Goal: Contribute content: Contribute content

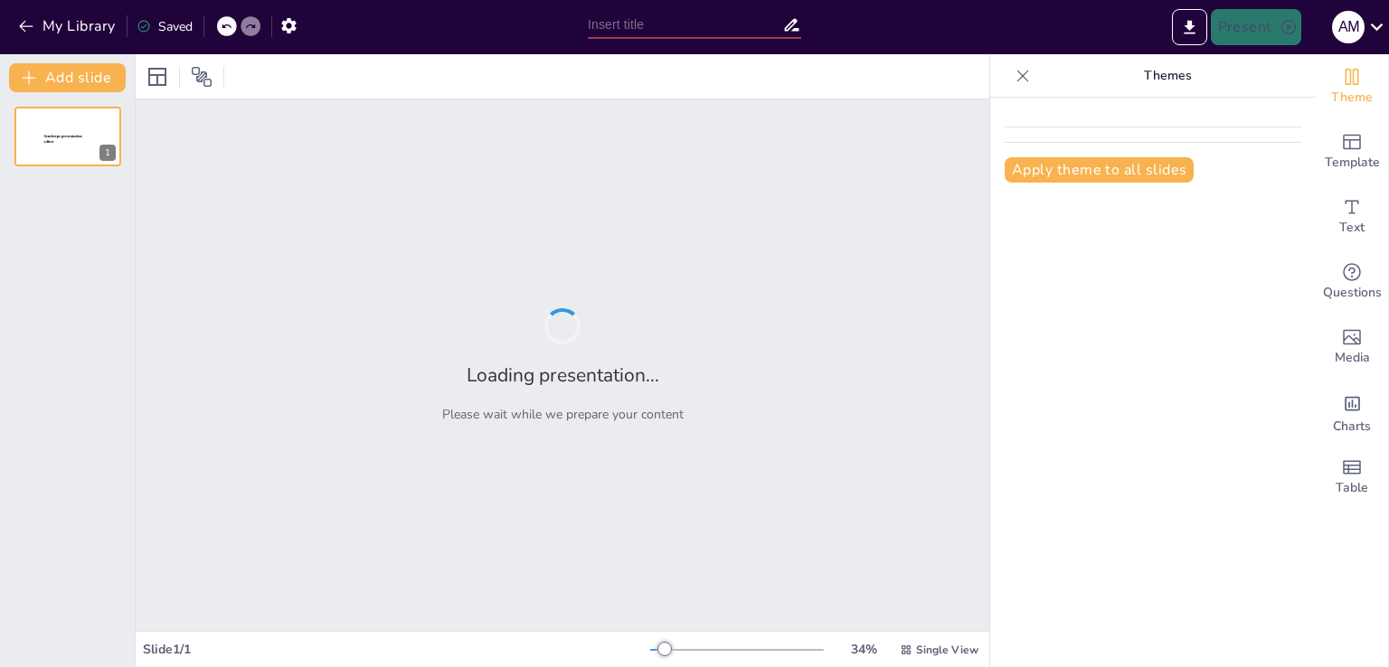
type input "El proceso administrativo: Concepto y fases"
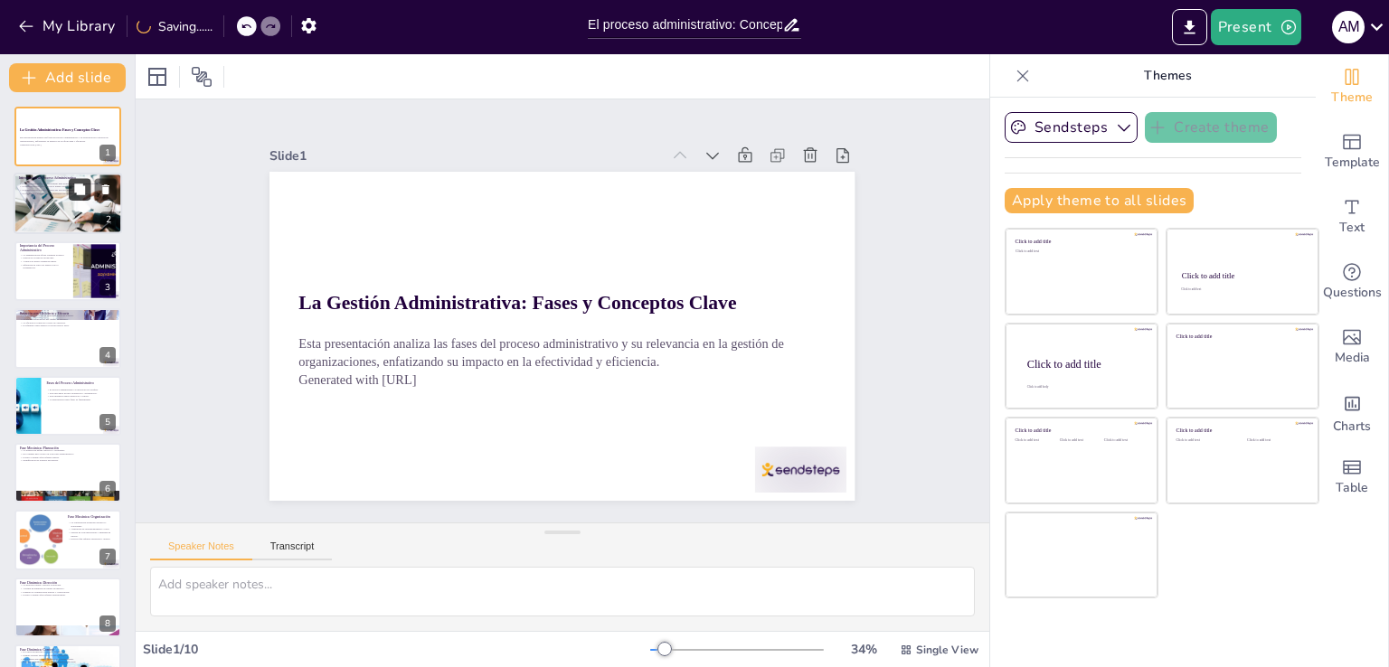
click at [73, 193] on icon at bounding box center [79, 190] width 13 height 13
type textarea "El proceso administrativo es la columna vertebral de cualquier organización, pu…"
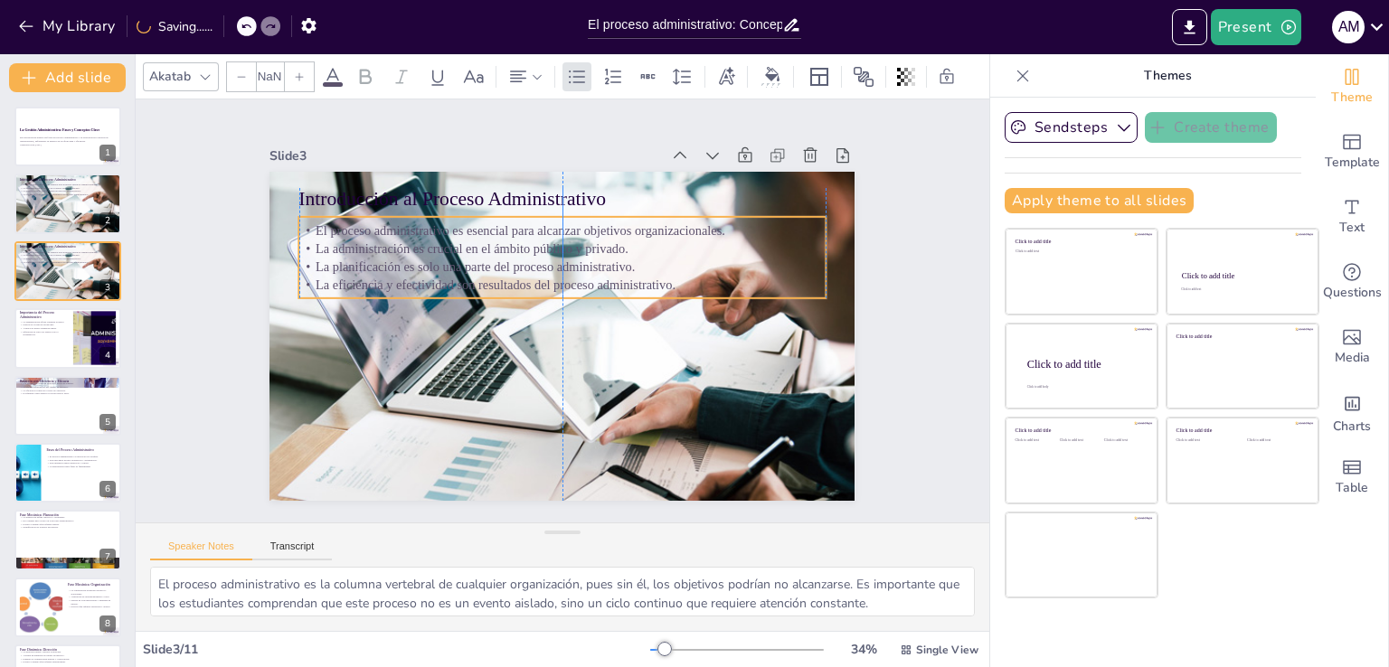
type input "32"
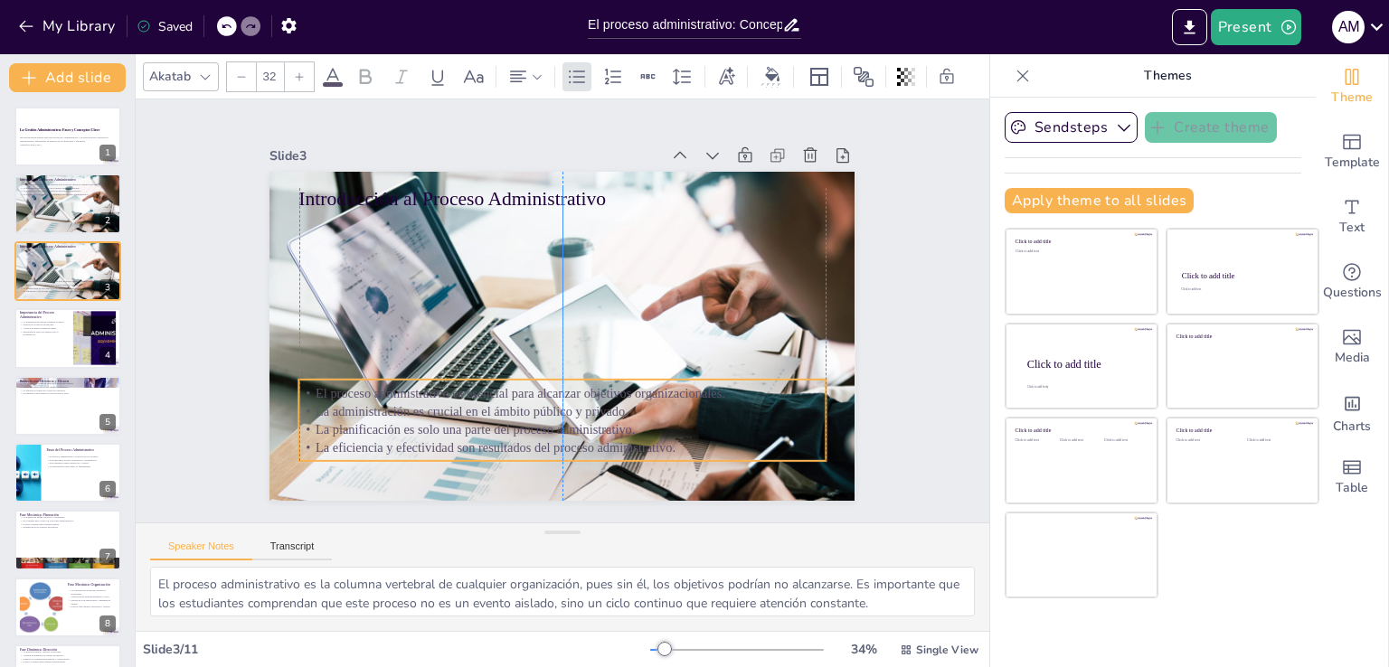
drag, startPoint x: 364, startPoint y: 258, endPoint x: 366, endPoint y: 422, distance: 164.6
click at [366, 422] on p "La planificación es solo una parte del proceso administrativo." at bounding box center [503, 413] width 466 height 278
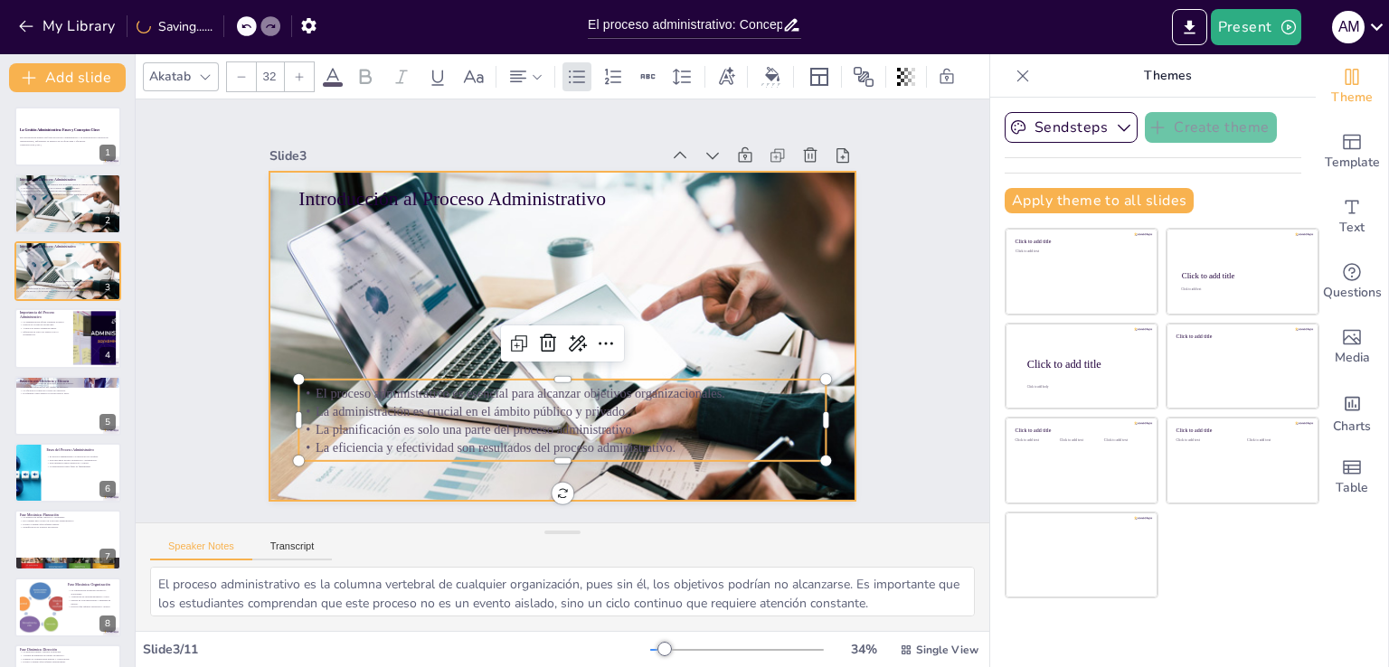
click at [676, 278] on div at bounding box center [549, 333] width 769 height 634
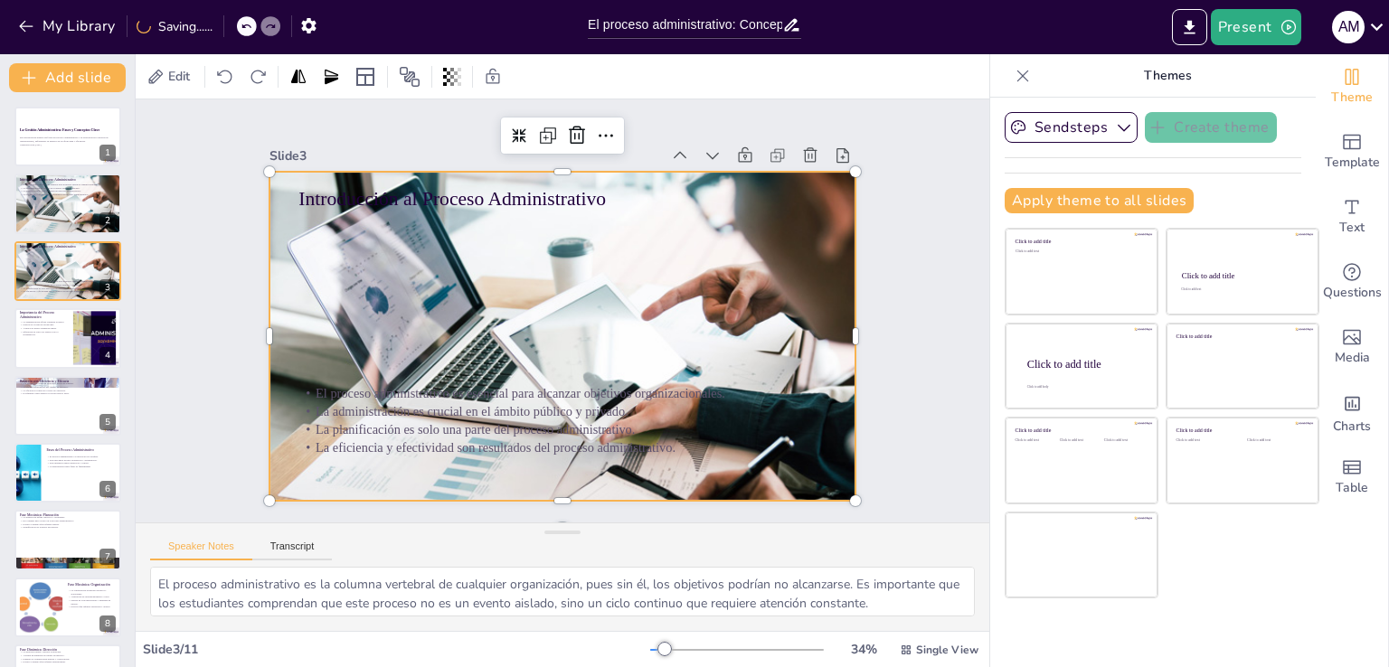
click at [676, 278] on div at bounding box center [560, 337] width 728 height 401
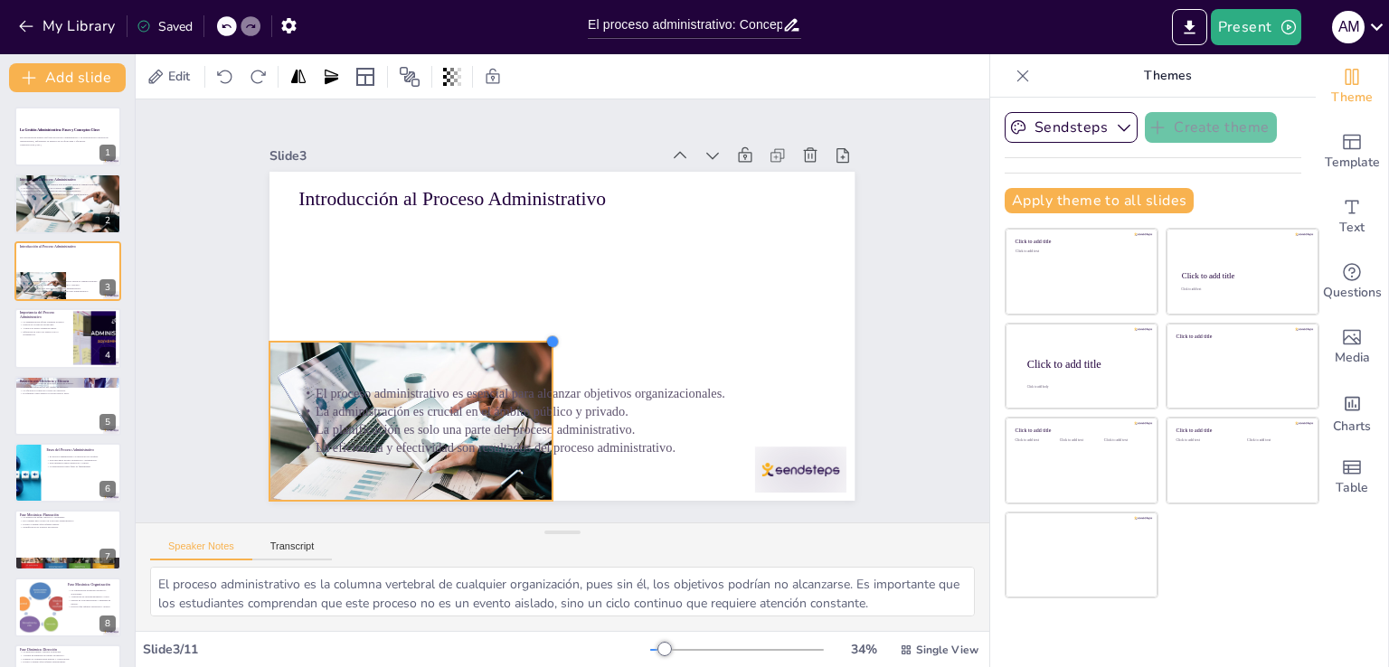
drag, startPoint x: 838, startPoint y: 165, endPoint x: 447, endPoint y: 335, distance: 426.8
click at [447, 335] on div "Introducción al Proceso Administrativo El proceso administrativo es esencial pa…" at bounding box center [537, 310] width 329 height 585
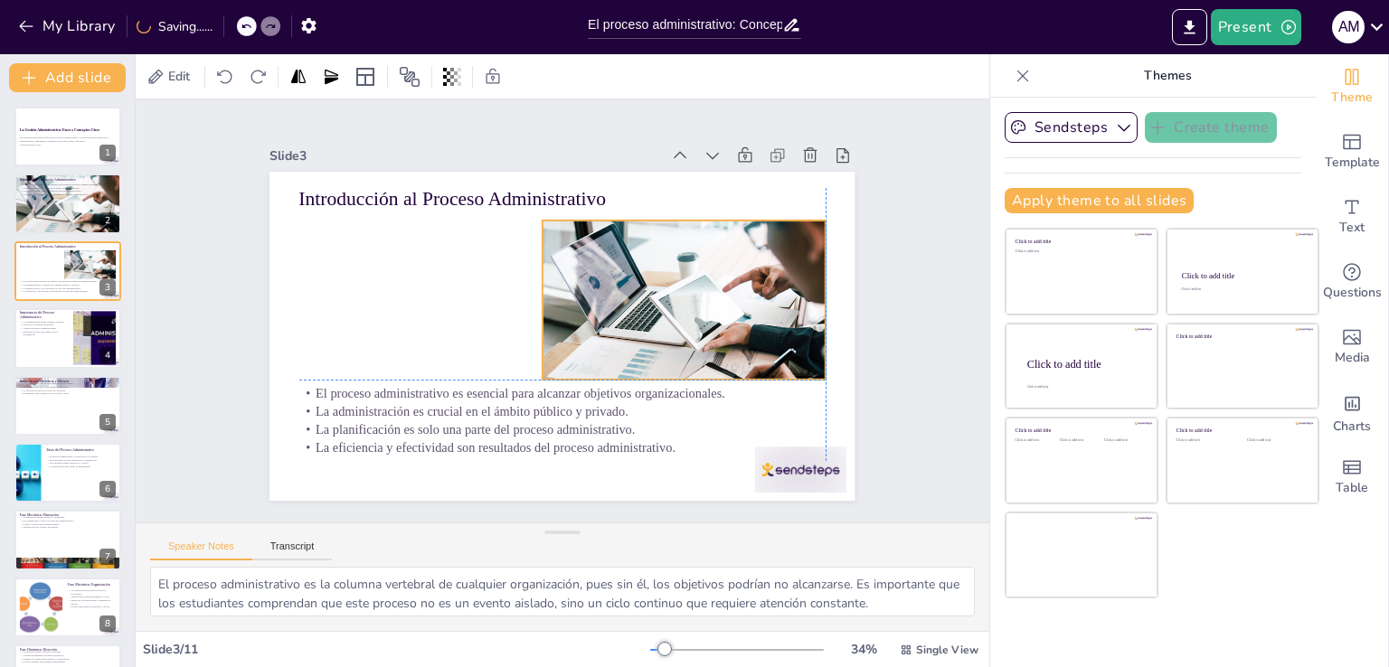
drag, startPoint x: 503, startPoint y: 333, endPoint x: 701, endPoint y: 231, distance: 222.4
click at [622, 231] on div at bounding box center [440, 296] width 363 height 225
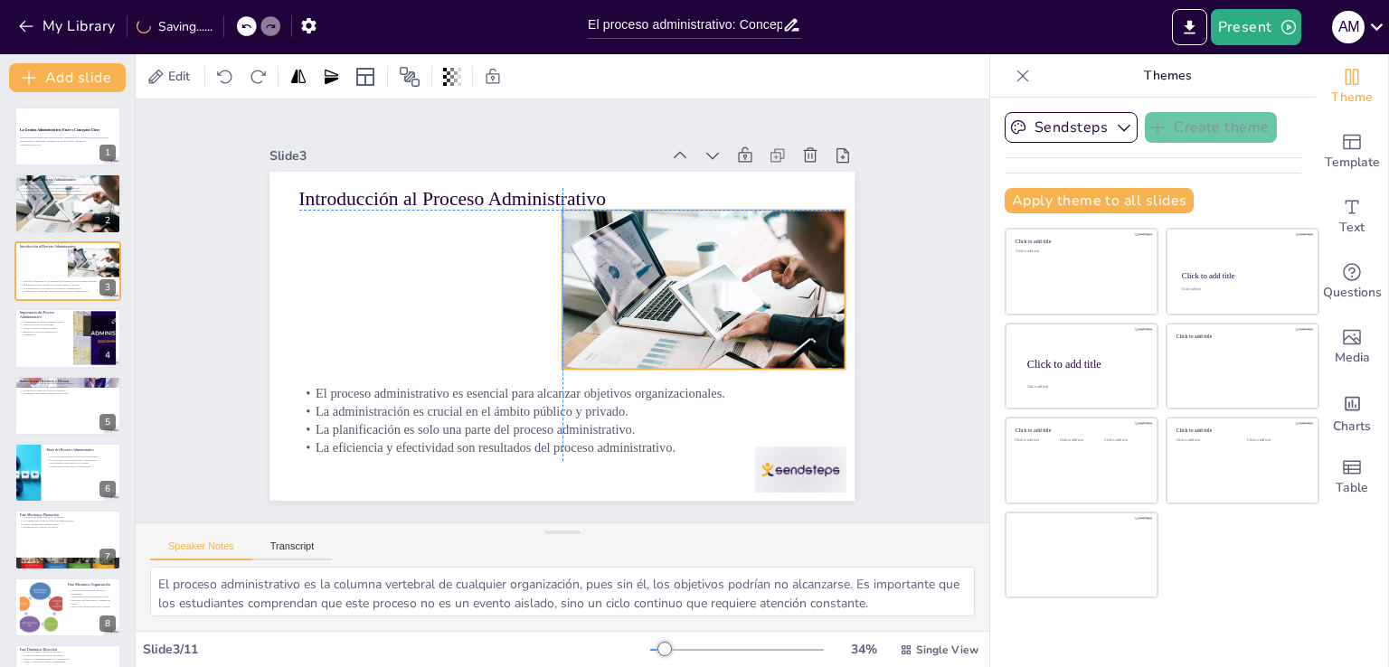
drag, startPoint x: 607, startPoint y: 298, endPoint x: 616, endPoint y: 291, distance: 11.6
click at [616, 291] on div at bounding box center [539, 453] width 256 height 370
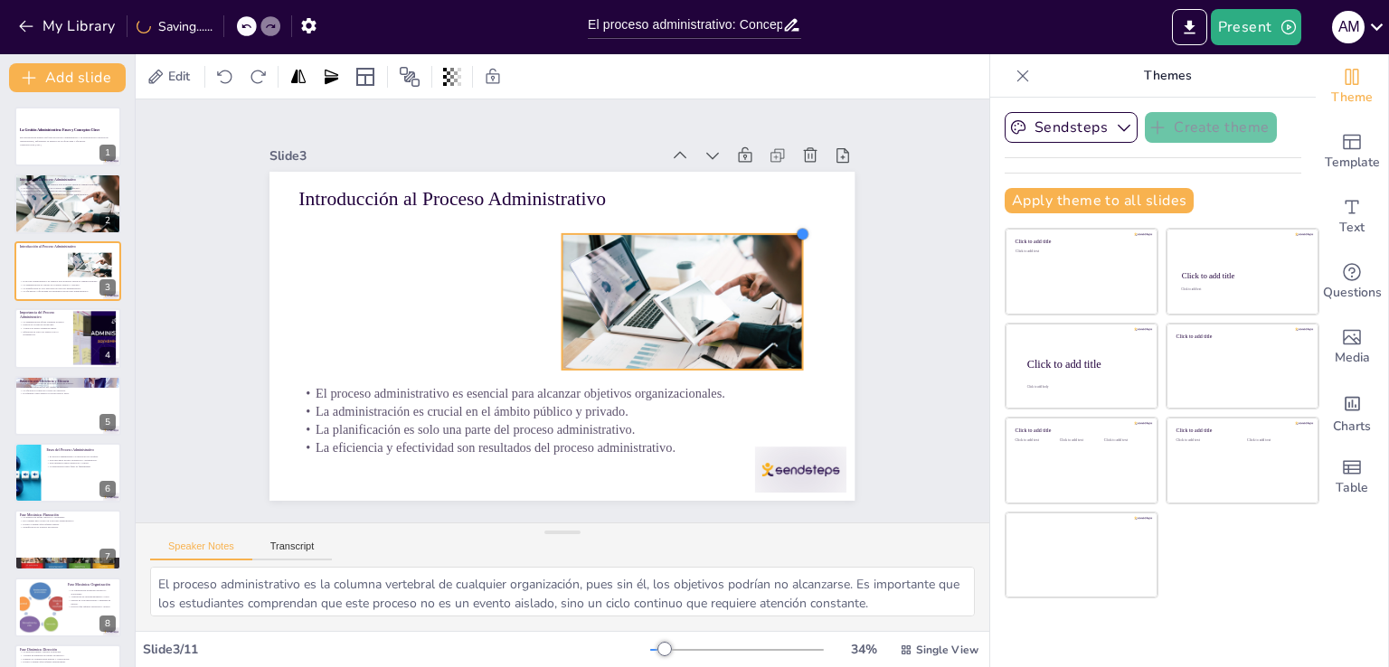
drag, startPoint x: 831, startPoint y: 201, endPoint x: 788, endPoint y: 230, distance: 51.4
click at [806, 303] on div at bounding box center [815, 312] width 18 height 18
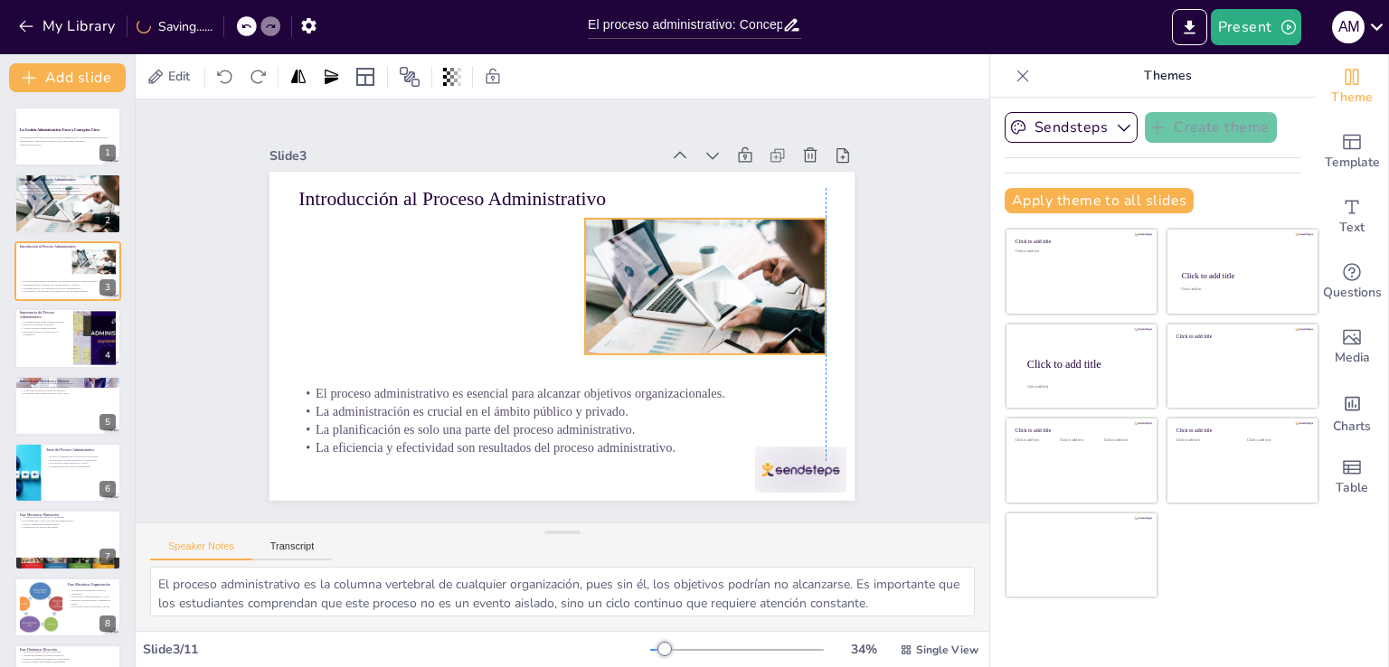
drag, startPoint x: 675, startPoint y: 271, endPoint x: 701, endPoint y: 256, distance: 29.6
click at [701, 256] on div at bounding box center [707, 317] width 308 height 192
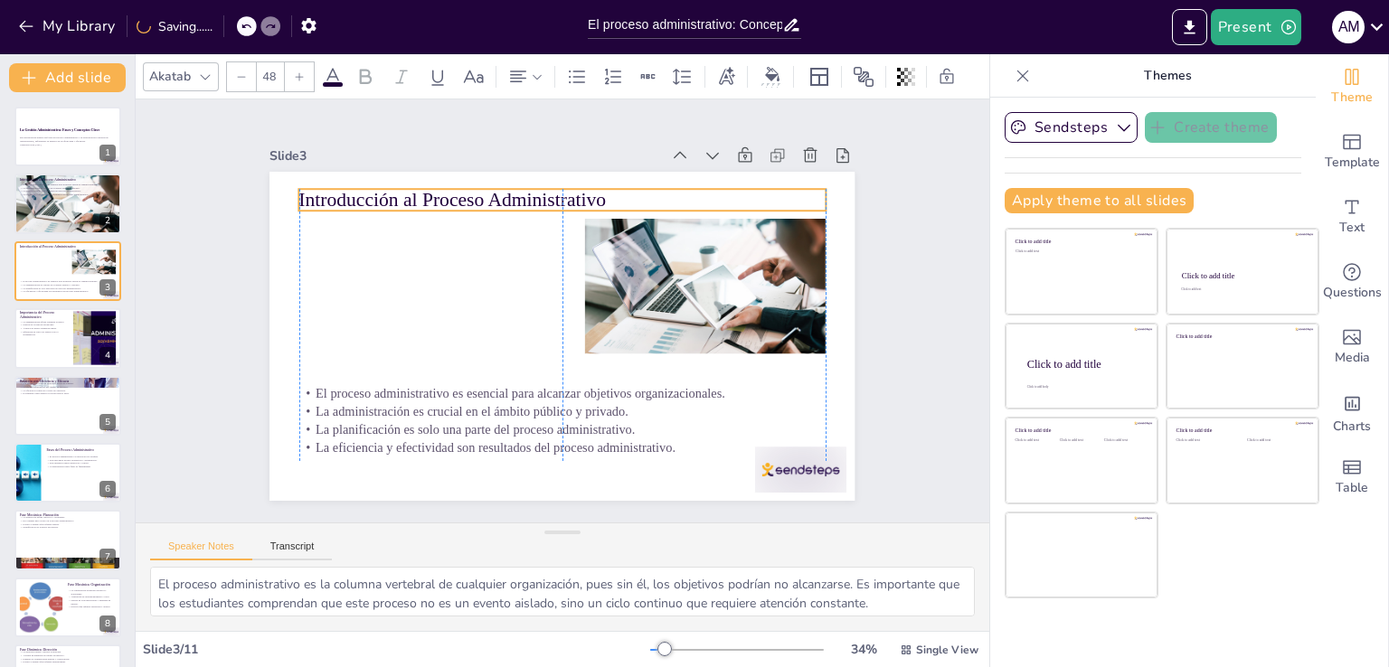
click at [488, 193] on p "Introducción al Proceso Administrativo" at bounding box center [608, 209] width 492 height 239
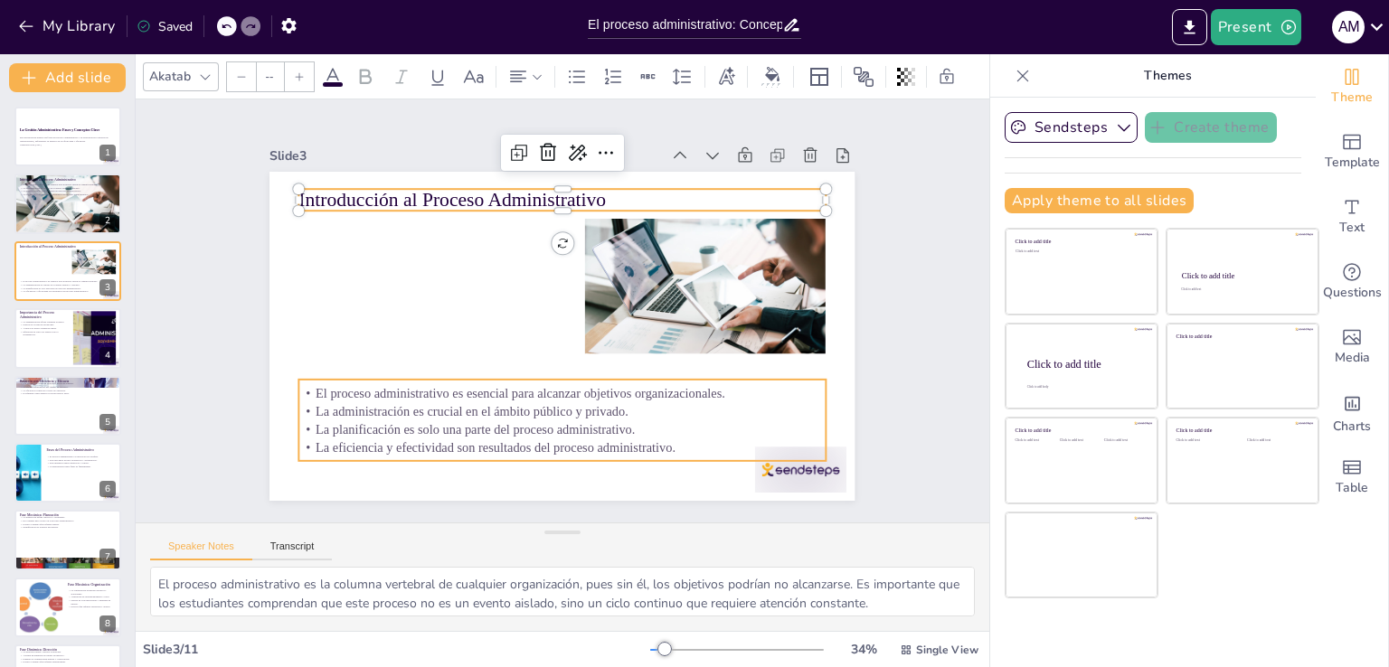
type input "32"
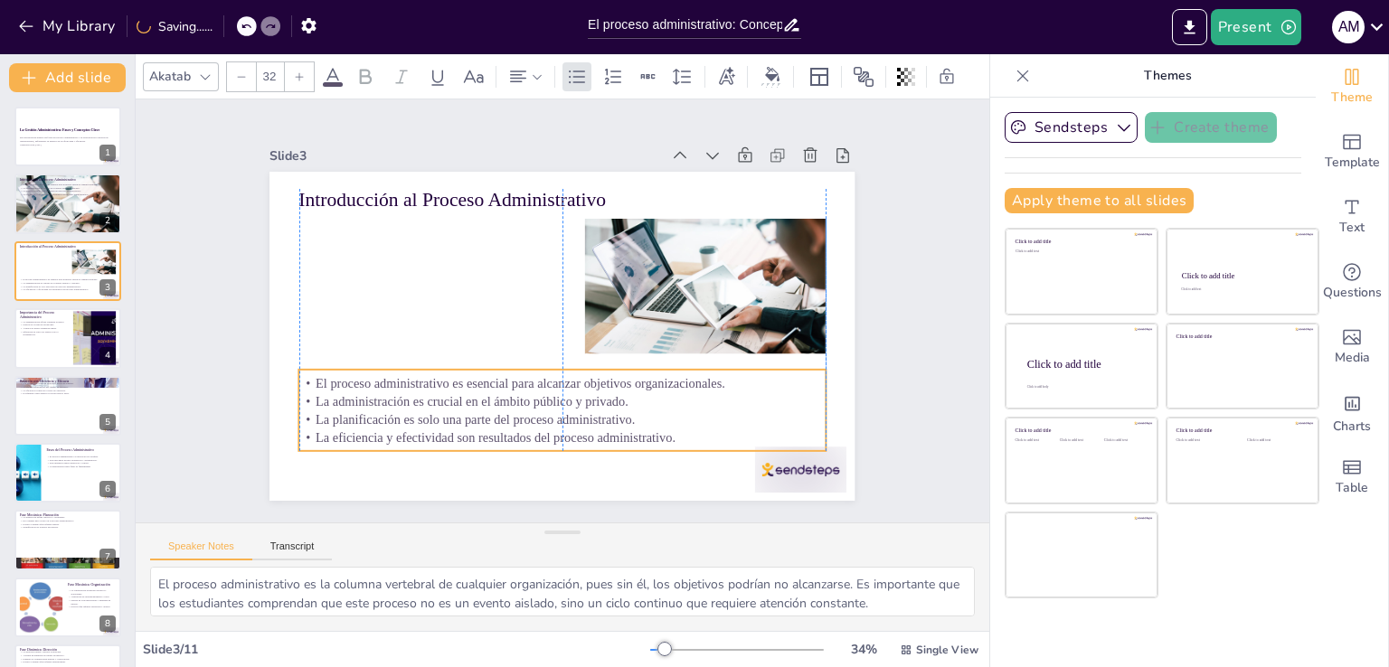
drag, startPoint x: 527, startPoint y: 411, endPoint x: 530, endPoint y: 401, distance: 10.3
click at [530, 401] on p "La administración es crucial en el ámbito público y privado." at bounding box center [534, 397] width 506 height 180
click at [872, 242] on div "Slide 1 La Gestión Administrativa: Fases y Conceptos Clave Esta presentación an…" at bounding box center [563, 310] width 722 height 449
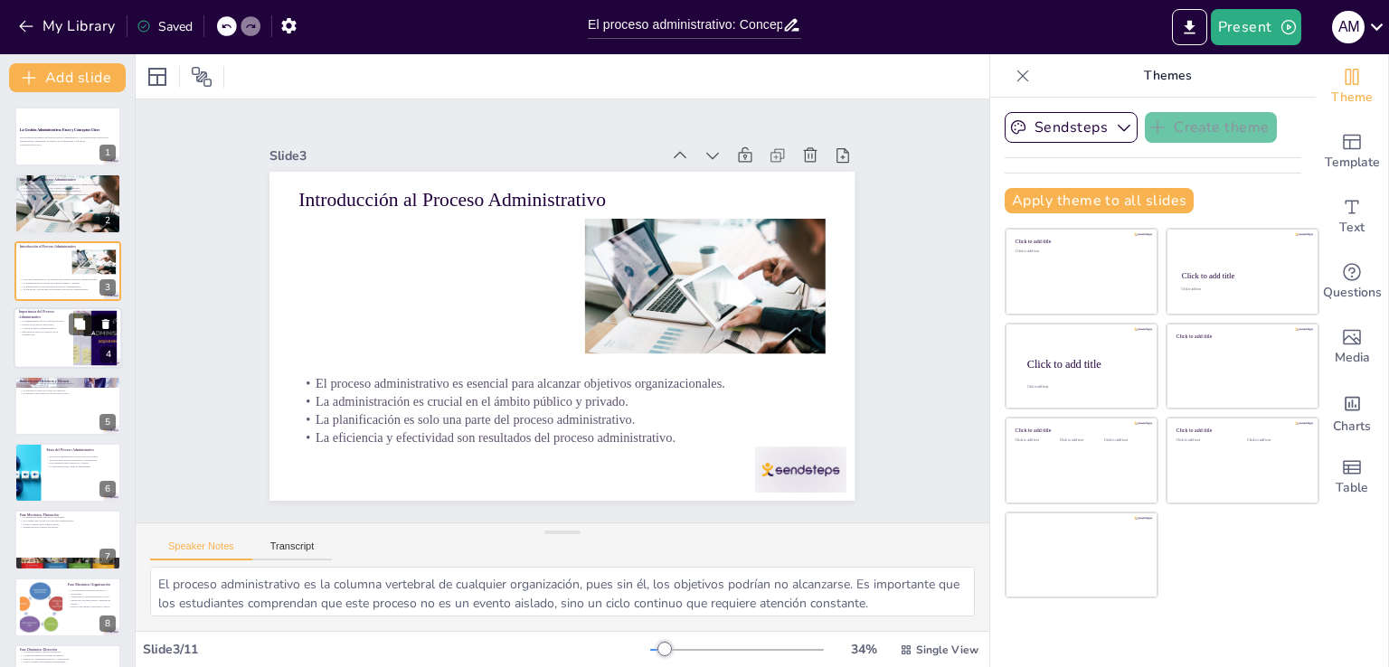
click at [59, 354] on div at bounding box center [68, 337] width 108 height 61
type textarea "La optimización de recursos es esencial en un entorno competitivo. Los estudian…"
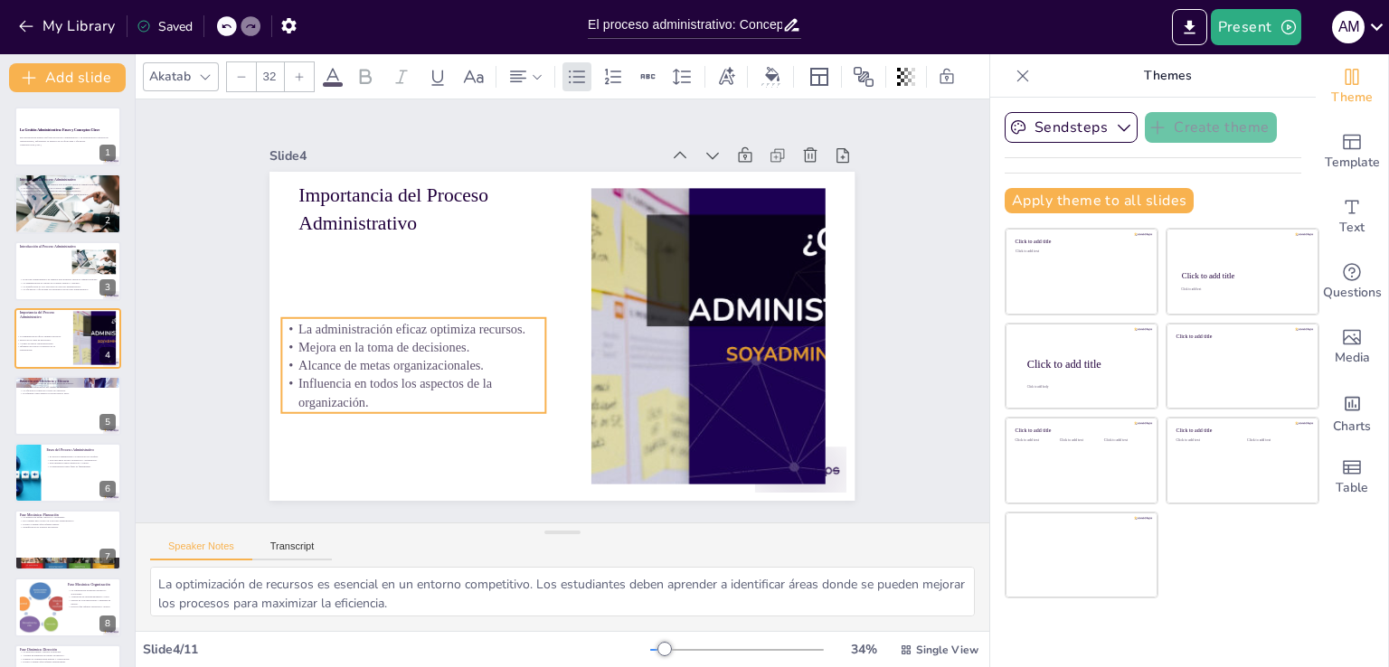
drag, startPoint x: 333, startPoint y: 288, endPoint x: 322, endPoint y: 360, distance: 72.2
click at [322, 360] on p "Alcance de metas organizacionales." at bounding box center [404, 301] width 248 height 124
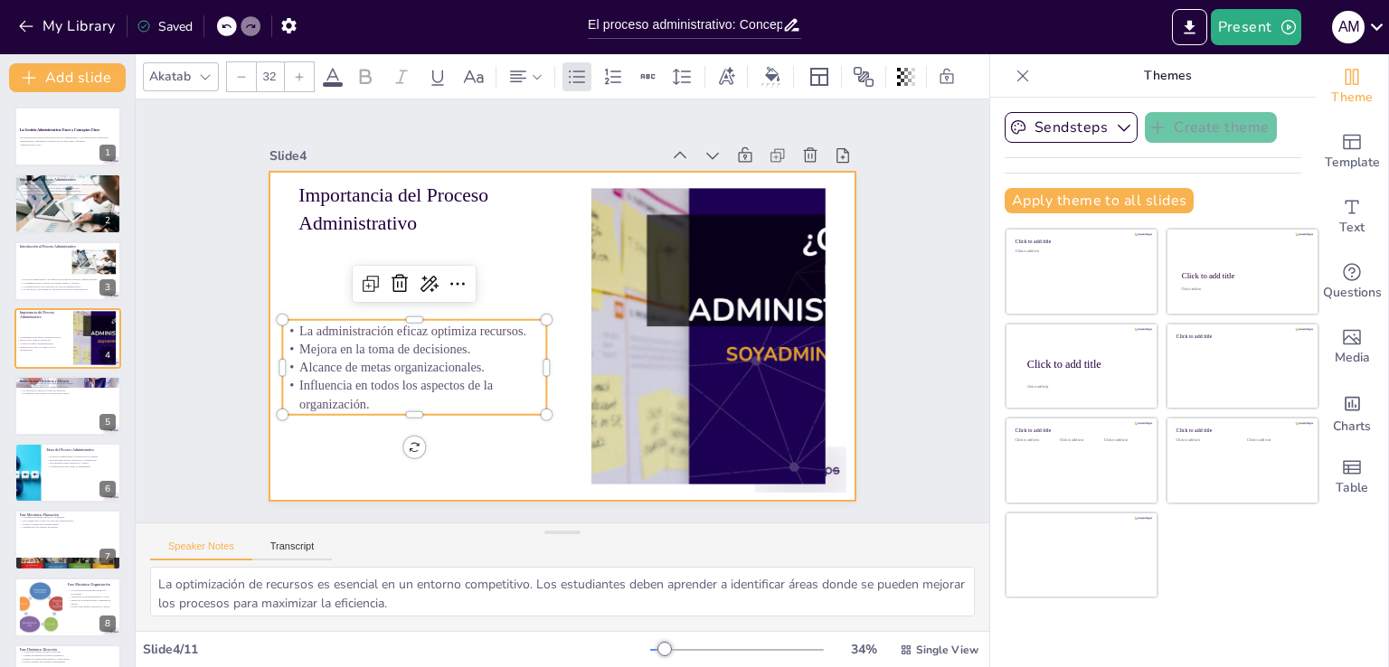
click at [401, 307] on div at bounding box center [418, 282] width 260 height 69
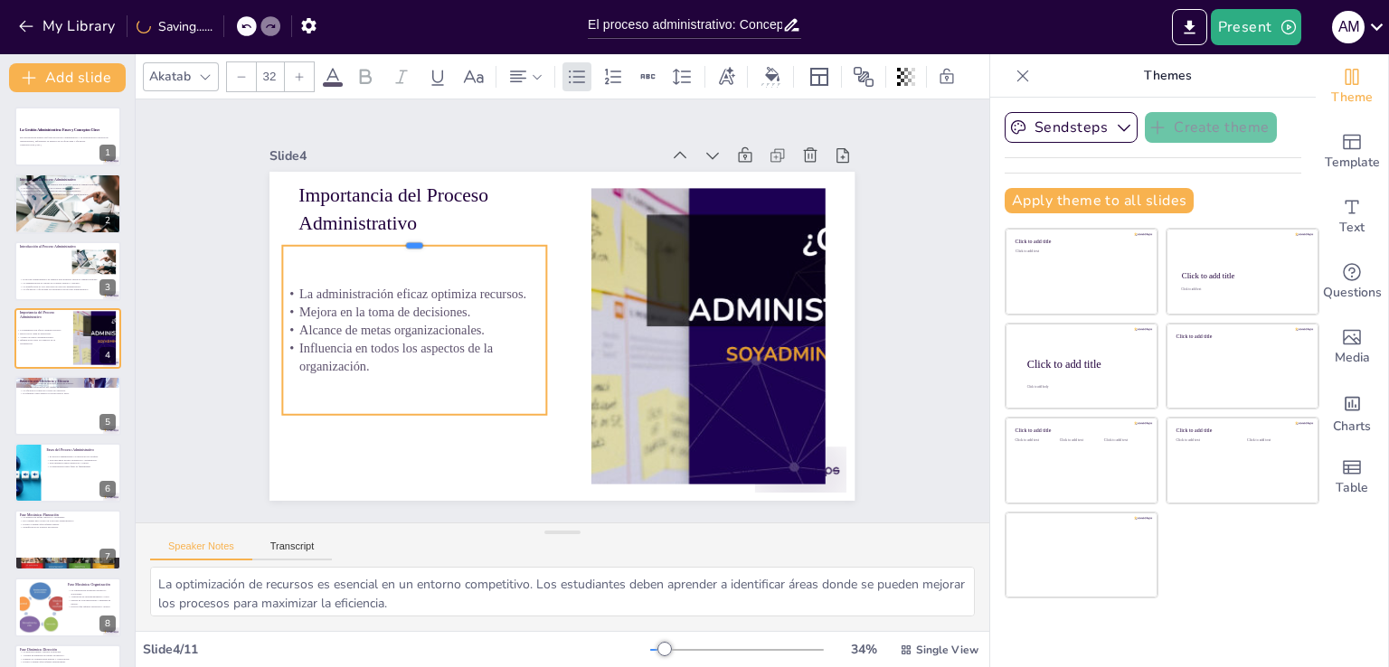
drag, startPoint x: 401, startPoint y: 308, endPoint x: 407, endPoint y: 239, distance: 69.9
click at [404, 225] on div at bounding box center [433, 208] width 260 height 69
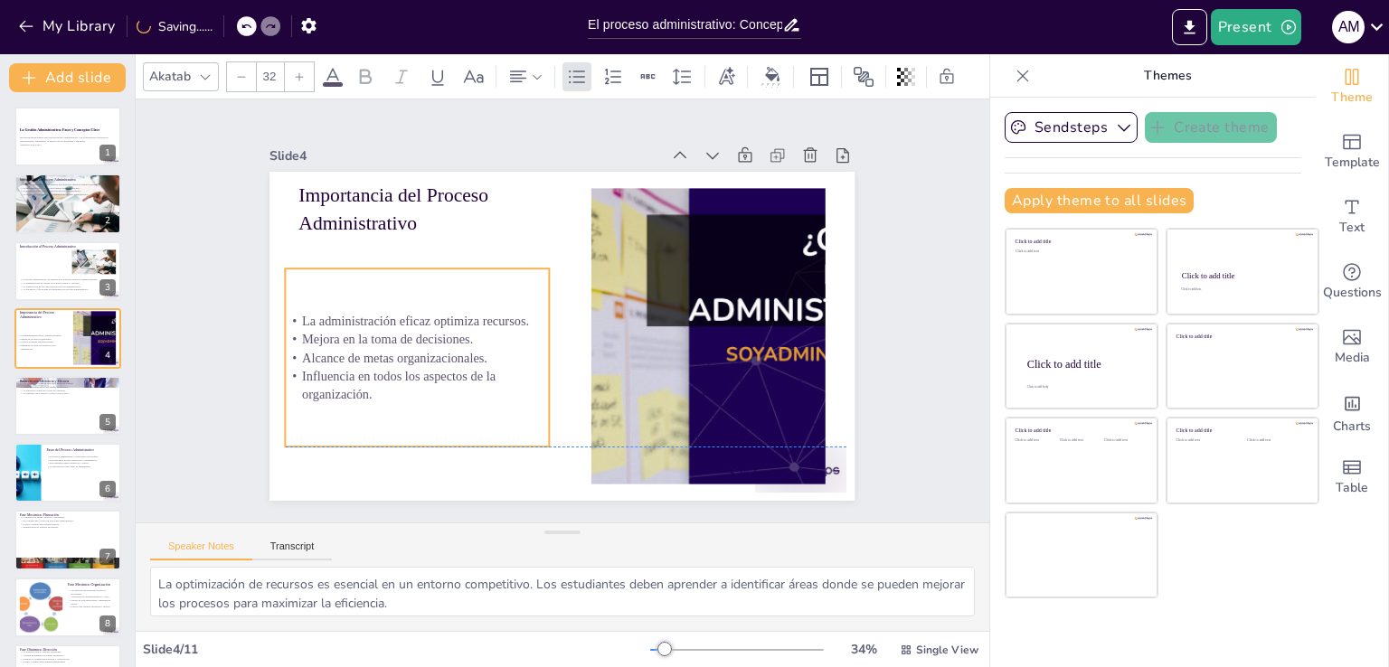
drag, startPoint x: 401, startPoint y: 317, endPoint x: 459, endPoint y: 357, distance: 71.0
click at [403, 344] on p "Alcance de metas organizacionales." at bounding box center [413, 342] width 264 height 45
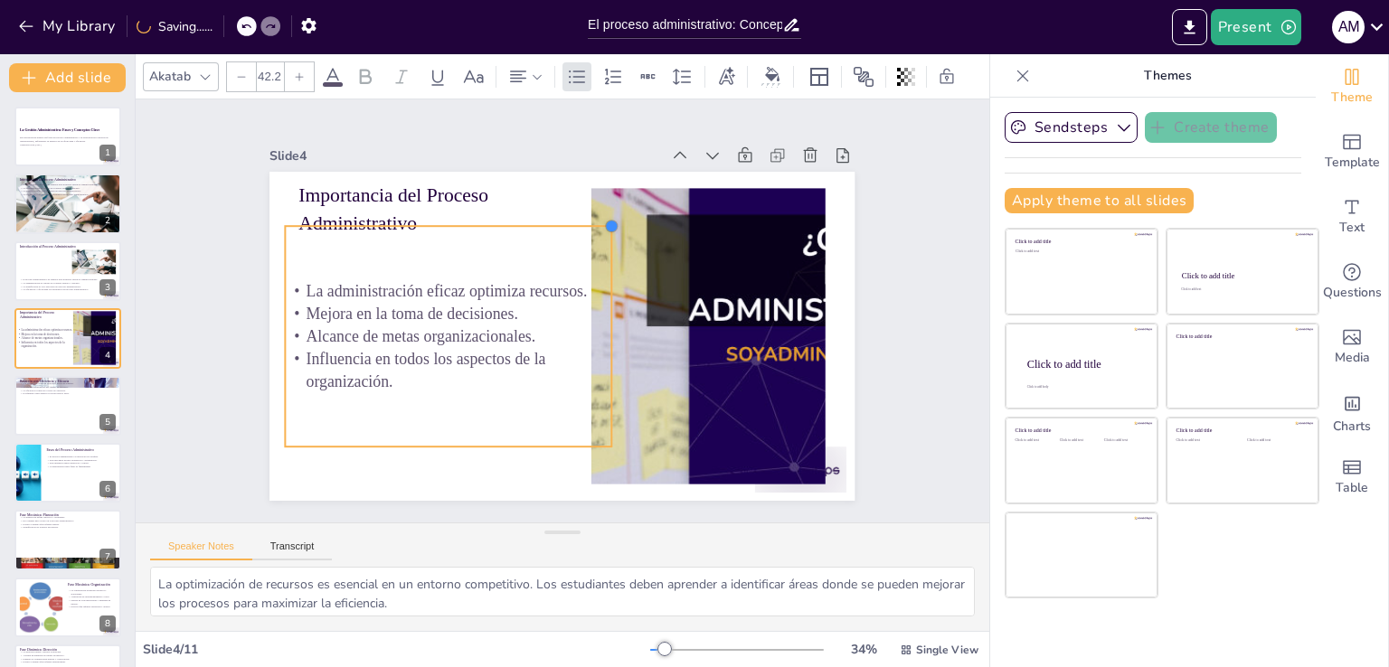
type input "42.4"
drag, startPoint x: 534, startPoint y: 261, endPoint x: 608, endPoint y: 203, distance: 93.3
click at [608, 203] on div "Importancia del Proceso Administrativo La administración eficaz optimiza recurs…" at bounding box center [554, 336] width 658 height 494
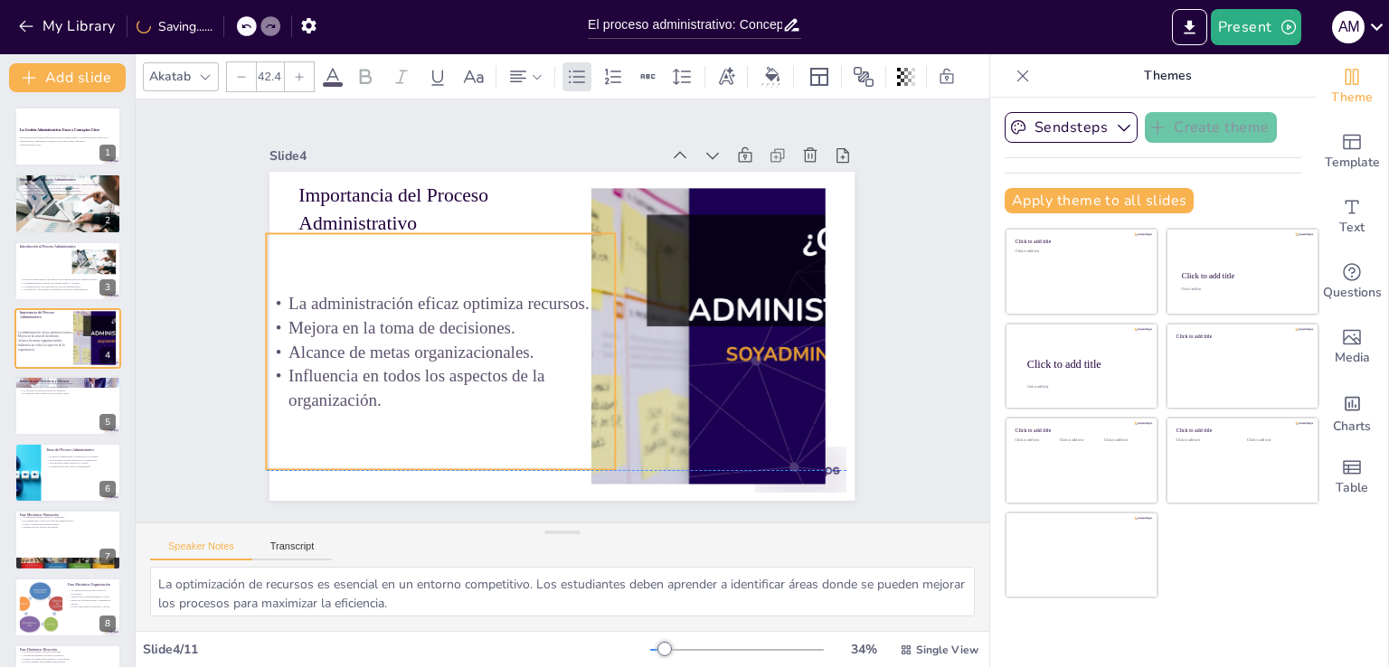
drag, startPoint x: 482, startPoint y: 305, endPoint x: 467, endPoint y: 319, distance: 21.1
click at [467, 319] on p "Mejora en la toma de decisiones." at bounding box center [441, 289] width 339 height 131
drag, startPoint x: 601, startPoint y: 341, endPoint x: 582, endPoint y: 341, distance: 19.0
click at [582, 341] on div at bounding box center [599, 356] width 39 height 236
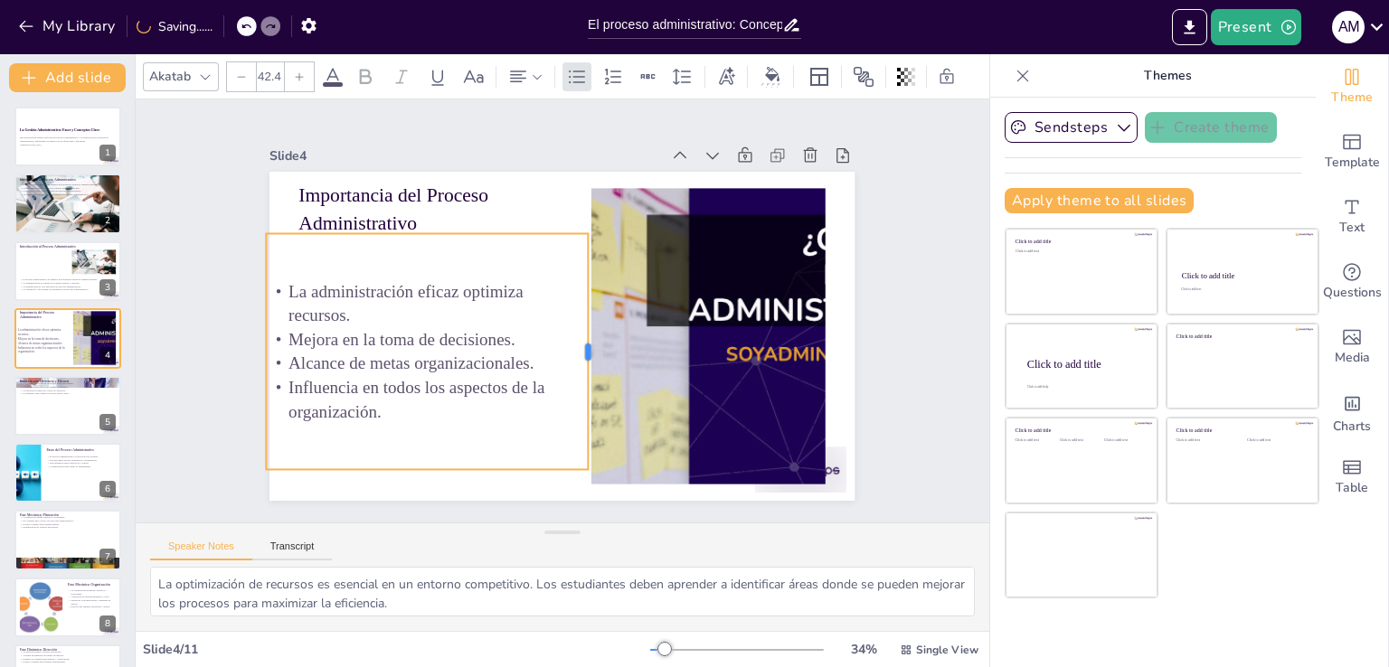
click at [574, 344] on div at bounding box center [581, 359] width 87 height 229
click at [506, 297] on p "La administración eficaz optimiza recursos." at bounding box center [439, 264] width 321 height 146
click at [539, 139] on div "Slide 4" at bounding box center [499, 139] width 385 height 98
click at [64, 404] on div at bounding box center [68, 405] width 108 height 61
type textarea "La interrelación entre eficiencia y eficacia es crucial en la administración. L…"
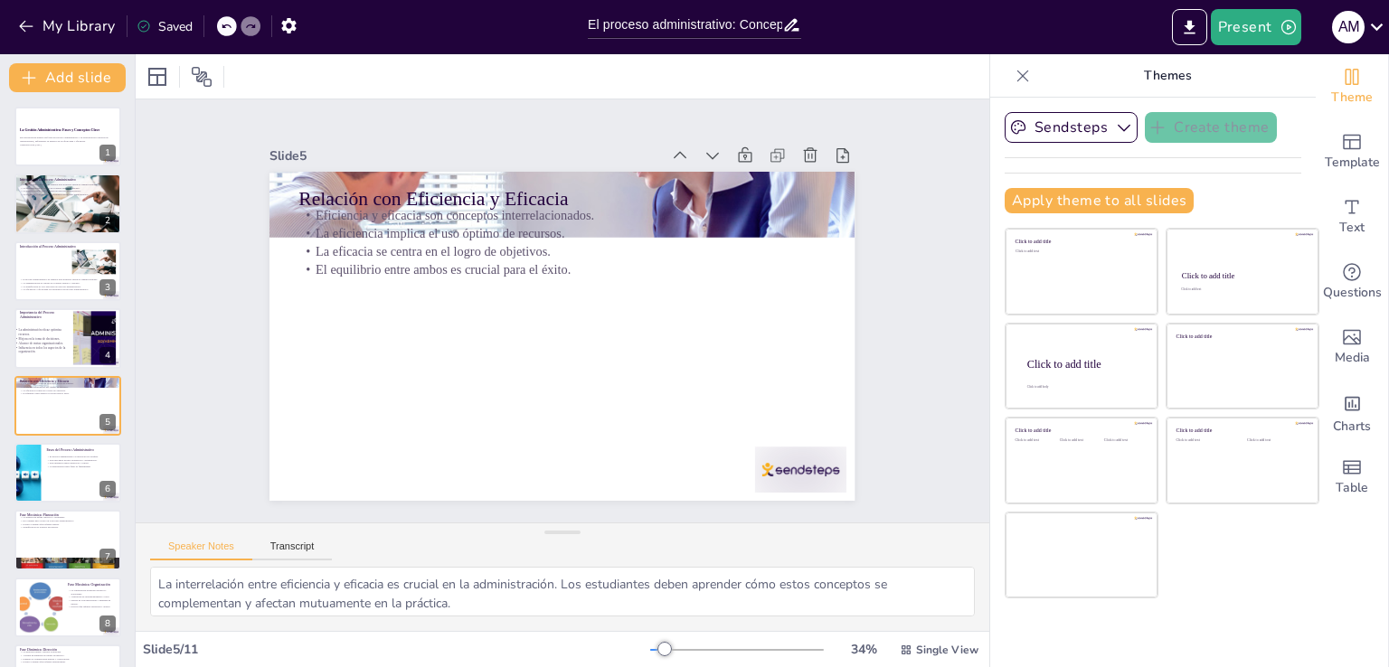
scroll to position [25, 0]
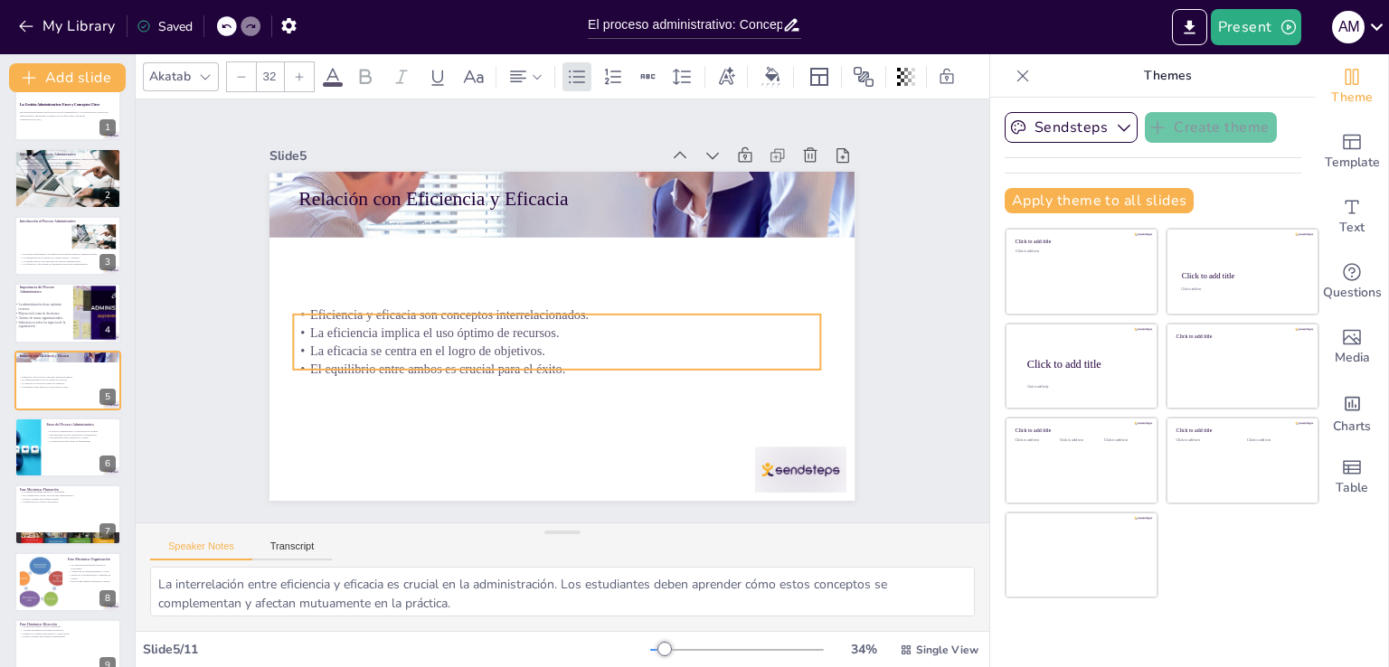
drag, startPoint x: 427, startPoint y: 258, endPoint x: 452, endPoint y: 326, distance: 73.2
click at [421, 356] on p "El equilibrio entre ambos es crucial para el éxito." at bounding box center [550, 368] width 525 height 73
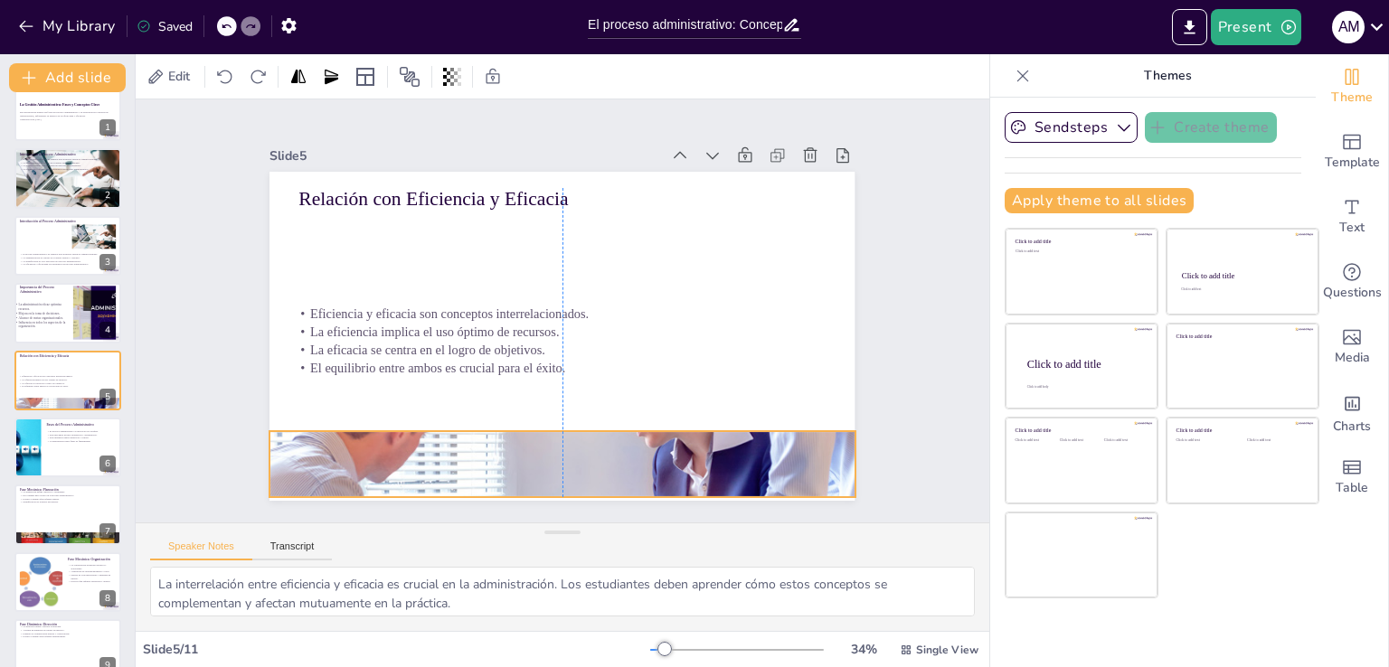
drag, startPoint x: 570, startPoint y: 206, endPoint x: 567, endPoint y: 466, distance: 259.5
click at [567, 466] on div at bounding box center [545, 464] width 611 height 336
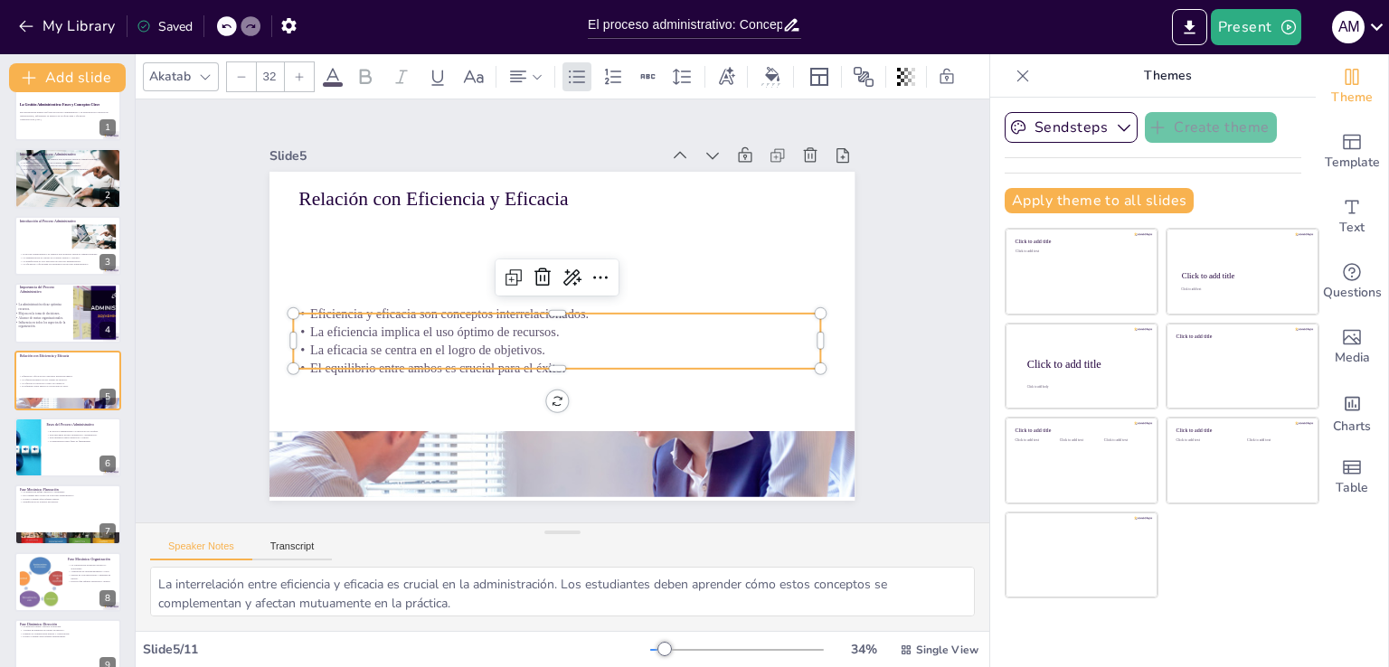
click at [480, 331] on p "La eficiencia implica el uso óptimo de recursos." at bounding box center [552, 330] width 519 height 127
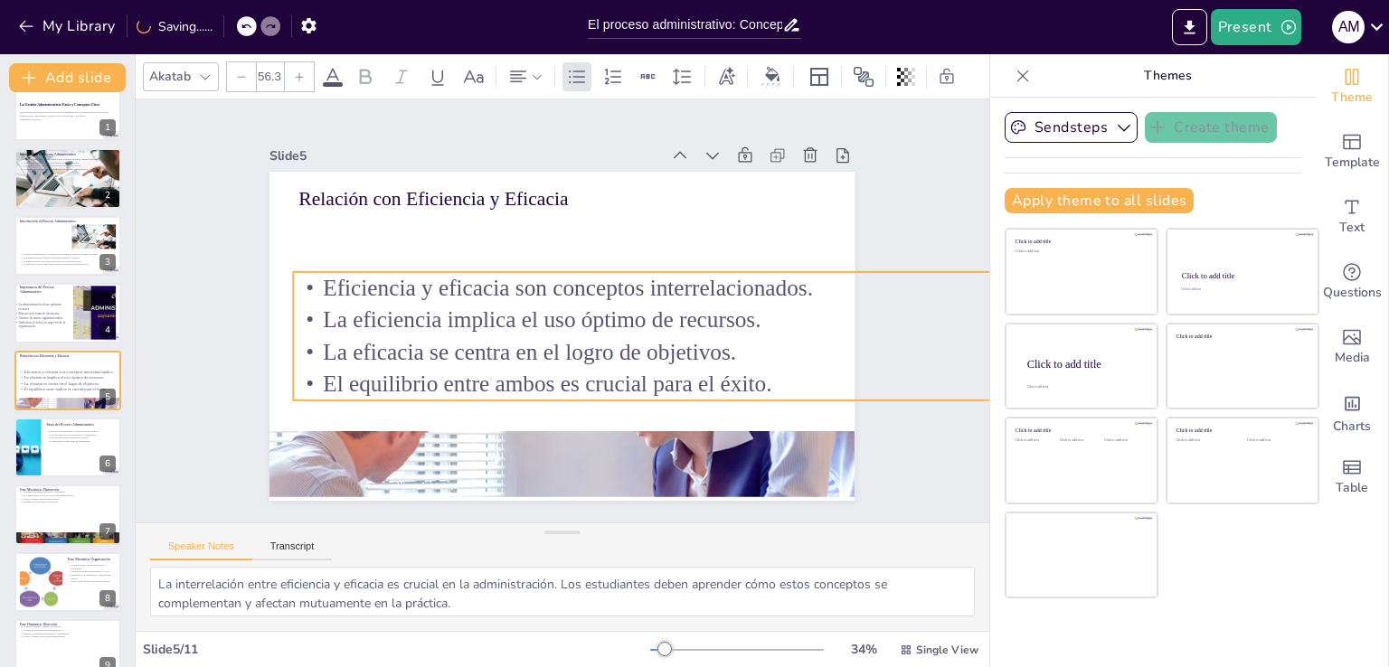
drag, startPoint x: 815, startPoint y: 286, endPoint x: 756, endPoint y: 268, distance: 61.5
click at [756, 268] on div "Relación con Eficiencia y Eficacia Eficiencia y eficacia son conceptos interrel…" at bounding box center [559, 336] width 617 height 389
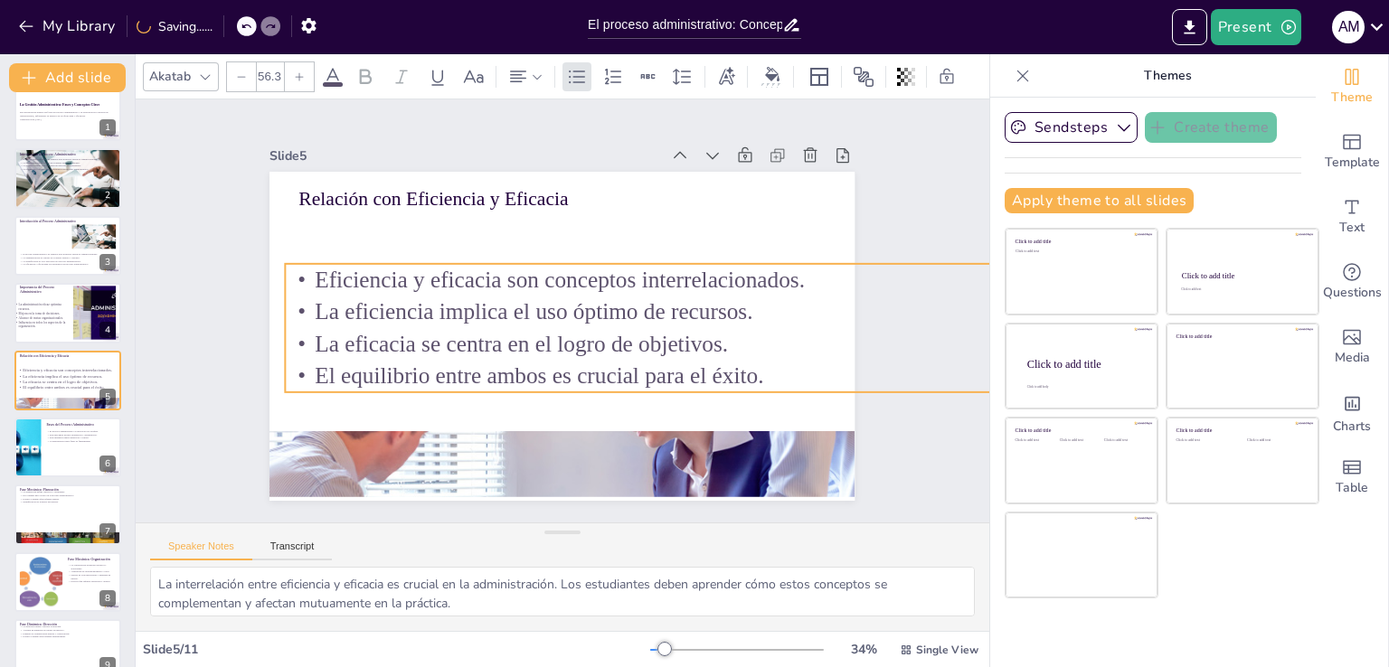
drag, startPoint x: 571, startPoint y: 306, endPoint x: 579, endPoint y: 299, distance: 10.3
click at [579, 299] on p "La eficiencia implica el uso óptimo de recursos." at bounding box center [744, 350] width 912 height 223
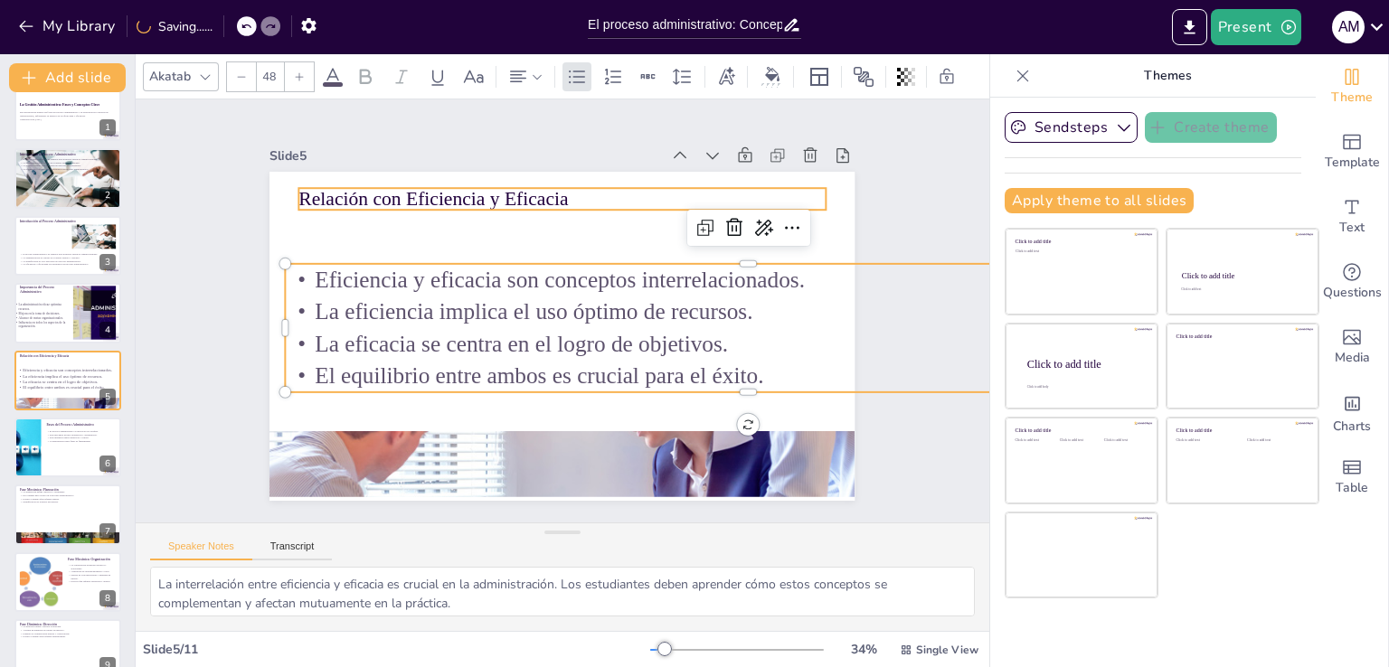
click at [464, 201] on p "Relación con Eficiencia y Eficacia" at bounding box center [597, 204] width 509 height 189
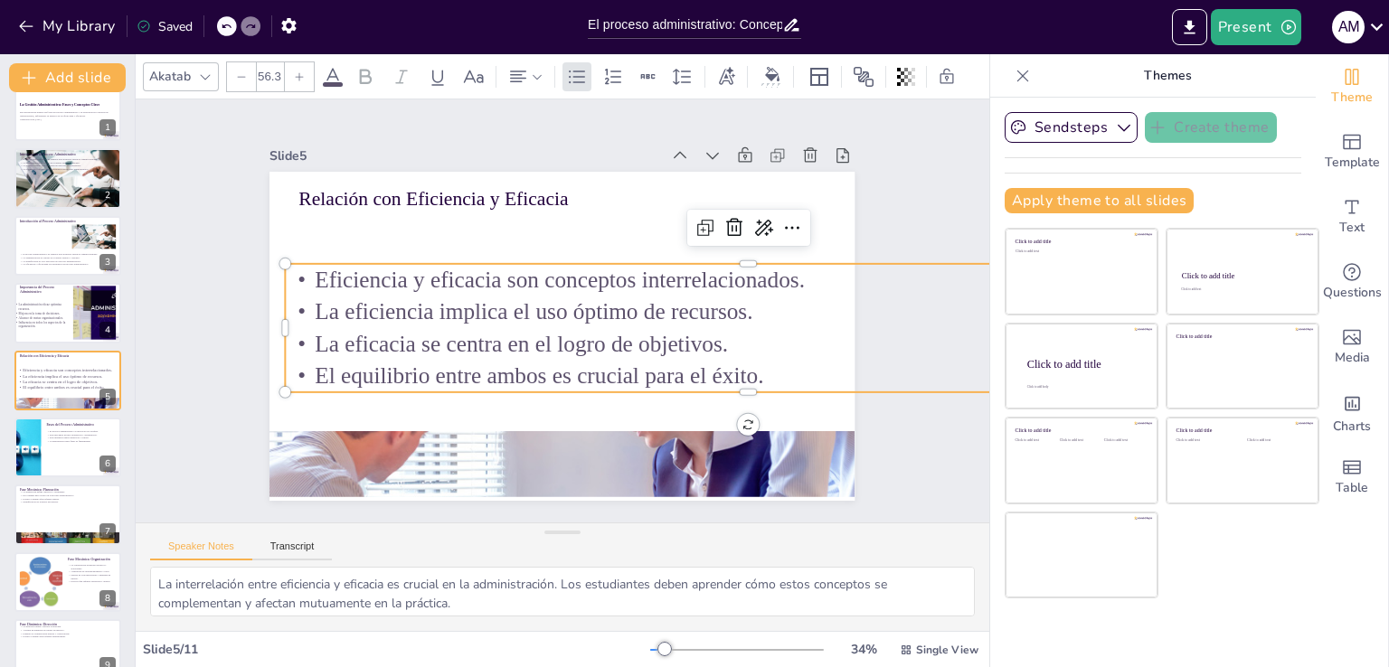
click at [509, 290] on p "La eficiencia implica el uso óptimo de recursos." at bounding box center [748, 331] width 924 height 128
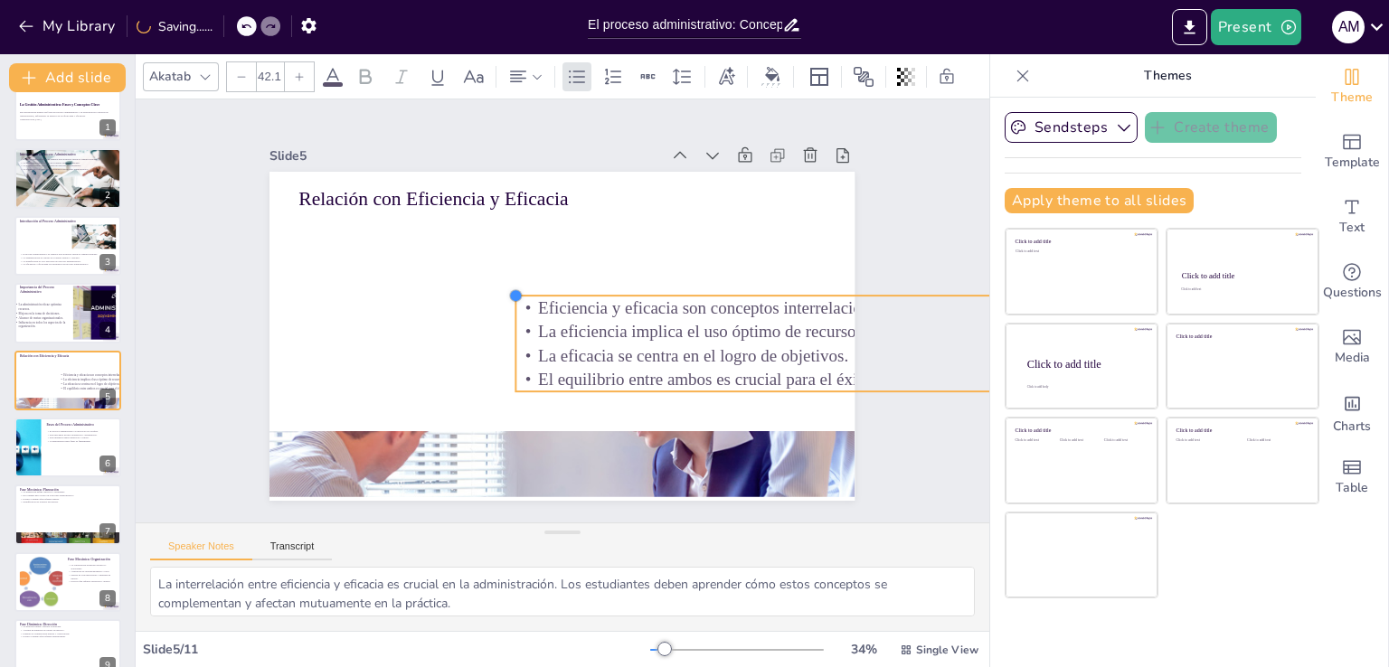
drag, startPoint x: 274, startPoint y: 258, endPoint x: 535, endPoint y: 355, distance: 278.9
click at [516, 365] on div "Relación con Eficiencia y Eficacia Eficiencia y eficacia son conceptos interrel…" at bounding box center [552, 334] width 668 height 539
type input "41.5"
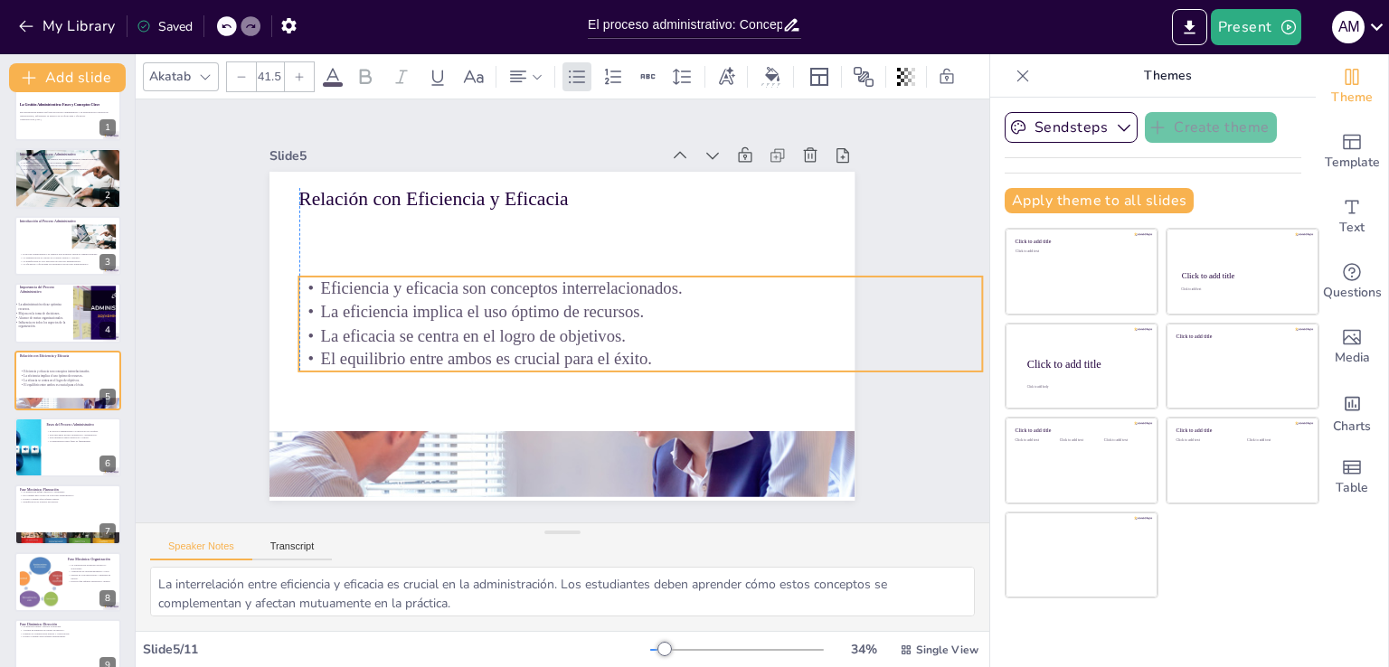
drag, startPoint x: 598, startPoint y: 343, endPoint x: 367, endPoint y: 322, distance: 231.5
click at [367, 322] on p "La eficacia se centra en el logro de objetivos." at bounding box center [638, 344] width 683 height 95
click at [929, 214] on div "Slide 1 La Gestión Administrativa: Fases y Conceptos Clave Esta presentación an…" at bounding box center [562, 310] width 923 height 591
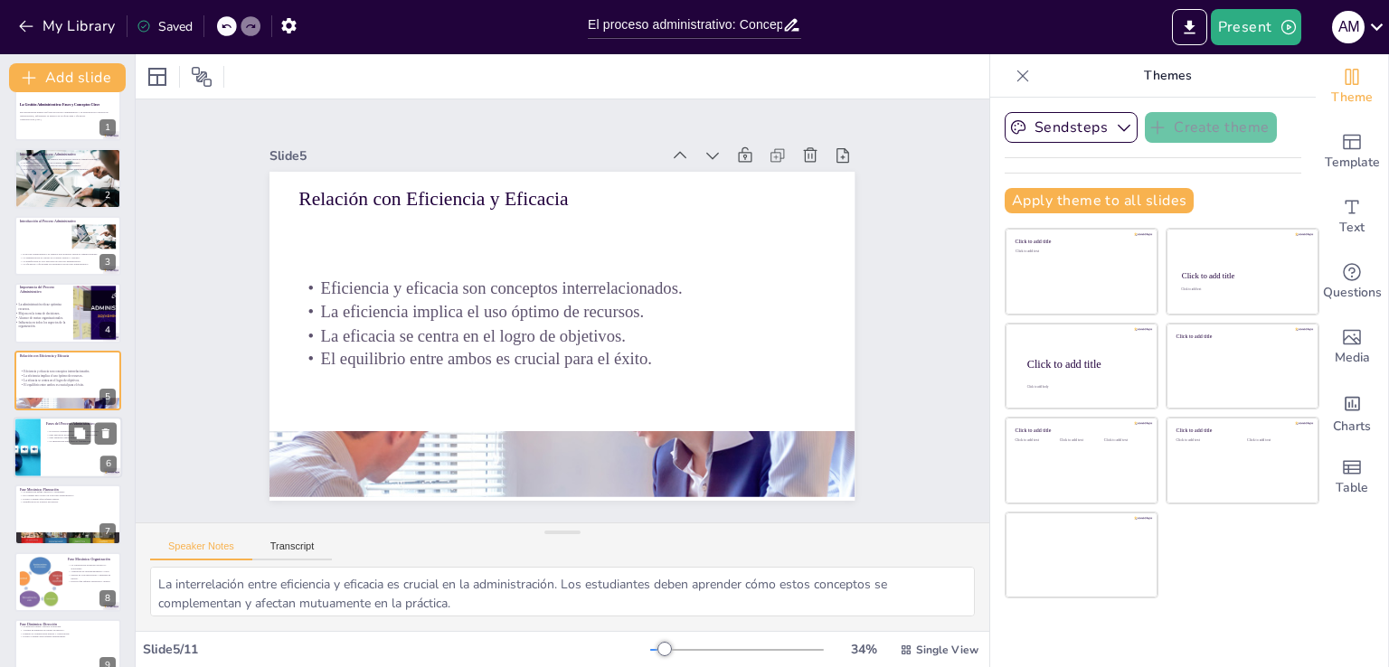
click at [50, 467] on div at bounding box center [68, 447] width 108 height 61
type textarea "La división del proceso administrativo en bloques facilita su comprensión. Los …"
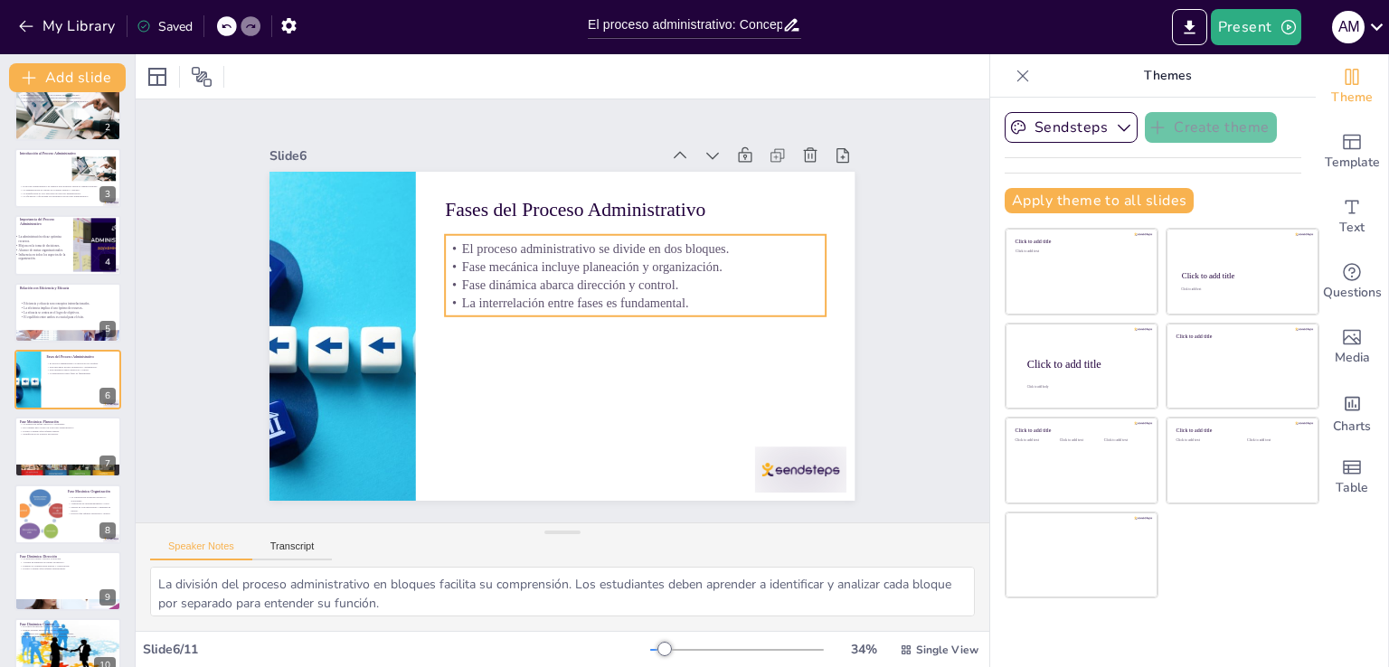
click at [529, 281] on p "Fase dinámica abarca dirección y control." at bounding box center [638, 293] width 380 height 58
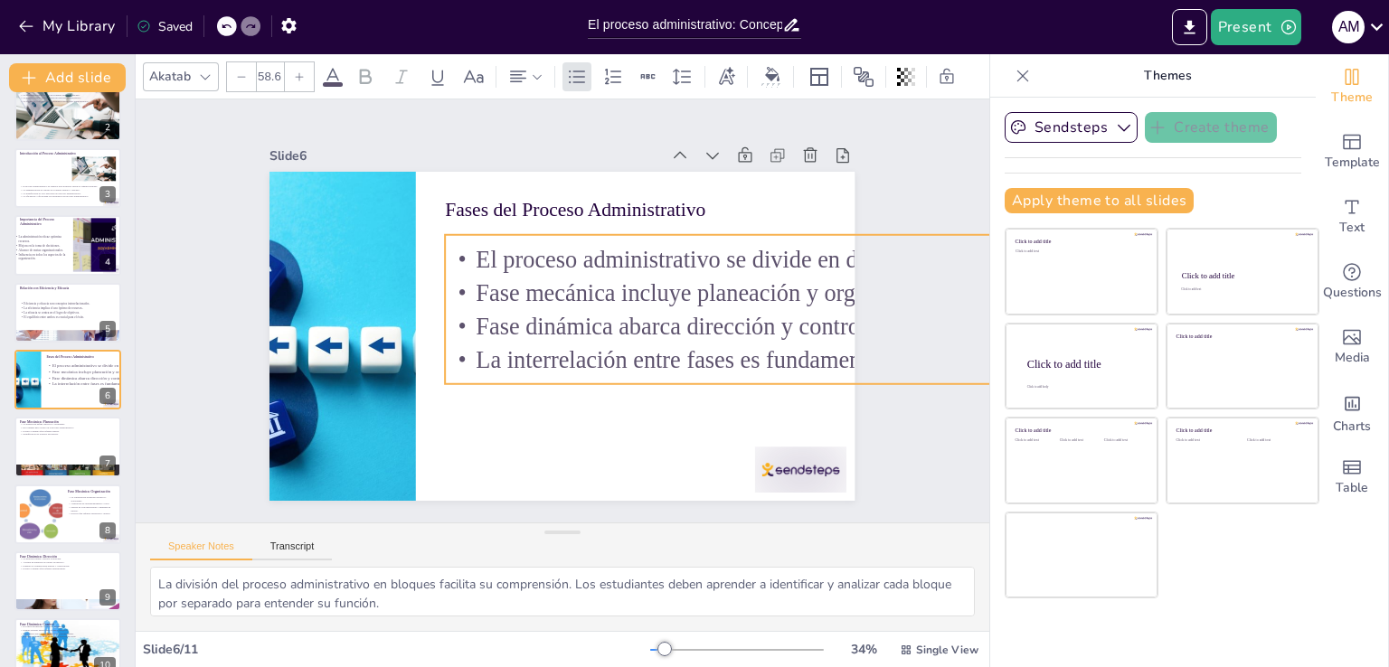
drag, startPoint x: 816, startPoint y: 313, endPoint x: 772, endPoint y: 350, distance: 57.1
click at [855, 381] on div "Slide 1 La Gestión Administrativa: Fases y Conceptos Clave Esta presentación an…" at bounding box center [562, 311] width 750 height 514
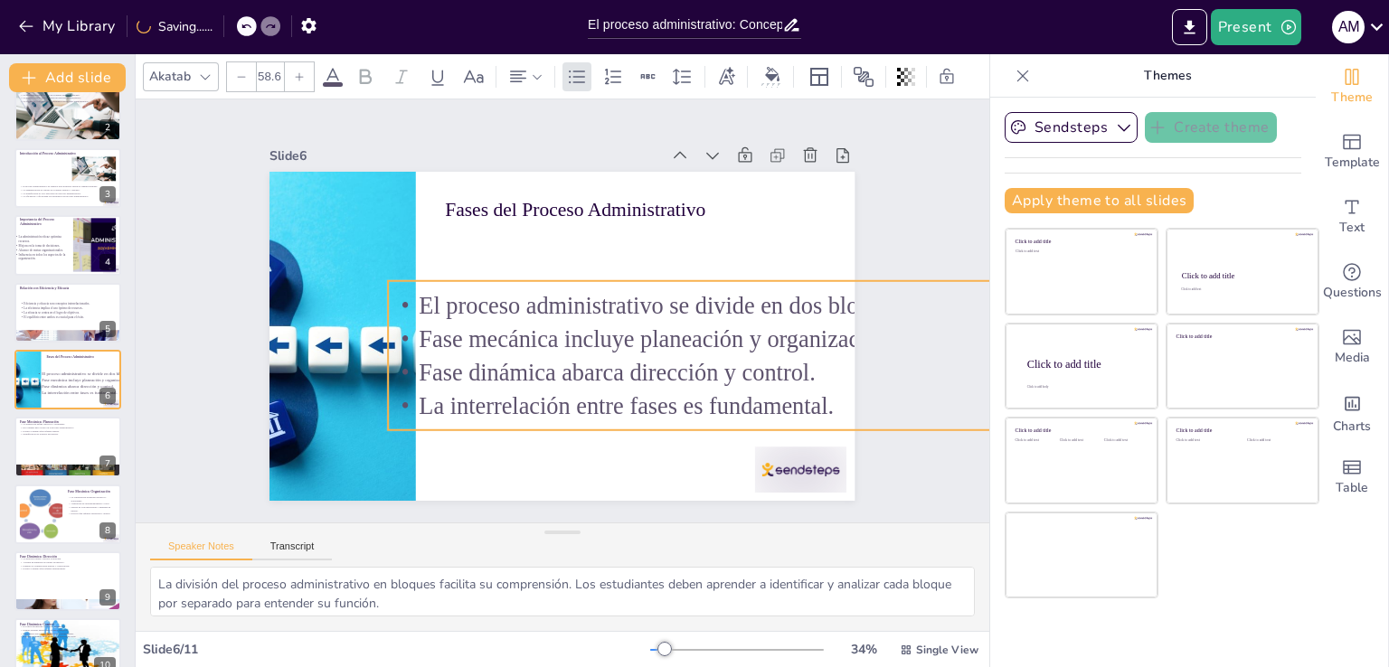
drag, startPoint x: 704, startPoint y: 351, endPoint x: 676, endPoint y: 393, distance: 50.9
click at [676, 393] on p "La interrelación entre fases es fundamental." at bounding box center [726, 424] width 696 height 106
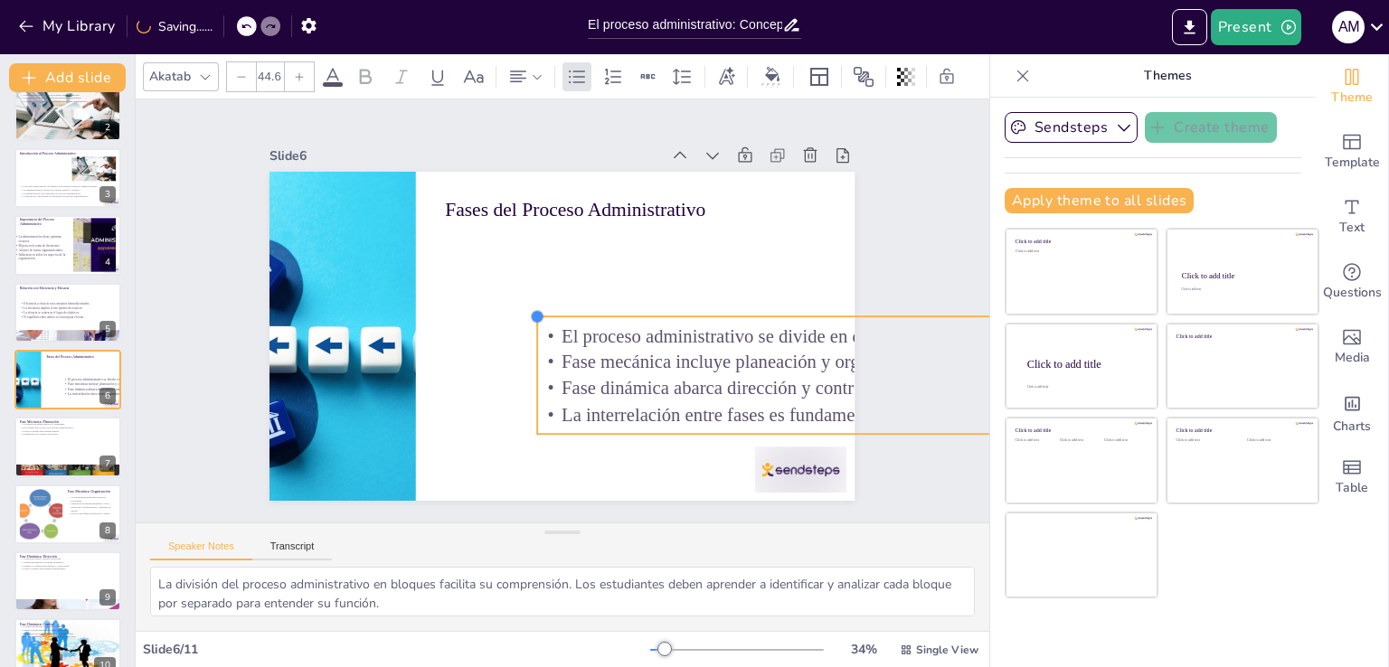
type input "44.5"
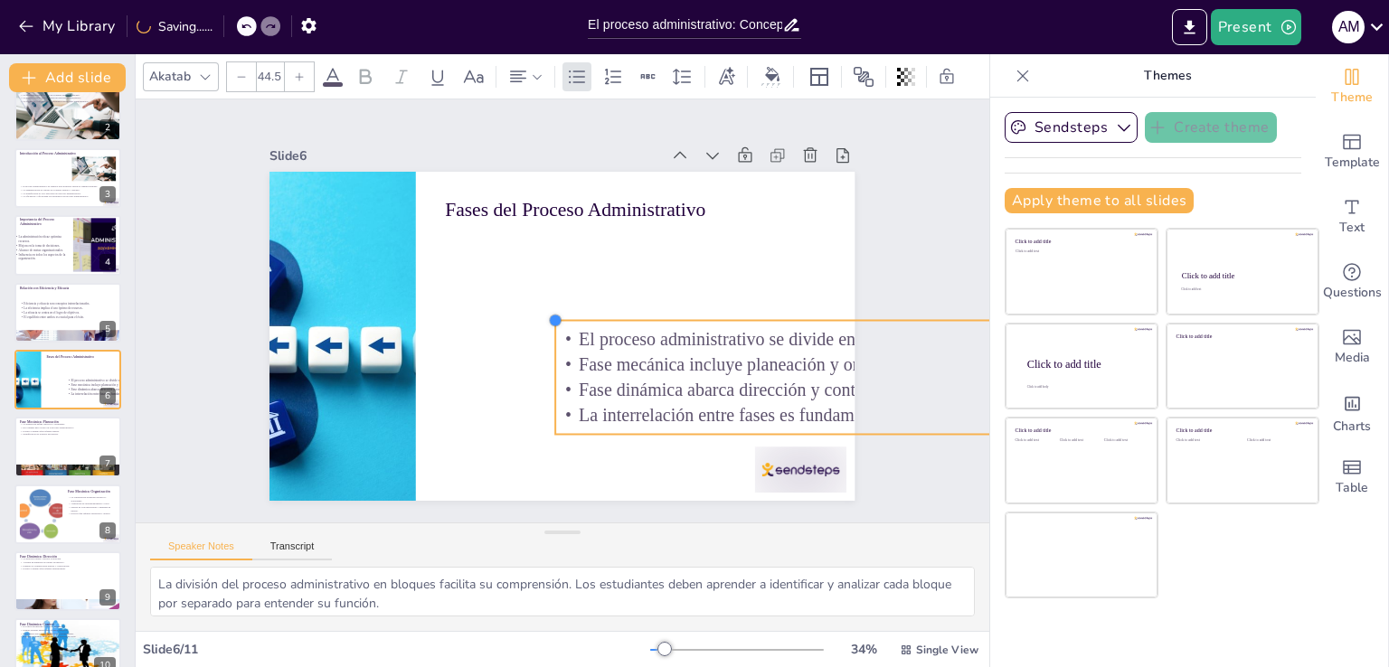
drag, startPoint x: 373, startPoint y: 278, endPoint x: 541, endPoint y: 392, distance: 202.9
click at [541, 392] on div "Fases del Proceso Administrativo El proceso administrativo se divide en dos blo…" at bounding box center [557, 336] width 641 height 444
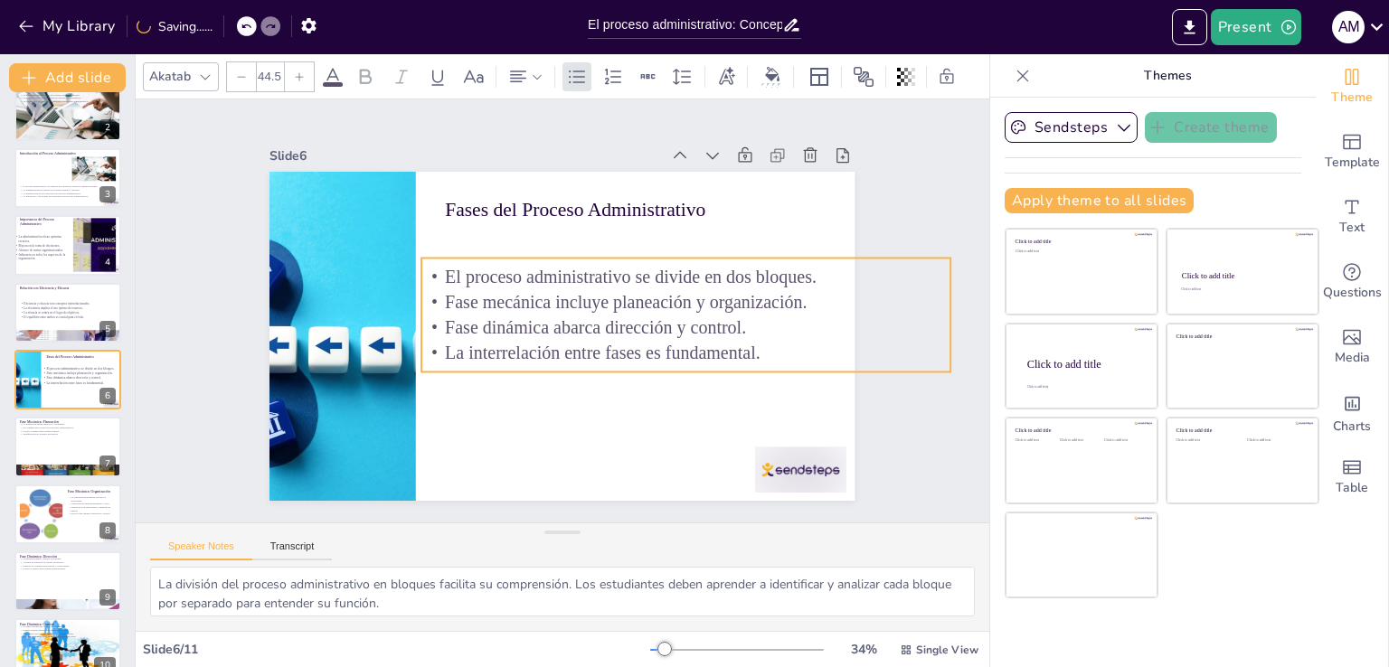
drag, startPoint x: 544, startPoint y: 365, endPoint x: 513, endPoint y: 324, distance: 52.3
click at [513, 324] on p "Fase dinámica abarca dirección y control." at bounding box center [684, 340] width 529 height 80
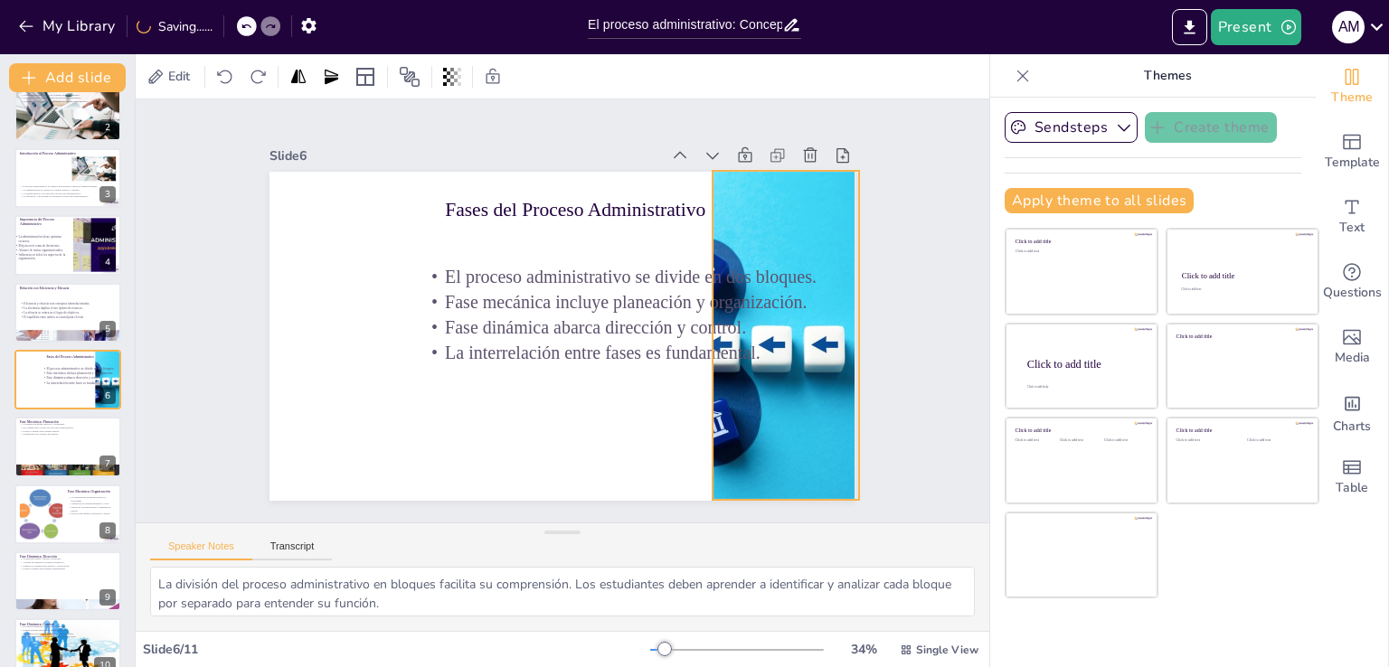
drag, startPoint x: 322, startPoint y: 330, endPoint x: 760, endPoint y: 329, distance: 438.5
click at [760, 235] on div "Fases del Proceso Administrativo El proceso administrativo se divide en dos blo…" at bounding box center [591, 174] width 572 height 121
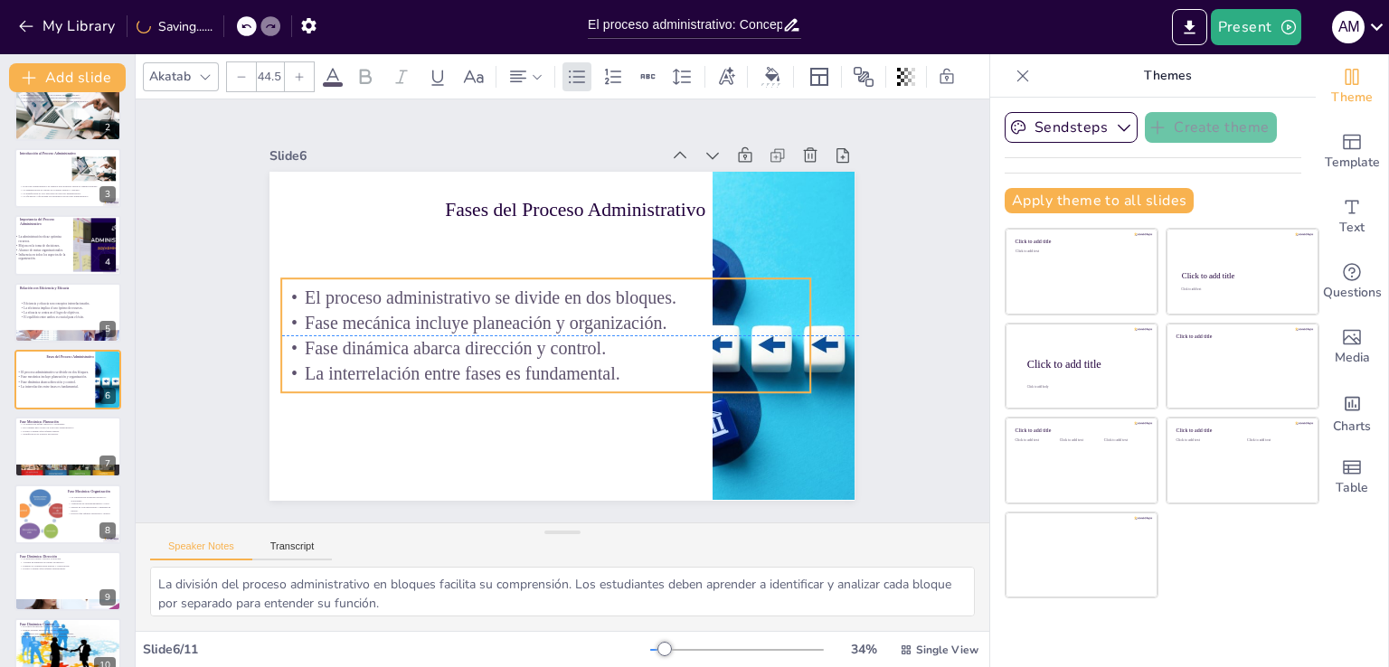
drag, startPoint x: 552, startPoint y: 312, endPoint x: 480, endPoint y: 332, distance: 75.0
click at [480, 332] on p "Fase dinámica abarca dirección y control." at bounding box center [542, 346] width 529 height 80
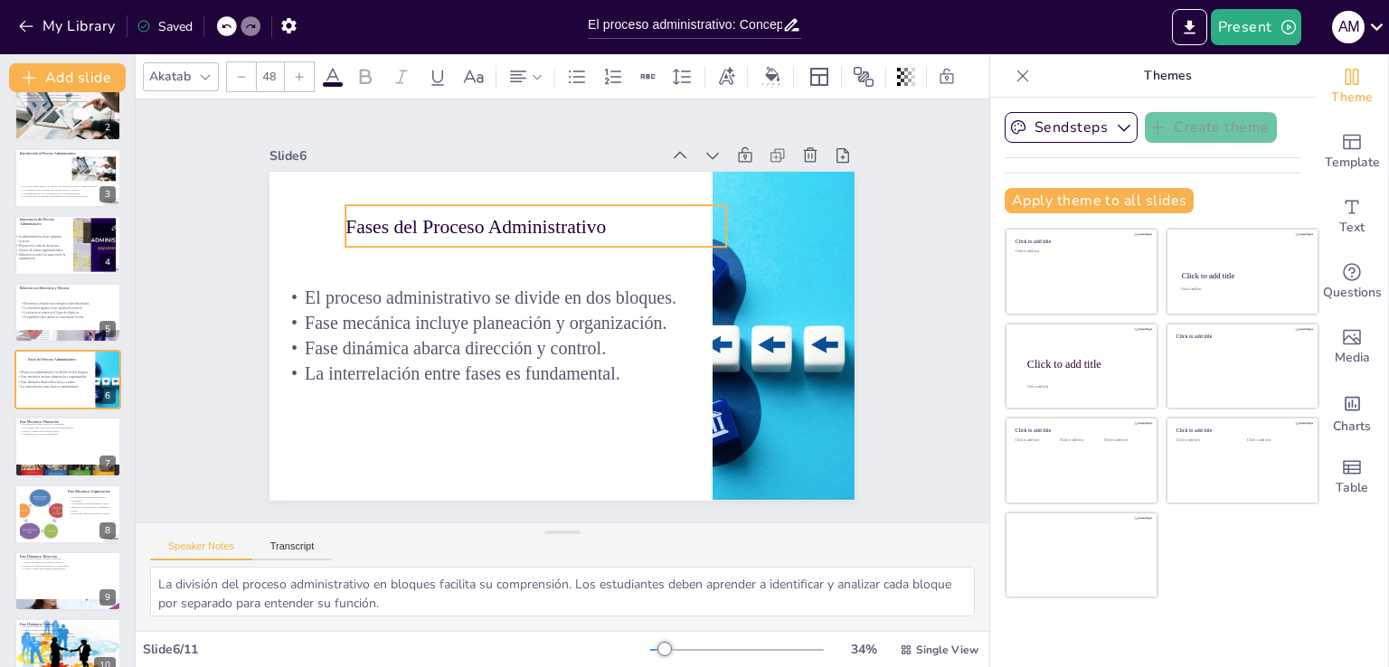
drag, startPoint x: 533, startPoint y: 200, endPoint x: 434, endPoint y: 217, distance: 100.9
click at [434, 217] on p "Fases del Proceso Administrativo" at bounding box center [544, 224] width 381 height 67
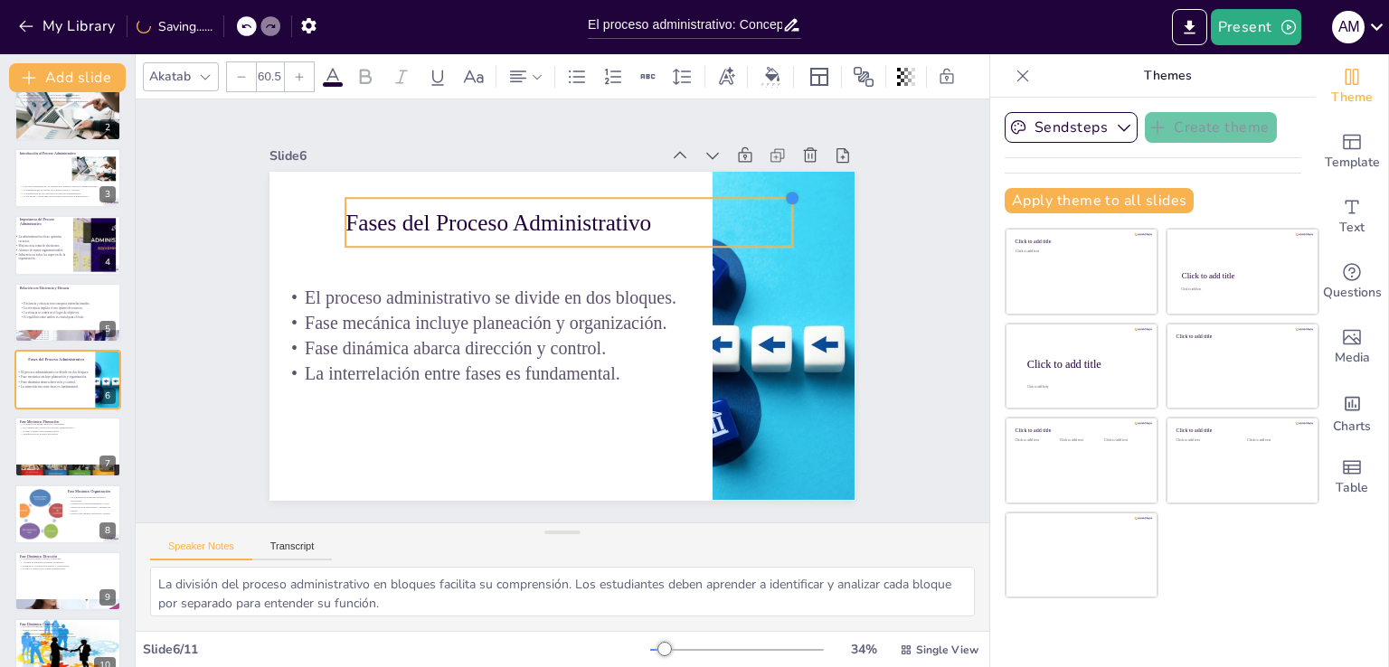
type input "61.5"
drag, startPoint x: 720, startPoint y: 199, endPoint x: 745, endPoint y: 187, distance: 27.9
click at [745, 187] on div "Fases del Proceso Administrativo El proceso administrativo se divide en dos blo…" at bounding box center [557, 335] width 641 height 443
drag, startPoint x: 560, startPoint y: 211, endPoint x: 540, endPoint y: 207, distance: 20.2
click at [540, 207] on p "Fases del Proceso Administrativo" at bounding box center [573, 223] width 475 height 184
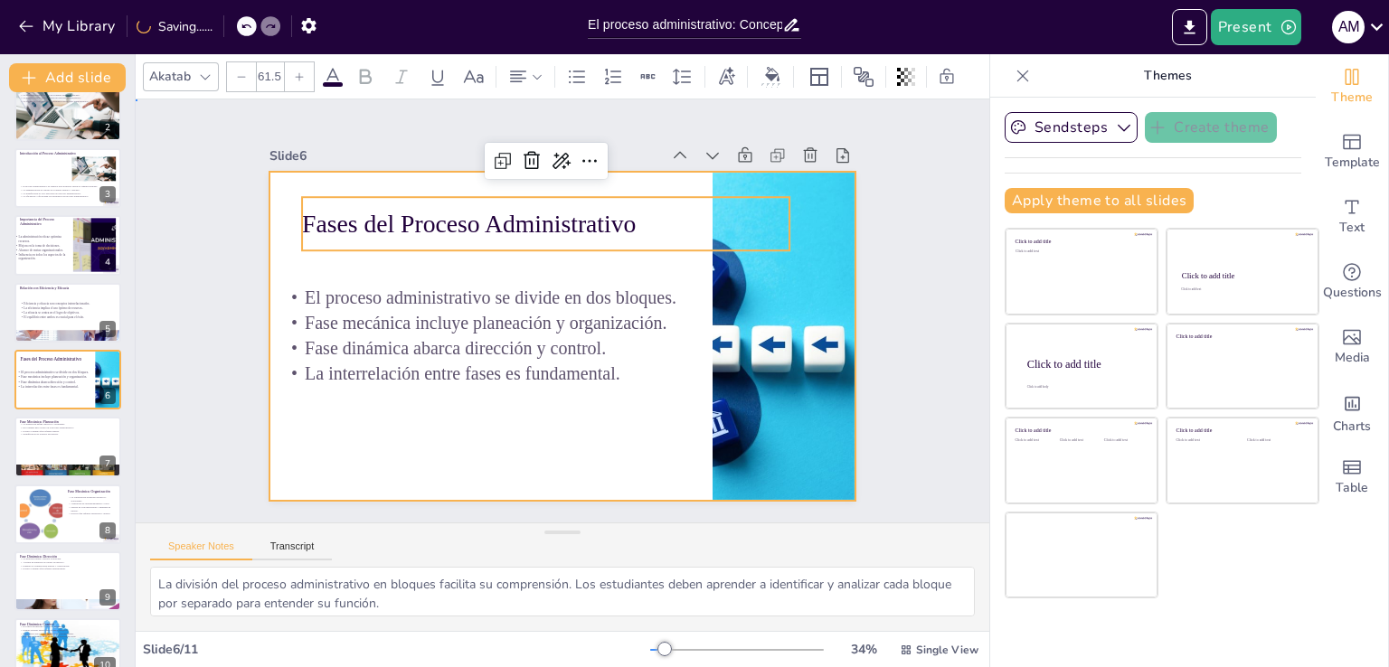
click at [498, 431] on div at bounding box center [559, 336] width 617 height 389
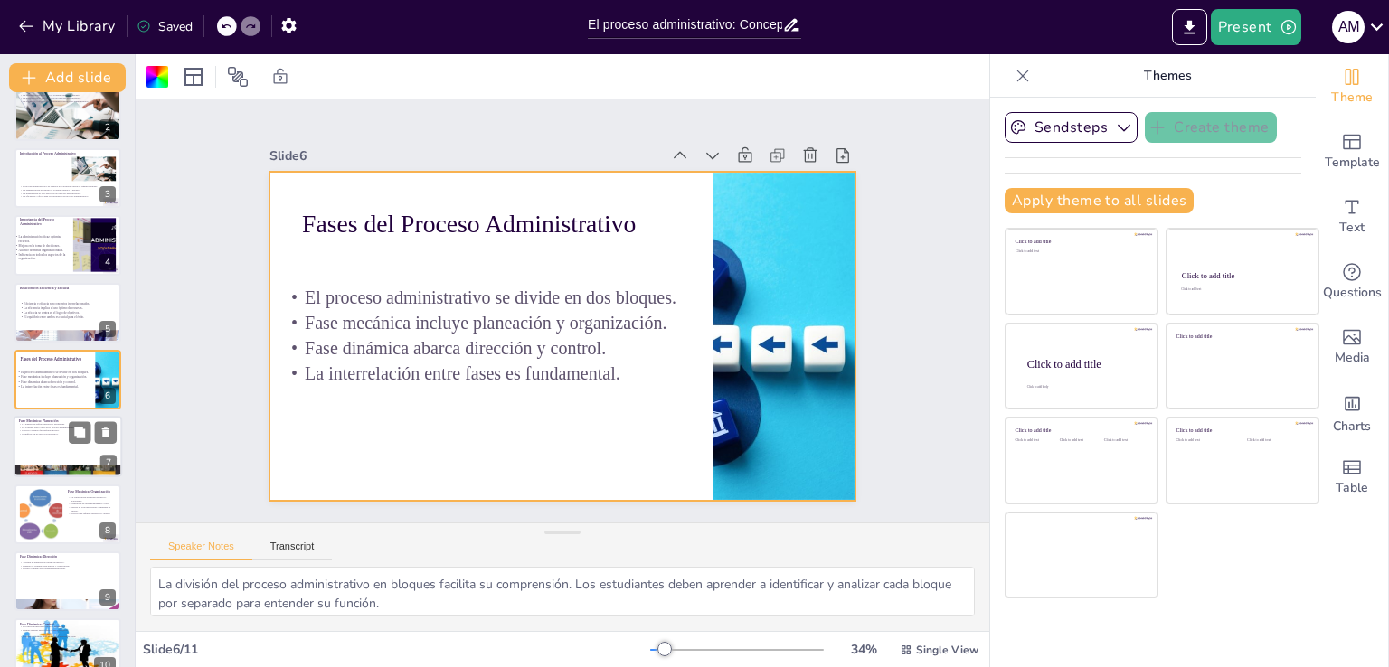
click at [52, 437] on div at bounding box center [68, 447] width 108 height 61
type textarea "Definir objetivos claros es esencial para guiar a la organización. Los estudian…"
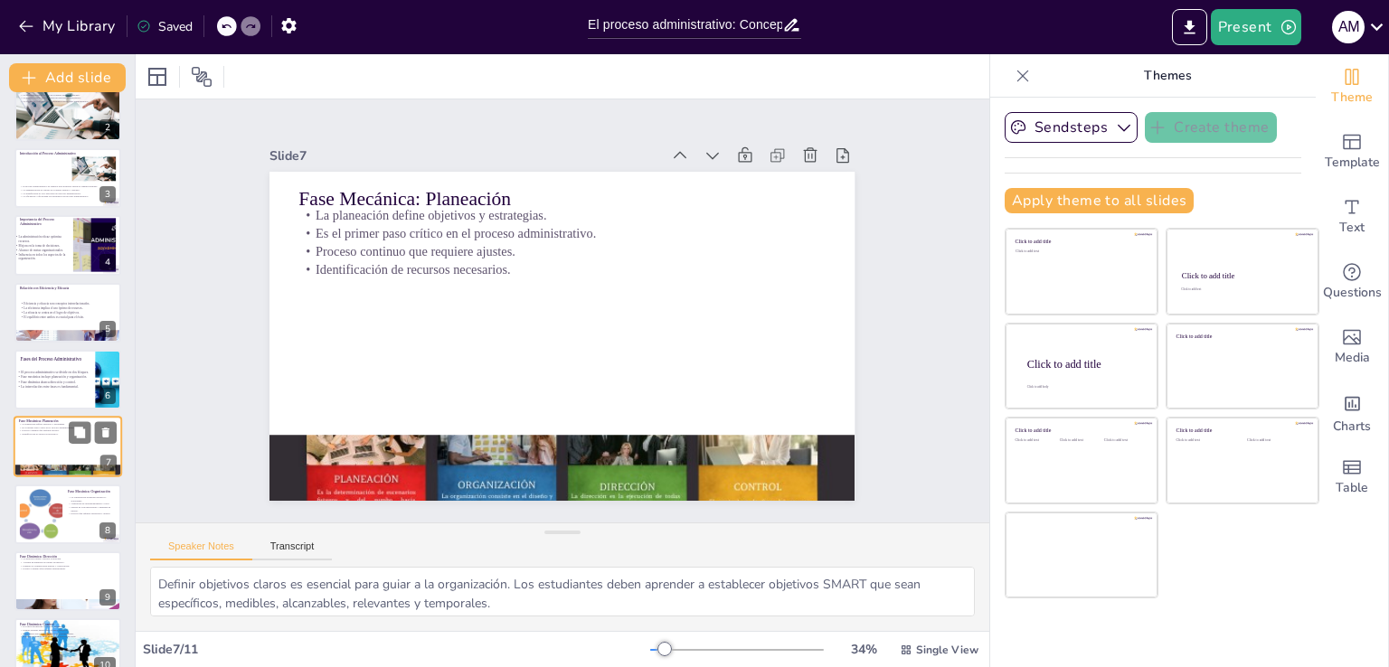
scroll to position [160, 0]
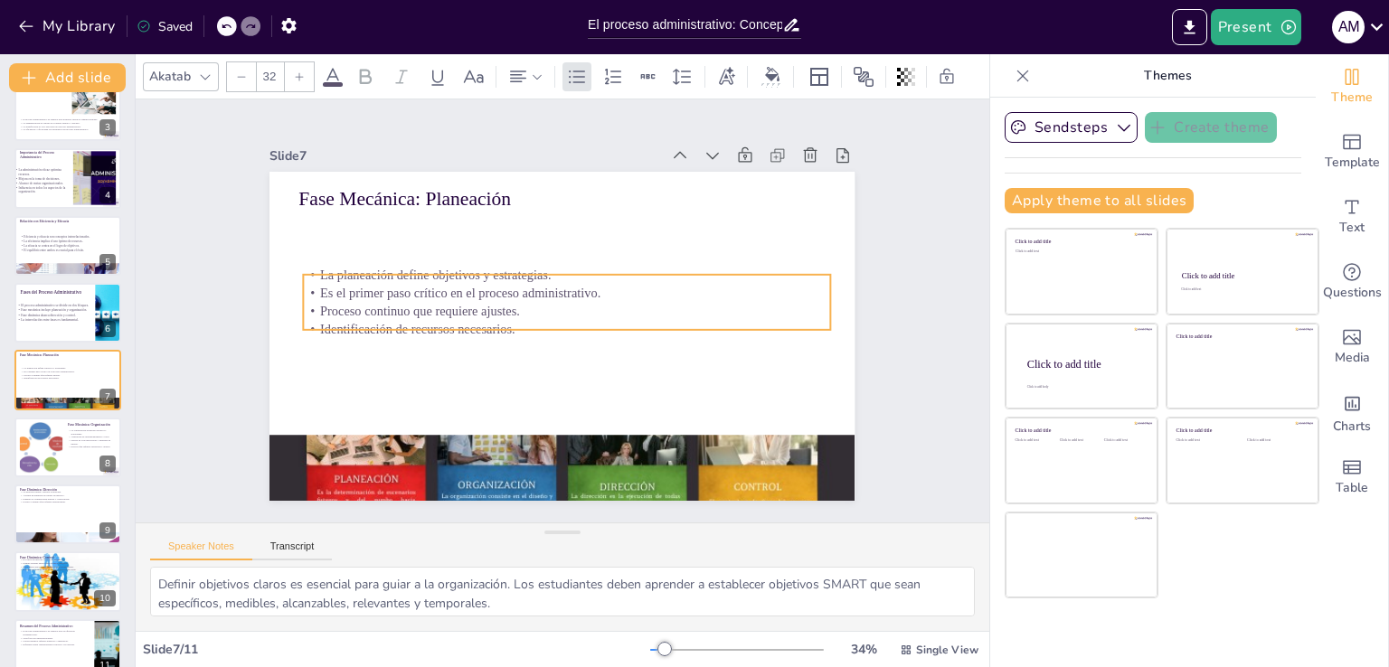
drag, startPoint x: 426, startPoint y: 261, endPoint x: 436, endPoint y: 334, distance: 73.0
click at [430, 333] on p "Proceso continuo que requiere ajustes." at bounding box center [566, 311] width 525 height 73
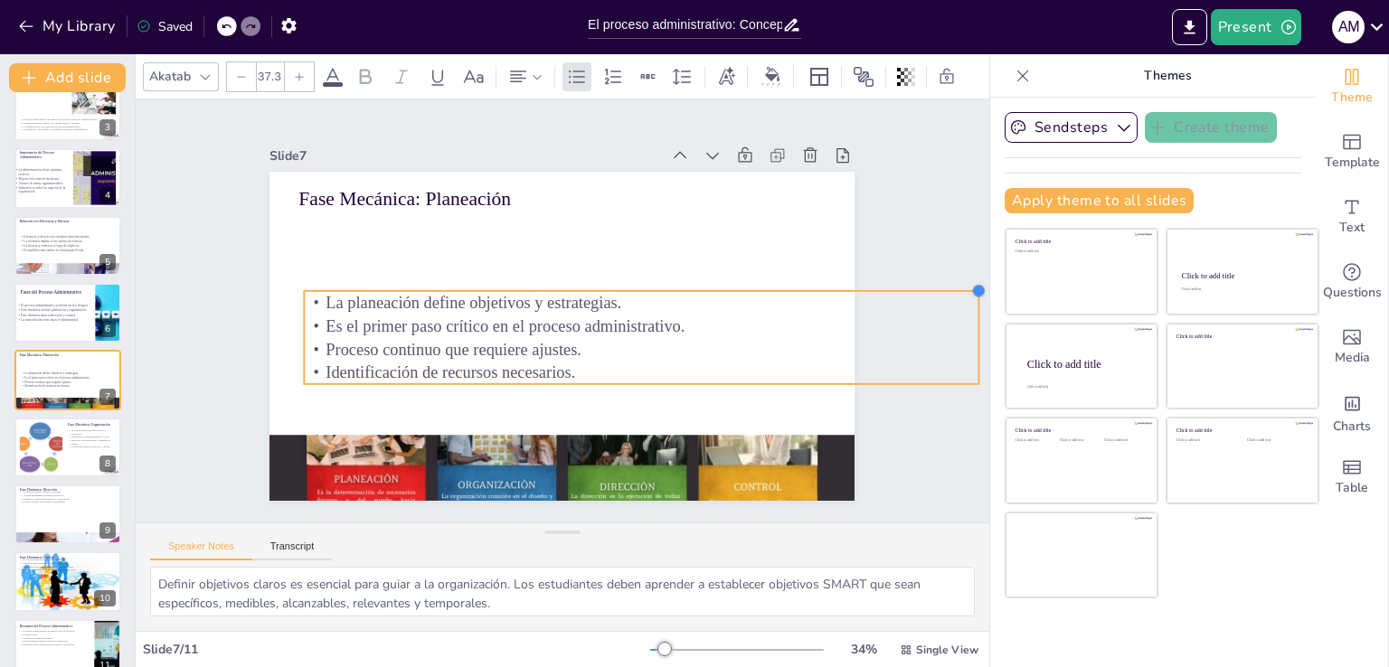
type input "36.2"
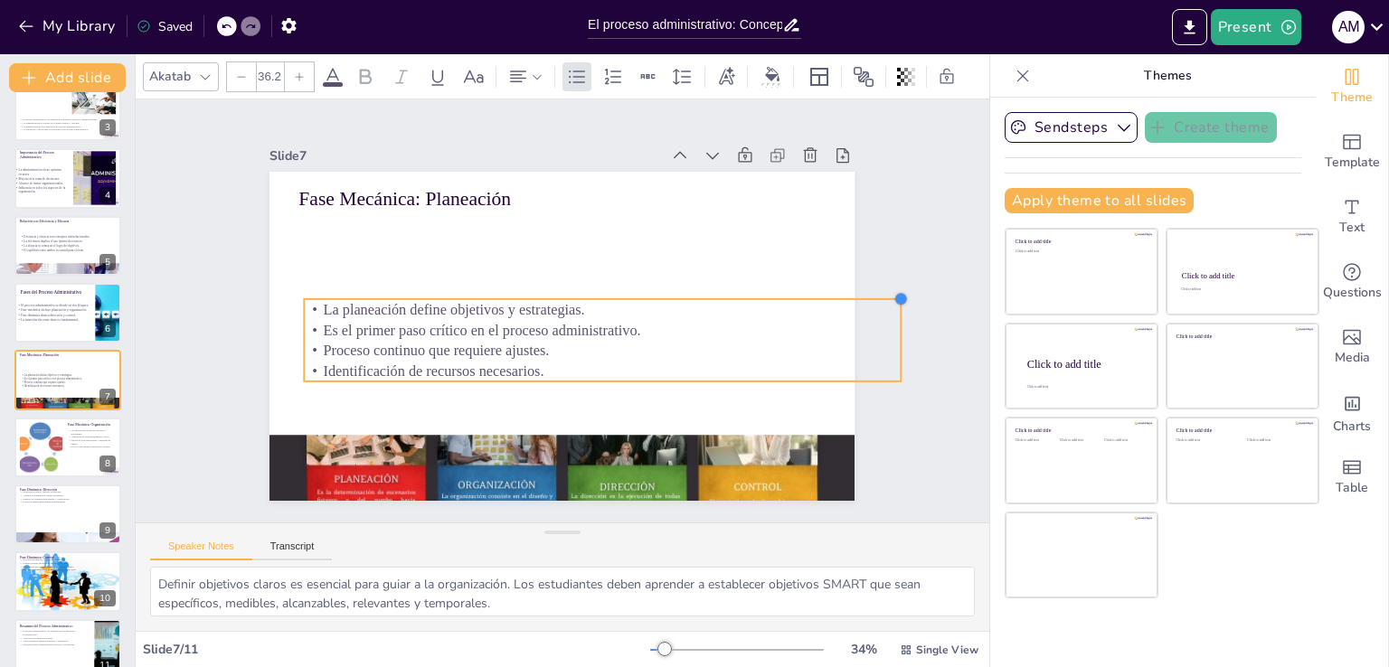
drag, startPoint x: 817, startPoint y: 297, endPoint x: 882, endPoint y: 290, distance: 65.5
click at [892, 326] on div at bounding box center [900, 334] width 16 height 16
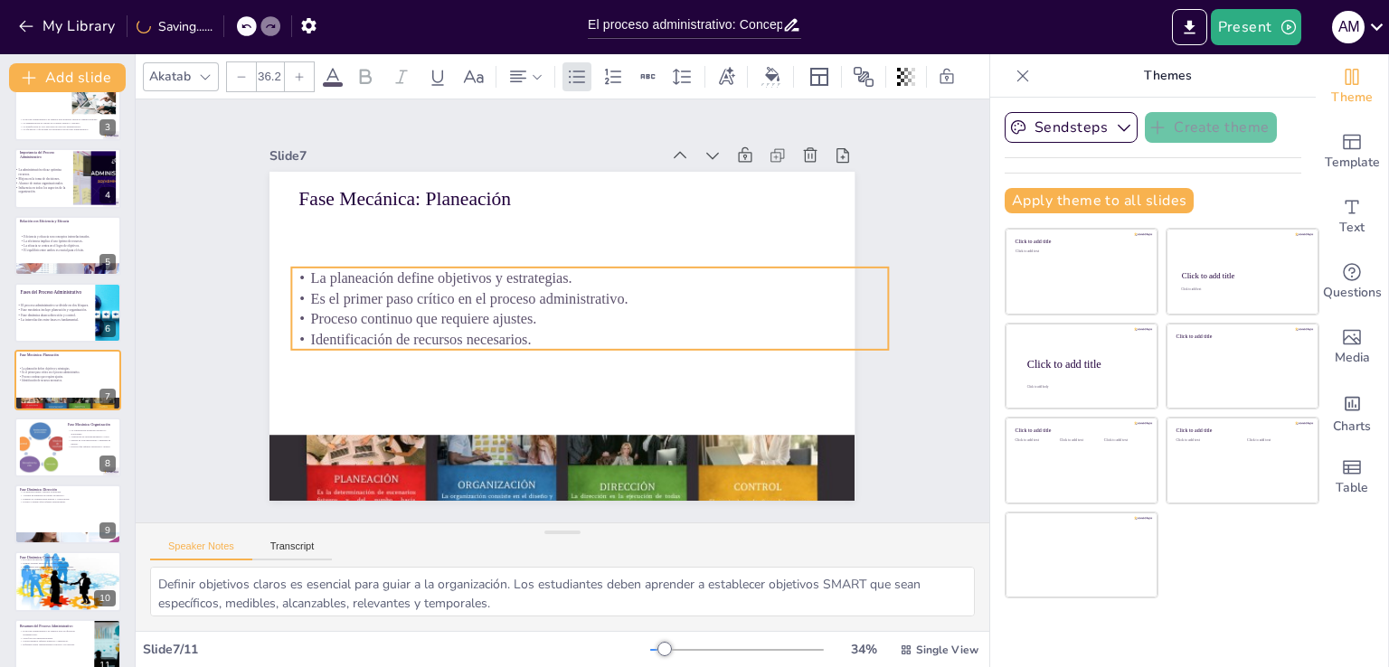
drag, startPoint x: 445, startPoint y: 323, endPoint x: 432, endPoint y: 291, distance: 34.1
click at [432, 291] on p "Es el primer paso crítico en el proceso administrativo." at bounding box center [592, 304] width 588 height 144
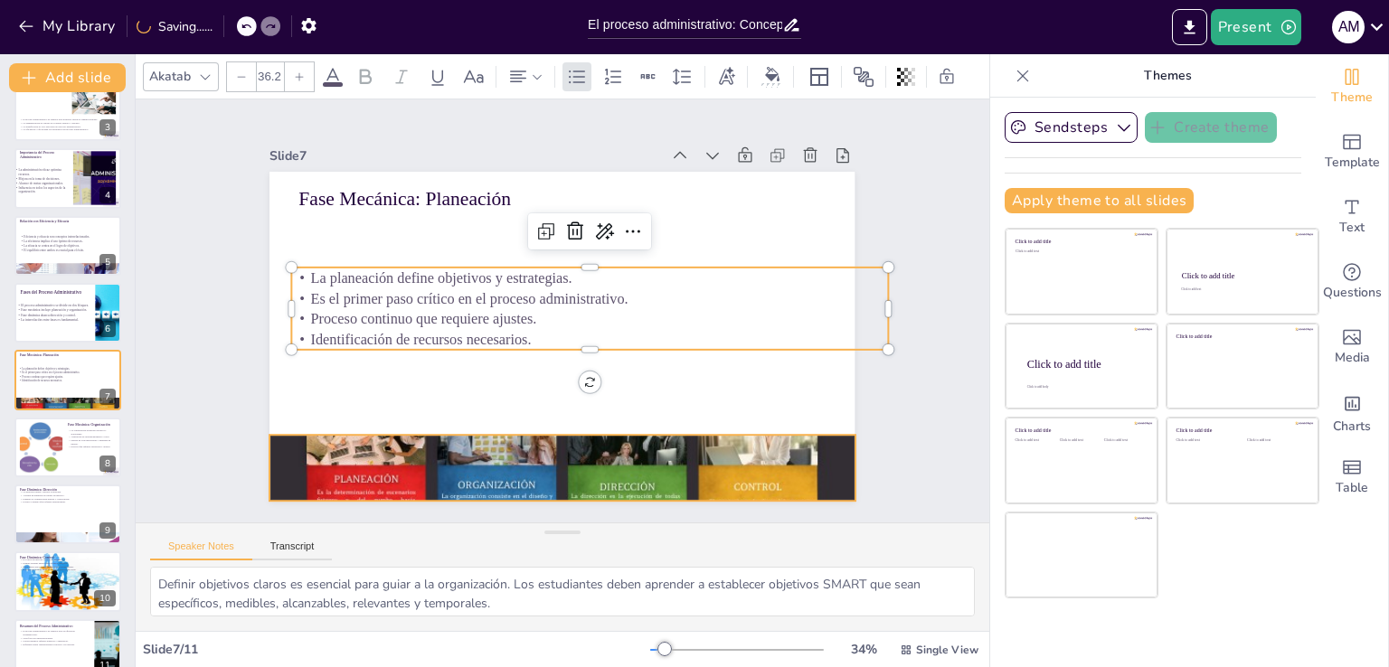
click at [572, 458] on div at bounding box center [546, 466] width 617 height 389
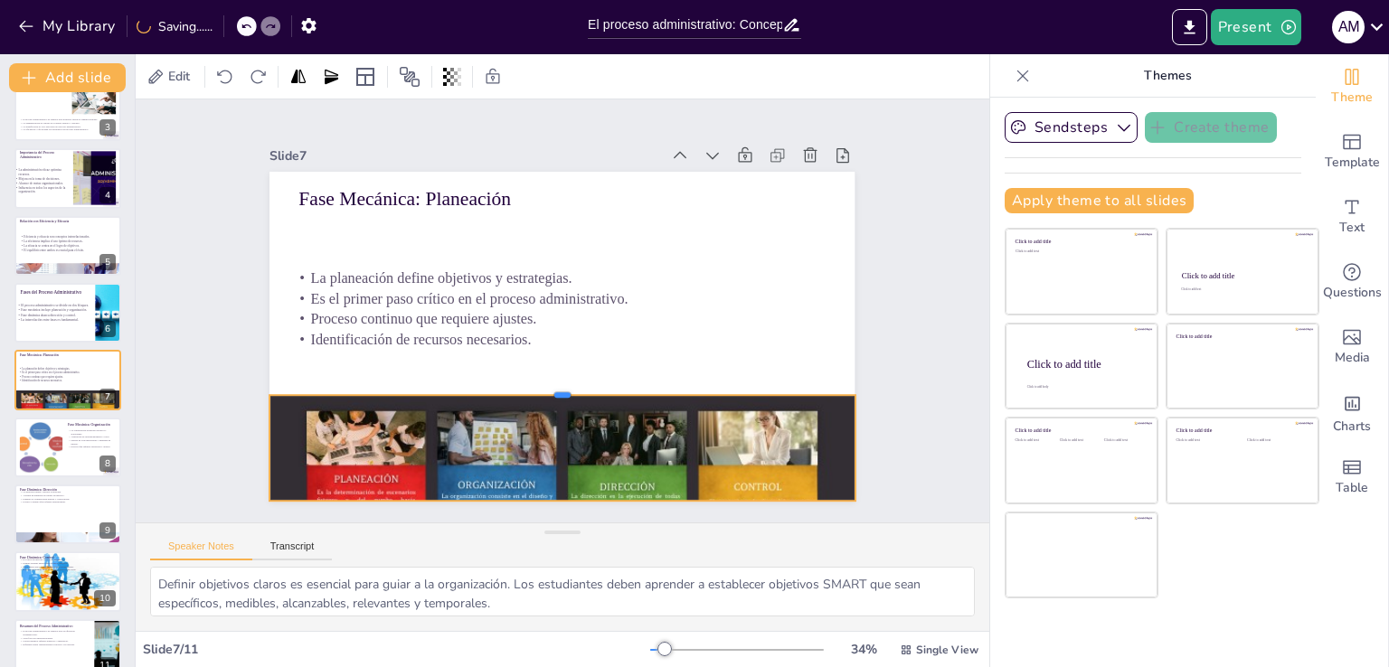
drag, startPoint x: 555, startPoint y: 420, endPoint x: 582, endPoint y: 387, distance: 42.4
click at [582, 387] on div at bounding box center [546, 386] width 575 height 136
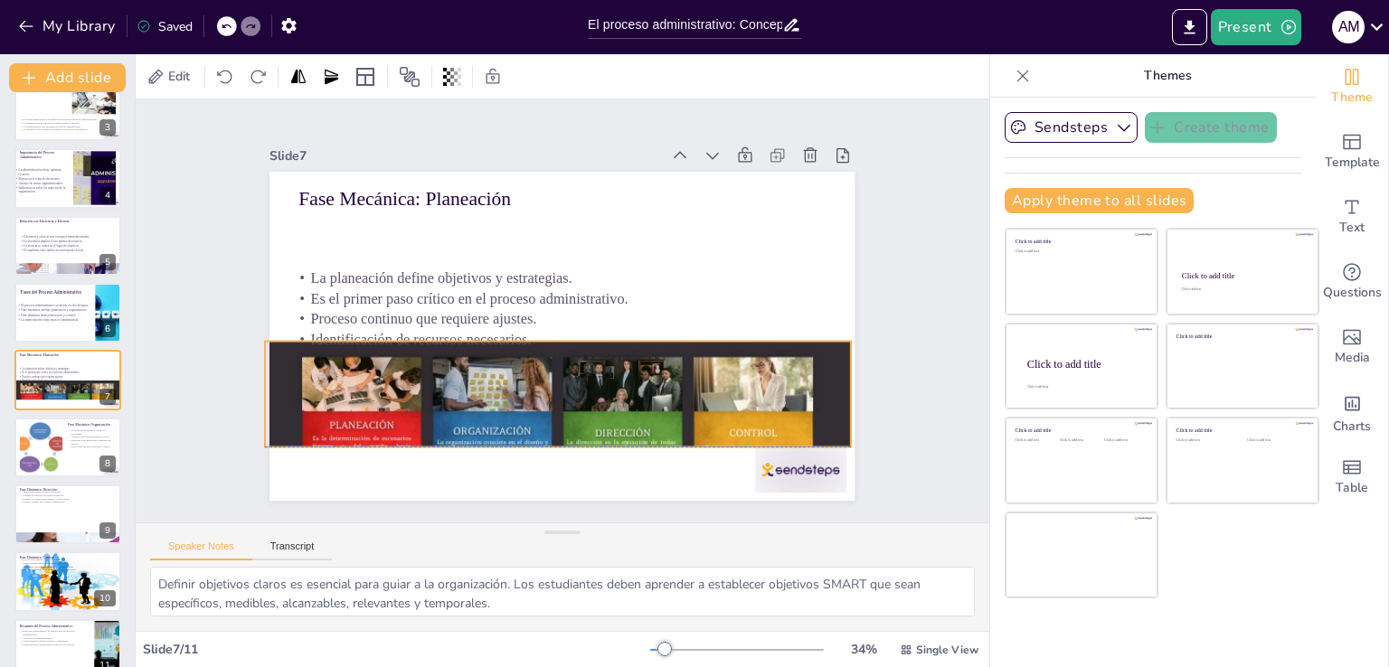
drag, startPoint x: 599, startPoint y: 447, endPoint x: 593, endPoint y: 384, distance: 62.6
click at [593, 384] on div at bounding box center [547, 413] width 617 height 389
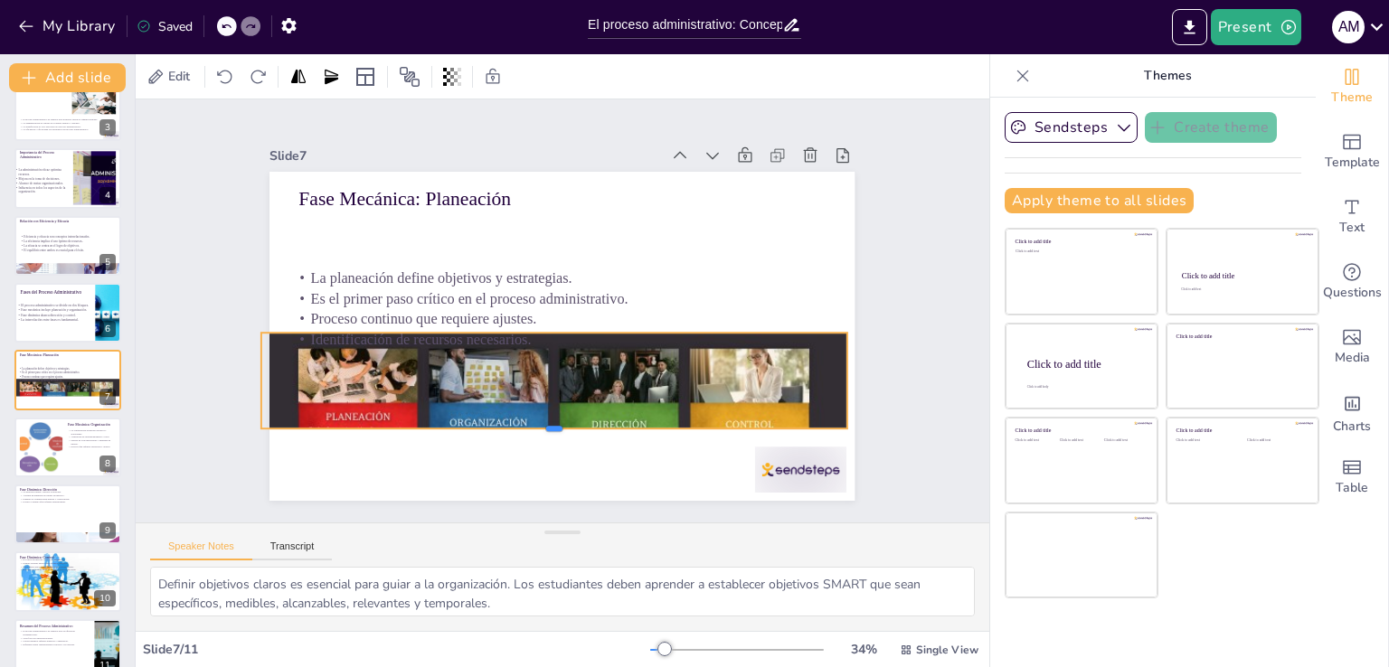
drag, startPoint x: 546, startPoint y: 434, endPoint x: 568, endPoint y: 424, distance: 23.9
click at [568, 424] on div at bounding box center [527, 431] width 575 height 136
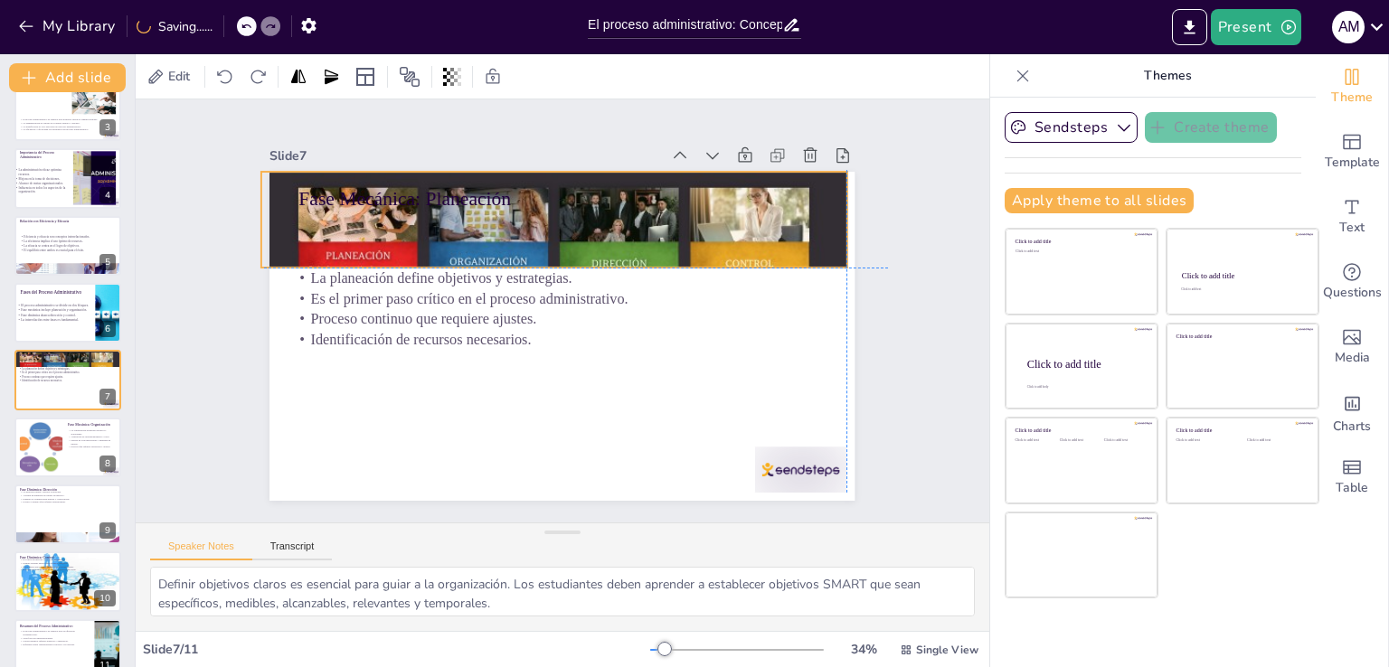
drag, startPoint x: 571, startPoint y: 382, endPoint x: 574, endPoint y: 219, distance: 162.8
click at [574, 219] on div at bounding box center [561, 244] width 617 height 389
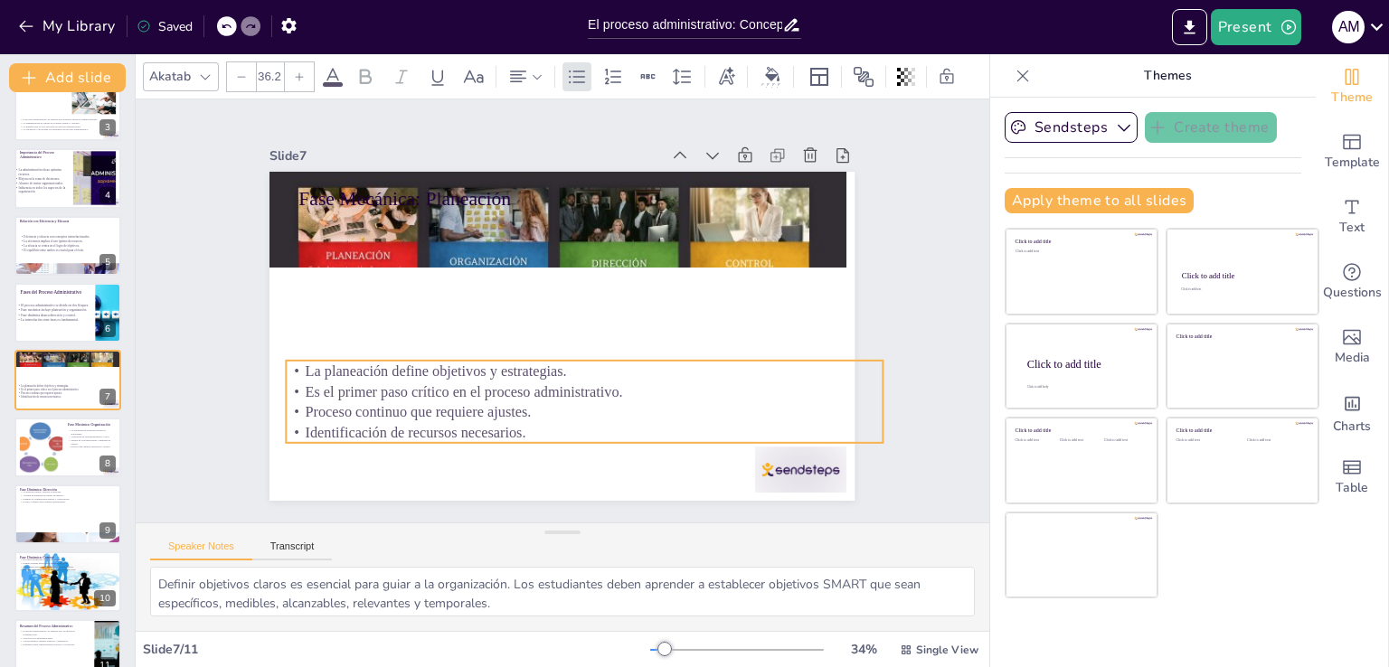
drag, startPoint x: 472, startPoint y: 327, endPoint x: 464, endPoint y: 312, distance: 17.4
click at [468, 374] on p "Es el primer paso crítico en el proceso administrativo." at bounding box center [568, 395] width 588 height 144
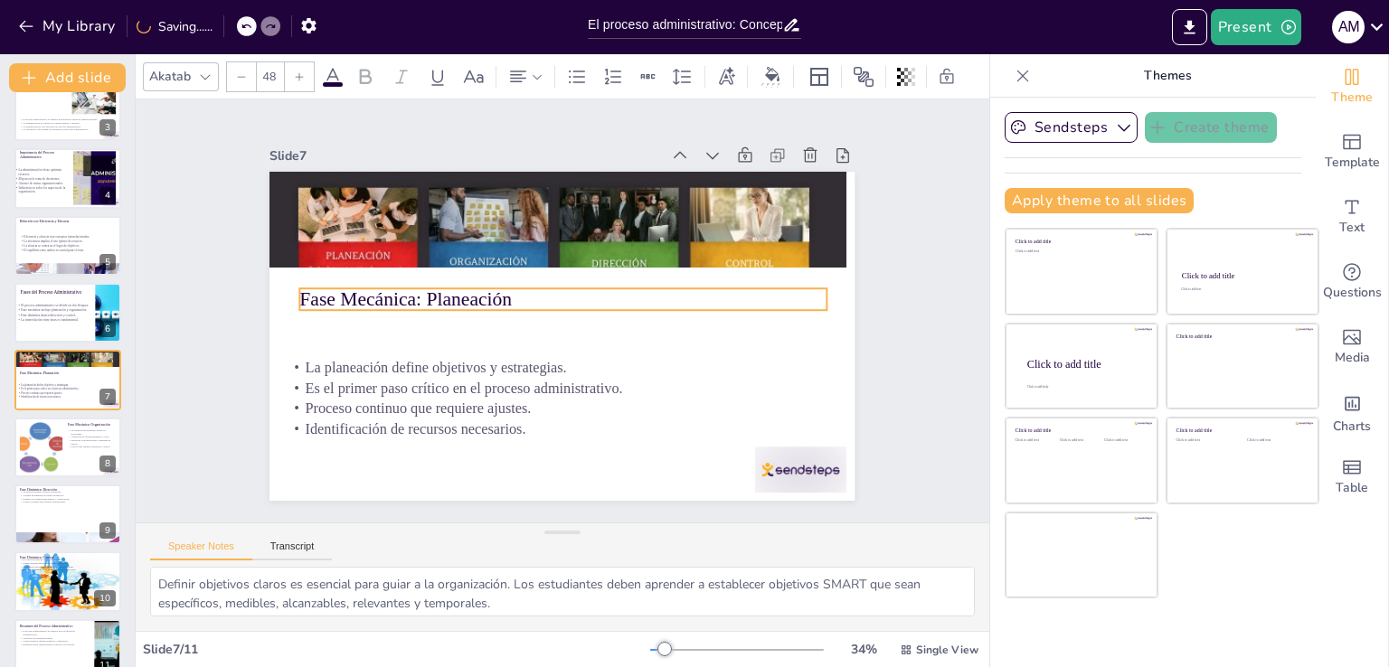
drag, startPoint x: 448, startPoint y: 193, endPoint x: 448, endPoint y: 294, distance: 100.4
click at [448, 294] on p "Fase Mecánica: Planeación" at bounding box center [563, 299] width 526 height 27
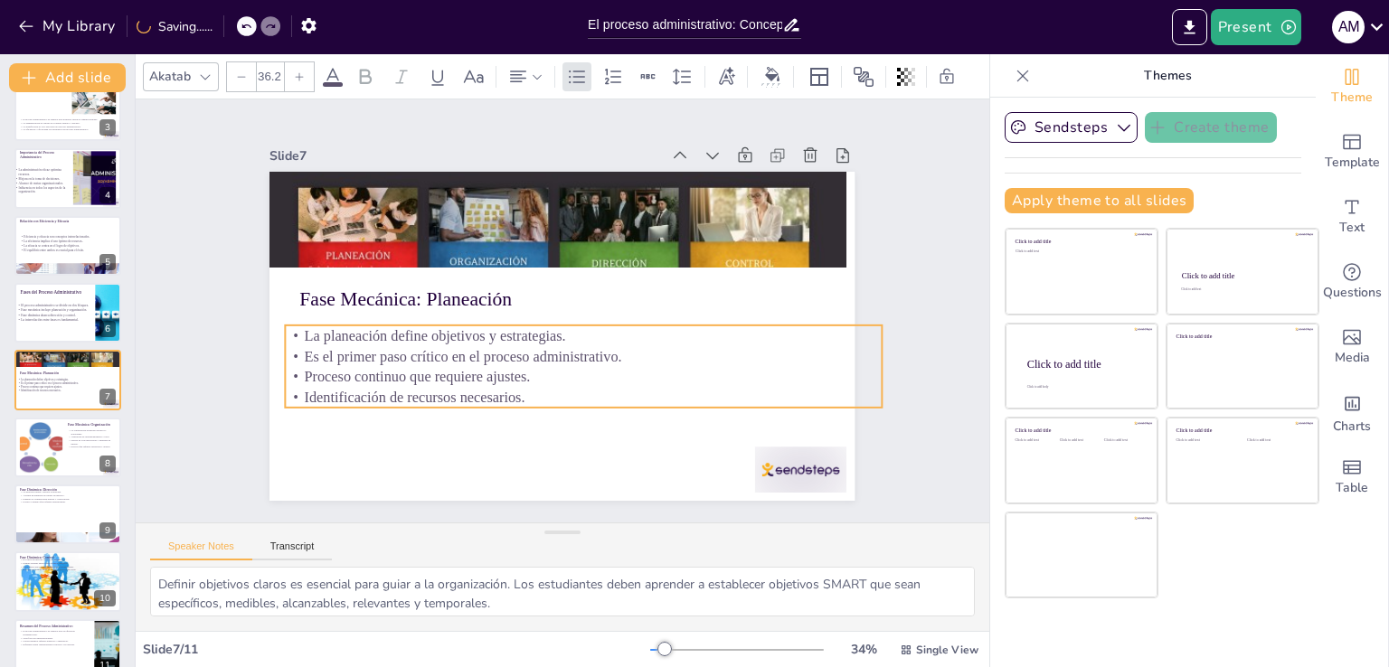
drag, startPoint x: 440, startPoint y: 370, endPoint x: 440, endPoint y: 336, distance: 33.5
click at [440, 336] on p "La planeación define objetivos y estrategias." at bounding box center [580, 338] width 595 height 83
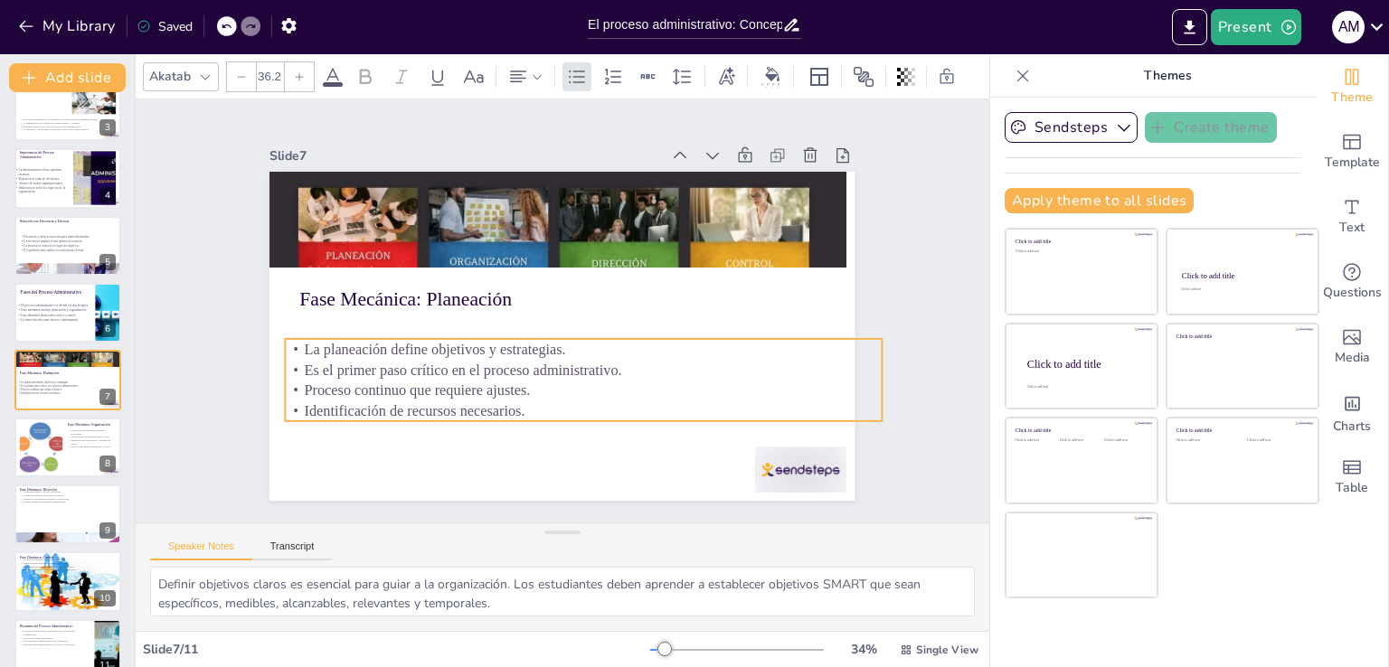
drag, startPoint x: 440, startPoint y: 336, endPoint x: 440, endPoint y: 350, distance: 13.6
click at [440, 350] on p "La planeación define objetivos y estrategias." at bounding box center [579, 351] width 595 height 82
type input "38.2"
drag, startPoint x: 872, startPoint y: 338, endPoint x: 883, endPoint y: 334, distance: 12.6
click at [883, 334] on div "Slide 1 La Gestión Administrativa: Fases y Conceptos Clave Esta presentación an…" at bounding box center [562, 311] width 686 height 380
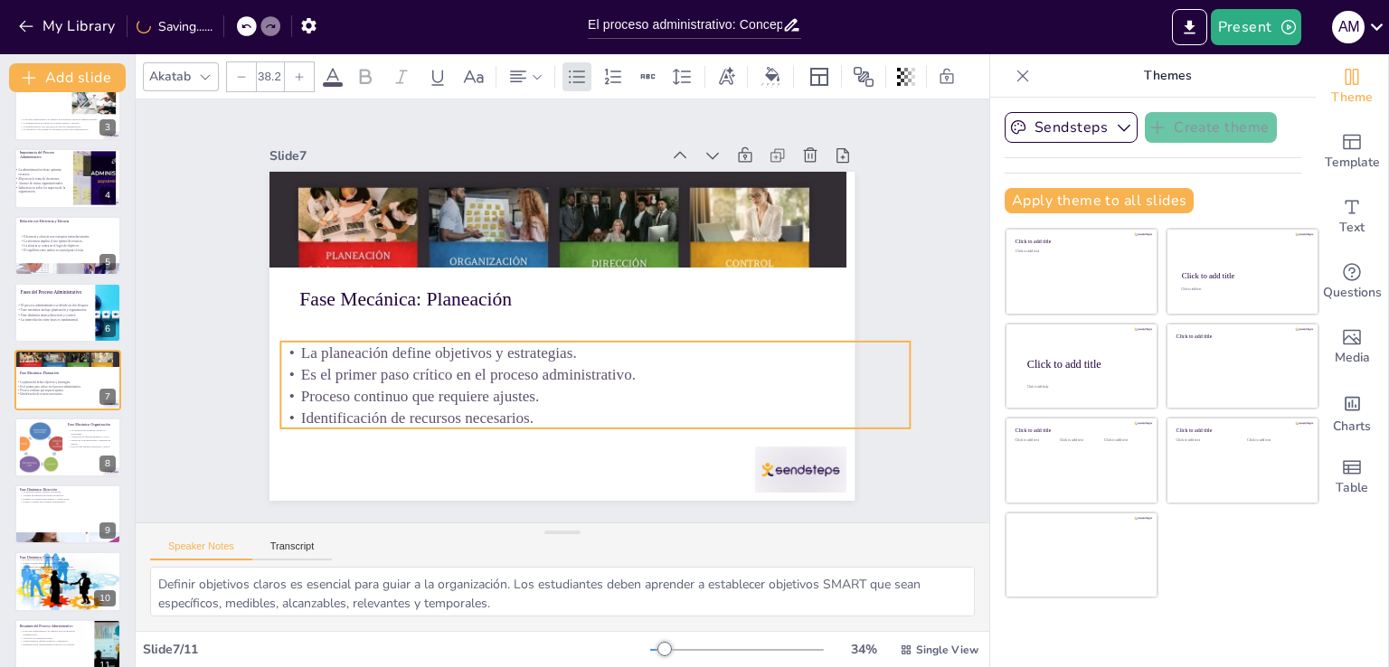
drag, startPoint x: 526, startPoint y: 383, endPoint x: 536, endPoint y: 384, distance: 10.0
click at [536, 384] on p "Proceso continuo que requiere ajustes." at bounding box center [585, 399] width 627 height 88
click at [52, 457] on div at bounding box center [41, 447] width 55 height 55
type textarea "La estructura organizativa es clave para el funcionamiento efectivo. Los estudi…"
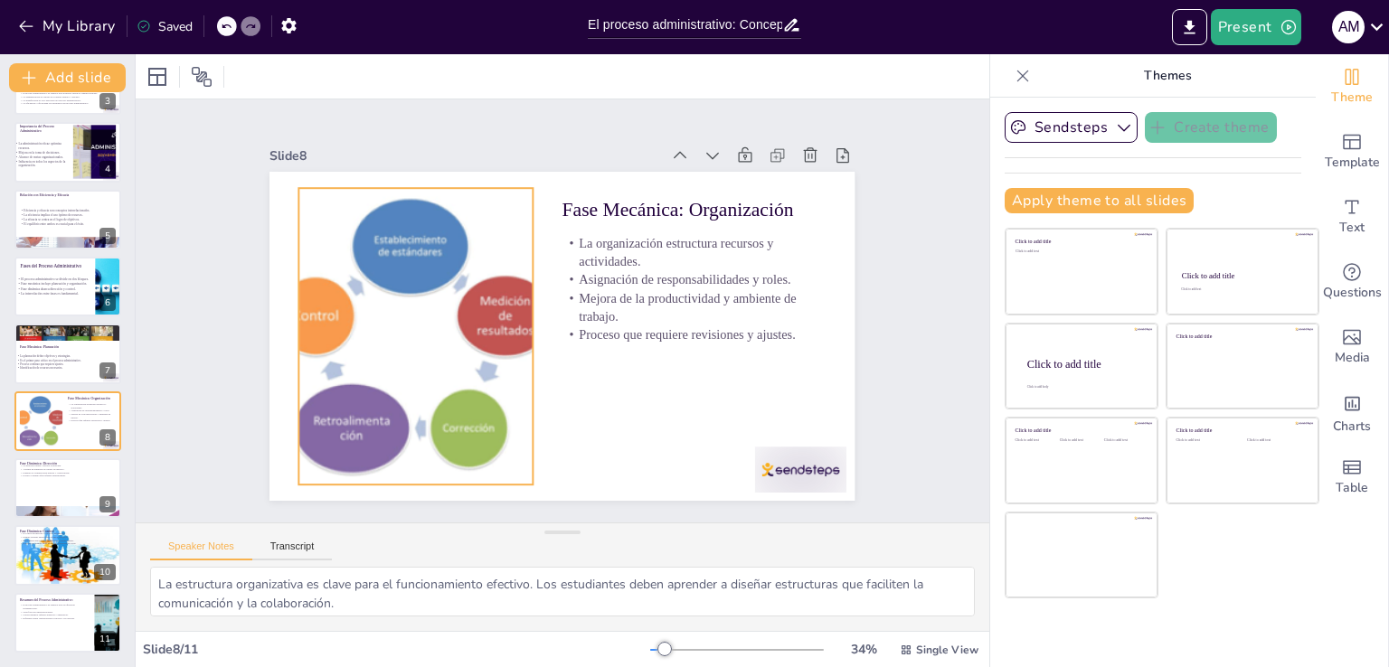
click at [525, 283] on div at bounding box center [700, 255] width 350 height 351
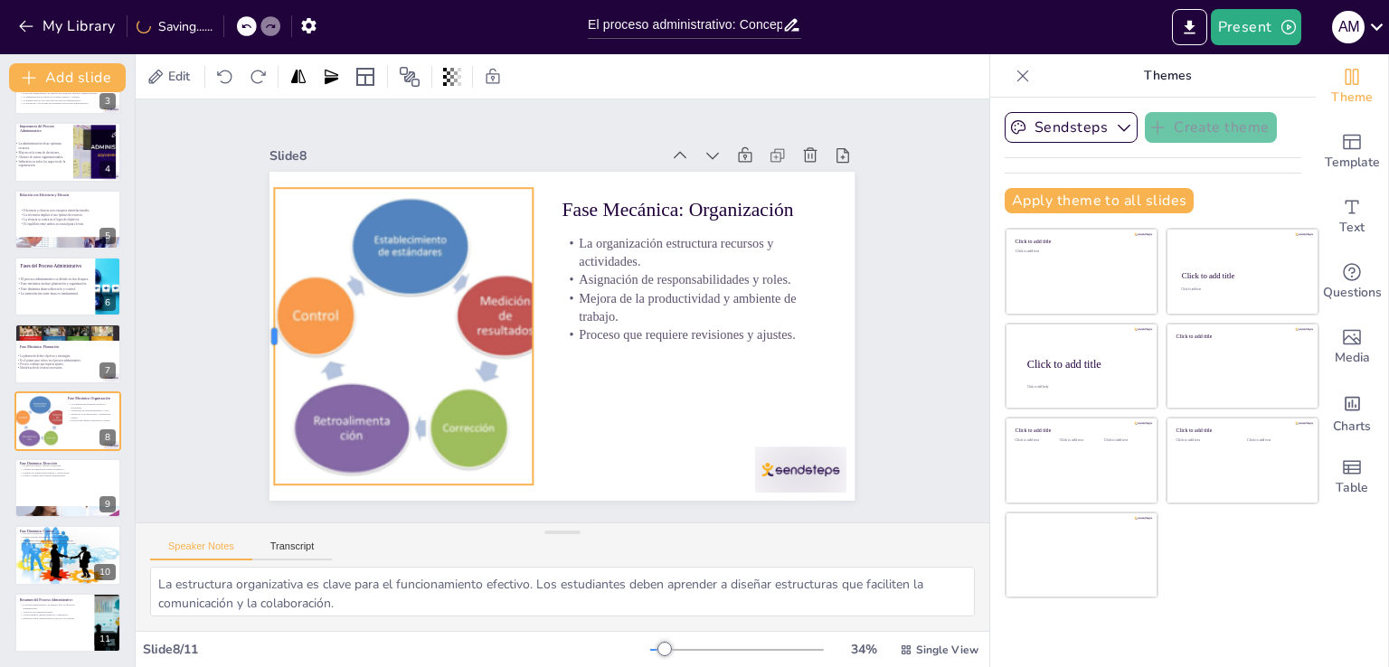
drag, startPoint x: 281, startPoint y: 330, endPoint x: 469, endPoint y: 330, distance: 188.1
click at [288, 329] on div "Fase Mecánica: Organización La organización estructura recursos y actividades. …" at bounding box center [559, 336] width 617 height 389
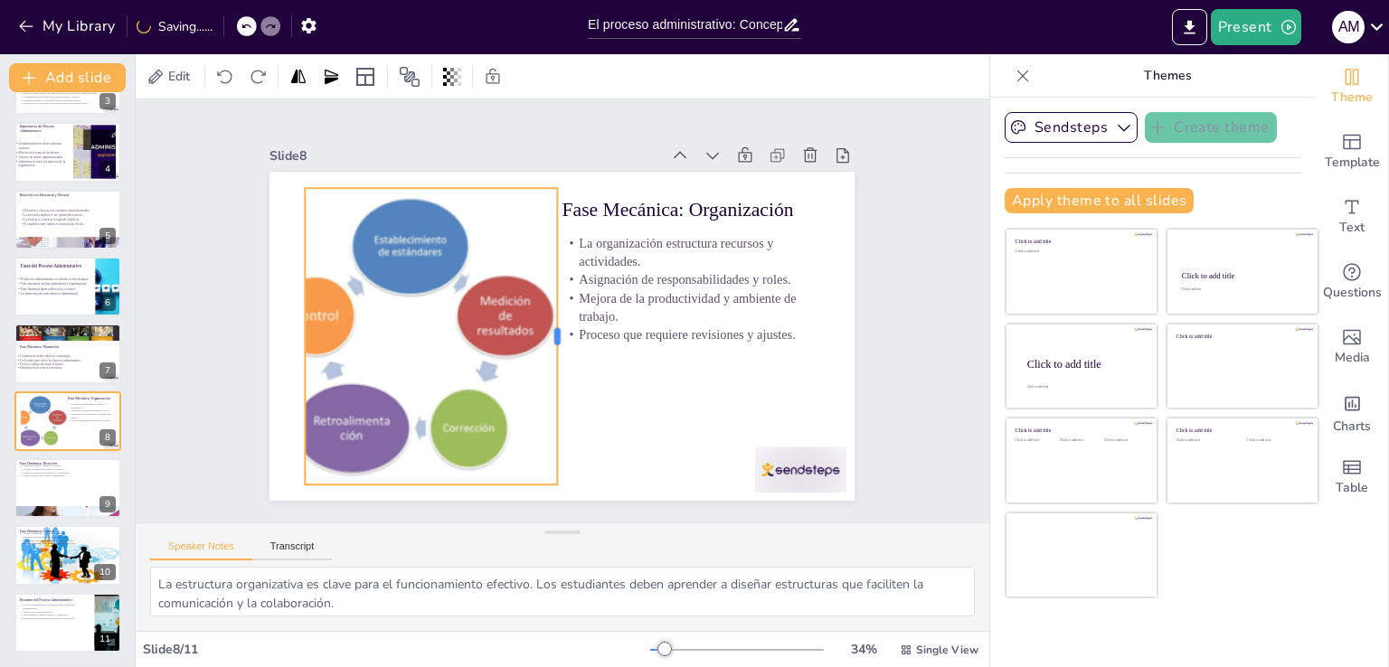
drag, startPoint x: 523, startPoint y: 329, endPoint x: 547, endPoint y: 332, distance: 24.6
click at [547, 332] on div at bounding box center [562, 336] width 45 height 296
drag, startPoint x: 288, startPoint y: 330, endPoint x: 258, endPoint y: 329, distance: 30.8
click at [258, 329] on div at bounding box center [266, 305] width 45 height 296
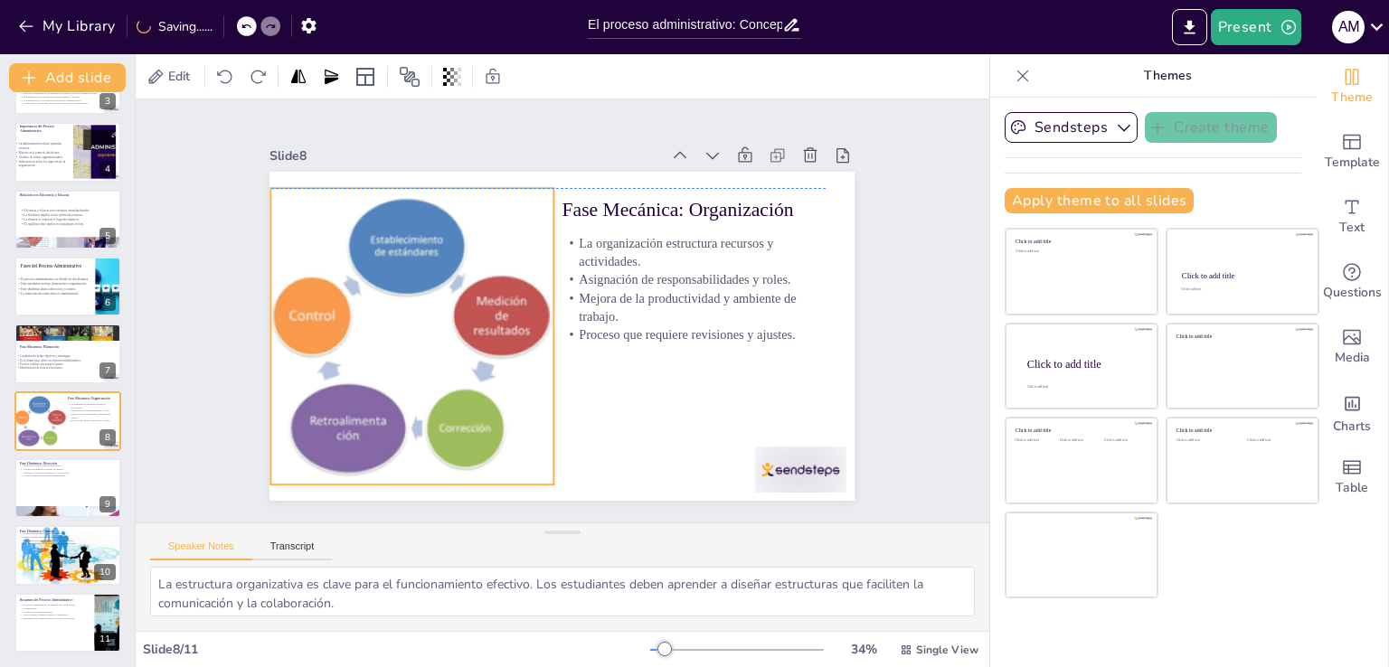
click at [347, 319] on div at bounding box center [410, 304] width 350 height 351
click at [651, 289] on p "Mejora de la productividad y ambiente de trabajo." at bounding box center [694, 320] width 266 height 63
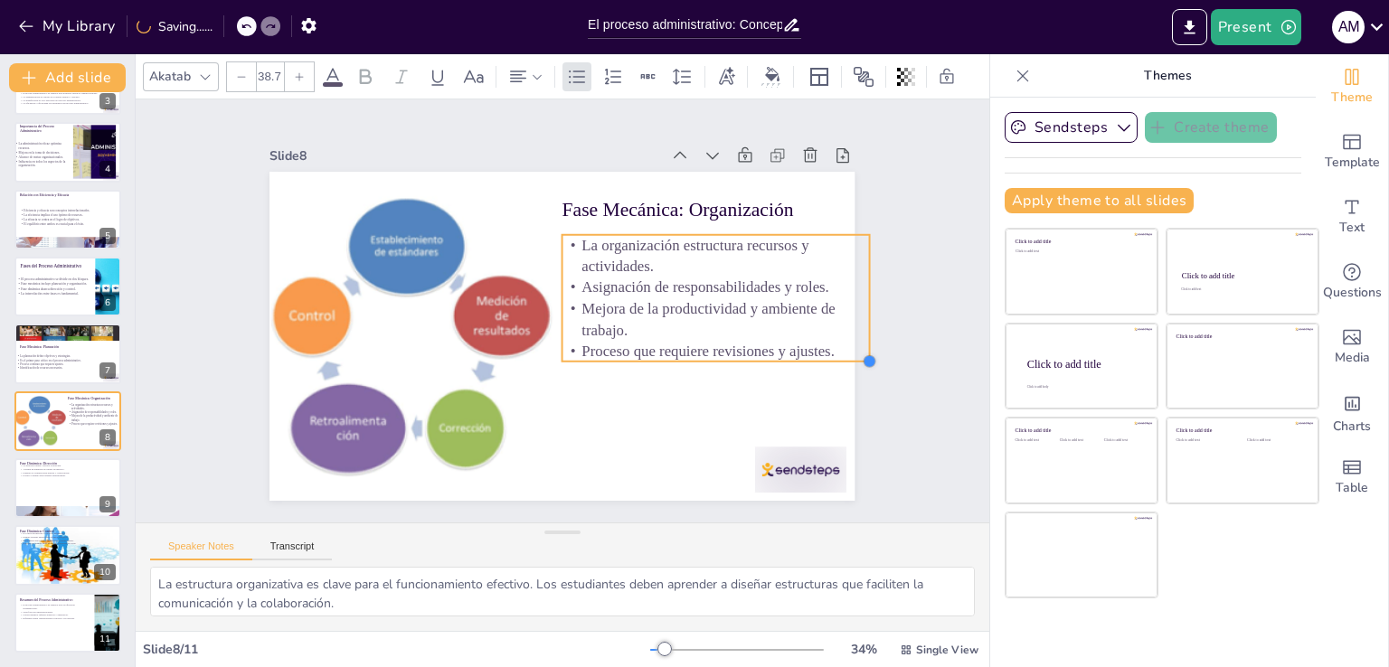
drag, startPoint x: 811, startPoint y: 336, endPoint x: 825, endPoint y: 359, distance: 26.4
click at [825, 359] on div "Fase Mecánica: Organización La organización estructura recursos y actividades. …" at bounding box center [559, 336] width 616 height 388
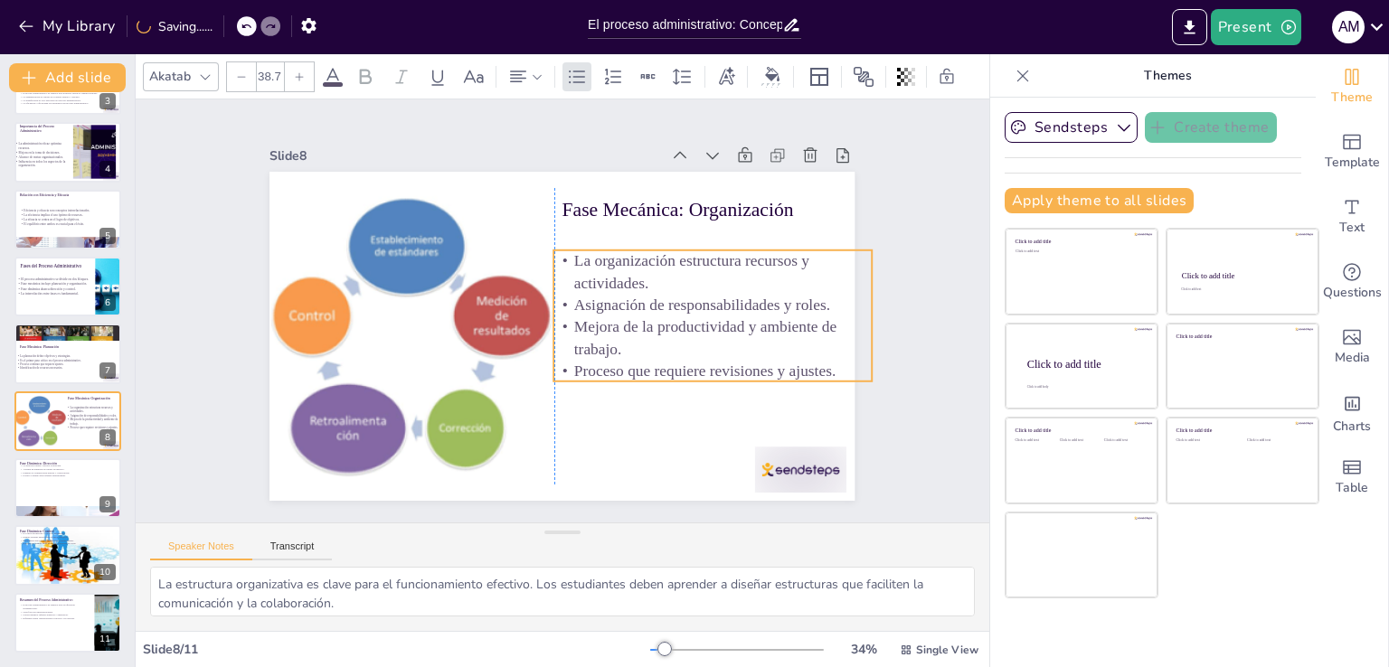
drag, startPoint x: 709, startPoint y: 321, endPoint x: 698, endPoint y: 335, distance: 18.1
click at [698, 335] on p "Mejora de la productividad y ambiente de trabajo." at bounding box center [689, 397] width 308 height 170
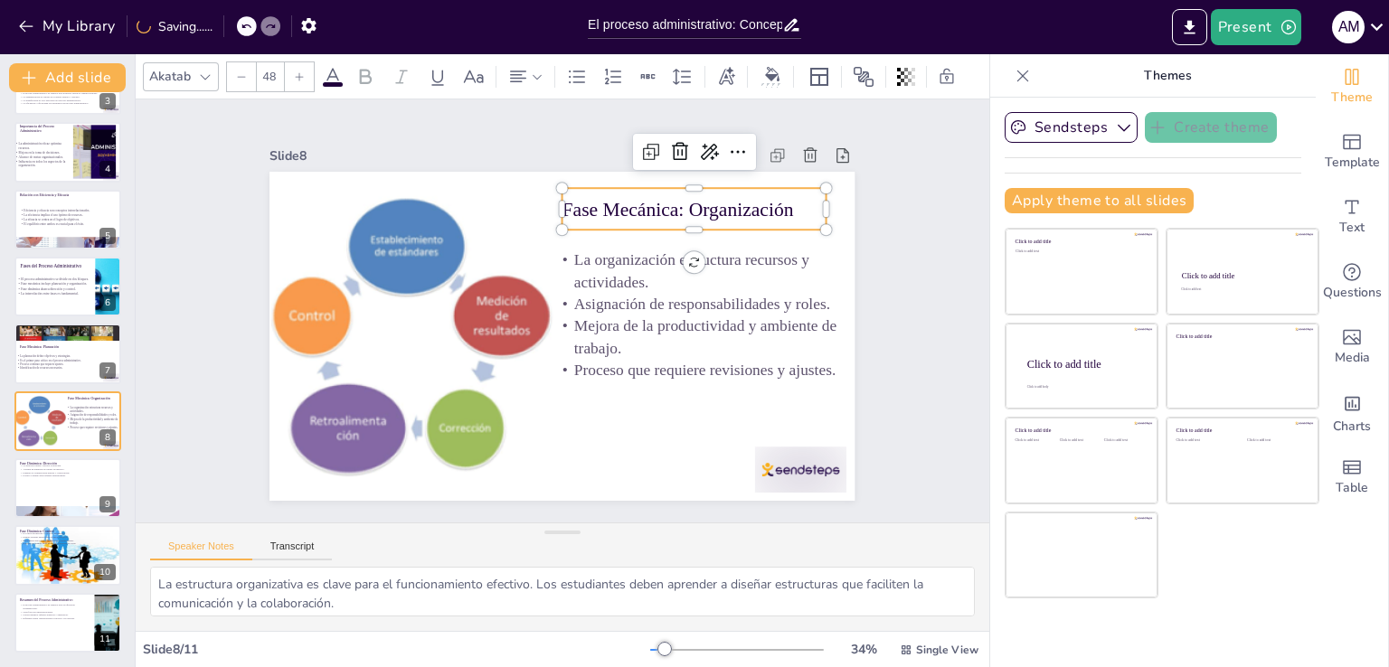
click at [783, 203] on p "Fase Mecánica: Organización" at bounding box center [693, 208] width 263 height 27
drag, startPoint x: 812, startPoint y: 184, endPoint x: 822, endPoint y: 179, distance: 11.3
click at [822, 179] on div "Fase Mecánica: Organización La organización estructura recursos y actividades. …" at bounding box center [559, 336] width 617 height 388
click at [671, 339] on p "Fase Mecánica: Organización" at bounding box center [610, 485] width 121 height 292
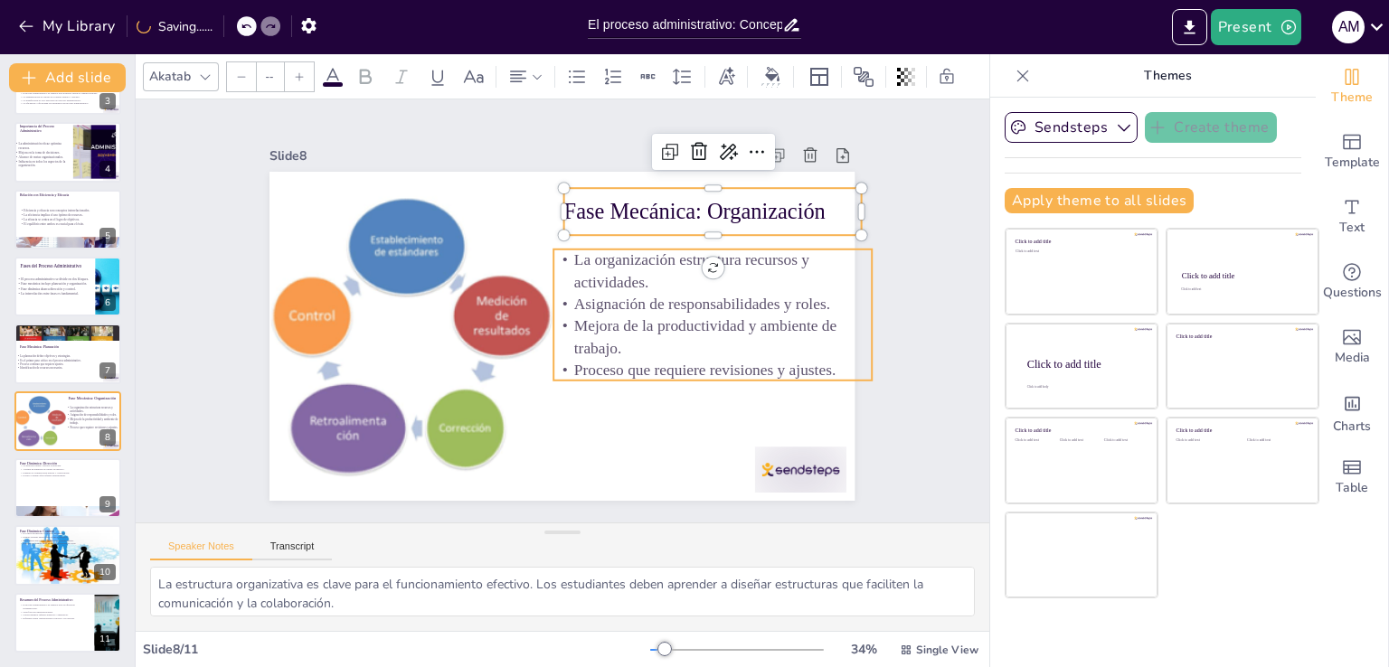
type input "38.7"
click at [744, 314] on p "Mejora de la productividad y ambiente de trabajo." at bounding box center [709, 352] width 321 height 77
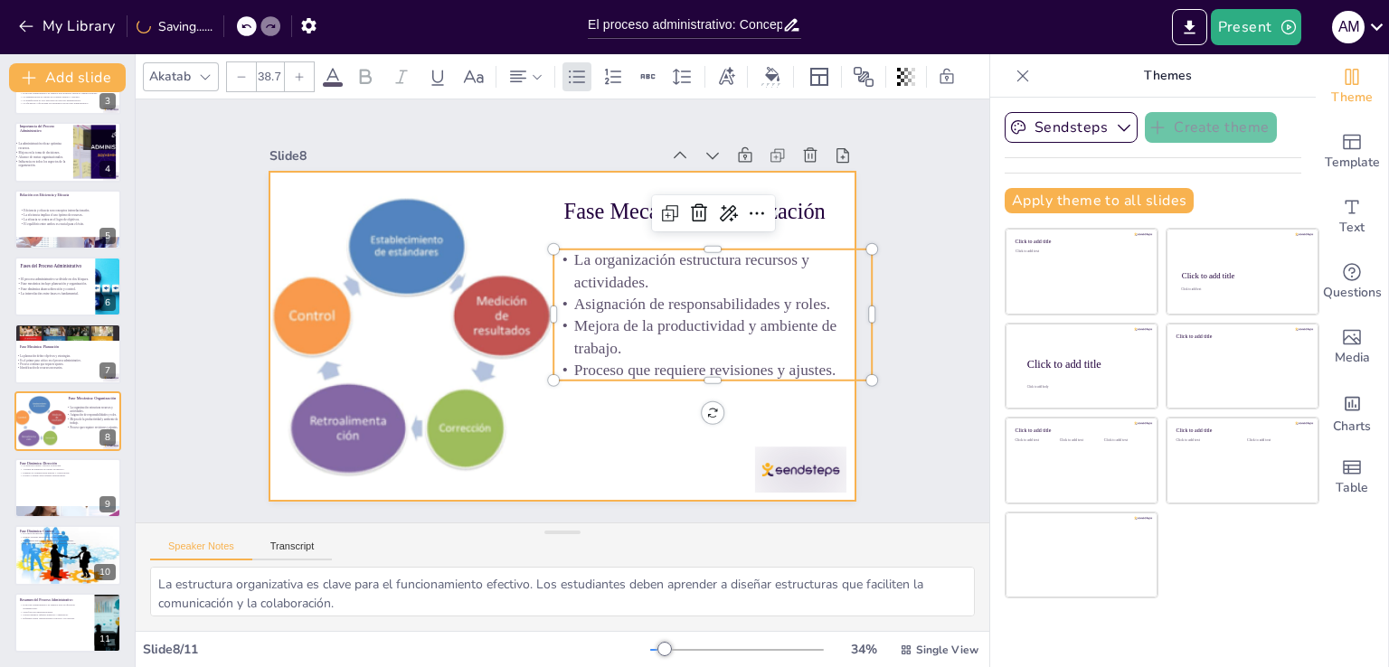
click at [635, 414] on div at bounding box center [547, 331] width 666 height 610
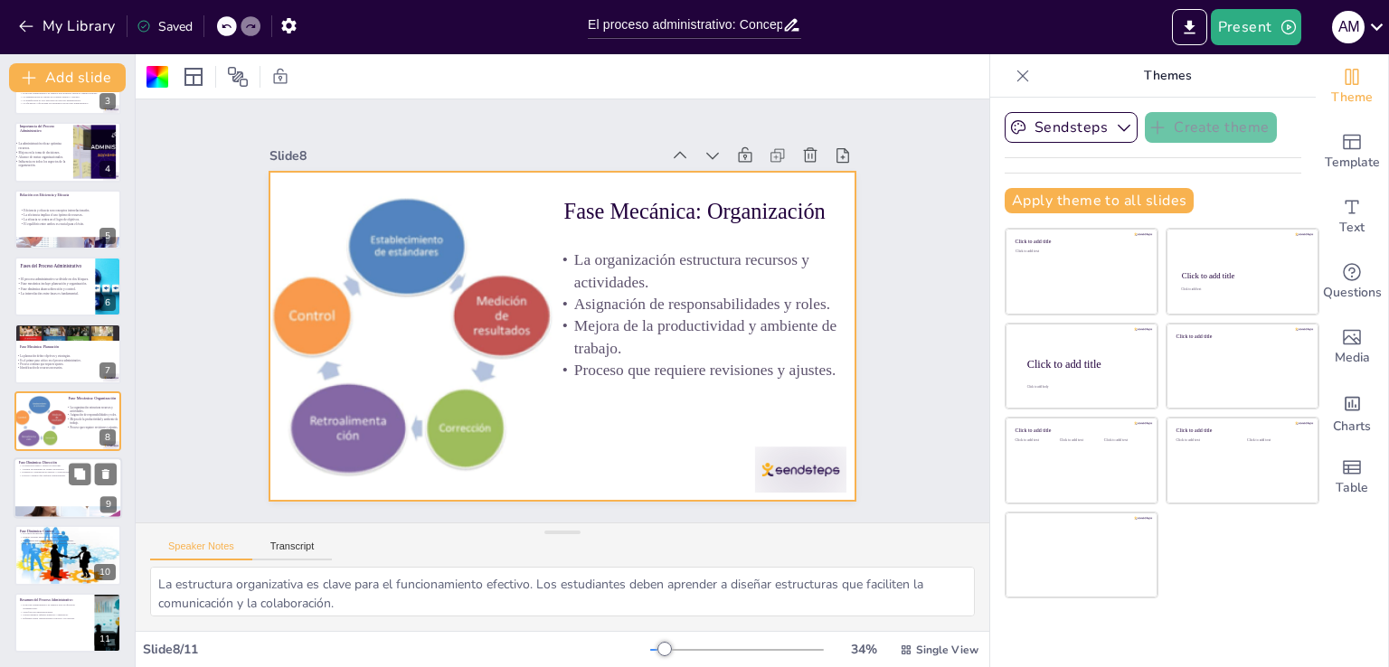
click at [62, 496] on div at bounding box center [68, 487] width 108 height 61
type textarea "El liderazgo efectivo es fundamental para el éxito organizacional. Los estudian…"
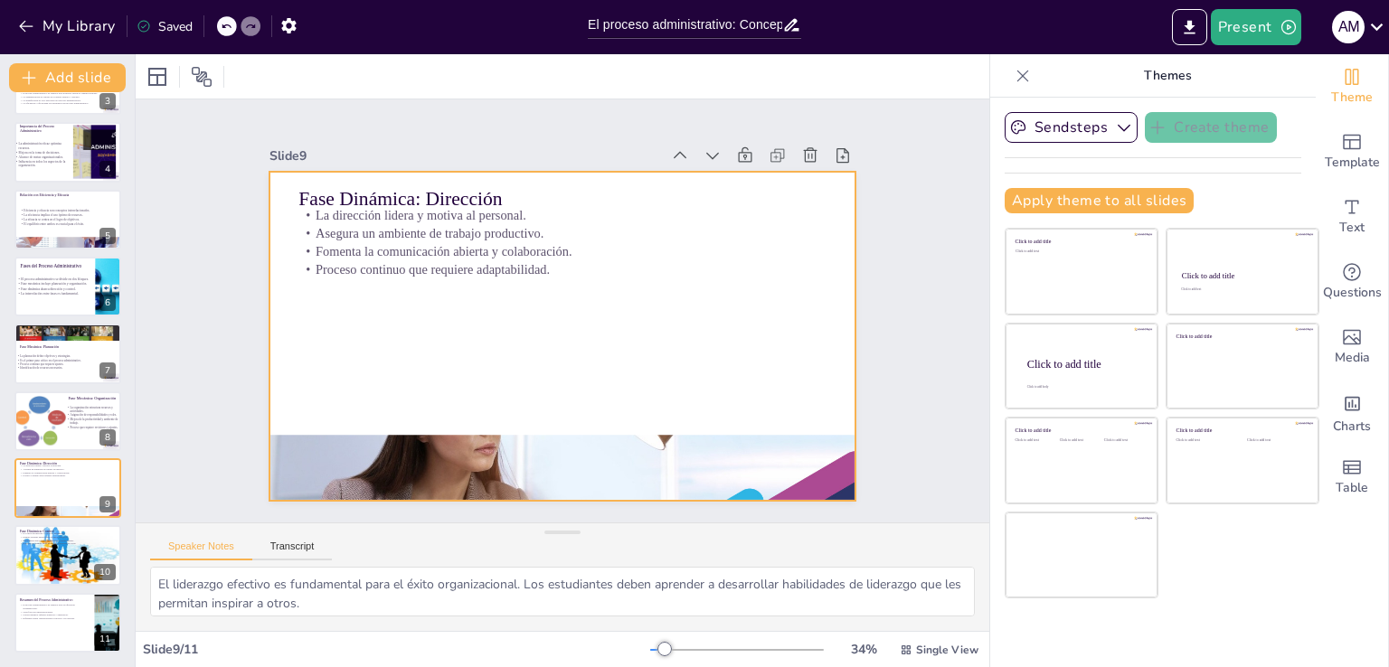
click at [476, 265] on div "Fase Dinámica: Dirección La dirección lidera y motiva al personal. Asegura un a…" at bounding box center [559, 336] width 617 height 389
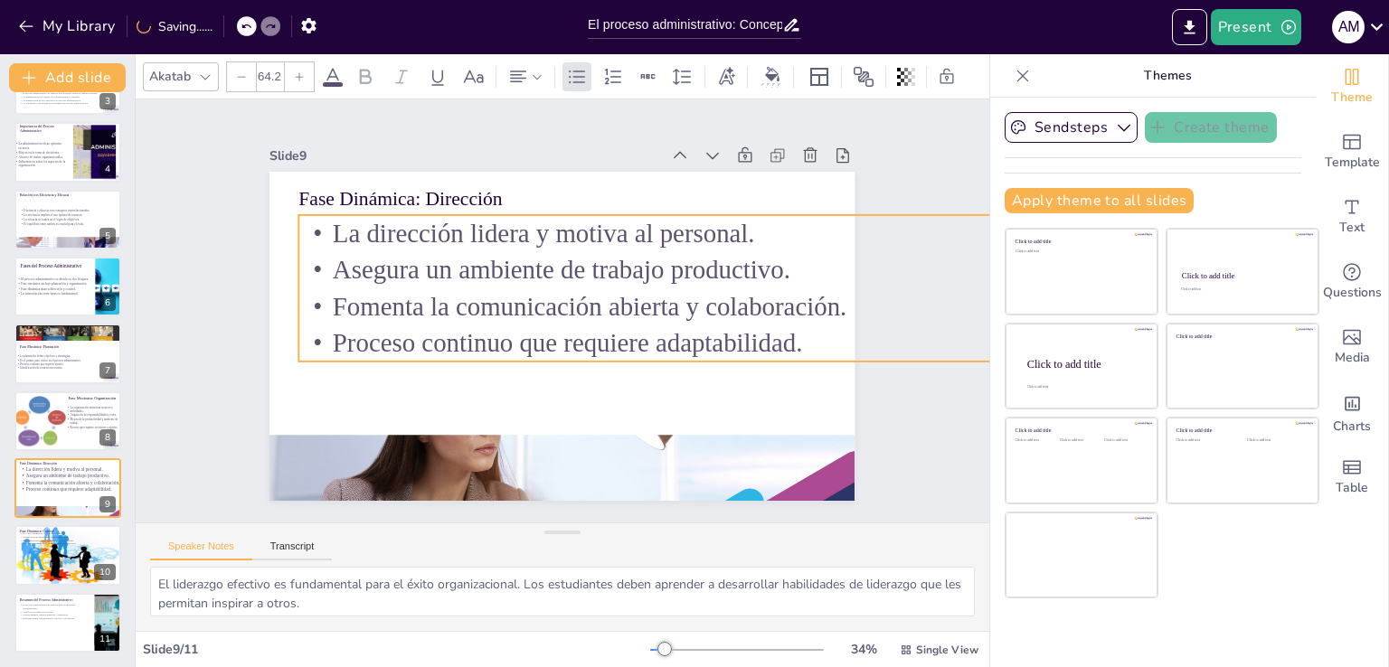
drag, startPoint x: 811, startPoint y: 262, endPoint x: 851, endPoint y: 317, distance: 68.0
click at [851, 317] on div "Slide 1 La Gestión Administrativa: Fases y Conceptos Clave Esta presentación an…" at bounding box center [562, 311] width 750 height 514
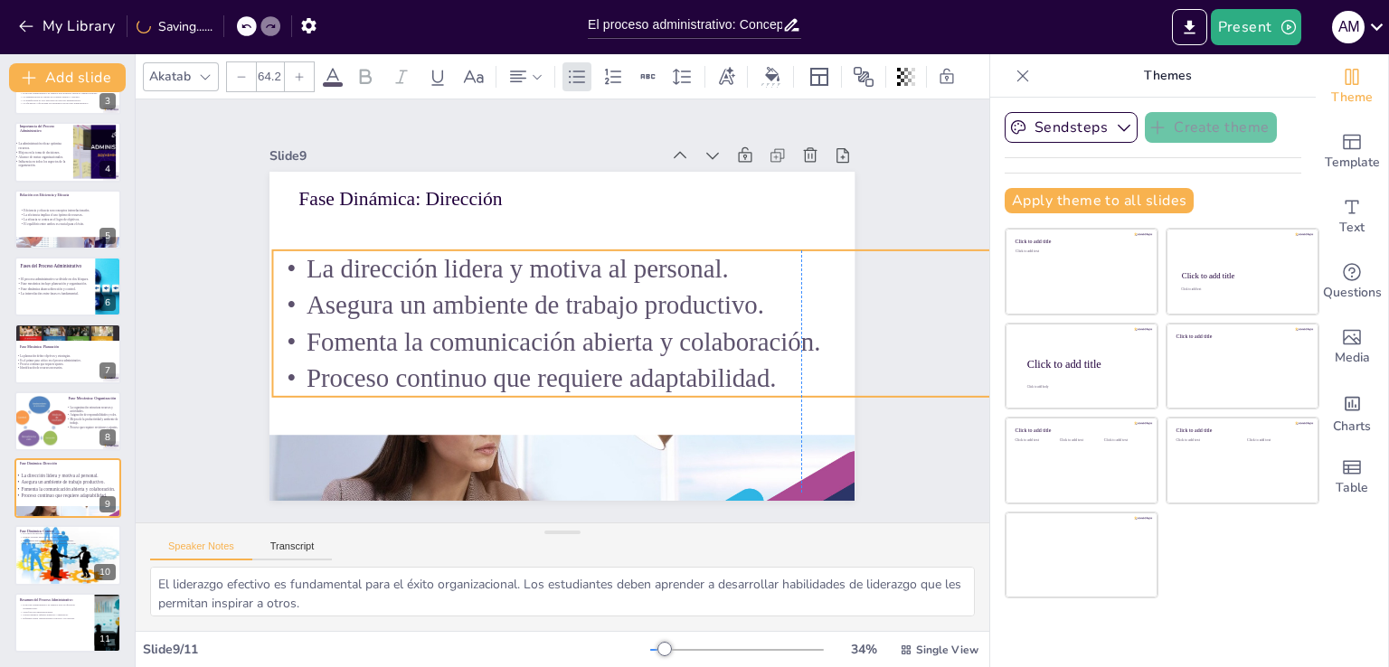
drag, startPoint x: 632, startPoint y: 308, endPoint x: 636, endPoint y: 333, distance: 24.7
click at [636, 333] on p "Fomenta la comunicación abierta y colaboración." at bounding box center [796, 366] width 1054 height 146
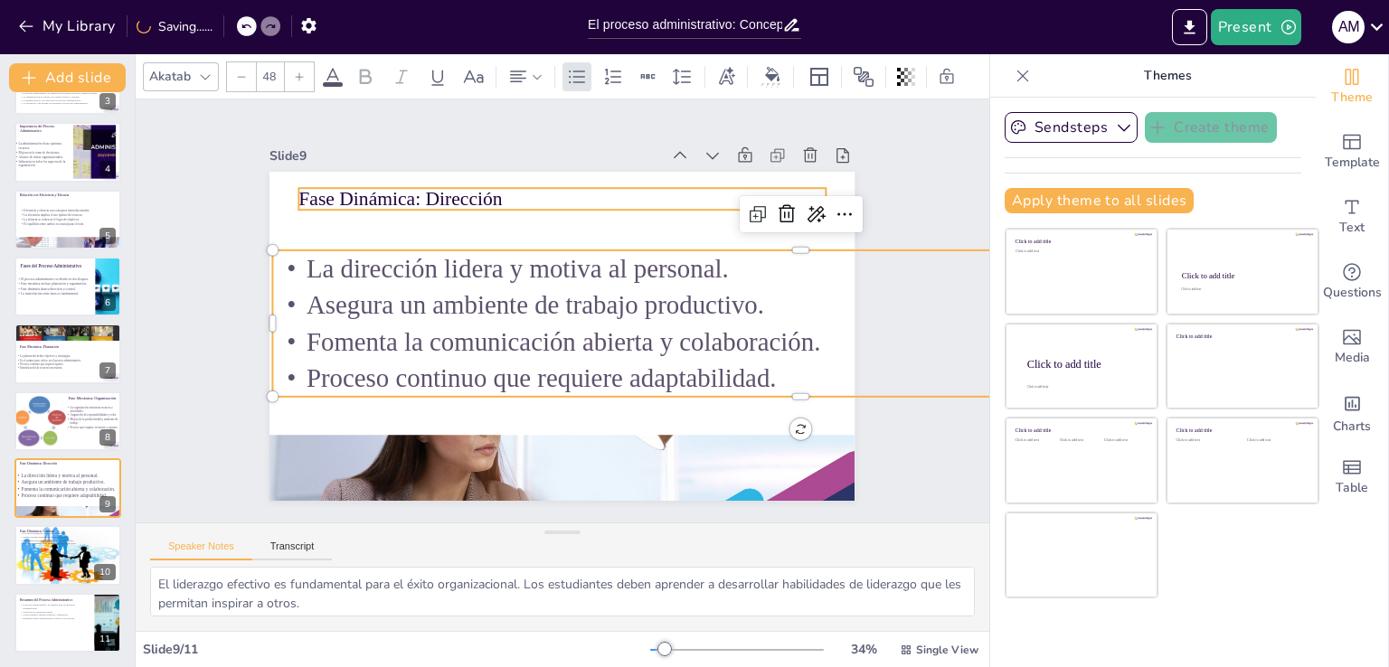
click at [455, 192] on p "Fase Dinámica: Dirección" at bounding box center [574, 200] width 526 height 82
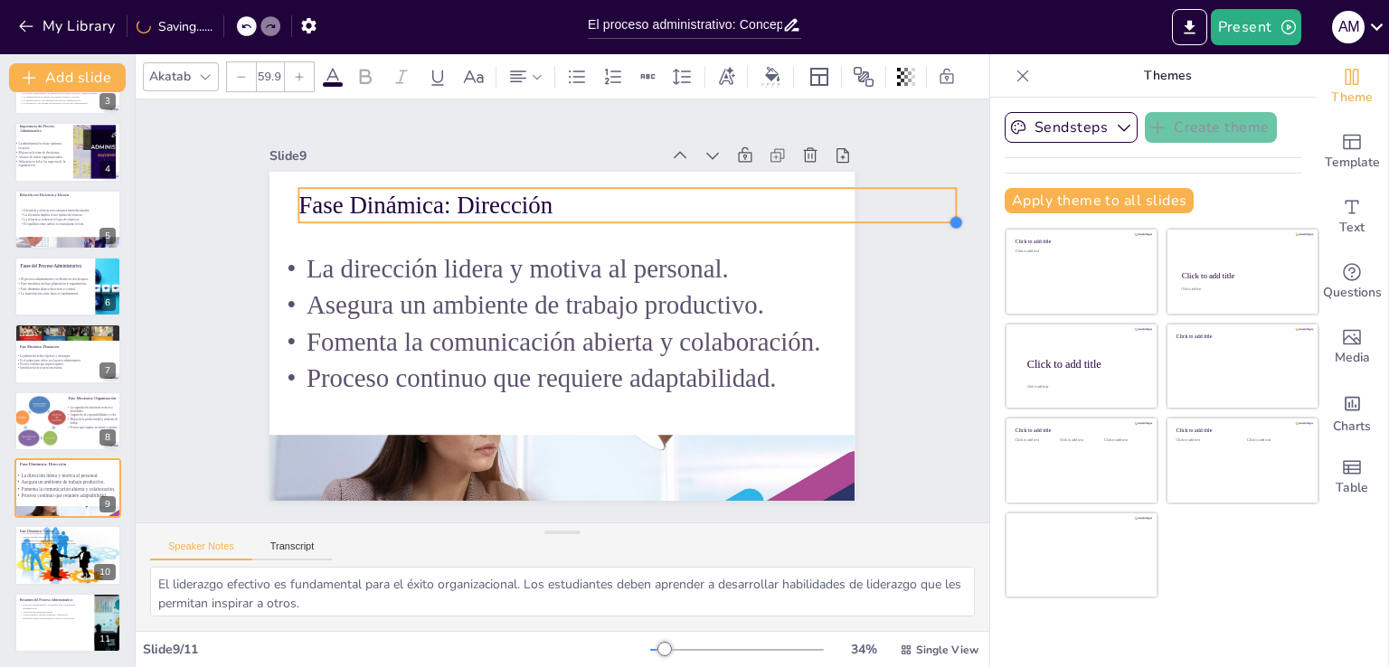
drag, startPoint x: 824, startPoint y: 214, endPoint x: 721, endPoint y: 208, distance: 103.3
click at [721, 208] on div "Fase Dinámica: Dirección La dirección lidera y motiva al personal. Asegura un a…" at bounding box center [554, 287] width 658 height 494
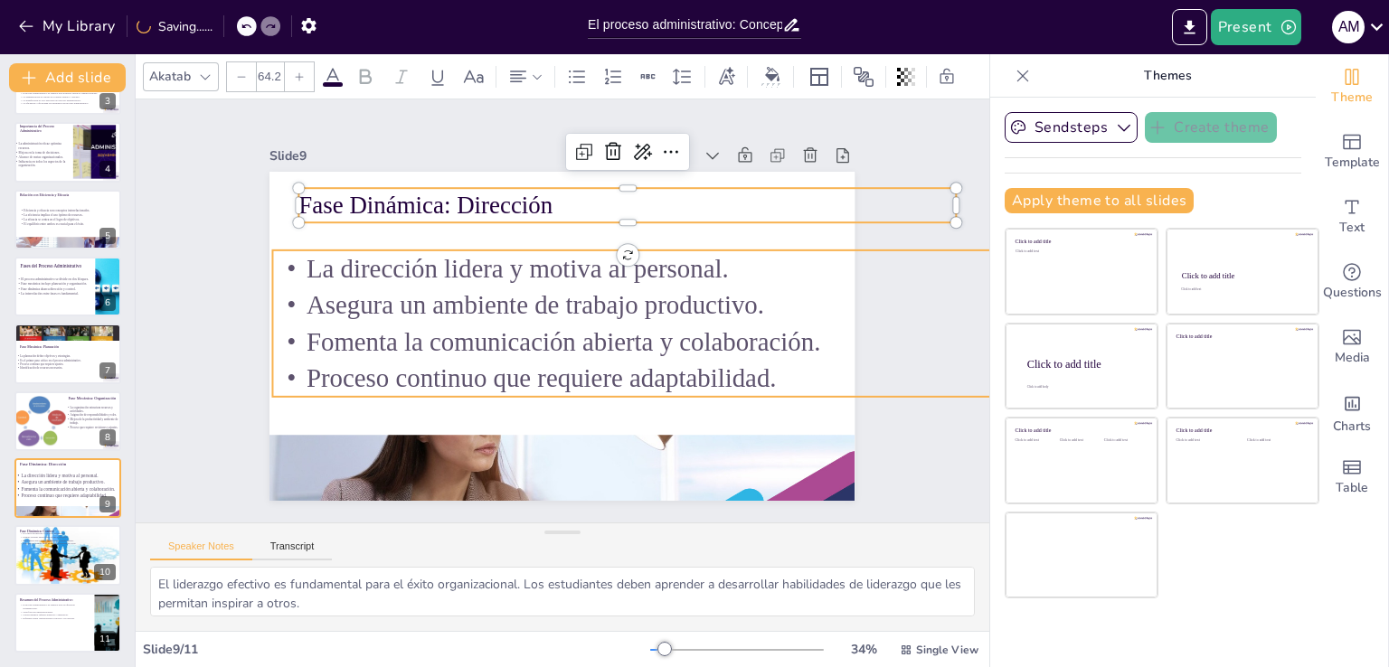
click at [608, 297] on p "Asegura un ambiente de trabajo productivo." at bounding box center [800, 330] width 1054 height 147
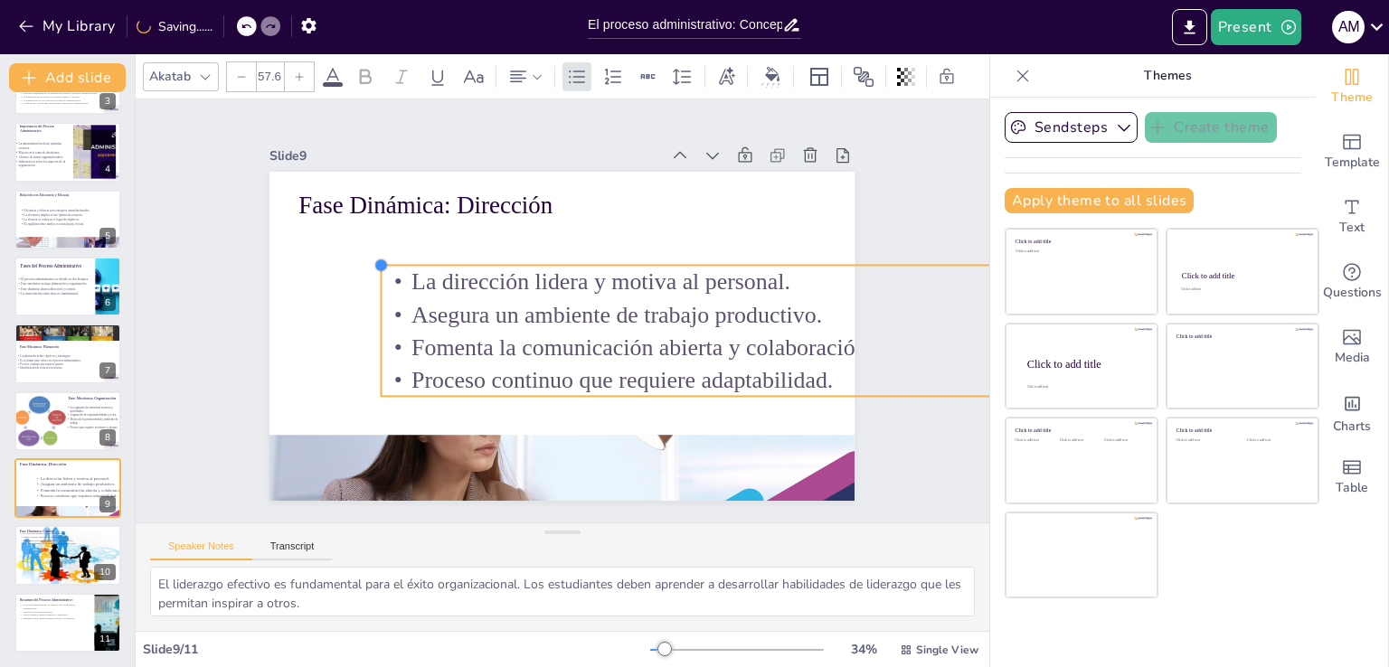
type input "57.4"
drag, startPoint x: 260, startPoint y: 246, endPoint x: 401, endPoint y: 297, distance: 150.2
click at [373, 298] on div "Fase Dinámica: Dirección La dirección lidera y motiva al personal. Asegura un a…" at bounding box center [557, 336] width 641 height 444
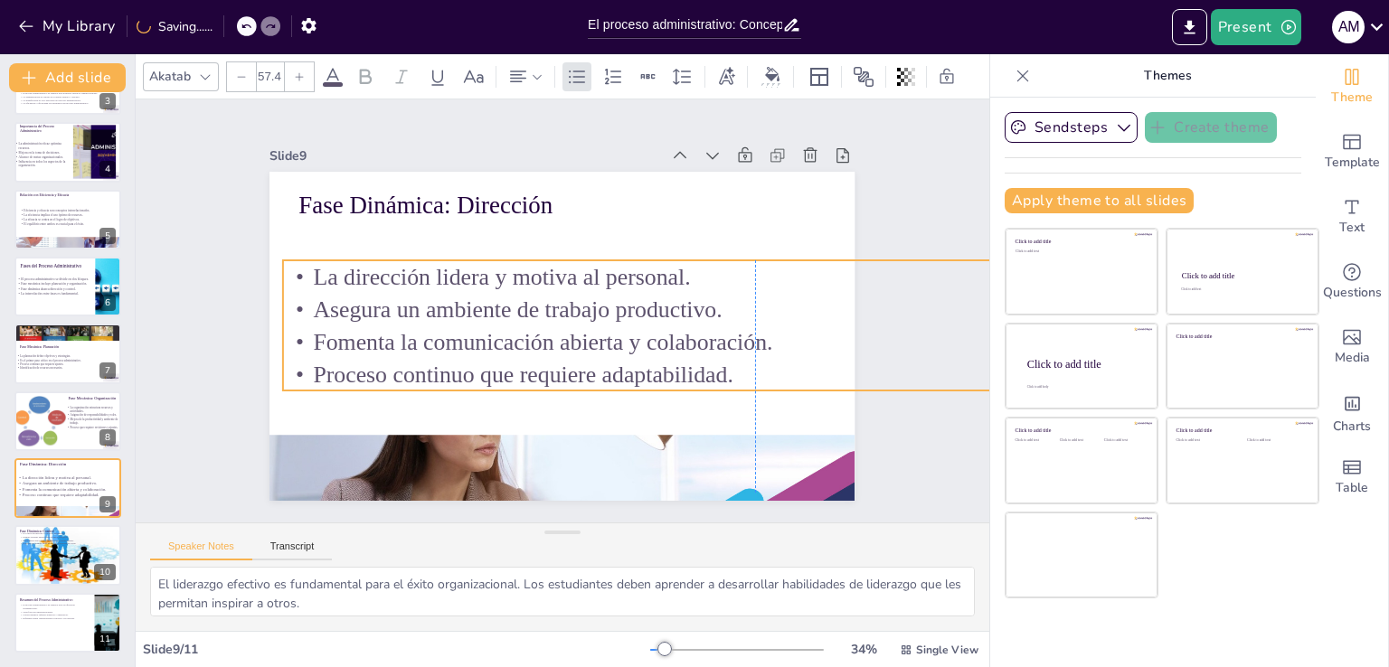
drag, startPoint x: 524, startPoint y: 297, endPoint x: 425, endPoint y: 292, distance: 99.6
click at [425, 292] on p "Asegura un ambiente de trabajo productivo." at bounding box center [752, 349] width 930 height 228
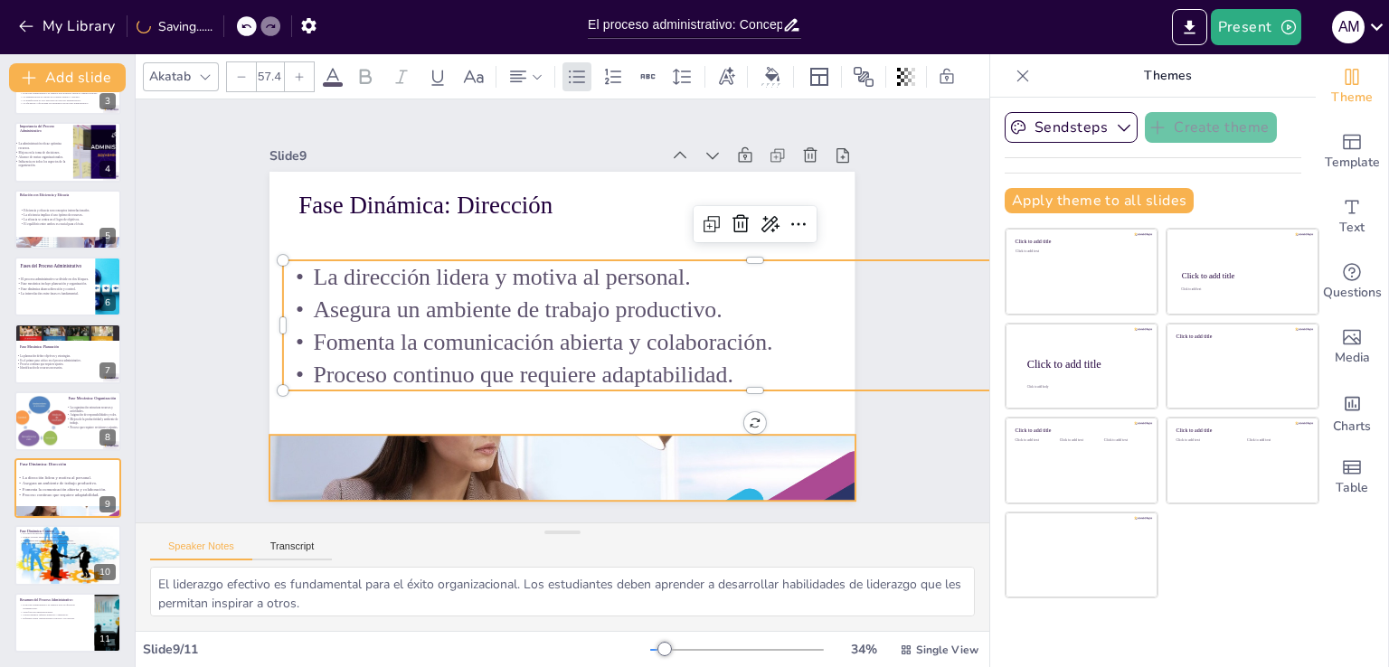
click at [505, 448] on div at bounding box center [530, 464] width 637 height 422
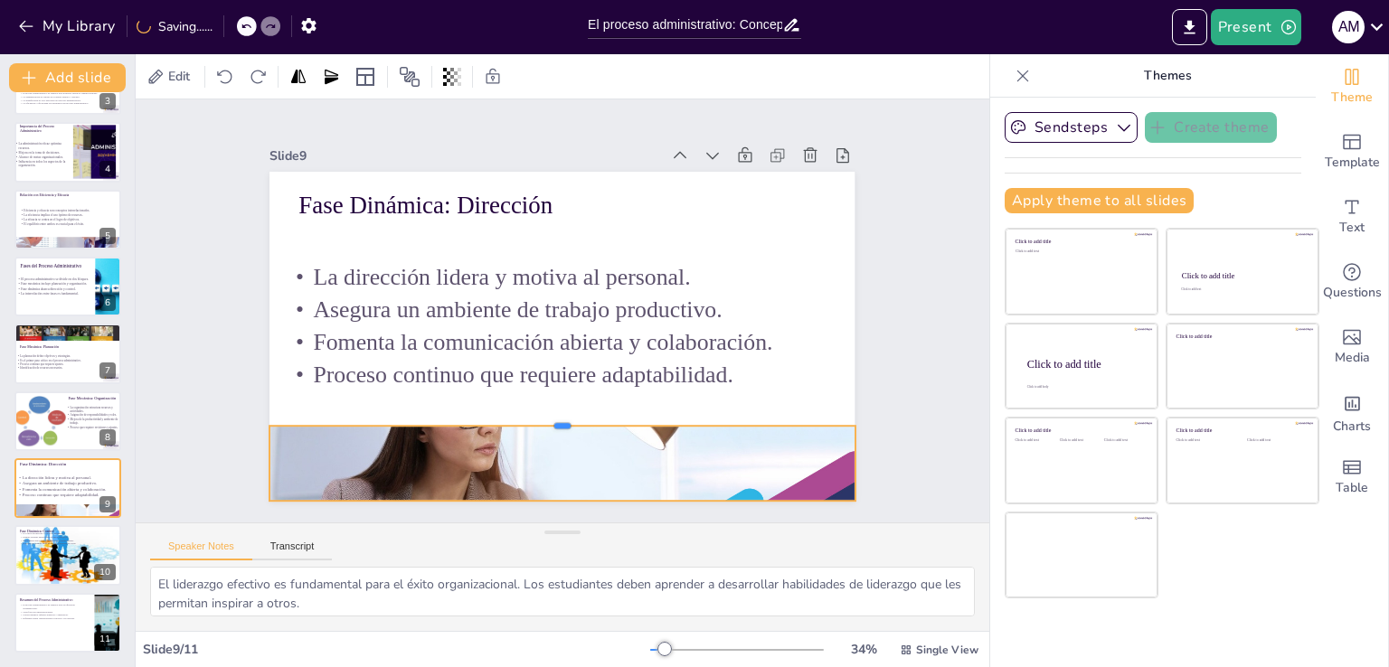
drag, startPoint x: 542, startPoint y: 421, endPoint x: 542, endPoint y: 412, distance: 9.1
click at [542, 412] on div at bounding box center [550, 419] width 583 height 76
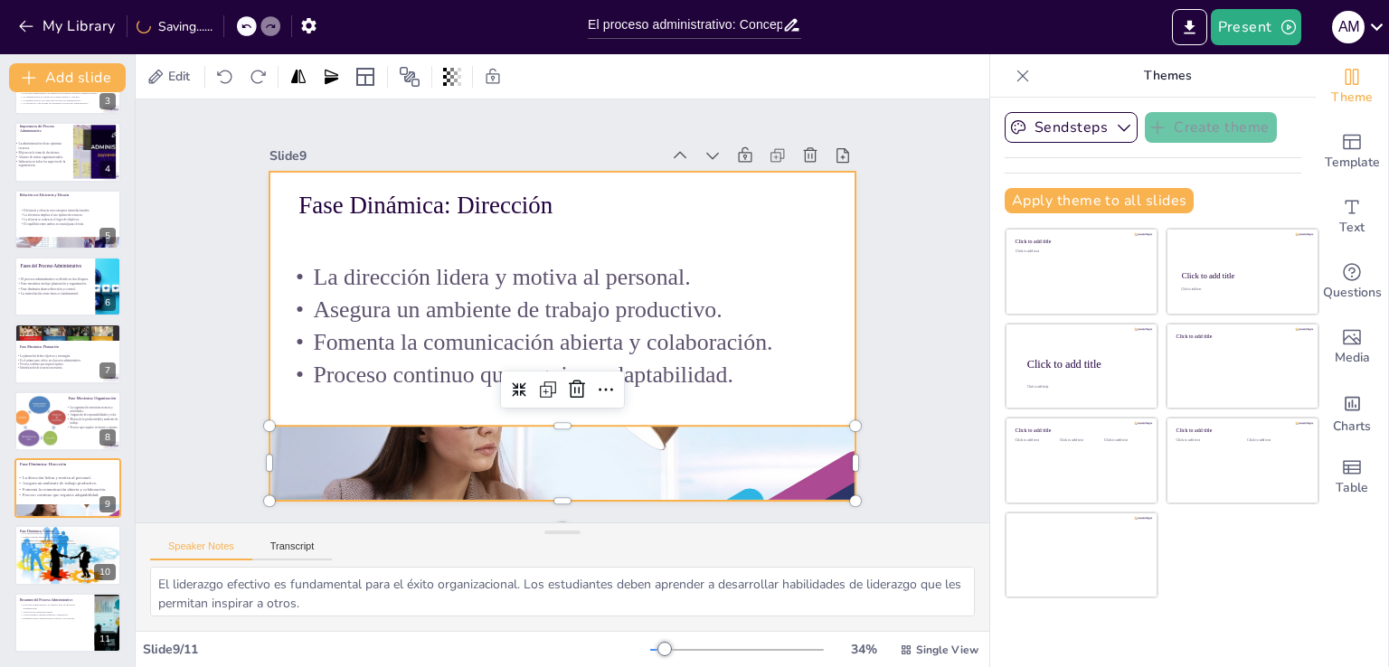
click at [789, 400] on div at bounding box center [557, 335] width 641 height 443
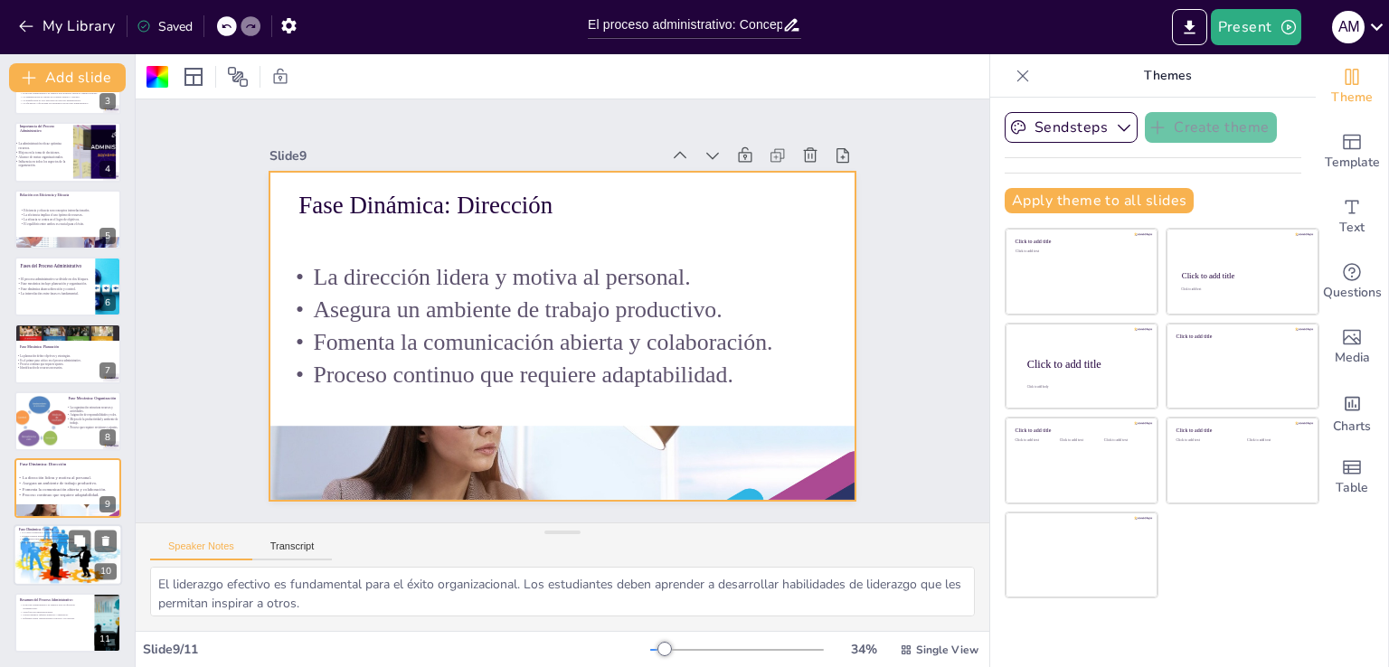
click at [51, 548] on div at bounding box center [68, 555] width 108 height 63
type textarea "El monitoreo constante es esencial para la mejora continua. Los estudiantes deb…"
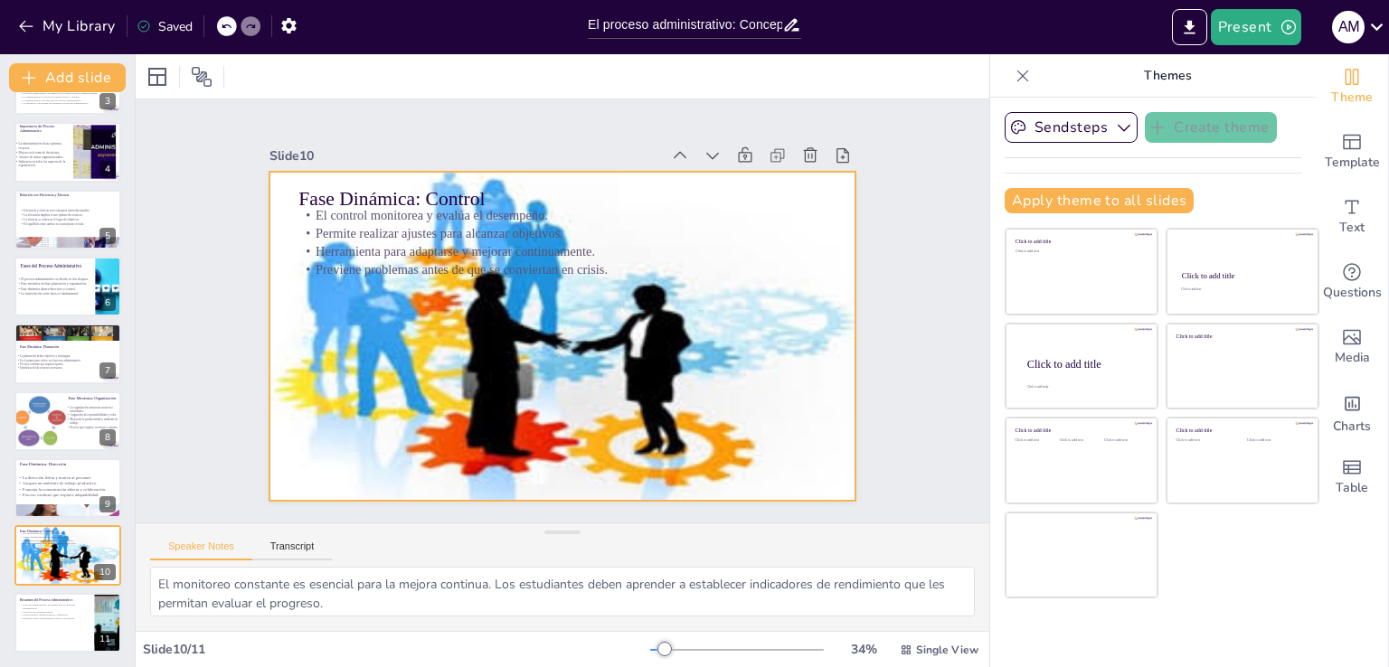
click at [539, 351] on div at bounding box center [557, 336] width 643 height 454
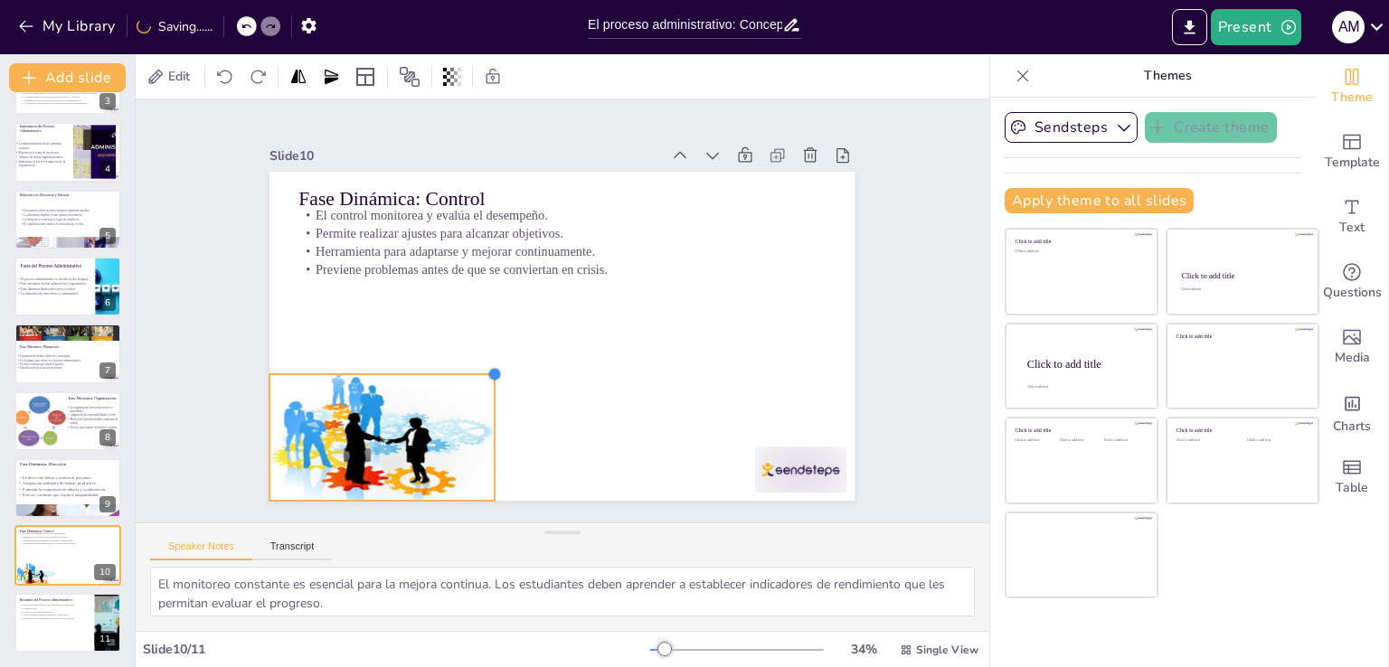
drag, startPoint x: 738, startPoint y: 214, endPoint x: 447, endPoint y: 370, distance: 330.1
click at [447, 370] on div "Fase Dinámica: Control El control monitorea y evalúa el desempeño. Permite real…" at bounding box center [557, 335] width 641 height 443
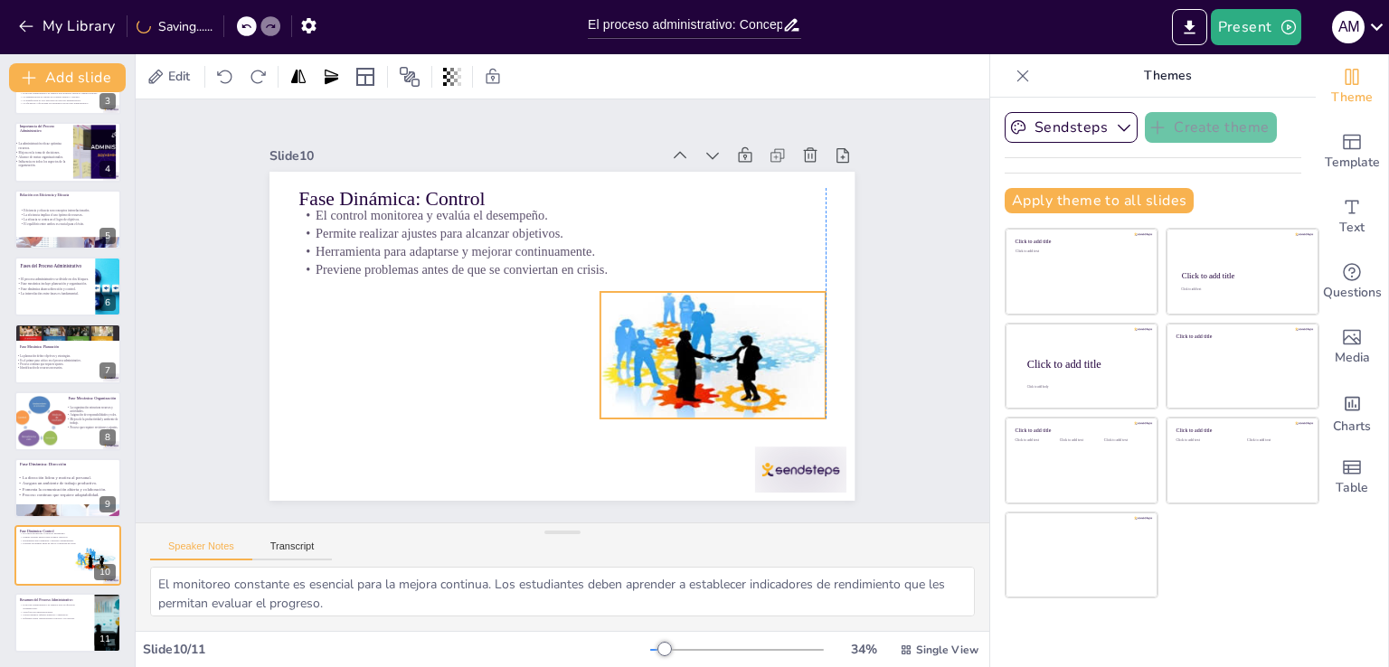
drag, startPoint x: 515, startPoint y: 377, endPoint x: 736, endPoint y: 322, distance: 227.4
click at [736, 322] on div at bounding box center [658, 435] width 259 height 238
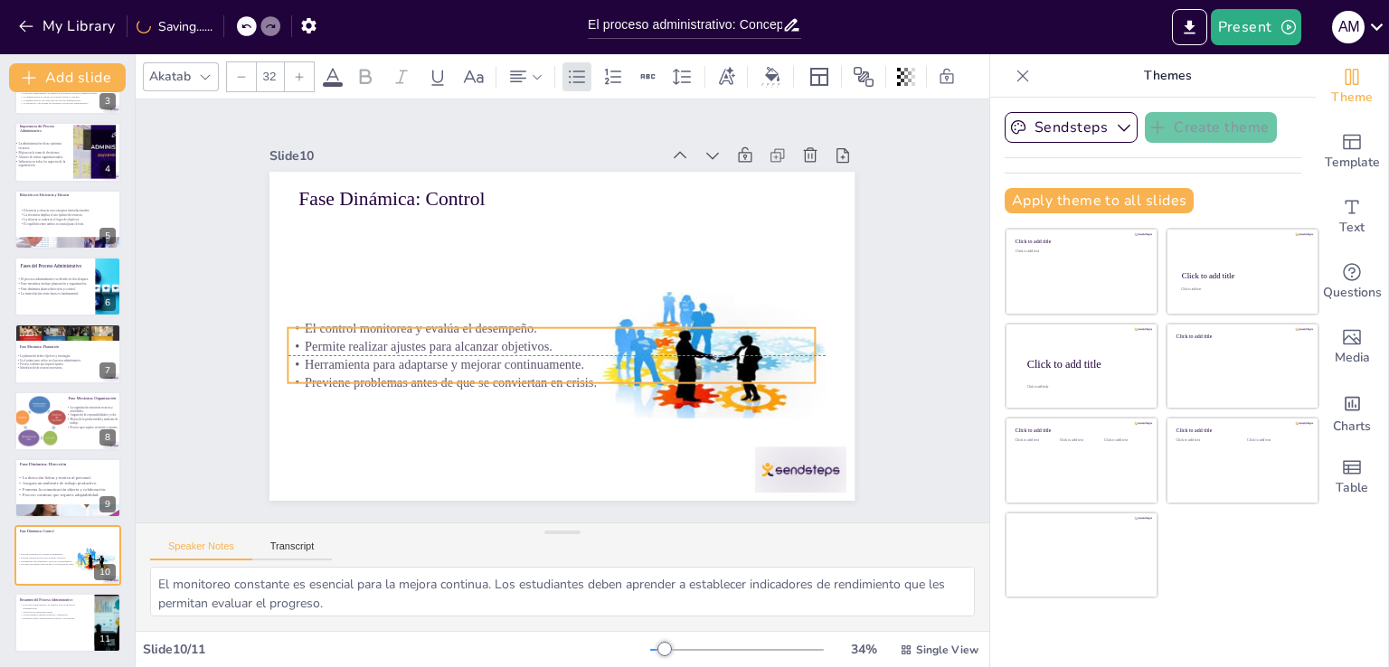
drag, startPoint x: 424, startPoint y: 308, endPoint x: 428, endPoint y: 373, distance: 65.2
click at [428, 373] on p "Previene problemas antes de que se conviertan en crisis." at bounding box center [502, 350] width 366 height 403
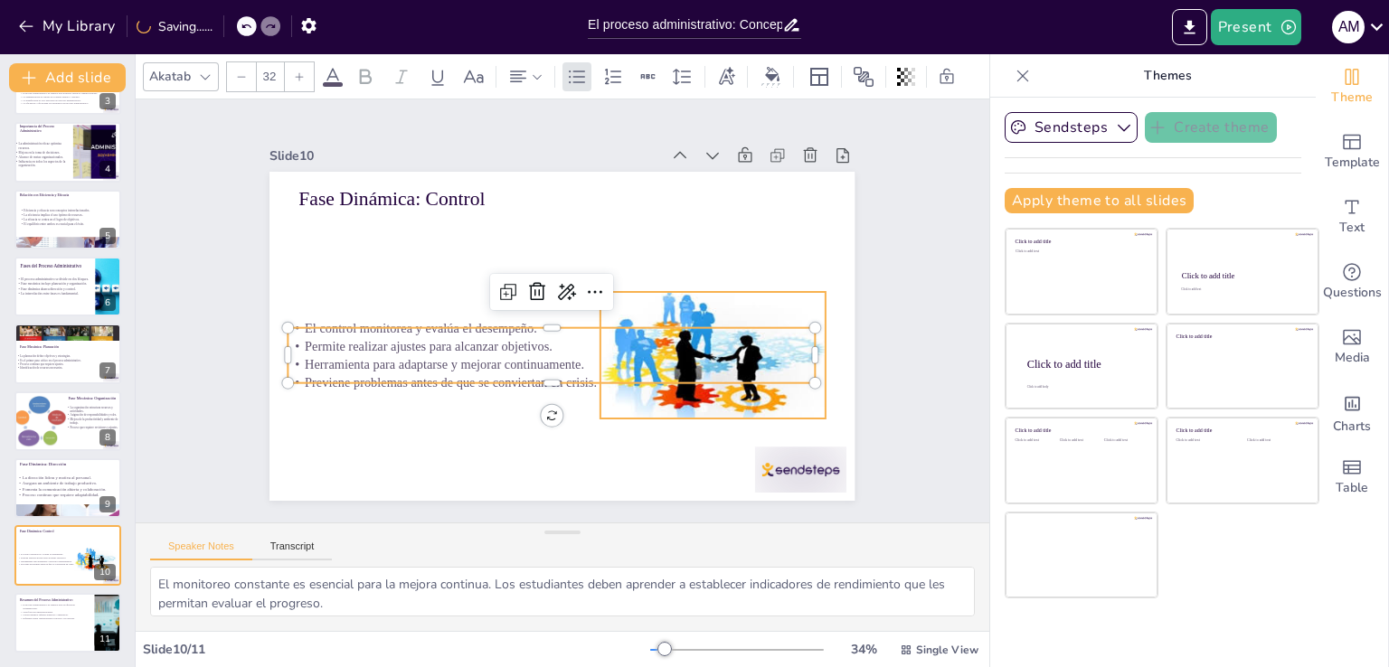
click at [669, 298] on div at bounding box center [700, 385] width 247 height 174
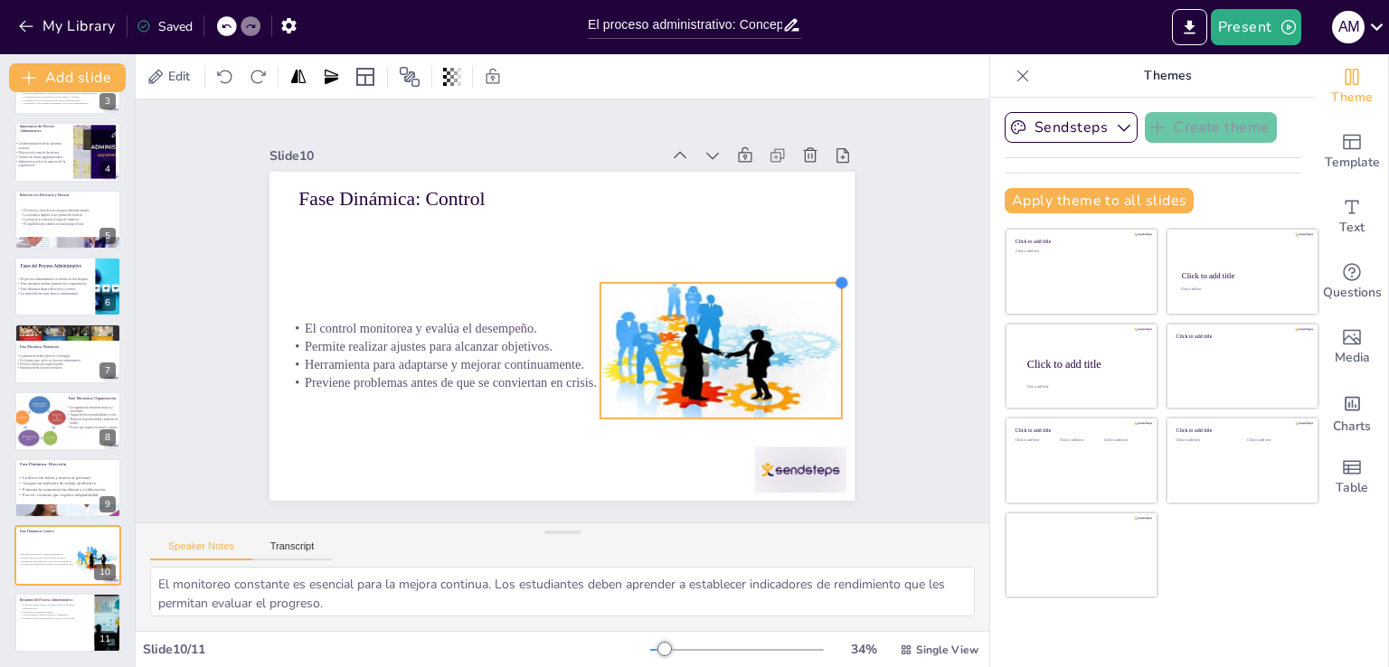
drag, startPoint x: 816, startPoint y: 282, endPoint x: 850, endPoint y: 265, distance: 38.4
click at [850, 333] on div at bounding box center [841, 341] width 17 height 17
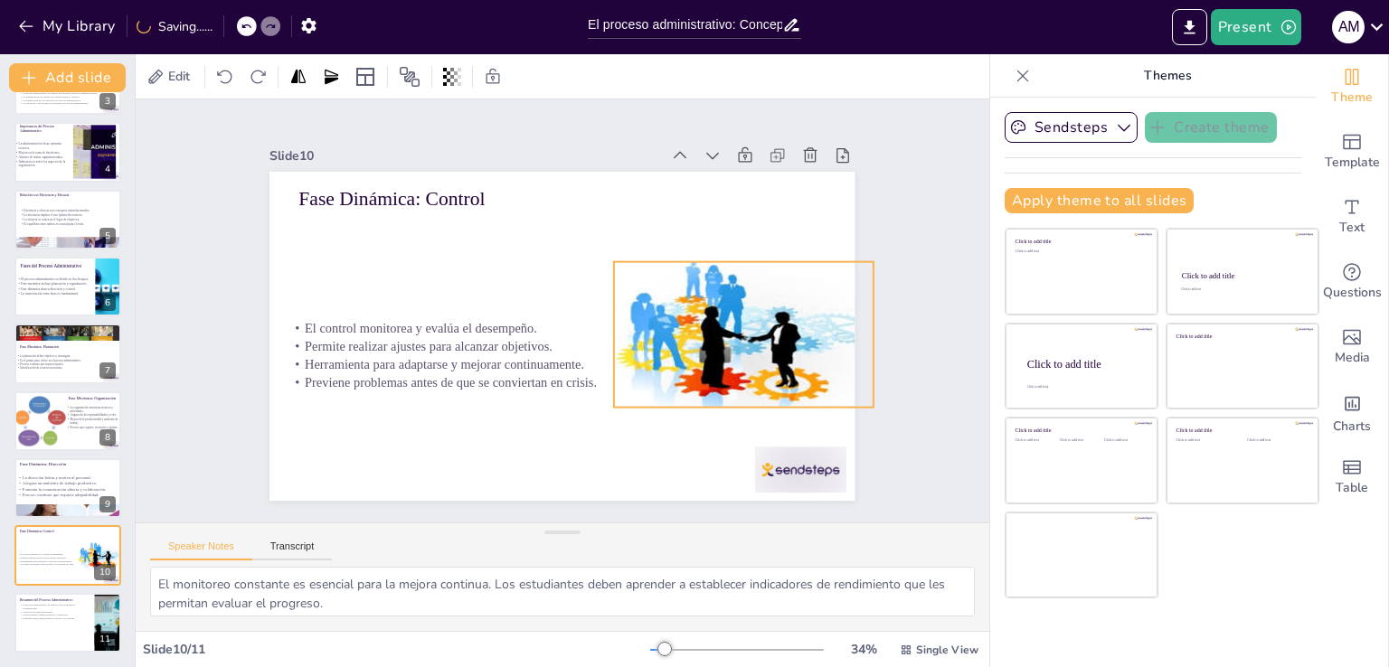
drag, startPoint x: 726, startPoint y: 323, endPoint x: 740, endPoint y: 312, distance: 17.4
click at [740, 312] on p "El control monitorea y evalúa el desempeño." at bounding box center [549, 326] width 525 height 73
click at [487, 322] on p "El control monitorea y evalúa el desempeño." at bounding box center [549, 326] width 525 height 73
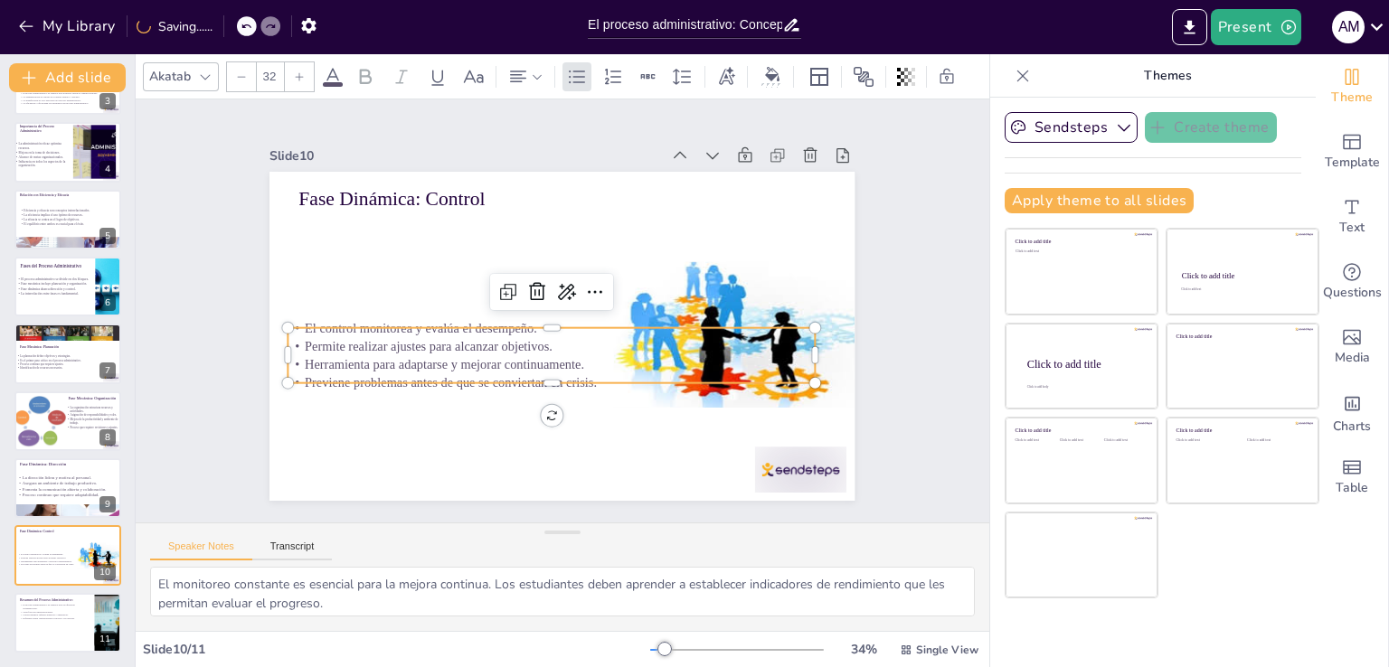
click at [294, 323] on p "El control monitorea y evalúa el desempeño." at bounding box center [547, 324] width 506 height 180
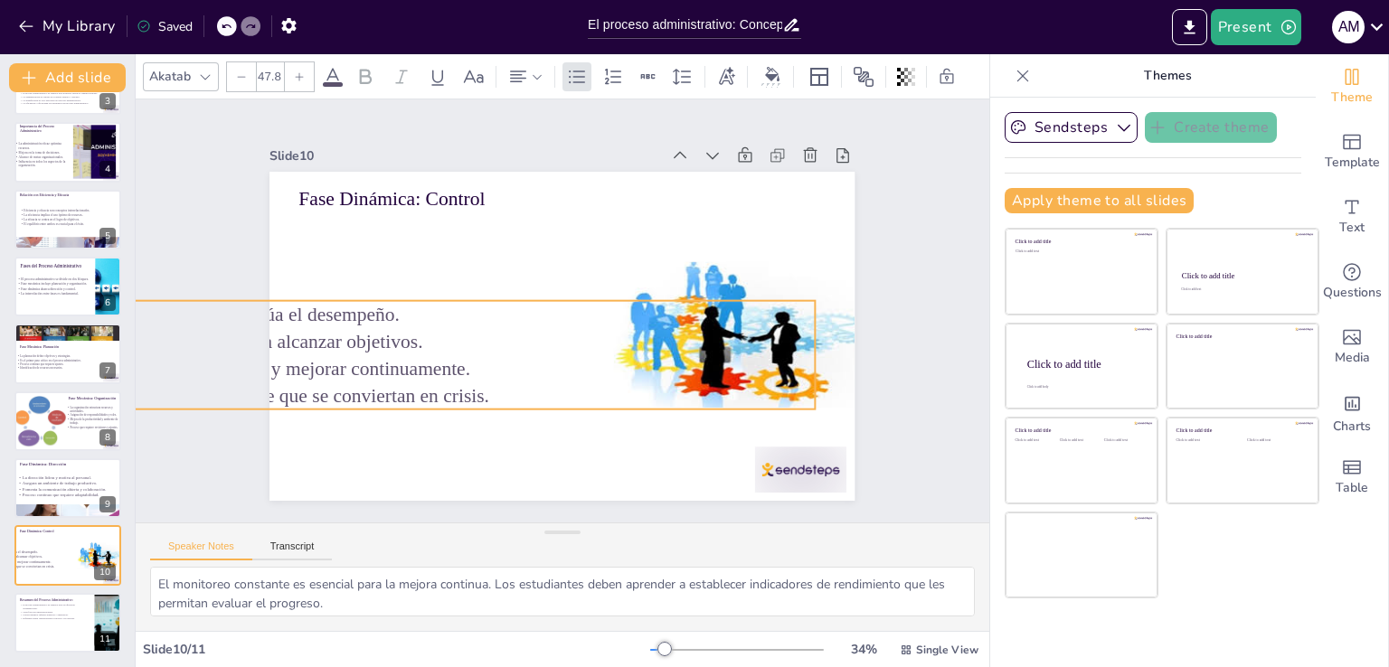
drag, startPoint x: 270, startPoint y: 321, endPoint x: 262, endPoint y: 294, distance: 28.3
click at [262, 294] on div "Fase Dinámica: Control El control monitorea y evalúa el desempeño. Permite real…" at bounding box center [559, 336] width 617 height 389
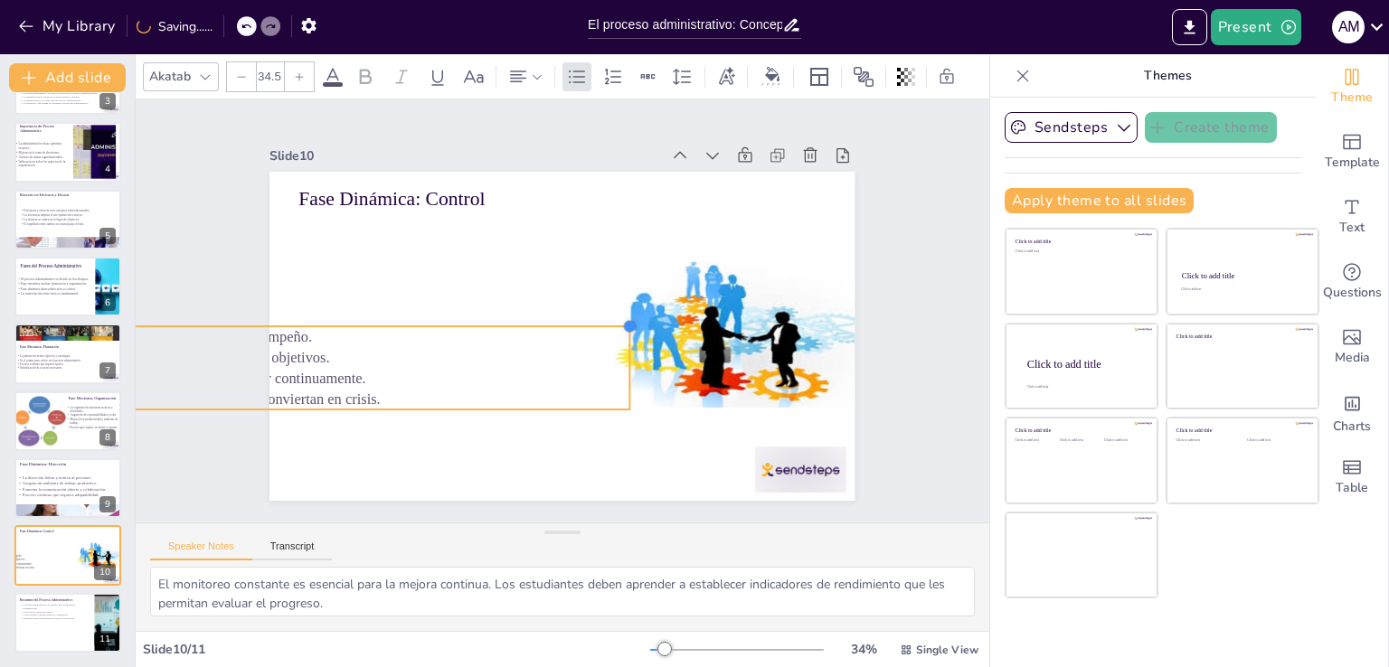
drag, startPoint x: 802, startPoint y: 296, endPoint x: 582, endPoint y: 371, distance: 232.2
click at [582, 371] on div "Fase Dinámica: Control El control monitorea y evalúa el desempeño. Permite real…" at bounding box center [557, 335] width 641 height 443
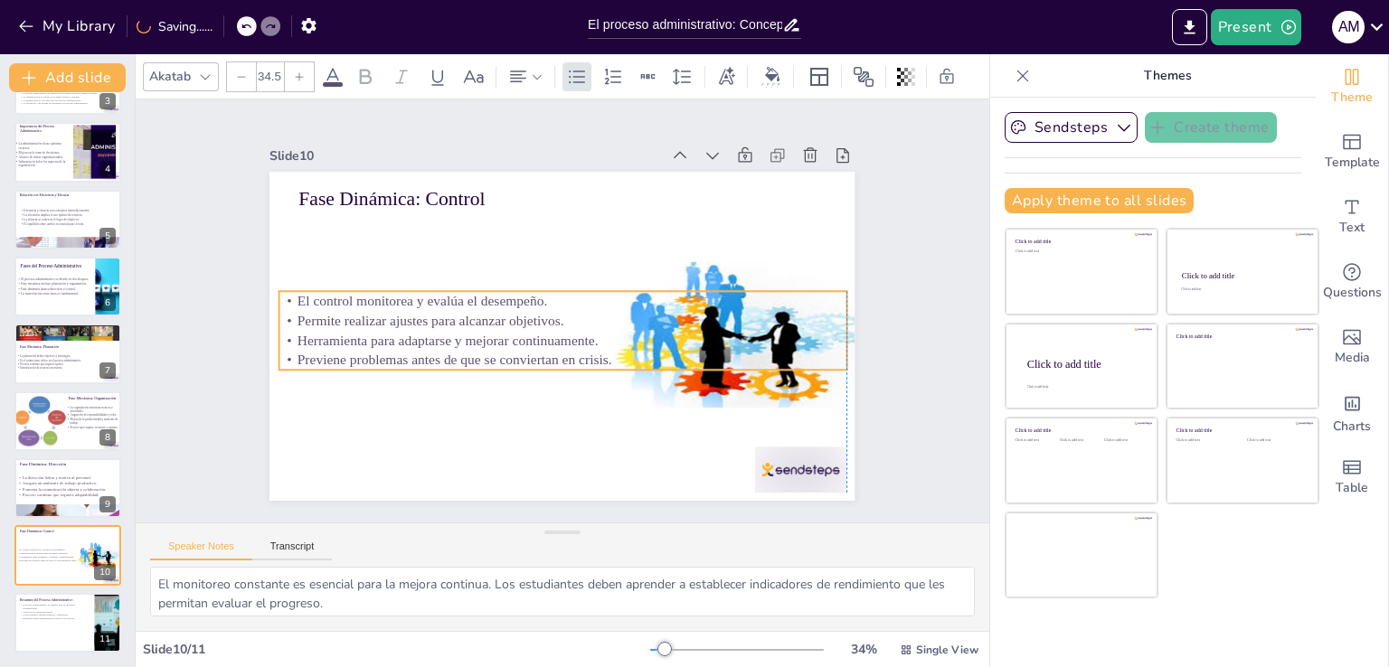
drag, startPoint x: 330, startPoint y: 375, endPoint x: 572, endPoint y: 334, distance: 245.9
click at [572, 334] on p "Herramienta para adaptarse y mejorar continuamente." at bounding box center [557, 339] width 559 height 137
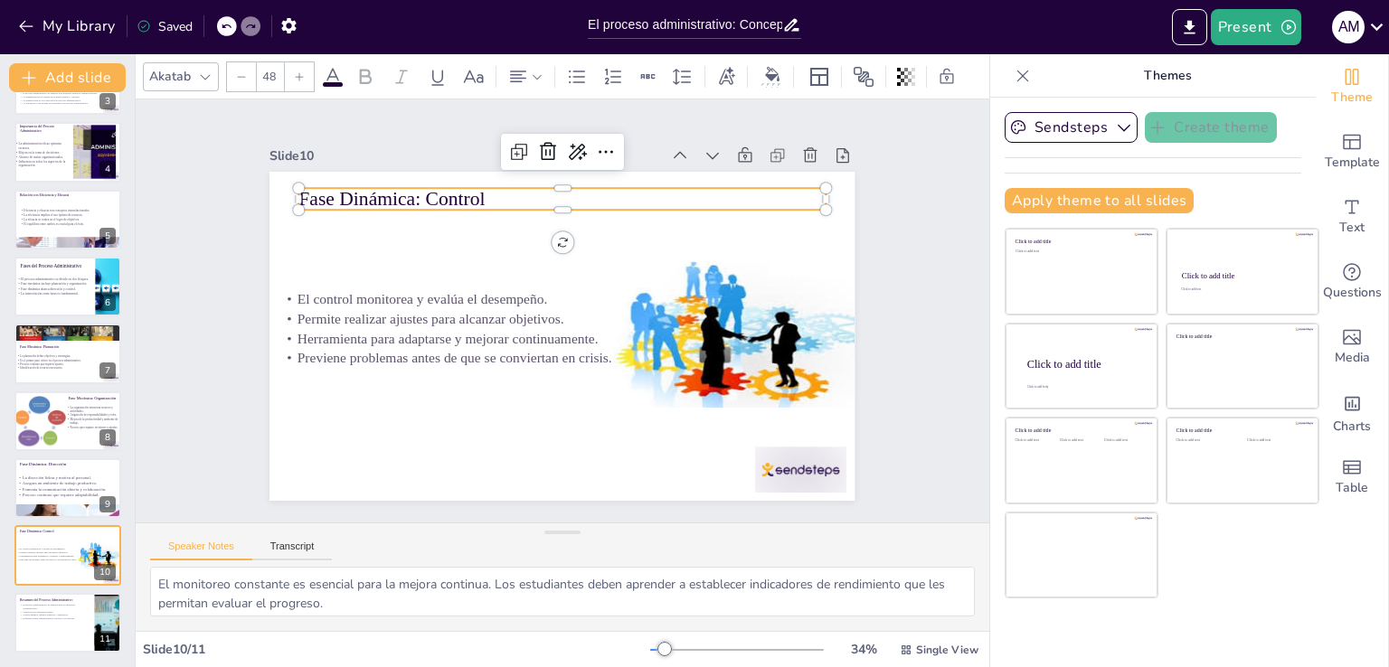
click at [545, 201] on p "Fase Dinámica: Control" at bounding box center [664, 266] width 239 height 492
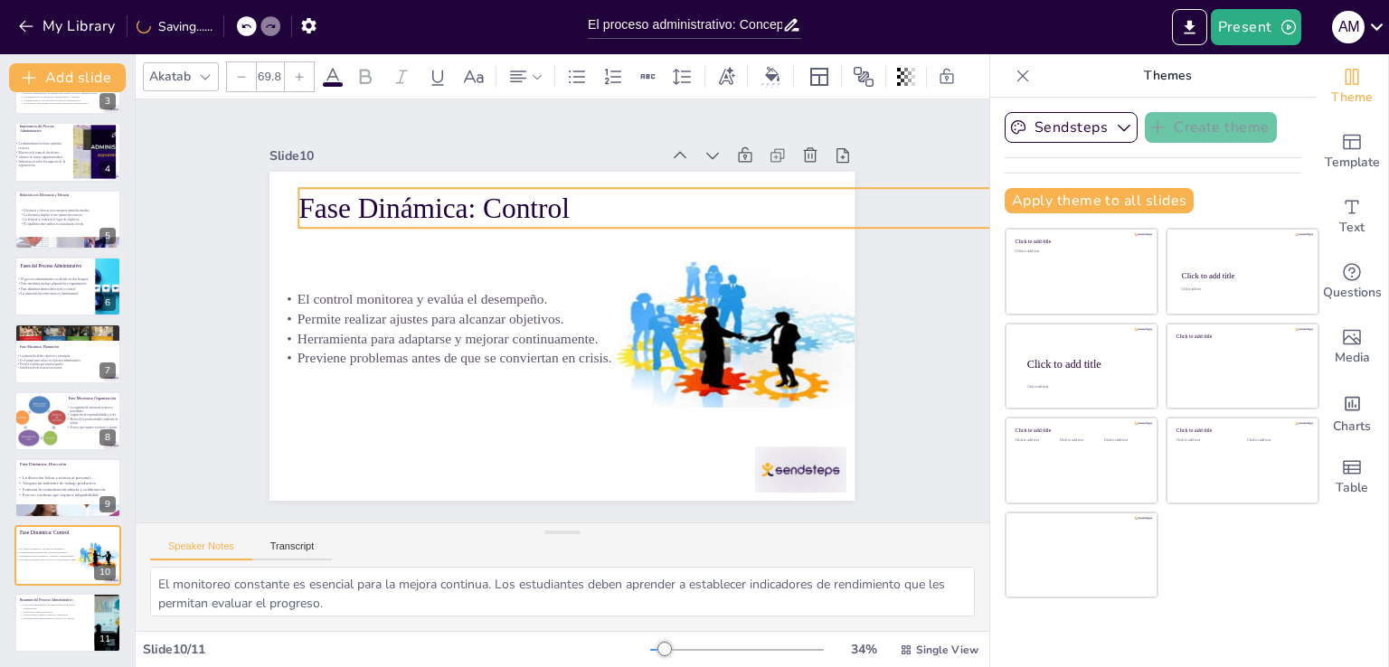
type input "63.8"
drag, startPoint x: 815, startPoint y: 207, endPoint x: 676, endPoint y: 214, distance: 138.5
click at [676, 214] on div "Fase Dinámica: Control El control monitorea y evalúa el desempeño. Permite real…" at bounding box center [543, 328] width 637 height 655
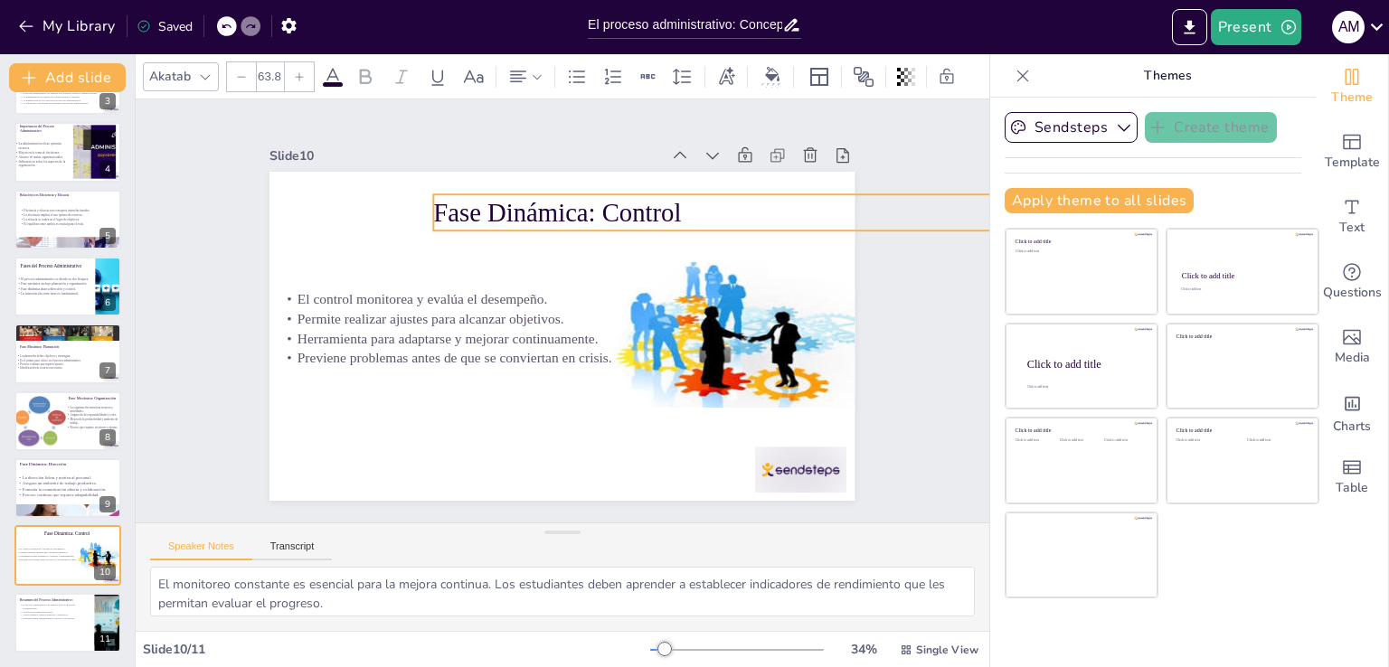
drag, startPoint x: 595, startPoint y: 214, endPoint x: 720, endPoint y: 217, distance: 124.8
click at [720, 217] on p "Fase Dinámica: Control" at bounding box center [799, 261] width 693 height 181
click at [885, 321] on div "Slide 1 La Gestión Administrativa: Fases y Conceptos Clave Esta presentación an…" at bounding box center [562, 311] width 781 height 626
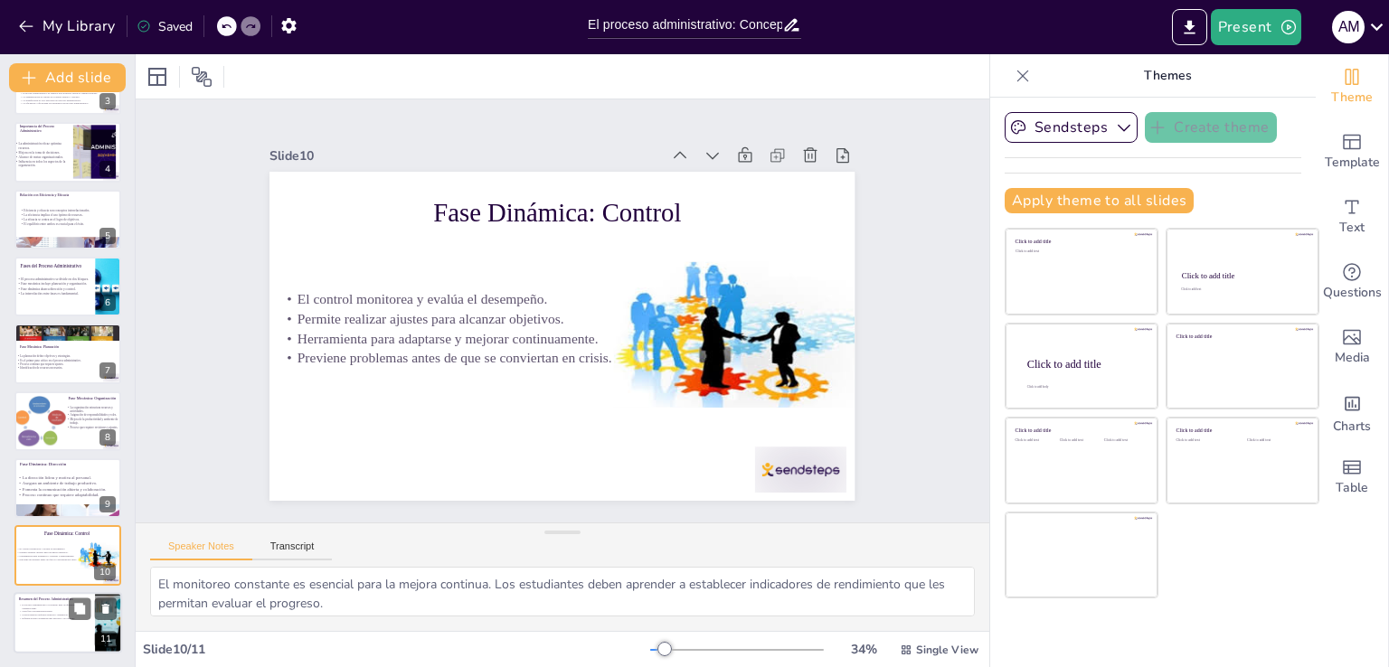
click at [56, 619] on div at bounding box center [68, 622] width 108 height 61
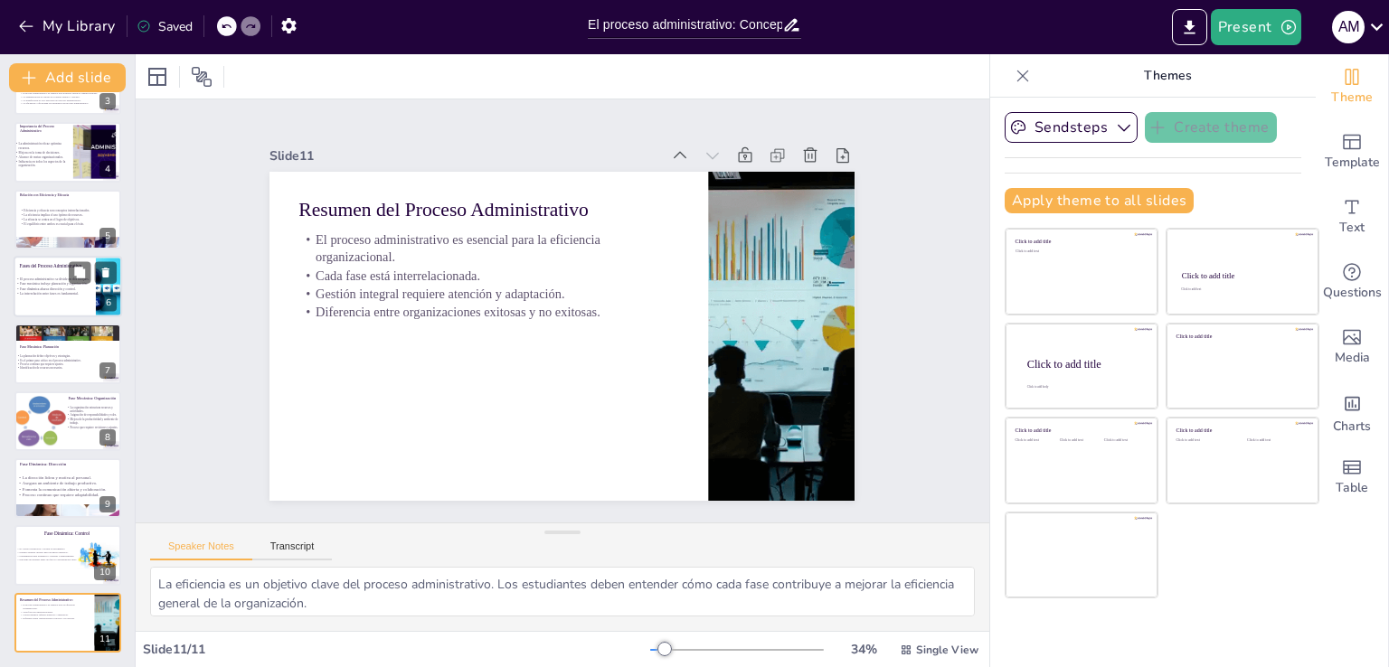
click at [56, 294] on p "La interrelación entre fases es fundamental." at bounding box center [64, 293] width 99 height 5
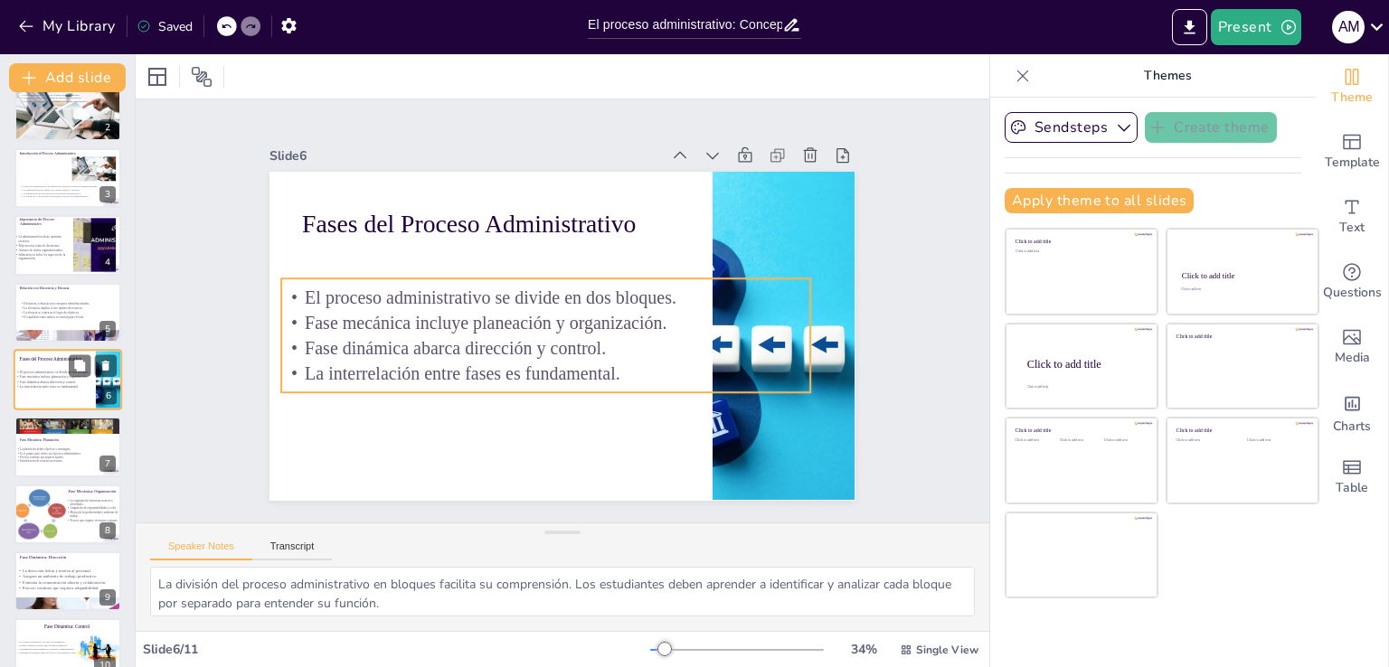
click at [56, 370] on p "El proceso administrativo se divide en dos bloques." at bounding box center [64, 372] width 99 height 5
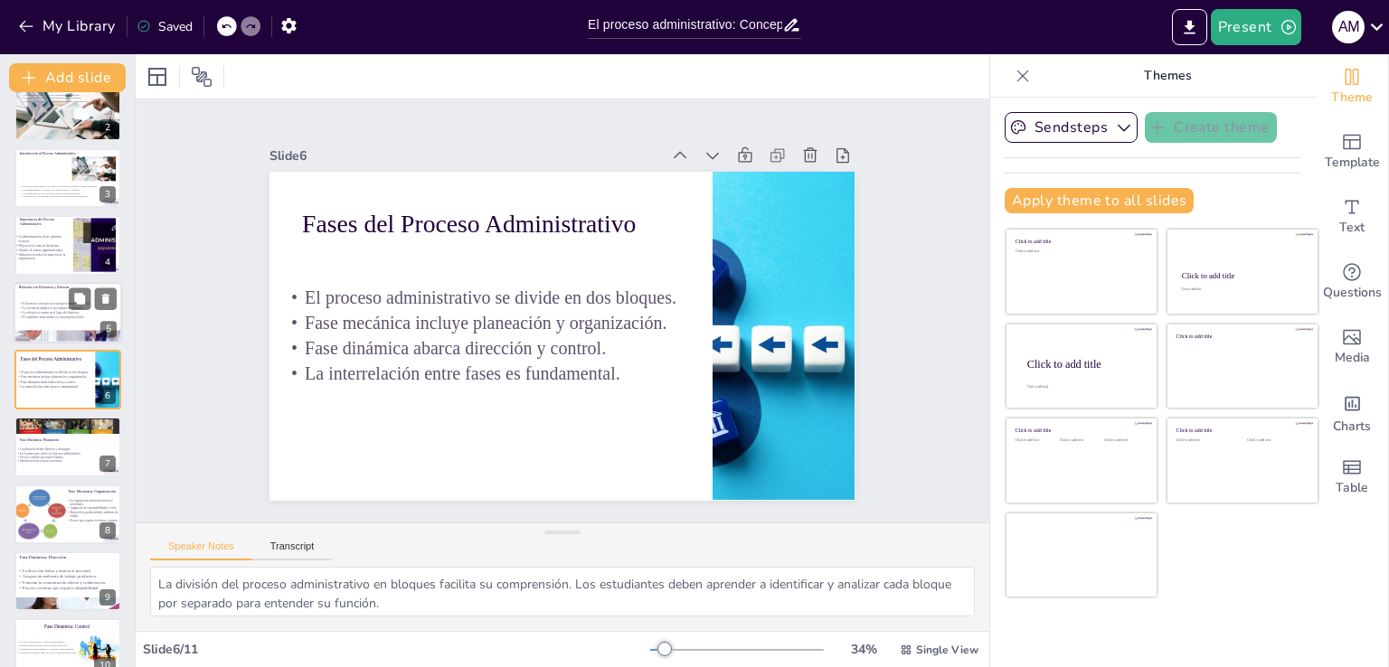
click at [56, 312] on p "La eficacia se centra en el logro de objetivos." at bounding box center [82, 312] width 127 height 5
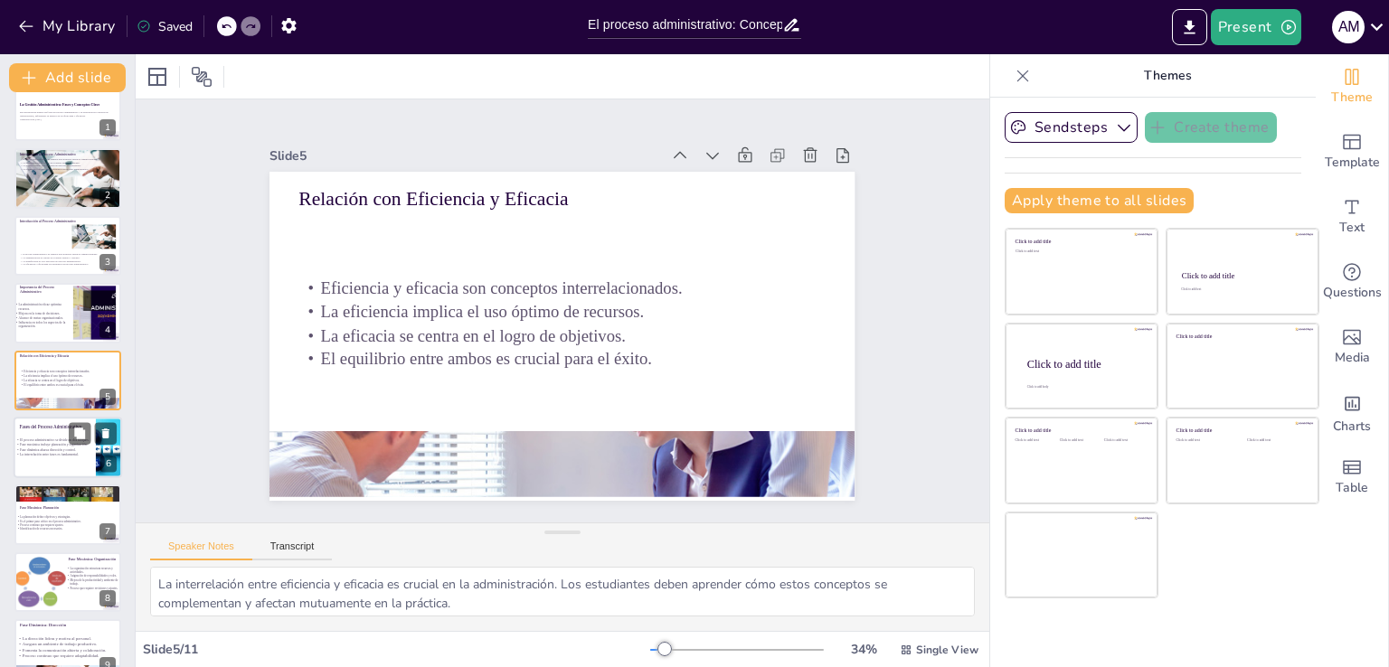
click at [53, 449] on p "Fase dinámica abarca dirección y control." at bounding box center [64, 450] width 99 height 5
type textarea "La división del proceso administrativo en bloques facilita su comprensión. Los …"
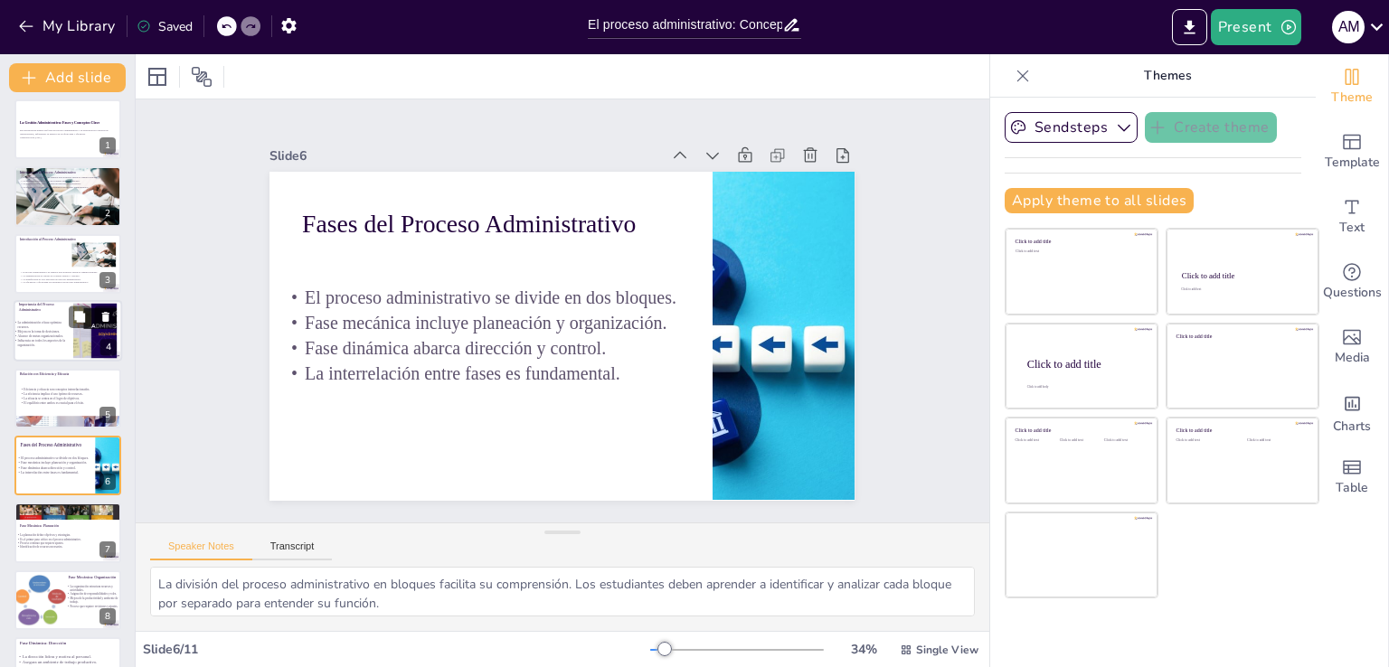
scroll to position [0, 0]
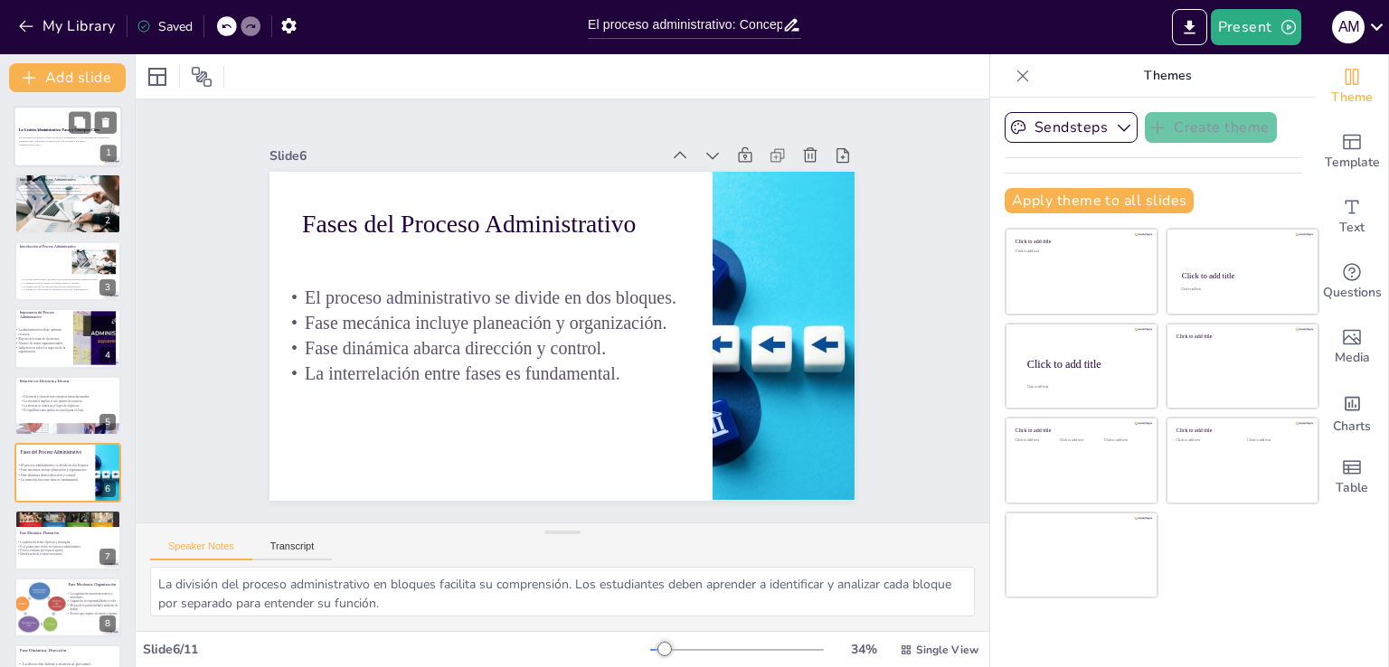
click at [74, 150] on div at bounding box center [68, 136] width 108 height 61
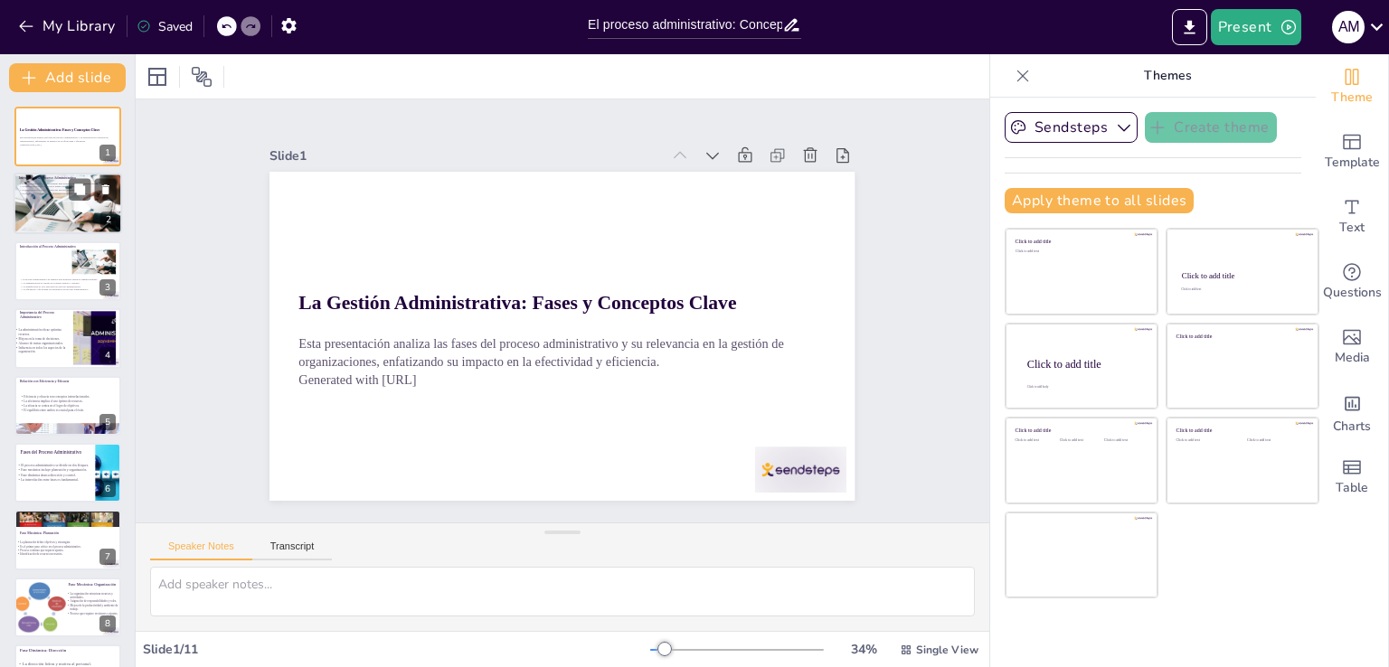
click at [72, 202] on div at bounding box center [67, 204] width 129 height 61
type textarea "El proceso administrativo es la columna vertebral de cualquier organización, pu…"
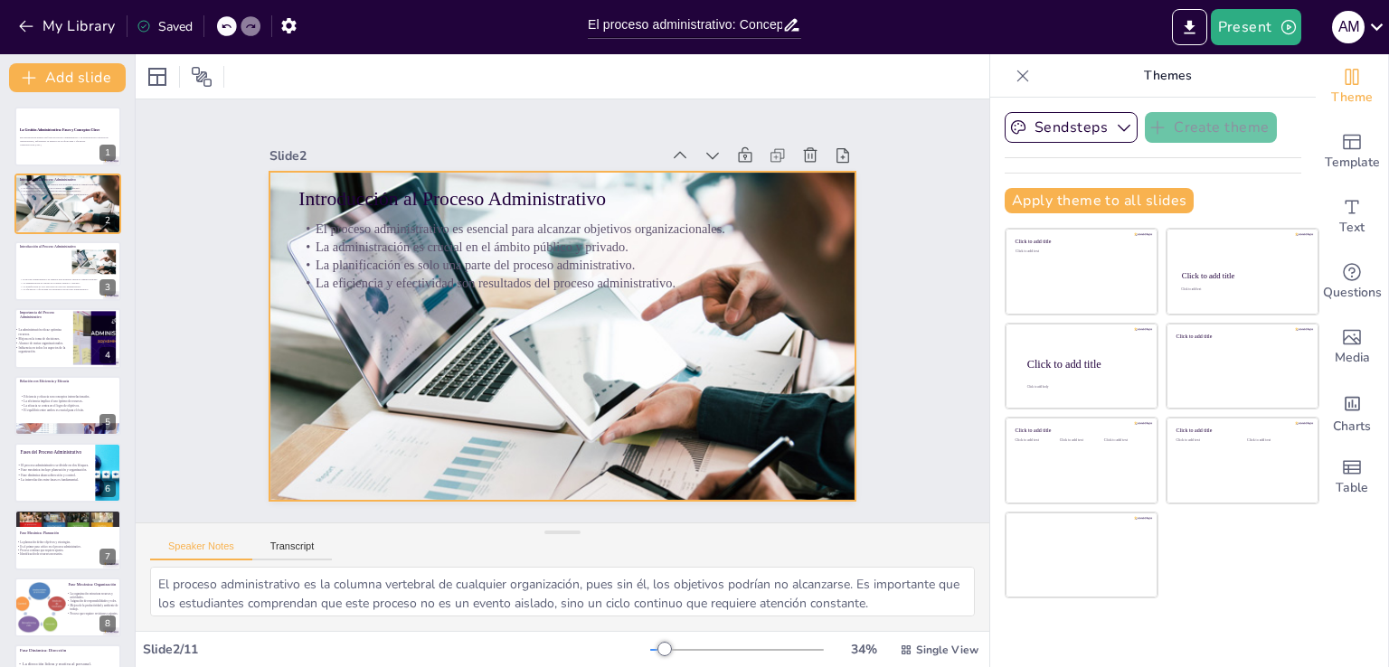
click at [594, 402] on div at bounding box center [551, 334] width 770 height 584
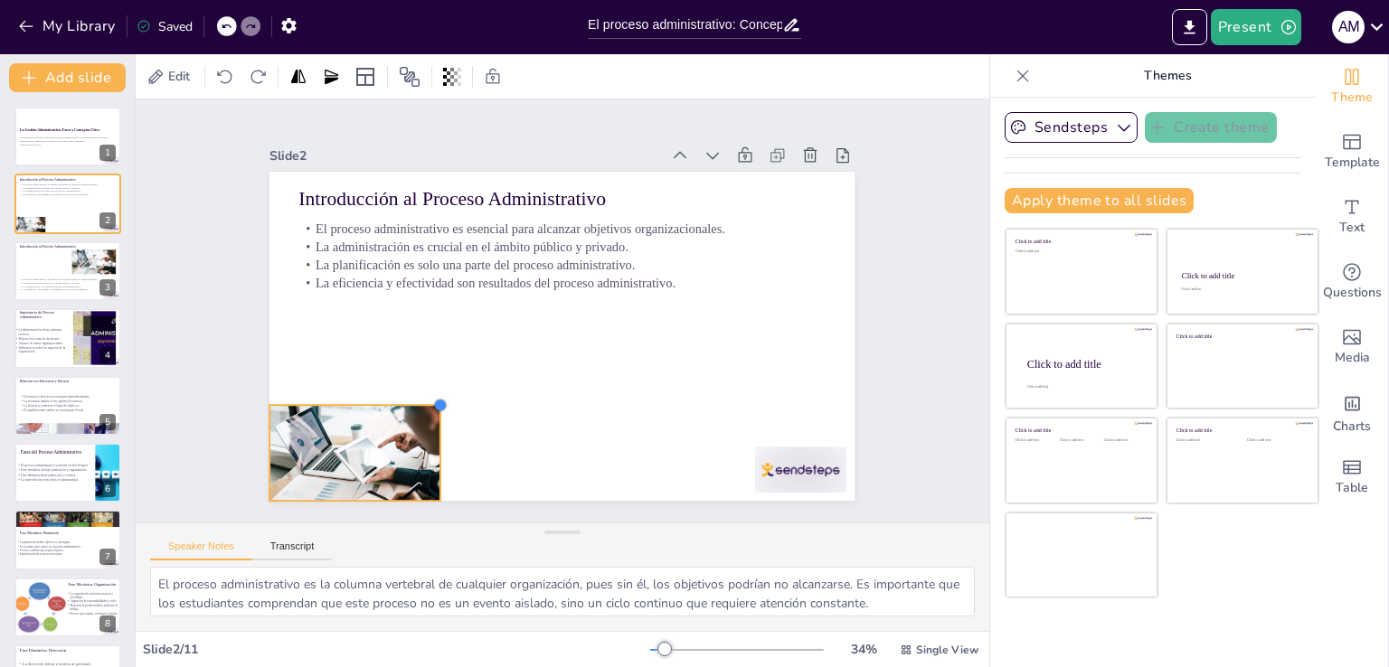
drag, startPoint x: 842, startPoint y: 167, endPoint x: 425, endPoint y: 416, distance: 485.3
click at [425, 416] on div "Introducción al Proceso Administrativo El proceso administrativo es esencial pa…" at bounding box center [559, 336] width 617 height 389
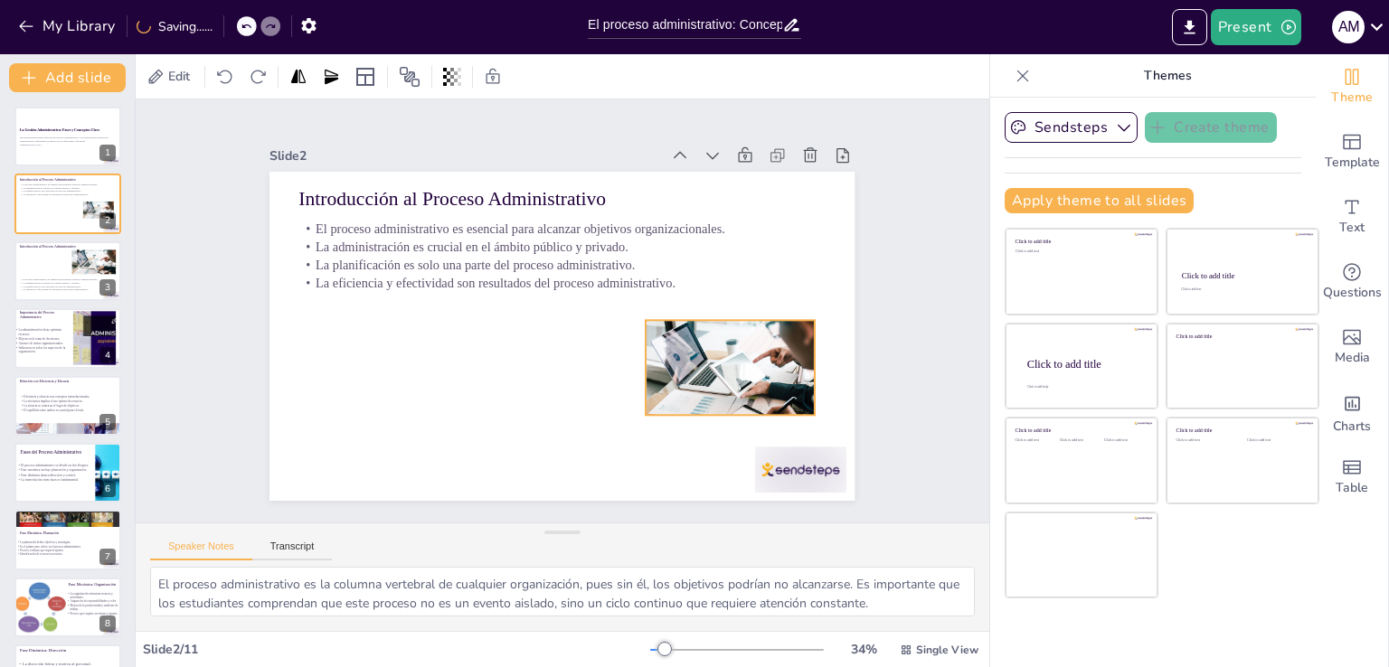
drag, startPoint x: 404, startPoint y: 442, endPoint x: 734, endPoint y: 377, distance: 336.4
click at [734, 377] on div at bounding box center [715, 402] width 216 height 135
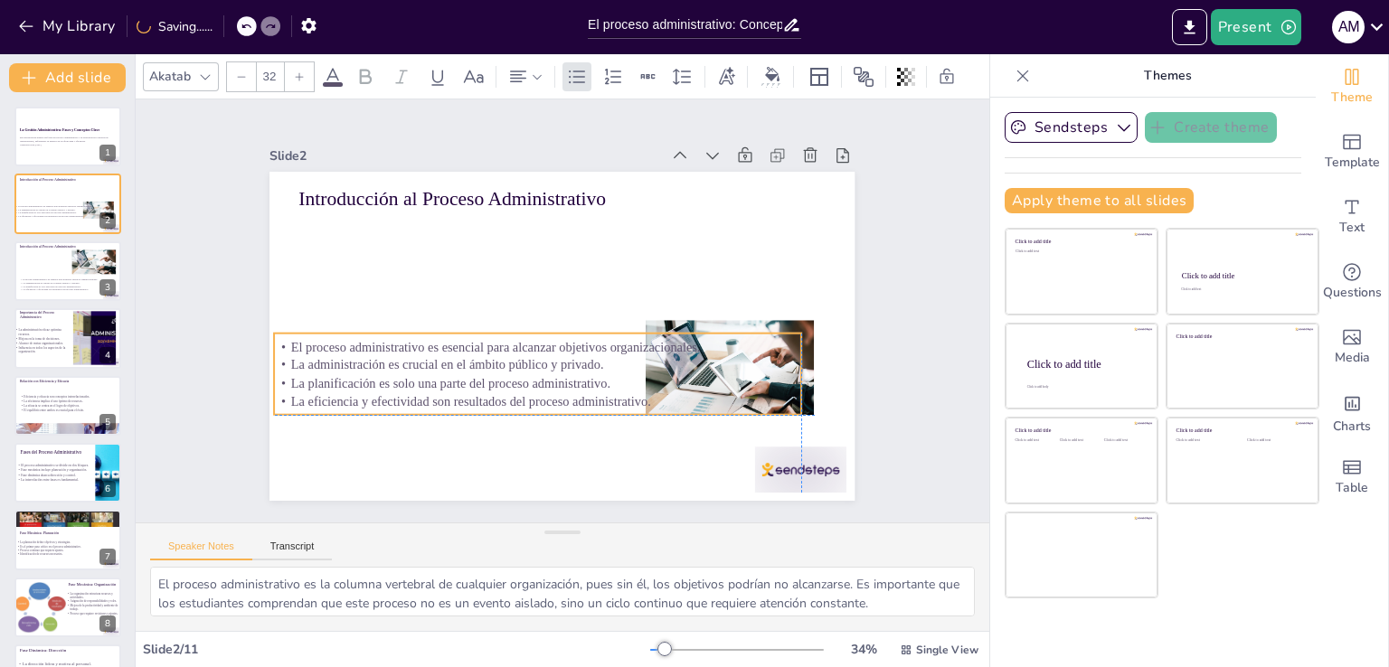
drag, startPoint x: 512, startPoint y: 332, endPoint x: 505, endPoint y: 380, distance: 48.5
click at [505, 380] on p "La planificación es solo una parte del proceso administrativo." at bounding box center [523, 376] width 519 height 127
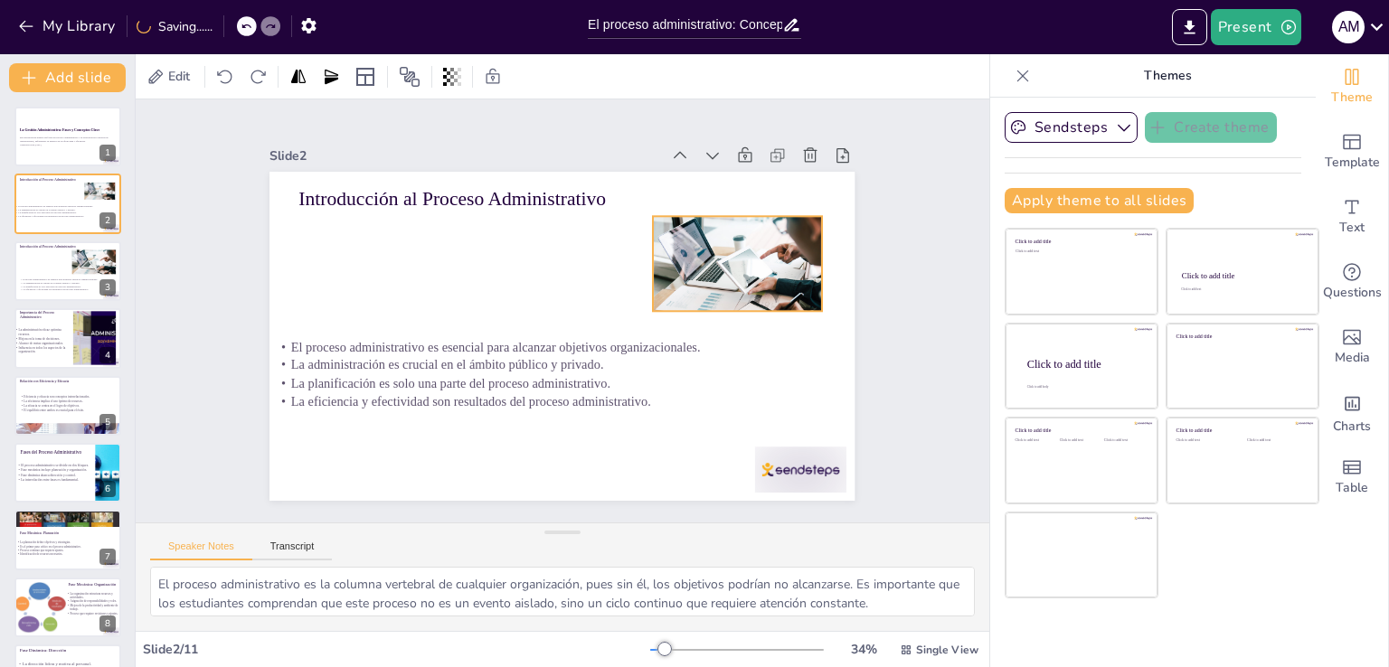
drag, startPoint x: 705, startPoint y: 311, endPoint x: 712, endPoint y: 212, distance: 99.7
click at [712, 353] on div at bounding box center [662, 463] width 152 height 220
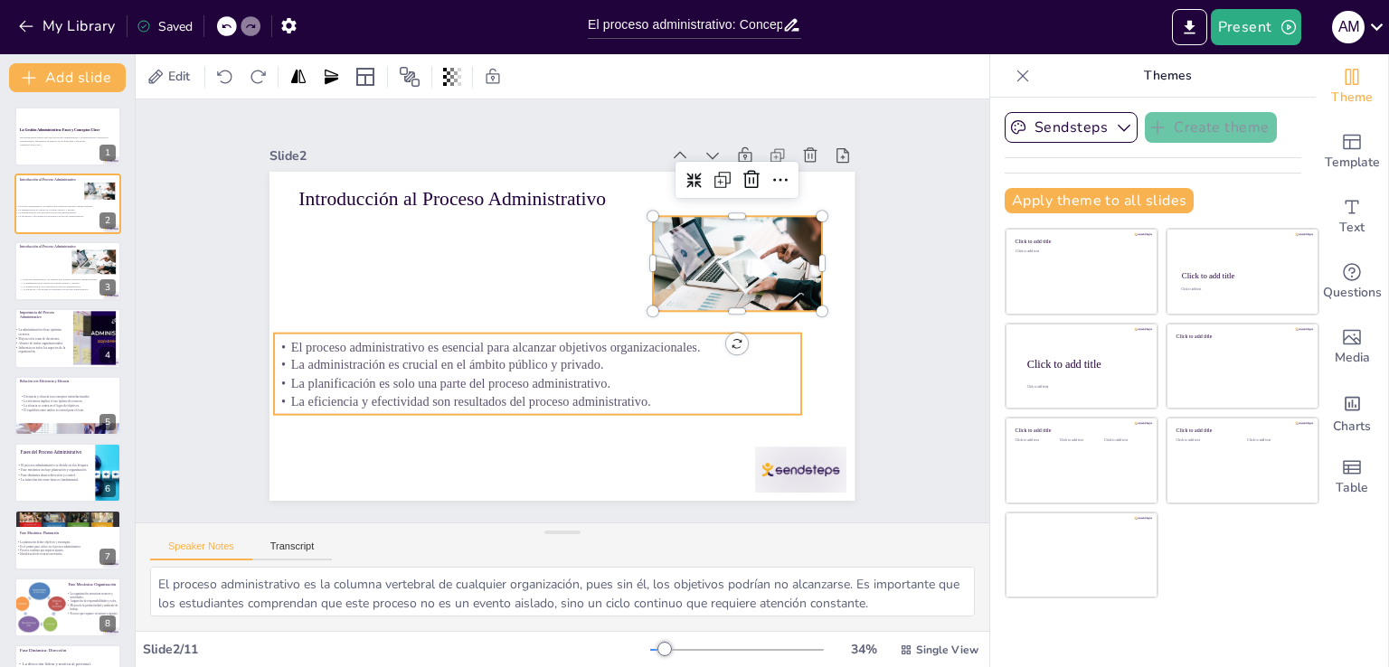
click at [629, 342] on p "El proceso administrativo es esencial para alcanzar objetivos organizacionales." at bounding box center [522, 329] width 465 height 279
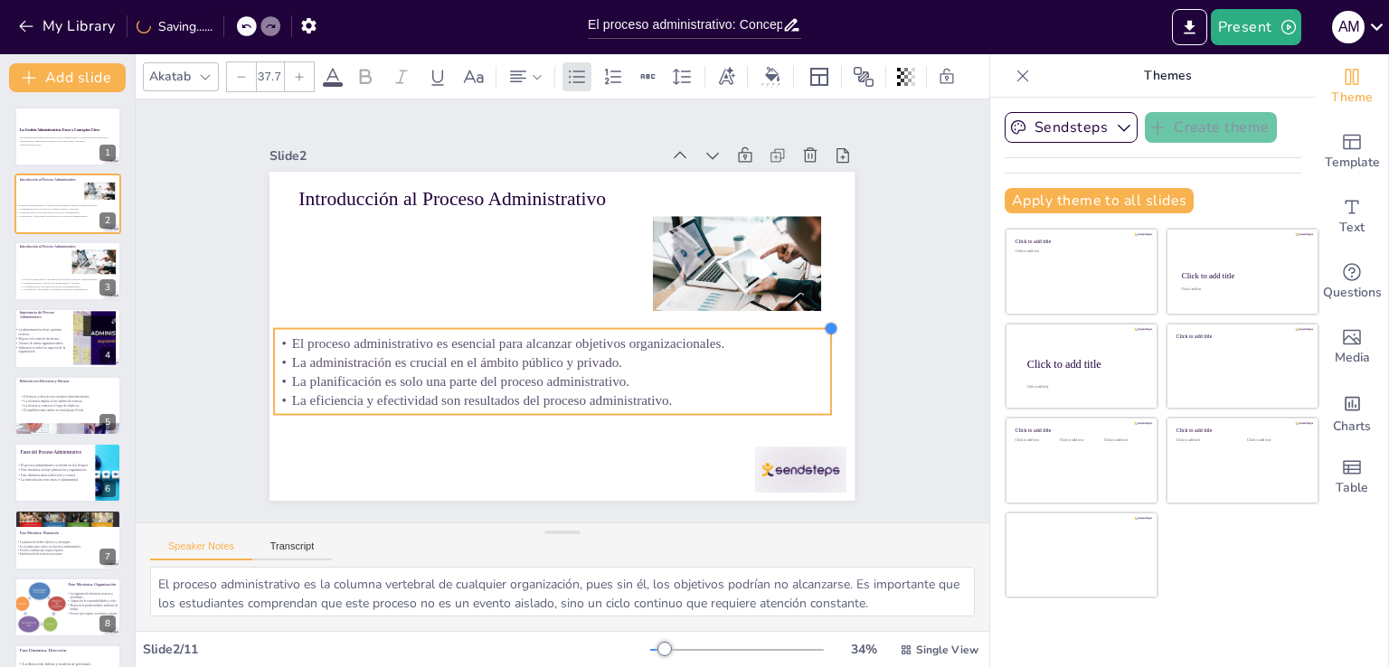
type input "38.4"
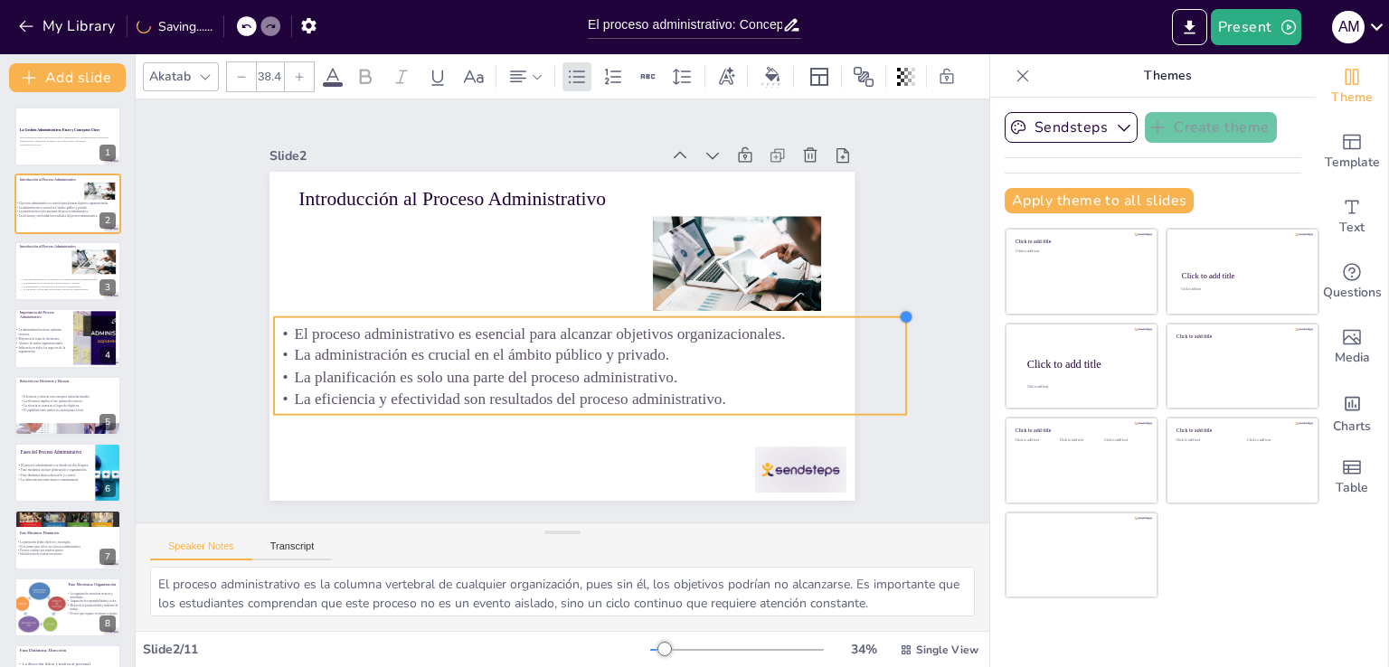
drag, startPoint x: 824, startPoint y: 318, endPoint x: 783, endPoint y: 326, distance: 41.5
click at [856, 308] on div "Slide 1 La Gestión Administrativa: Fases y Conceptos Clave Esta presentación an…" at bounding box center [562, 310] width 770 height 573
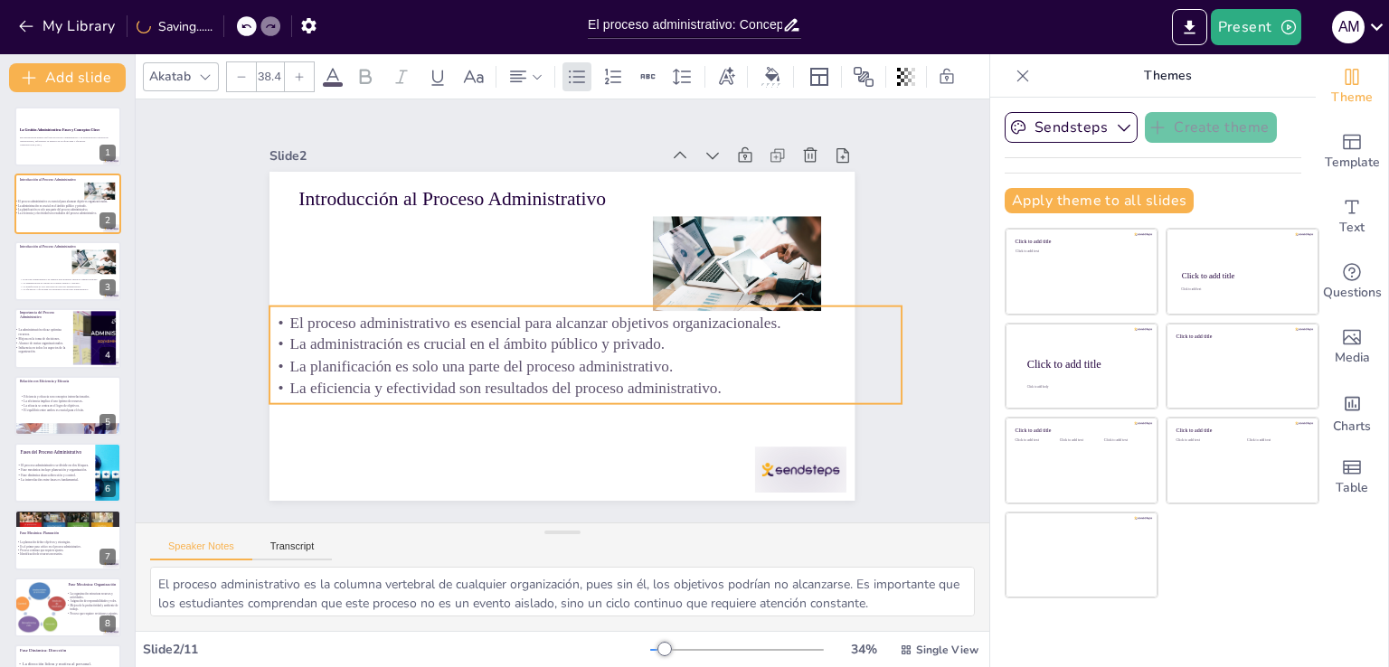
drag, startPoint x: 597, startPoint y: 373, endPoint x: 608, endPoint y: 313, distance: 60.7
click at [593, 337] on p "La planificación es solo una parte del proceso administrativo." at bounding box center [580, 369] width 630 height 88
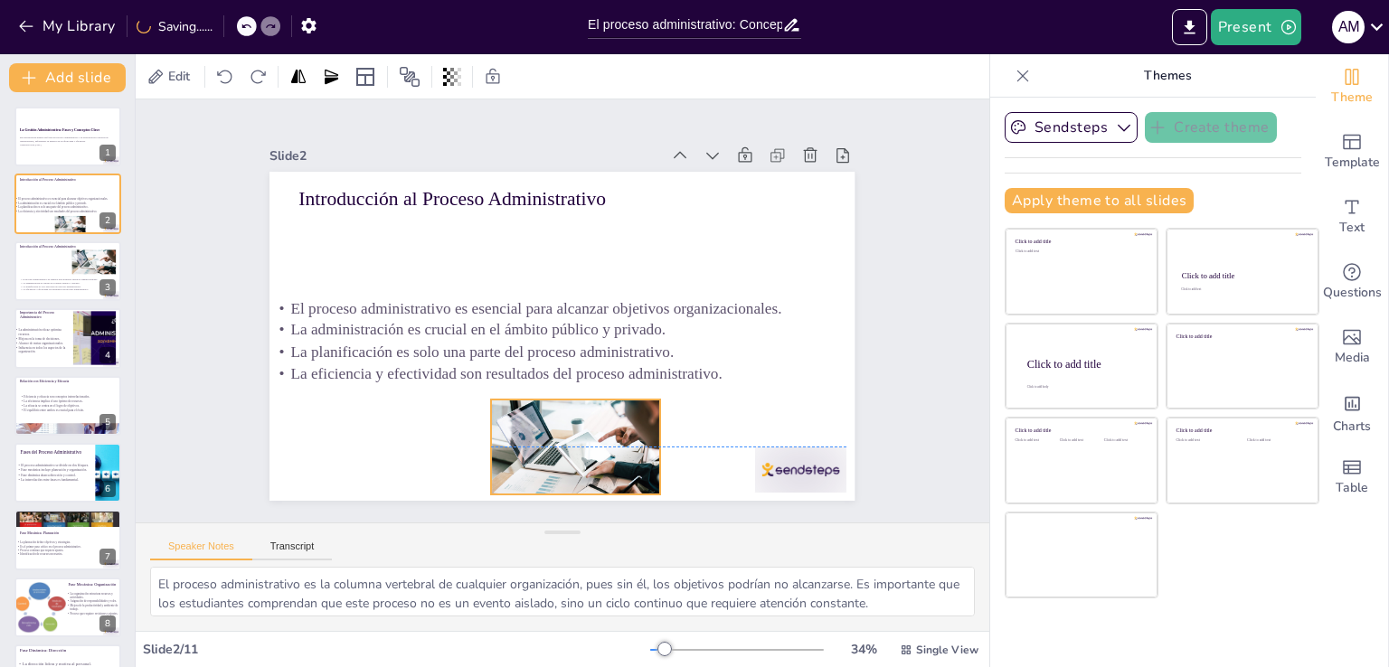
drag, startPoint x: 674, startPoint y: 259, endPoint x: 499, endPoint y: 401, distance: 226.2
click at [512, 427] on div at bounding box center [547, 447] width 216 height 134
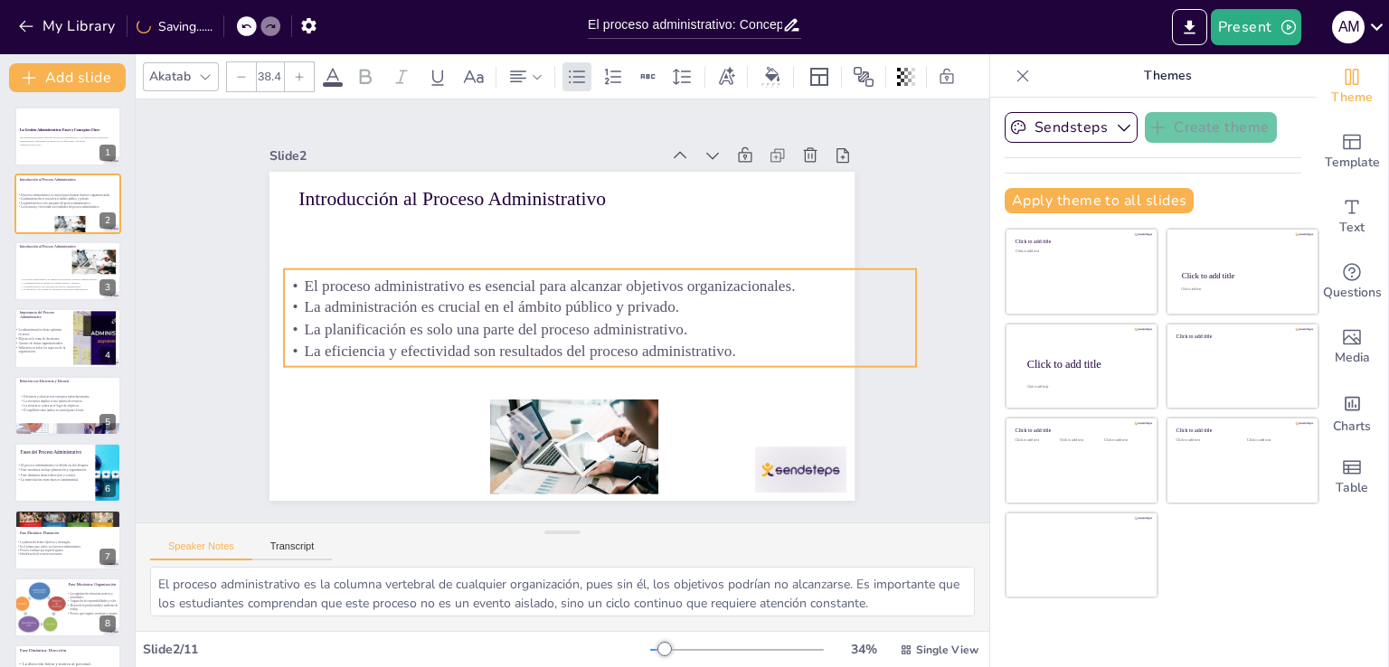
drag, startPoint x: 501, startPoint y: 342, endPoint x: 488, endPoint y: 269, distance: 73.4
click at [509, 330] on p "La planificación es solo una parte del proceso administrativo." at bounding box center [522, 301] width 622 height 153
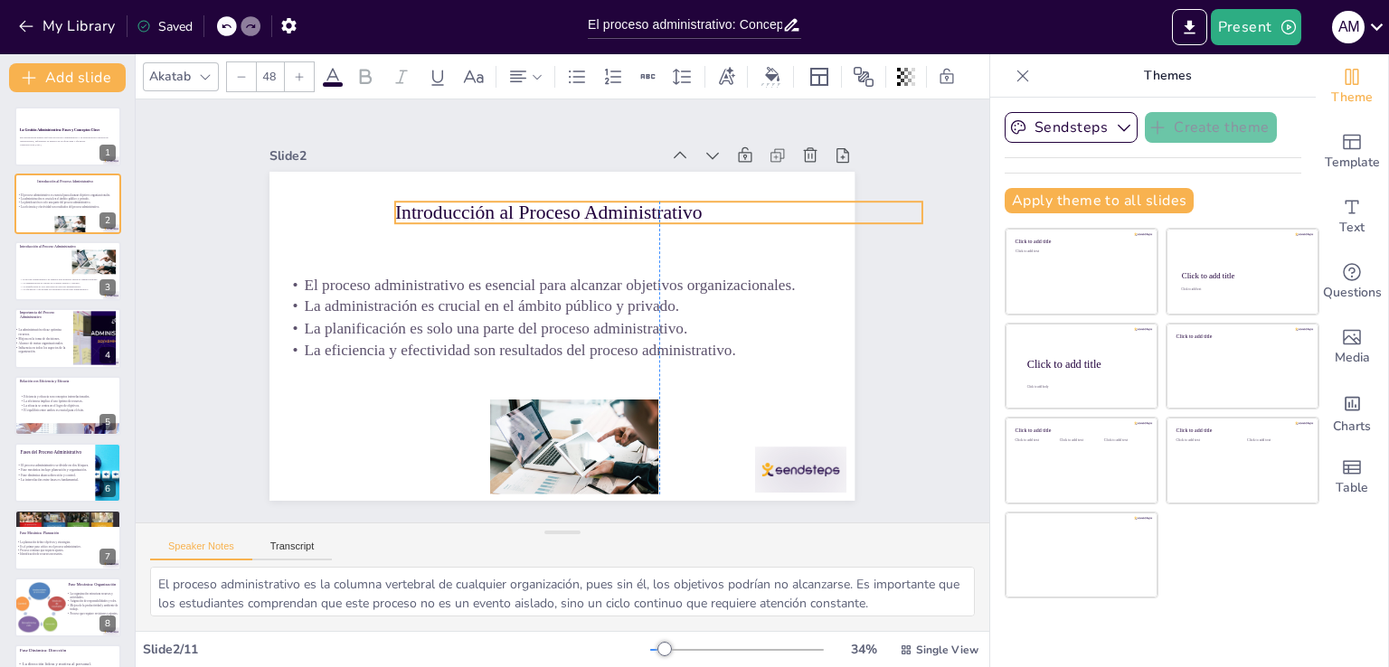
drag, startPoint x: 460, startPoint y: 197, endPoint x: 553, endPoint y: 211, distance: 94.1
click at [553, 211] on p "Introducción al Proceso Administrativo" at bounding box center [698, 288] width 442 height 332
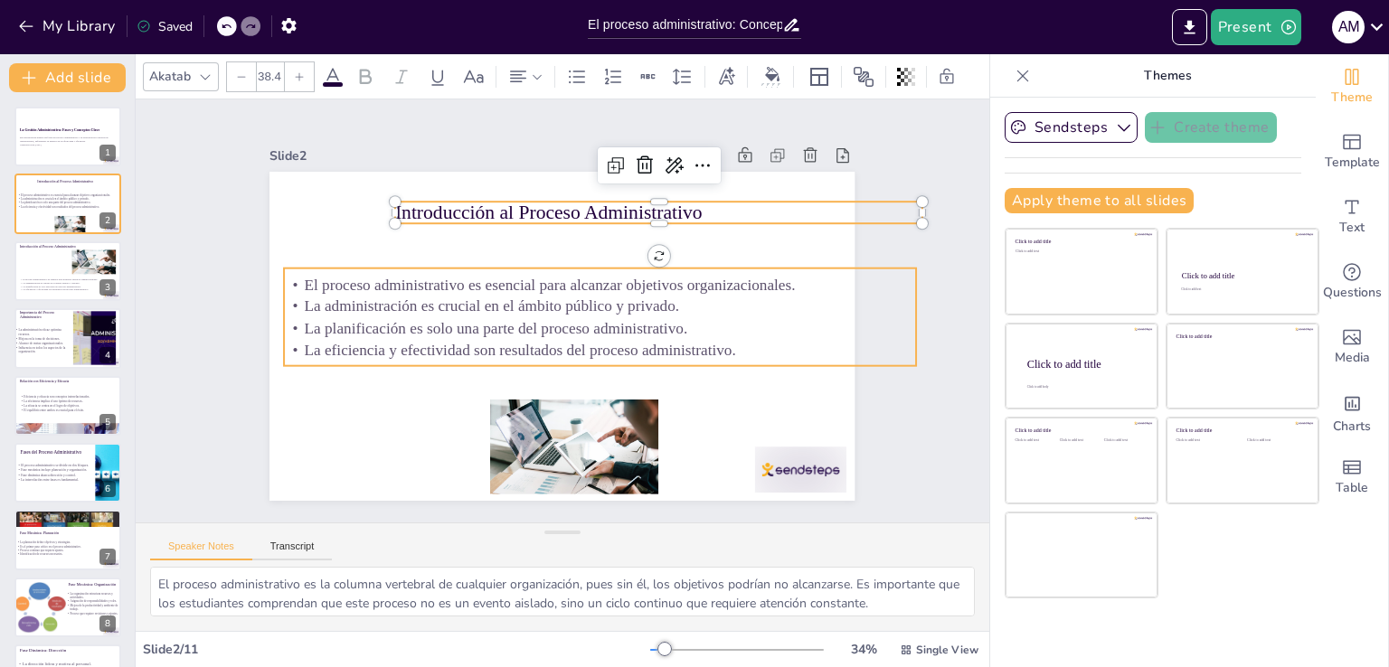
click at [513, 299] on p "La administración es crucial en el ámbito público y privado." at bounding box center [597, 325] width 558 height 335
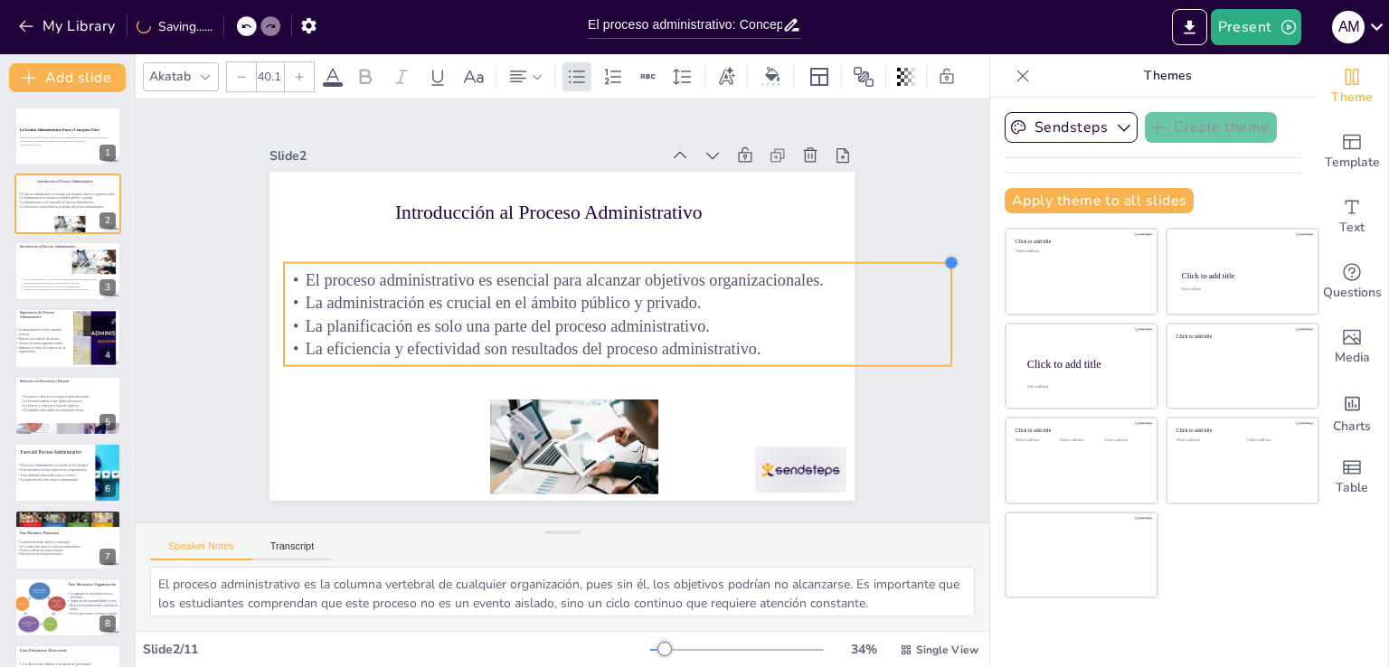
type input "39.8"
click at [910, 259] on div "Slide 1 La Gestión Administrativa: Fases y Conceptos Clave Esta presentación an…" at bounding box center [562, 310] width 923 height 591
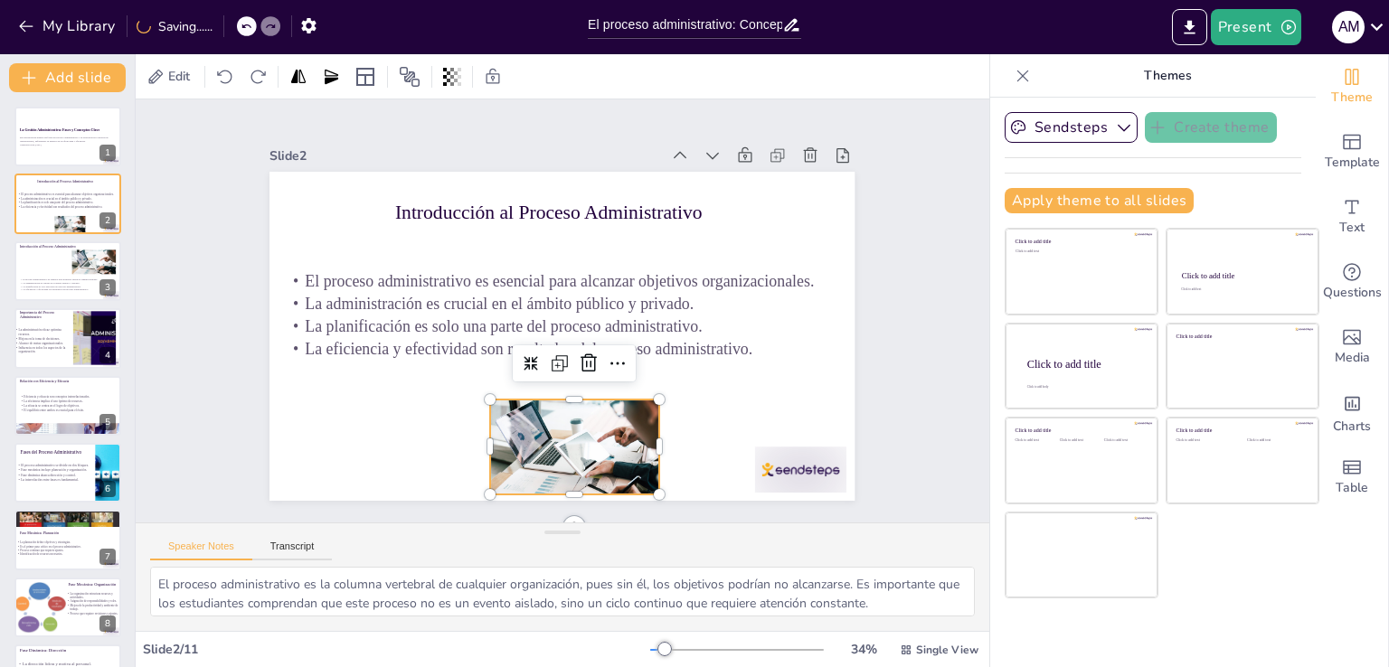
click at [502, 442] on div at bounding box center [532, 444] width 220 height 152
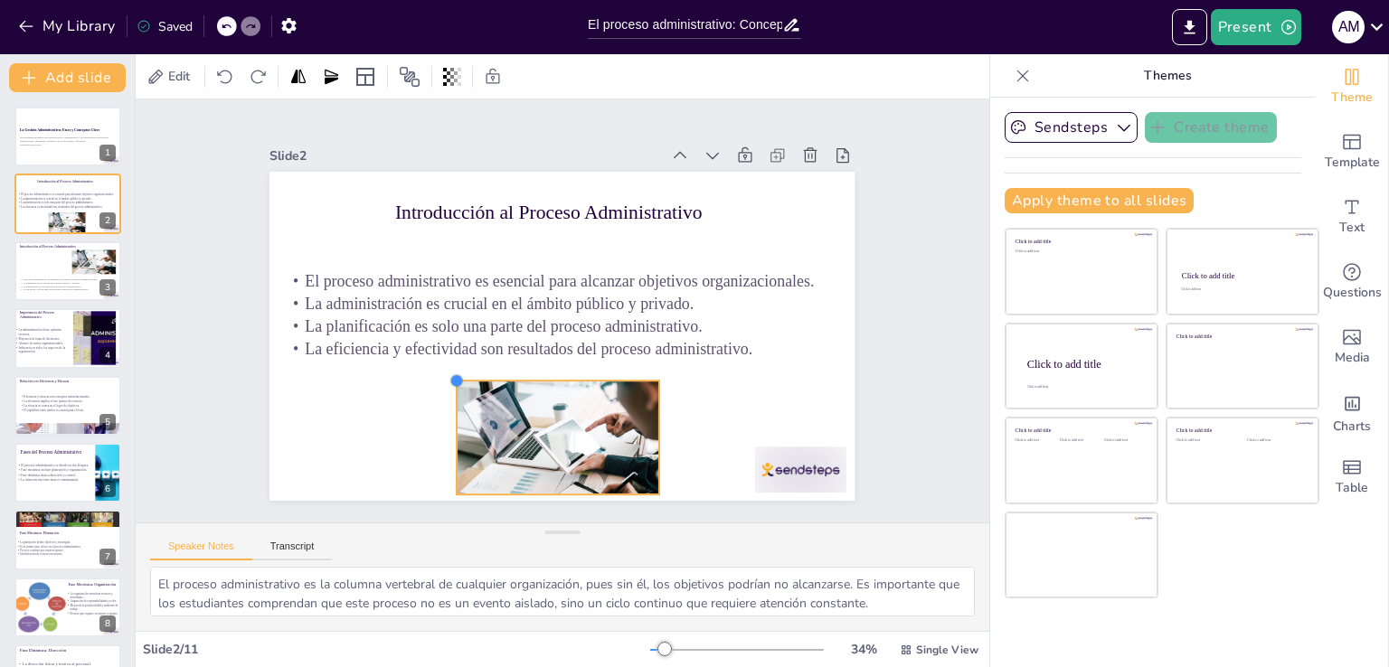
drag, startPoint x: 476, startPoint y: 394, endPoint x: 443, endPoint y: 387, distance: 34.2
click at [443, 387] on div "Introducción al Proceso Administrativo El proceso administrativo es esencial pa…" at bounding box center [557, 336] width 641 height 444
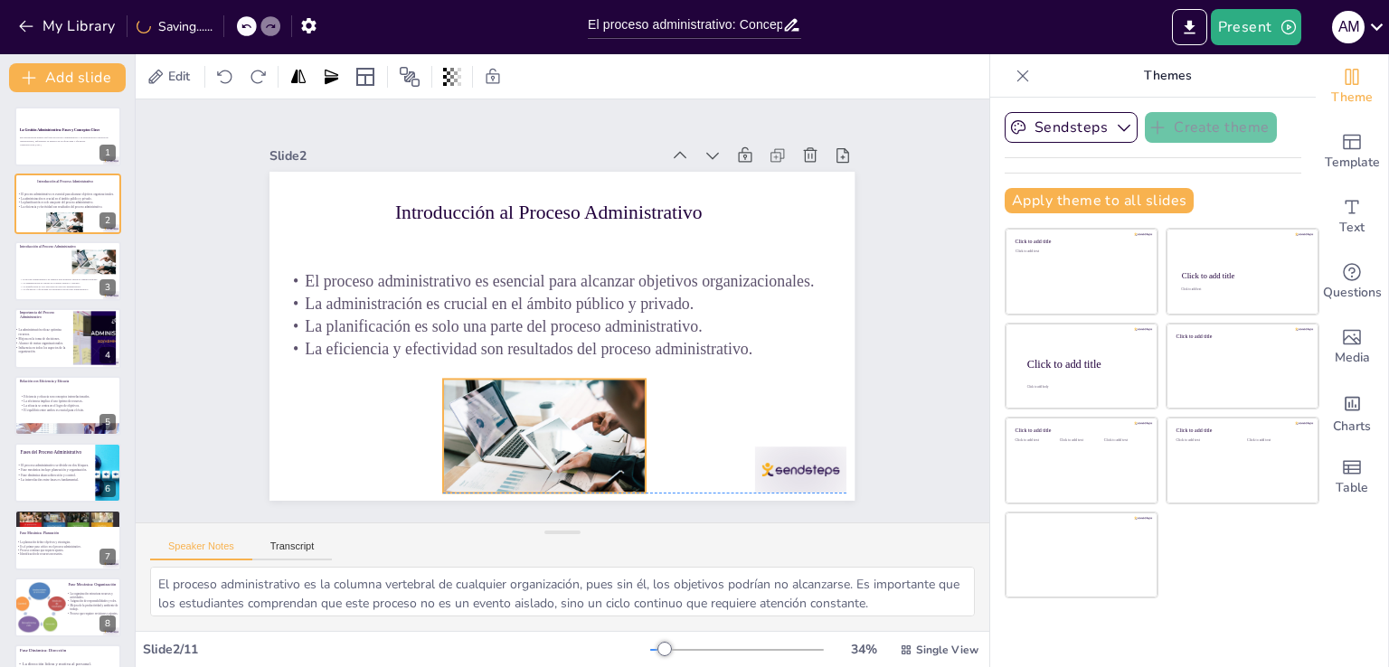
drag, startPoint x: 537, startPoint y: 401, endPoint x: 527, endPoint y: 401, distance: 10.0
click at [527, 401] on div at bounding box center [496, 418] width 266 height 202
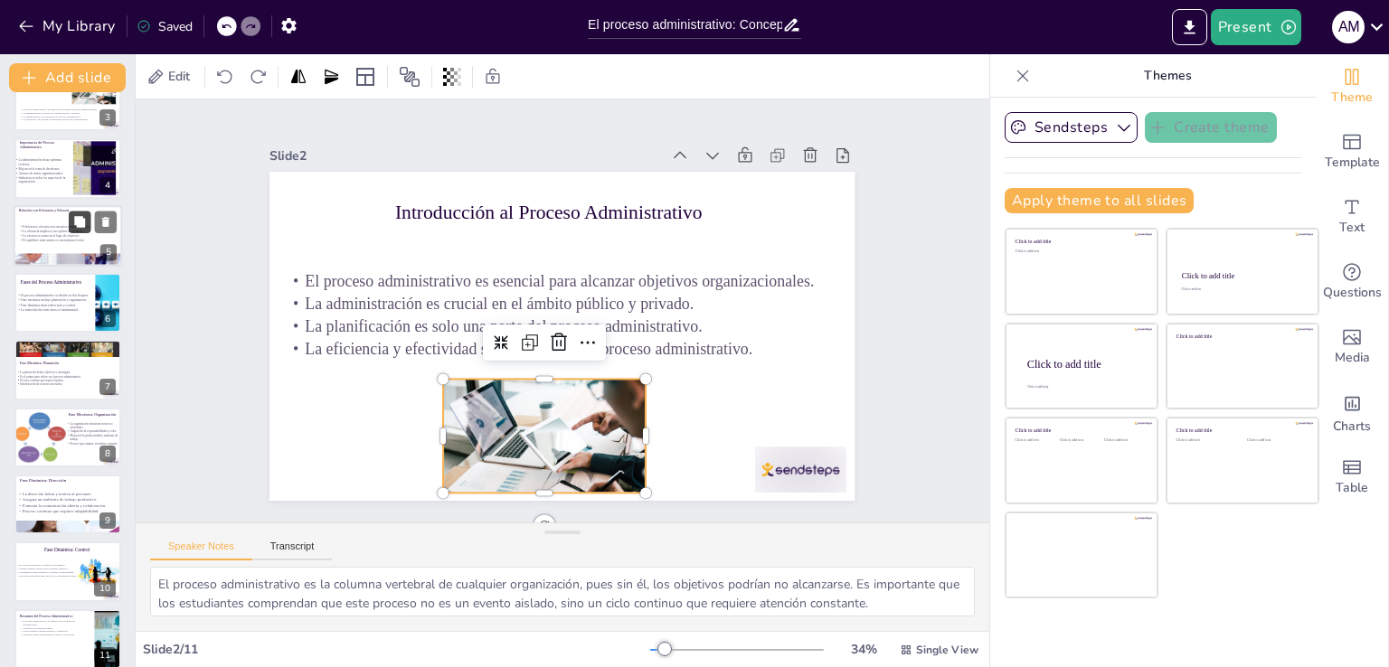
scroll to position [186, 0]
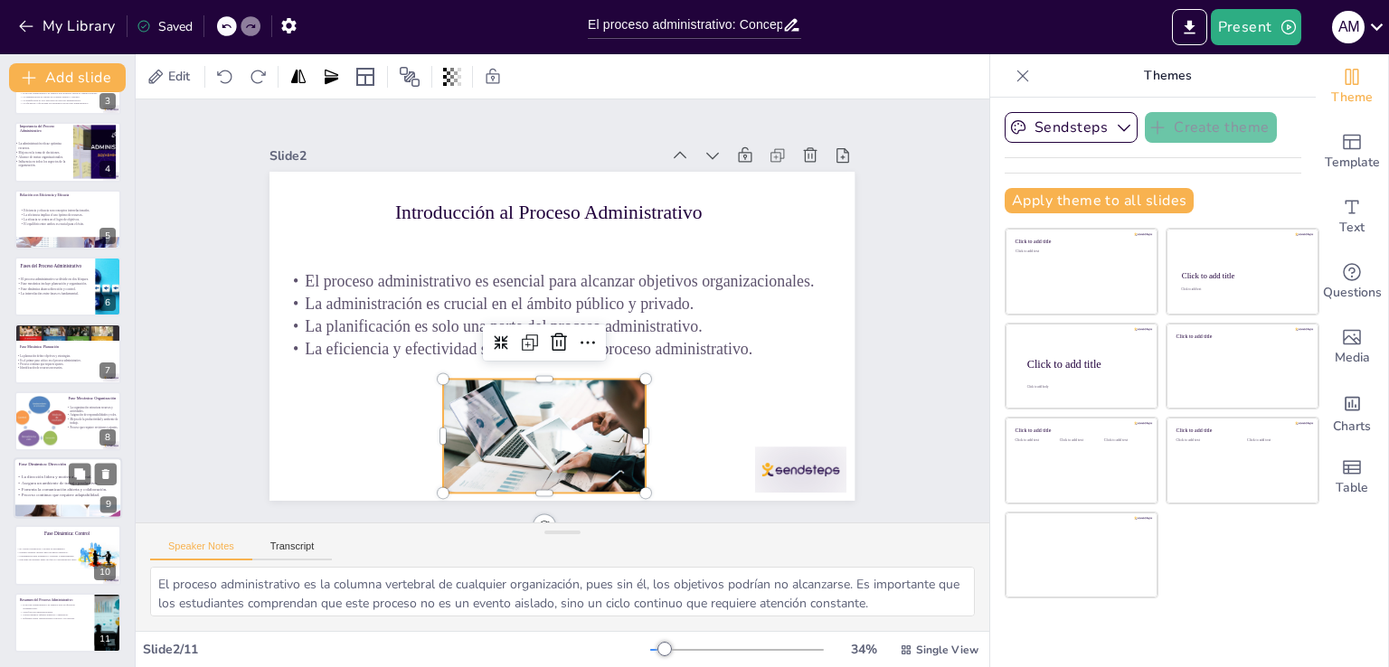
click at [52, 475] on p "La dirección lidera y motiva al personal." at bounding box center [103, 478] width 175 height 6
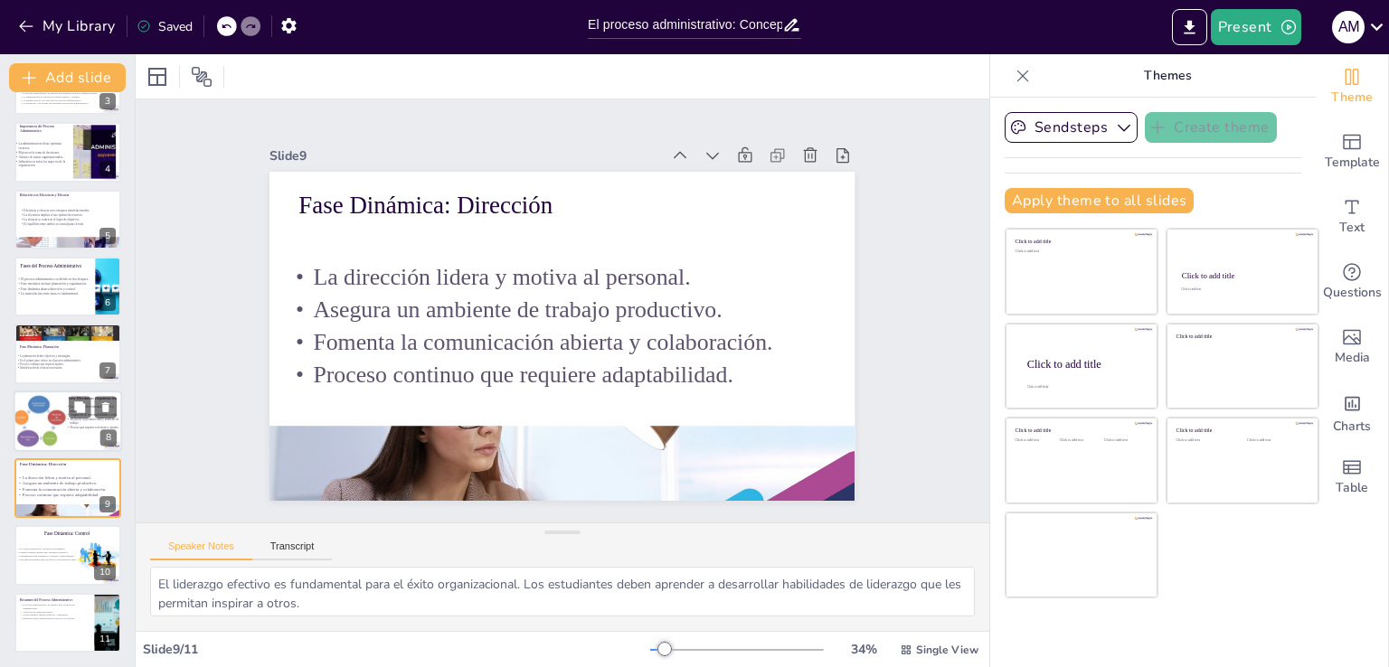
click at [54, 421] on div at bounding box center [40, 420] width 55 height 55
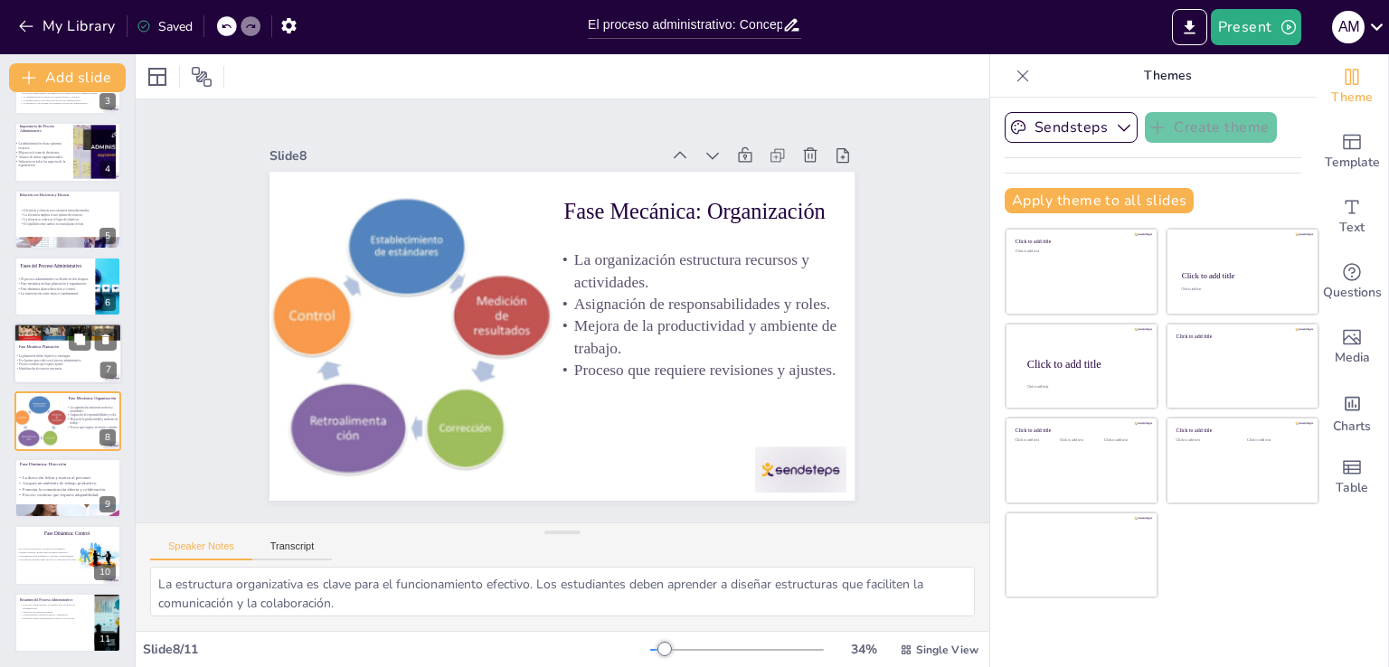
click at [46, 359] on p "Es el primer paso crítico en el proceso administrativo." at bounding box center [73, 361] width 117 height 4
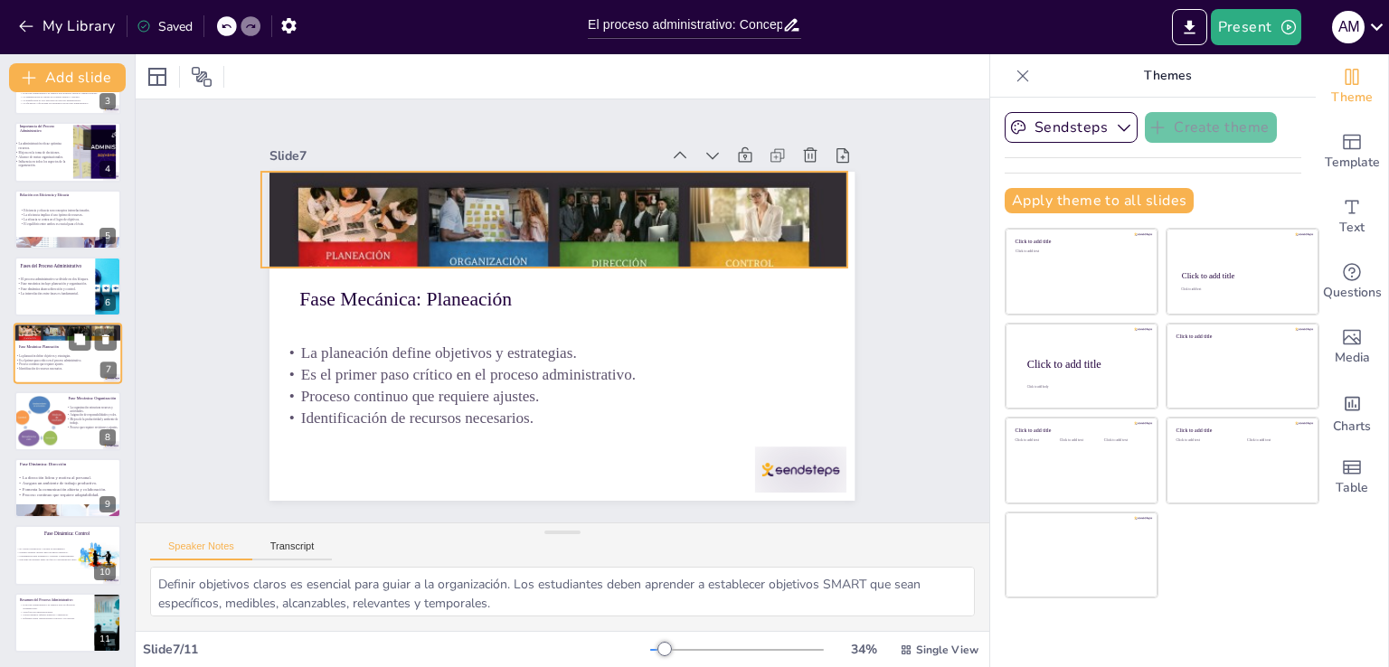
scroll to position [160, 0]
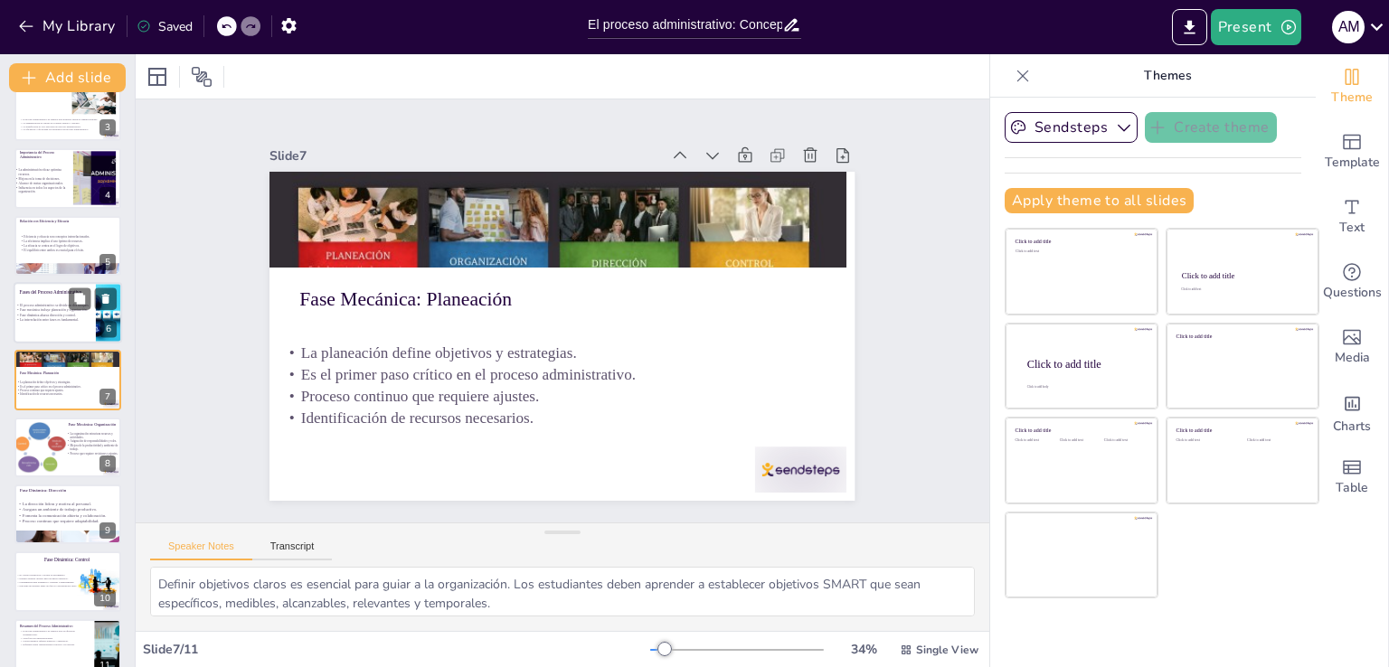
click at [48, 315] on p "Fase dinámica abarca dirección y control." at bounding box center [64, 315] width 99 height 5
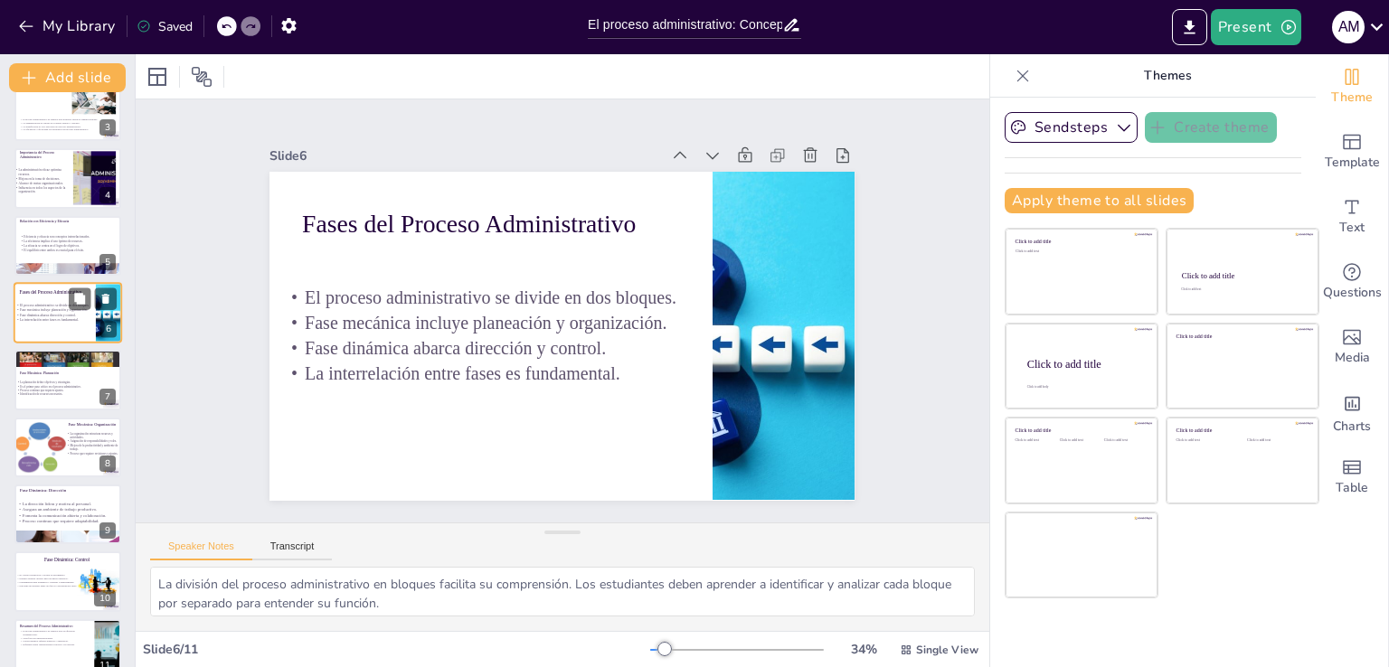
scroll to position [93, 0]
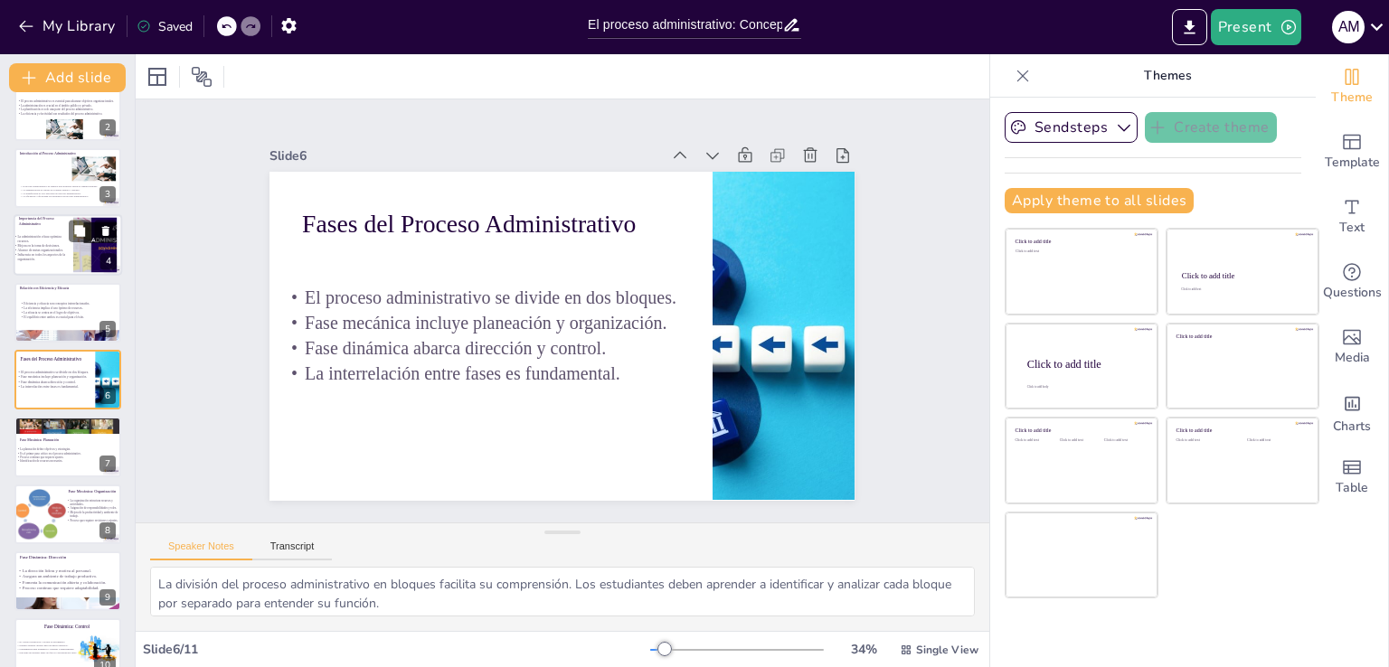
click at [46, 236] on p "La administración eficaz optimiza recursos." at bounding box center [44, 239] width 60 height 9
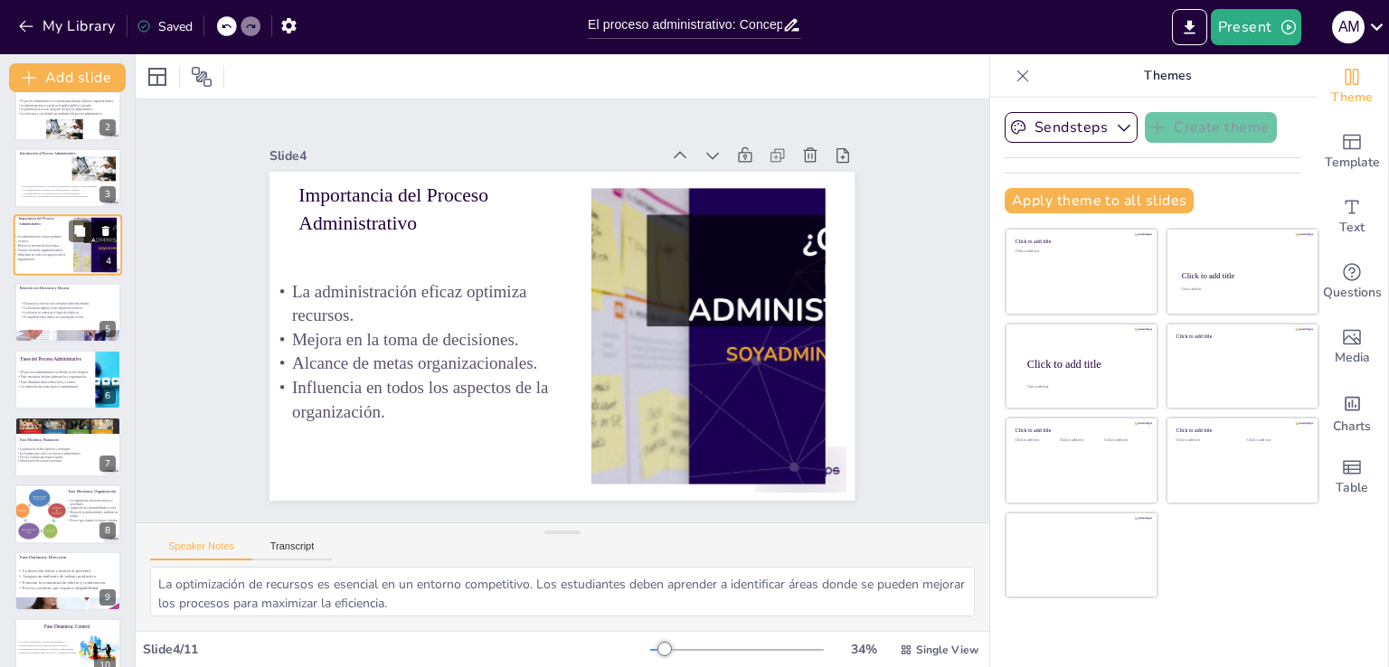
scroll to position [0, 0]
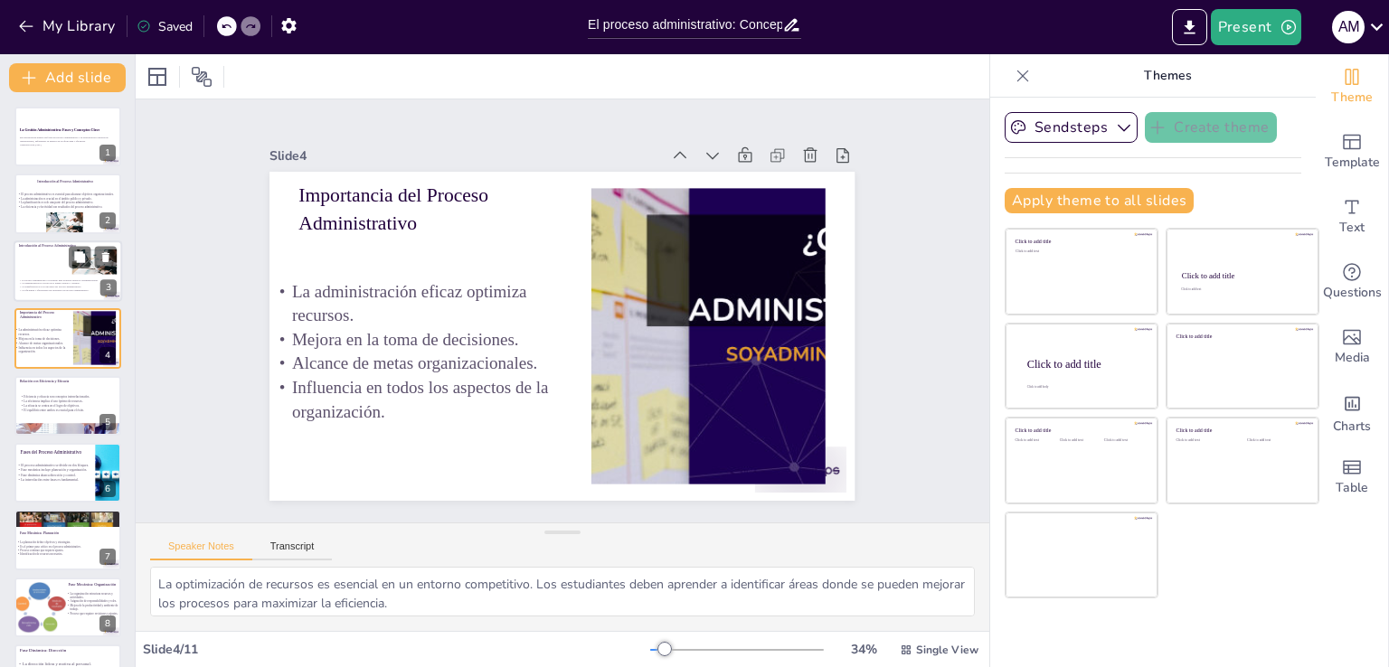
click at [52, 278] on p "El proceso administrativo es esencial para alcanzar objetivos organizacionales." at bounding box center [68, 280] width 98 height 4
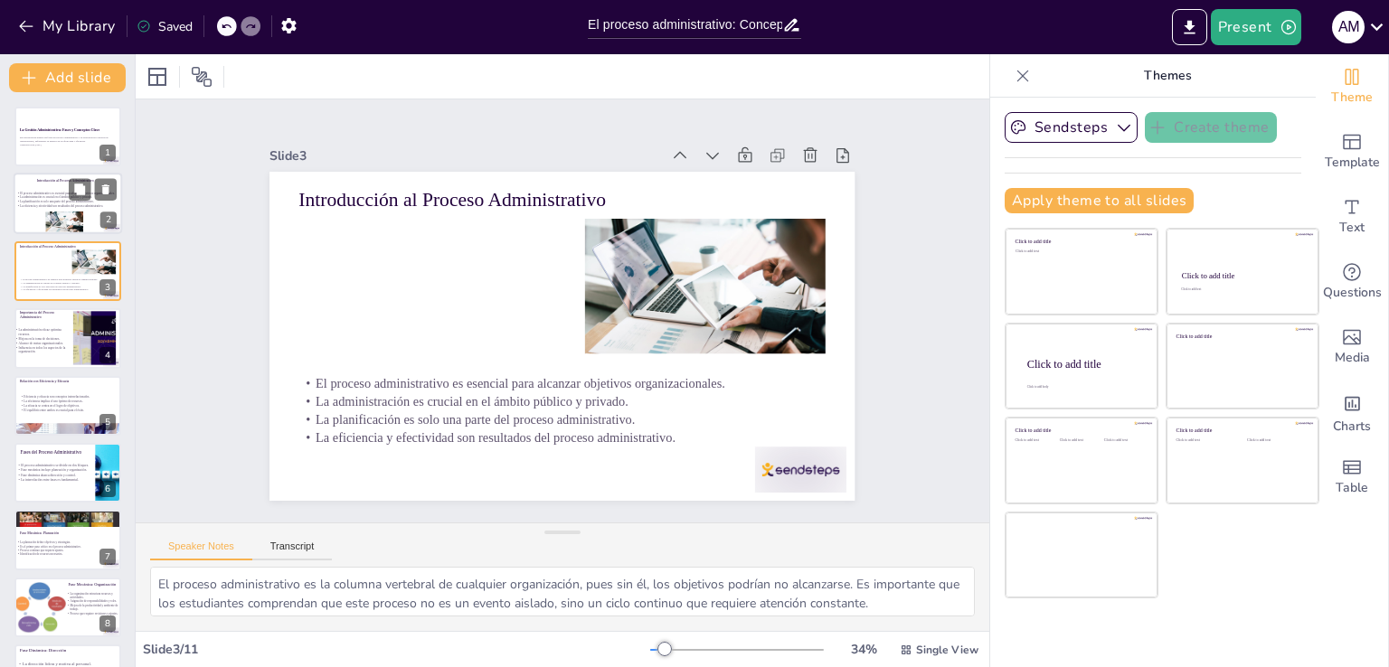
click at [50, 204] on p "La eficiencia y efectividad son resultados del proceso administrativo." at bounding box center [77, 206] width 122 height 5
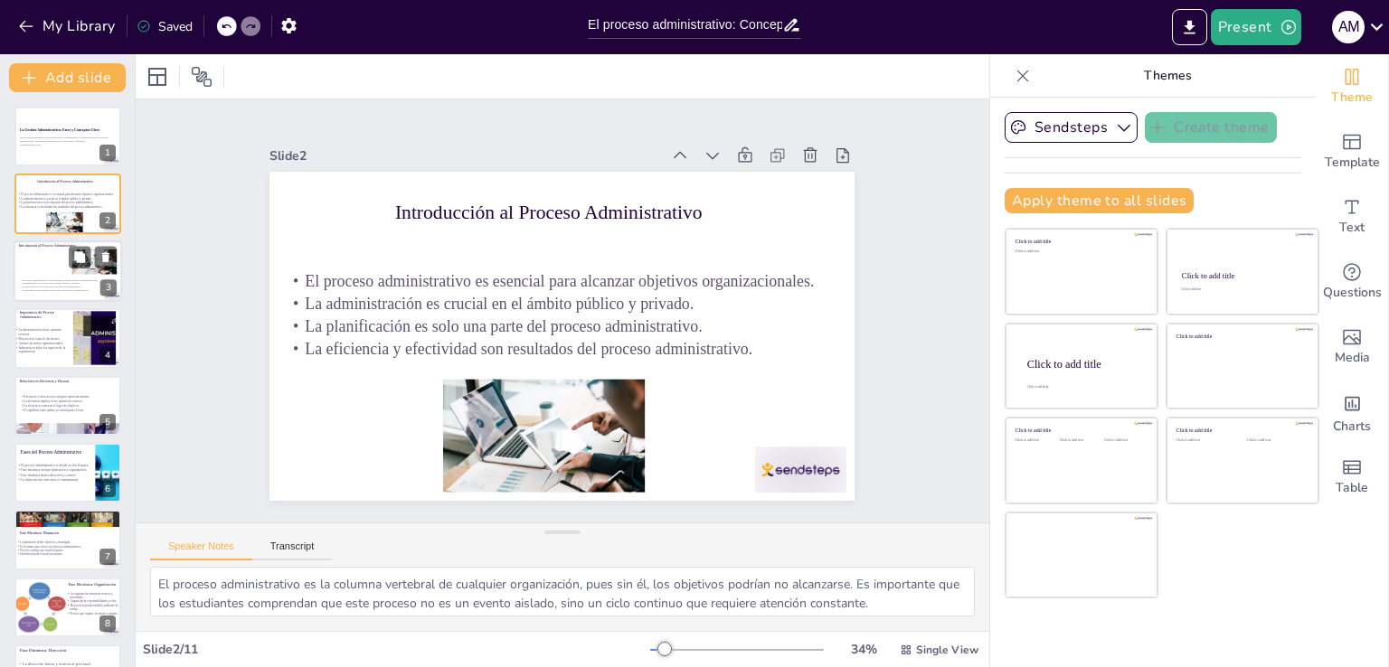
click at [52, 270] on div at bounding box center [68, 270] width 108 height 61
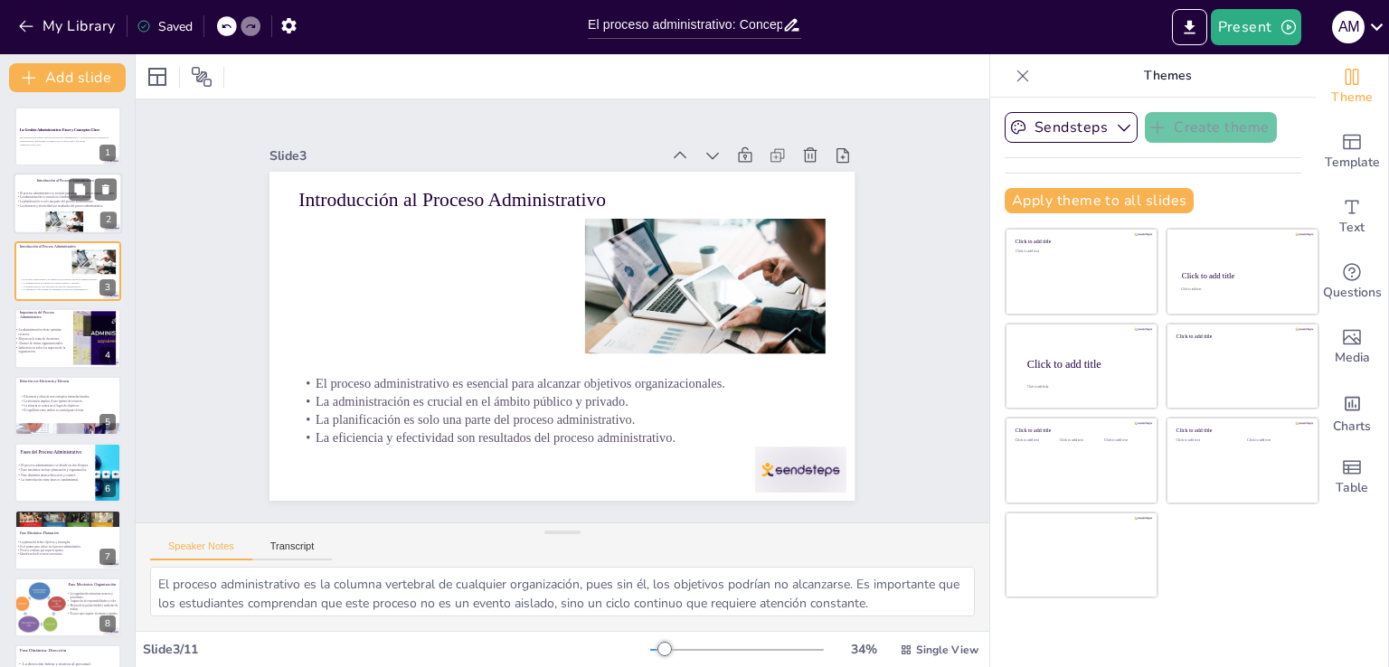
click at [49, 225] on div at bounding box center [64, 222] width 44 height 21
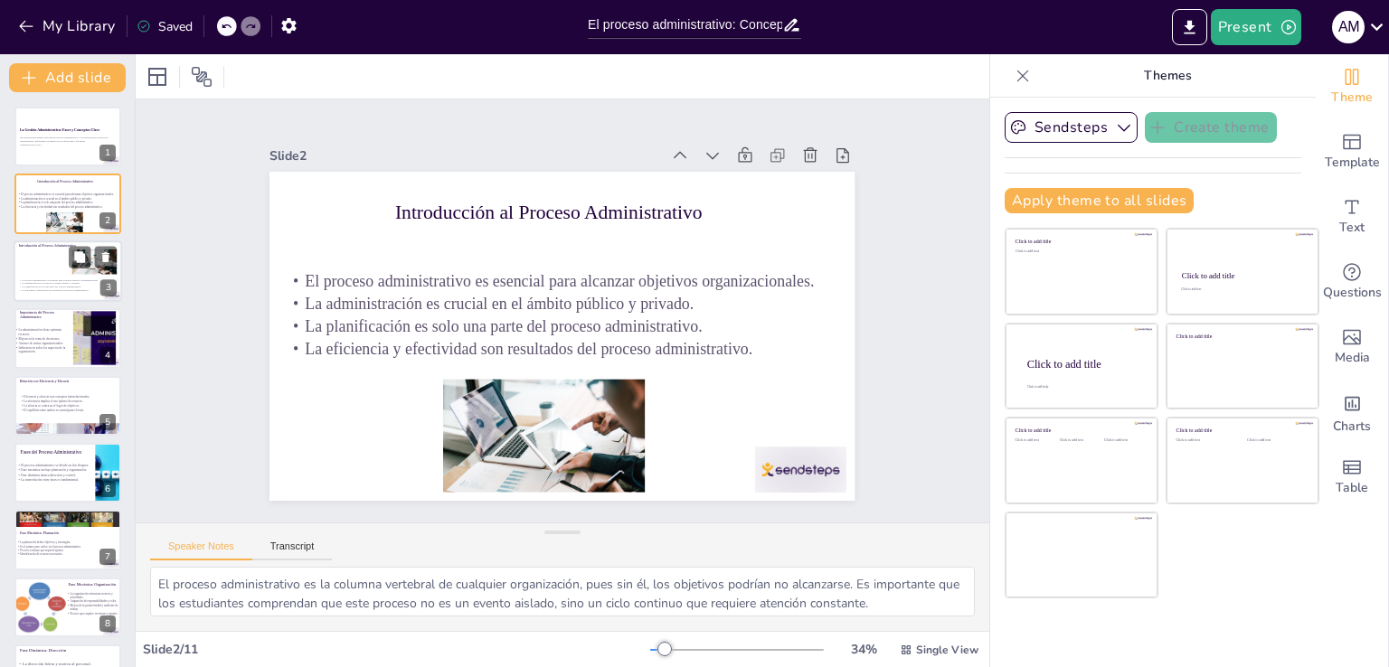
click at [61, 288] on p "La eficiencia y efectividad son resultados del proceso administrativo." at bounding box center [68, 290] width 98 height 4
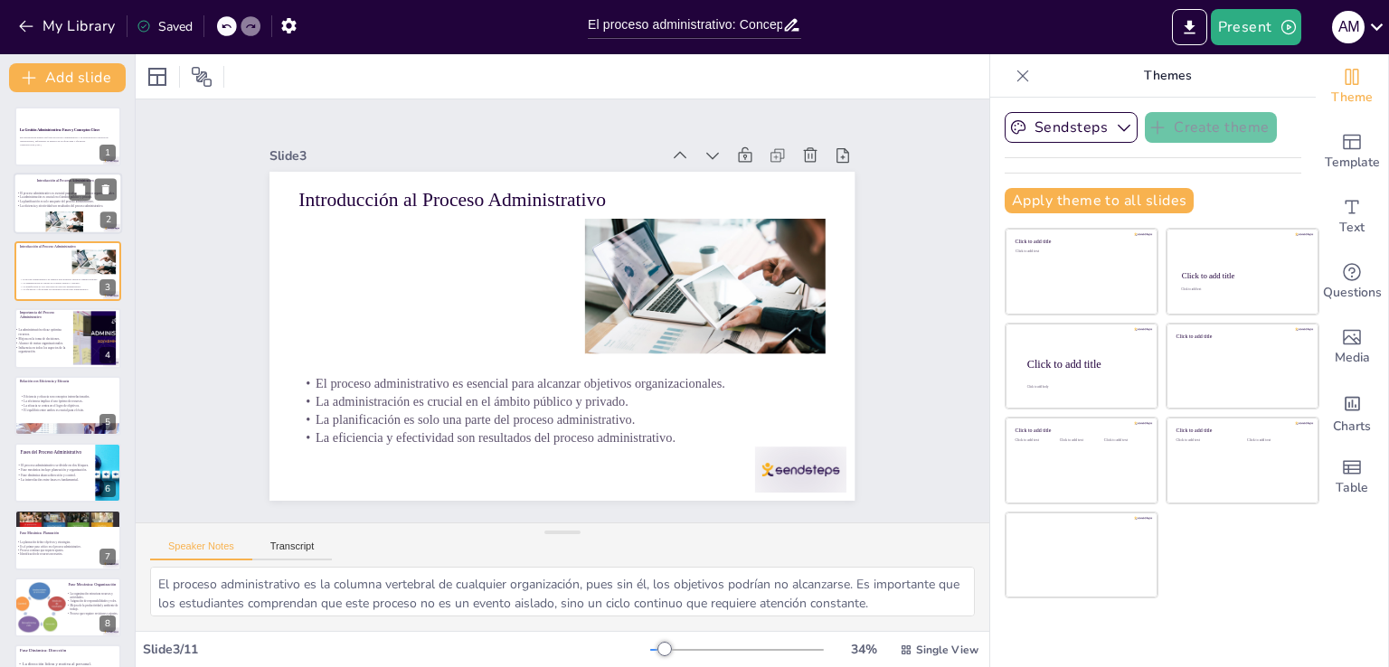
click at [58, 214] on div at bounding box center [64, 222] width 44 height 21
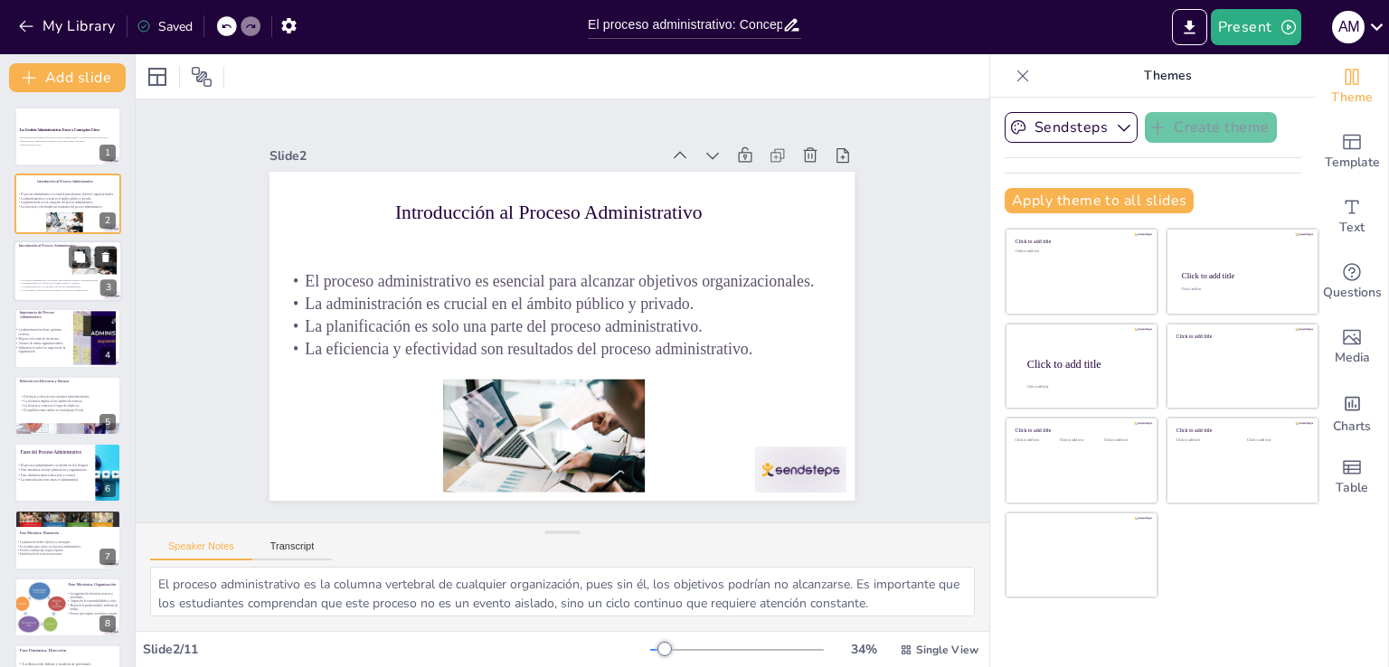
click at [105, 262] on icon at bounding box center [105, 256] width 13 height 13
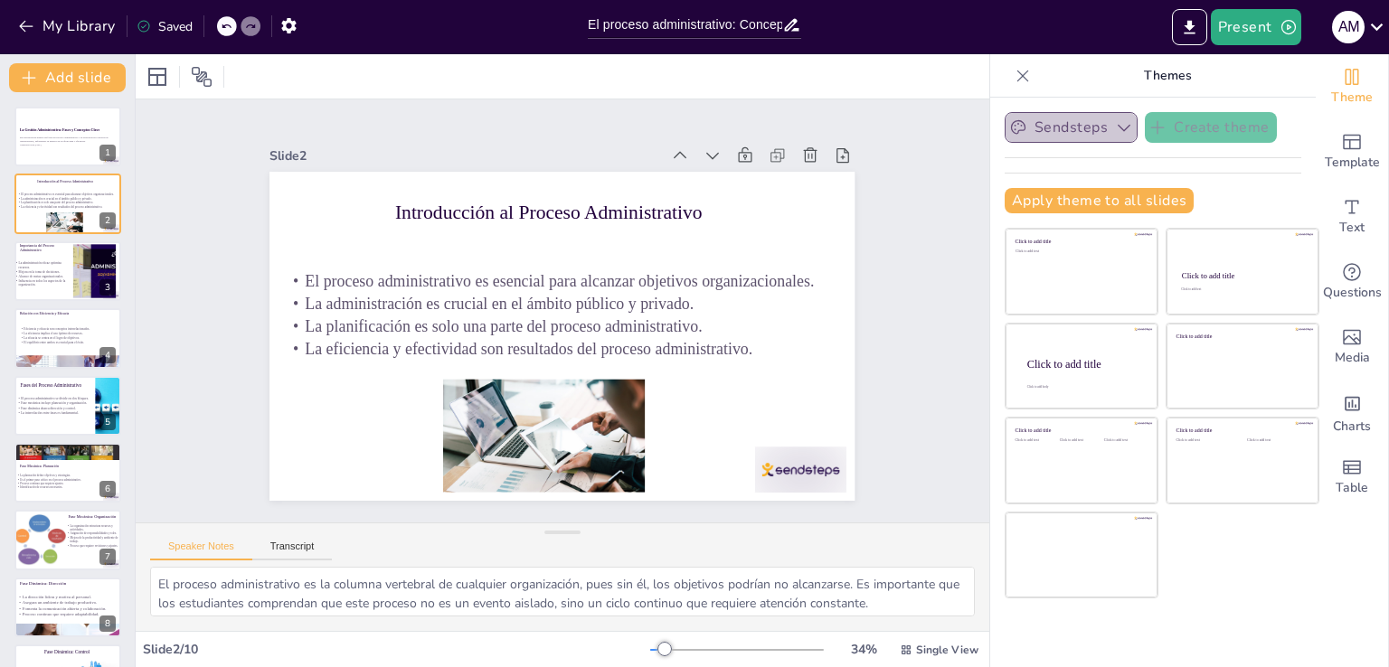
click at [1089, 117] on button "Sendsteps" at bounding box center [1070, 127] width 133 height 31
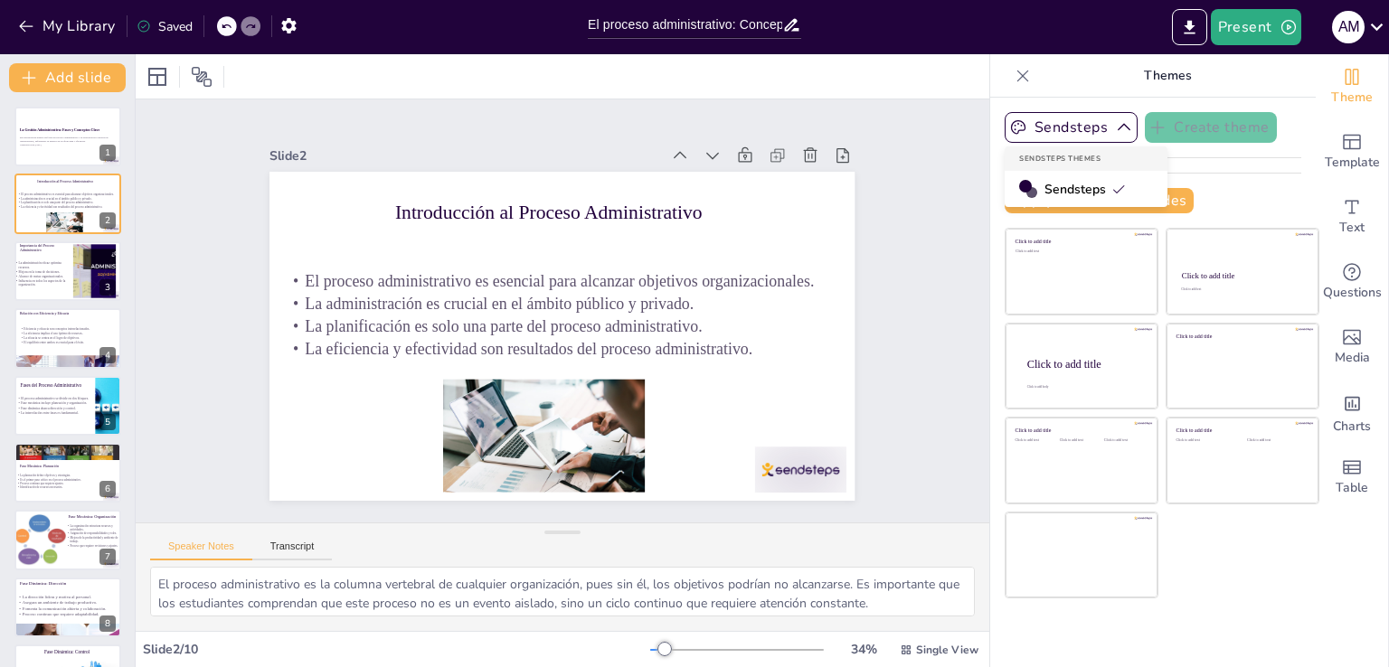
click at [1074, 189] on span "Sendsteps" at bounding box center [1084, 189] width 81 height 17
click at [52, 406] on p "Fase dinámica abarca dirección y control." at bounding box center [64, 408] width 99 height 5
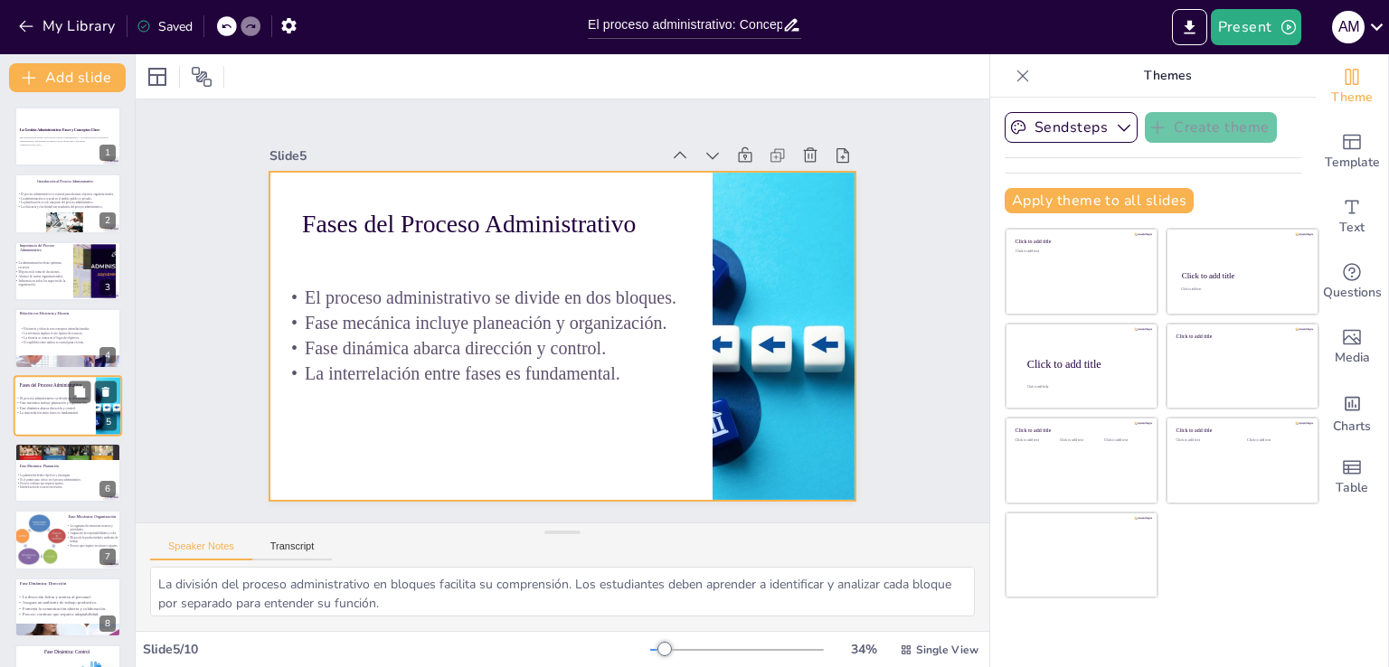
scroll to position [25, 0]
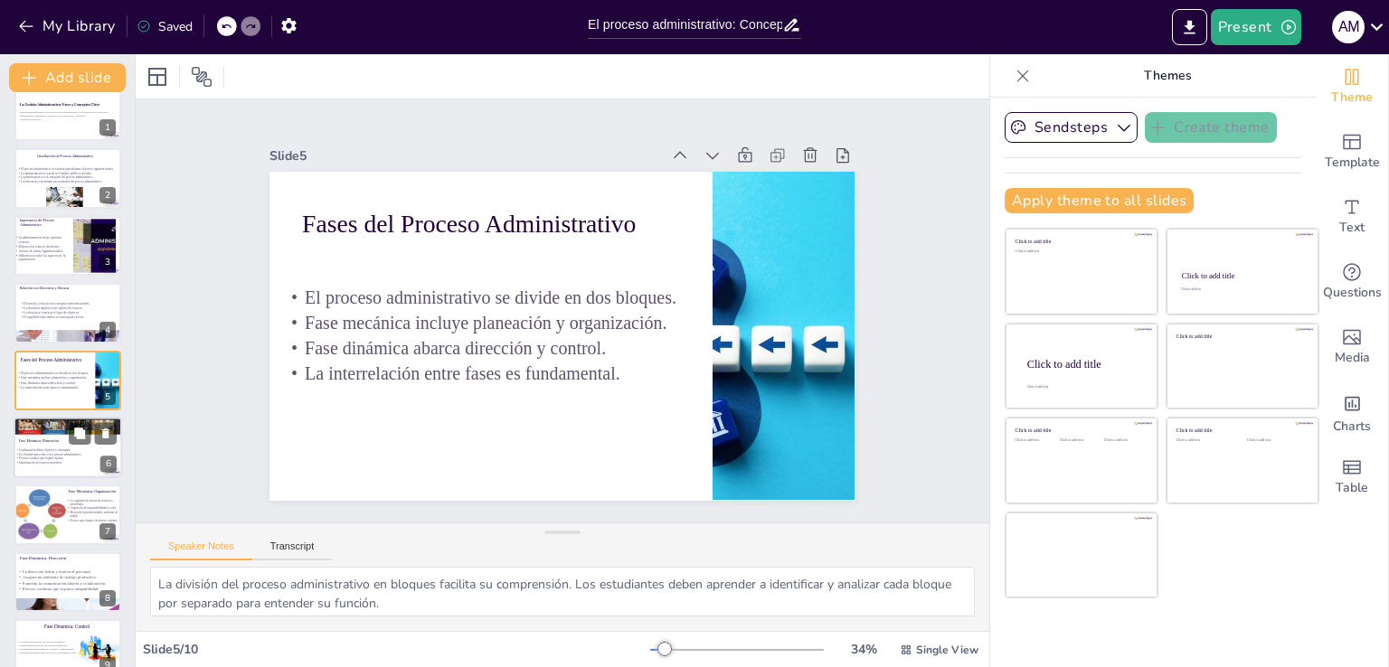
click at [61, 476] on div "Fase Mecánica: Planeación La planeación define objetivos y estrategias. Es el p…" at bounding box center [68, 447] width 108 height 61
type textarea "Definir objetivos claros es esencial para guiar a la organización. Los estudian…"
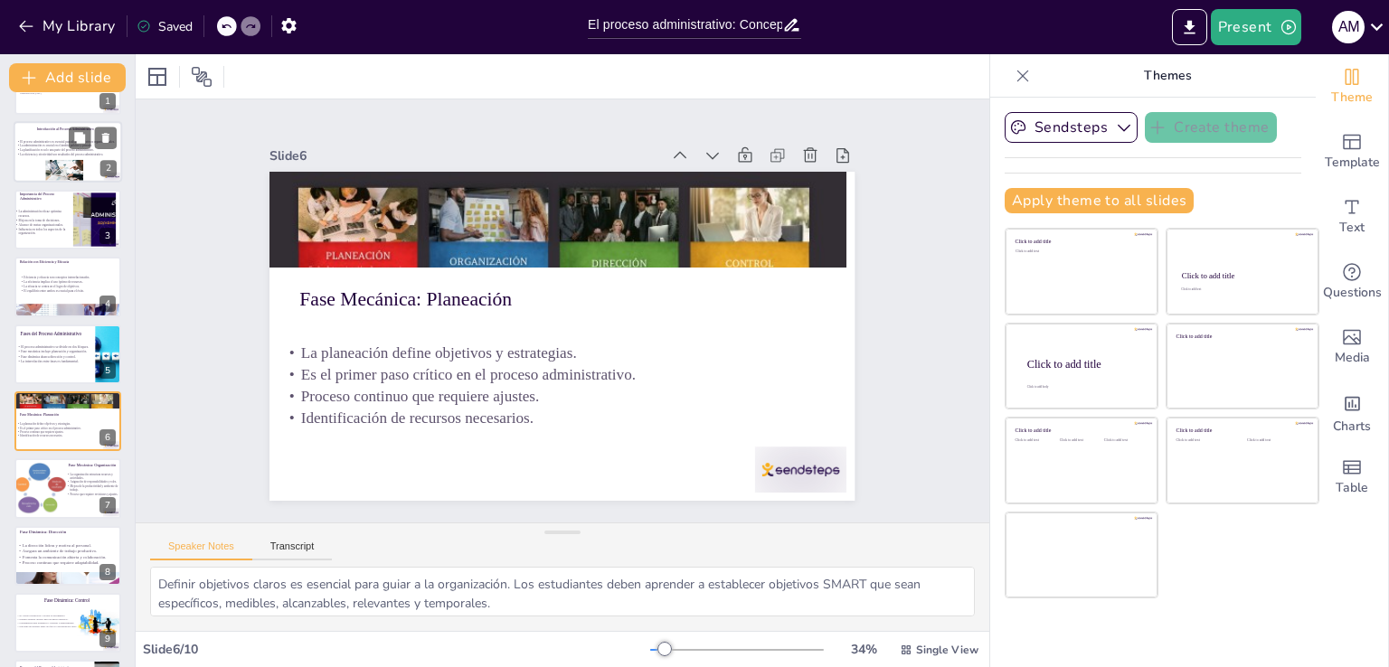
scroll to position [0, 0]
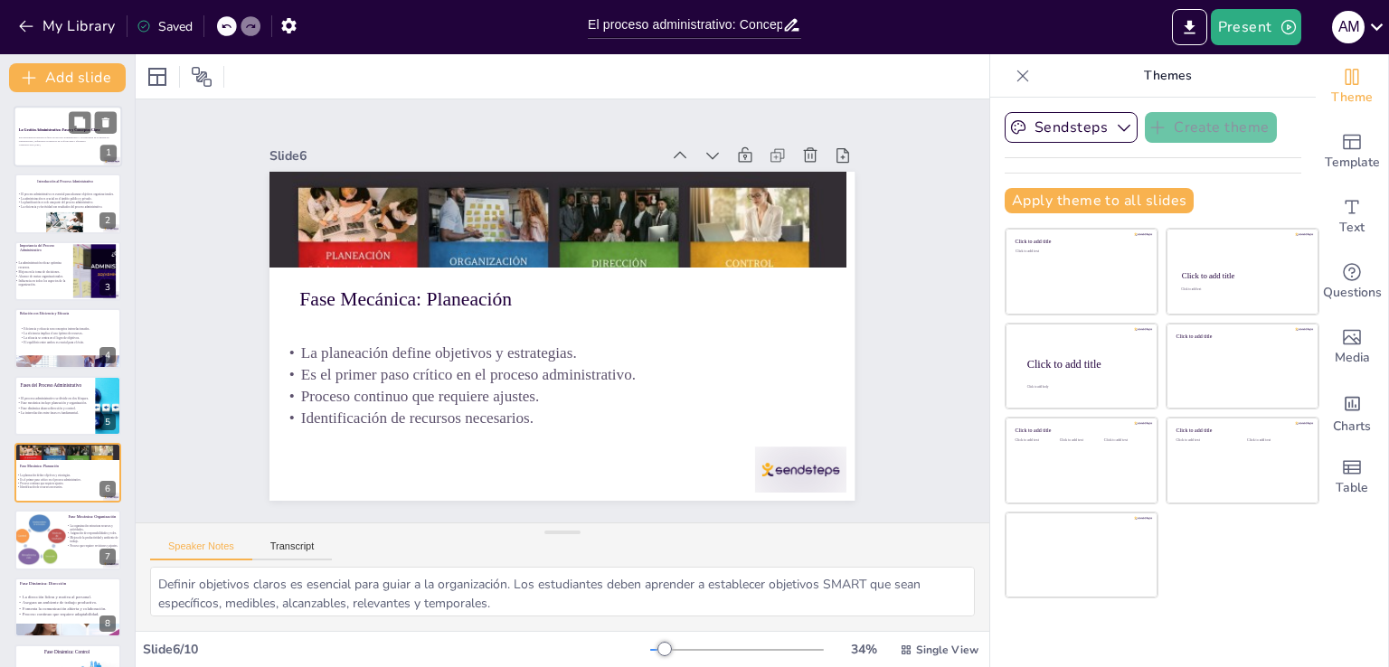
click at [58, 152] on div at bounding box center [68, 136] width 108 height 61
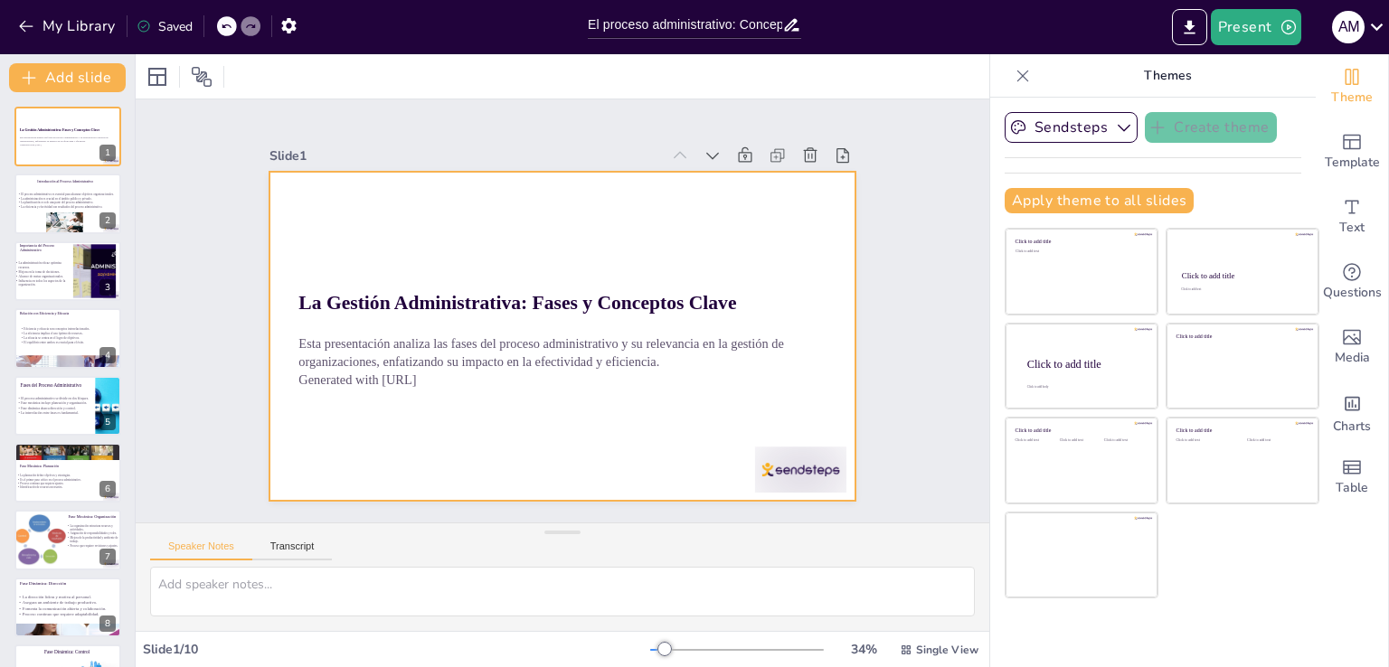
click at [598, 440] on div at bounding box center [557, 336] width 641 height 444
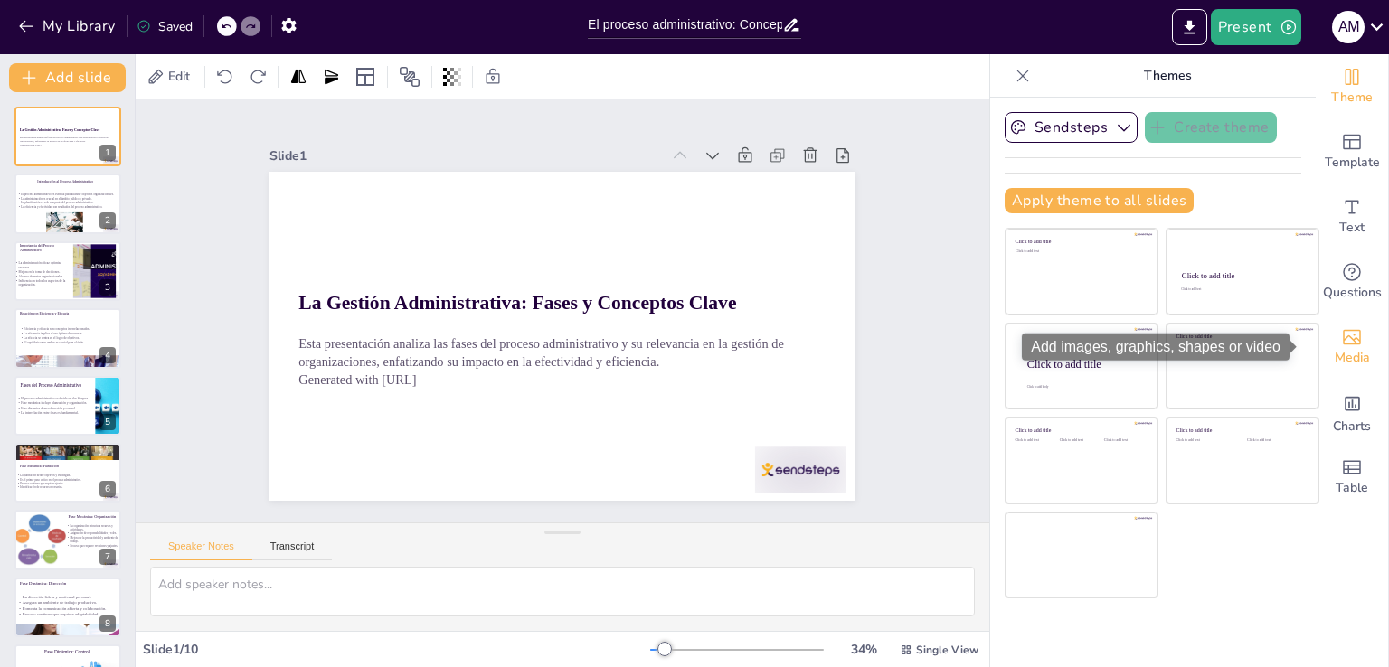
click at [1345, 360] on span "Media" at bounding box center [1351, 358] width 35 height 20
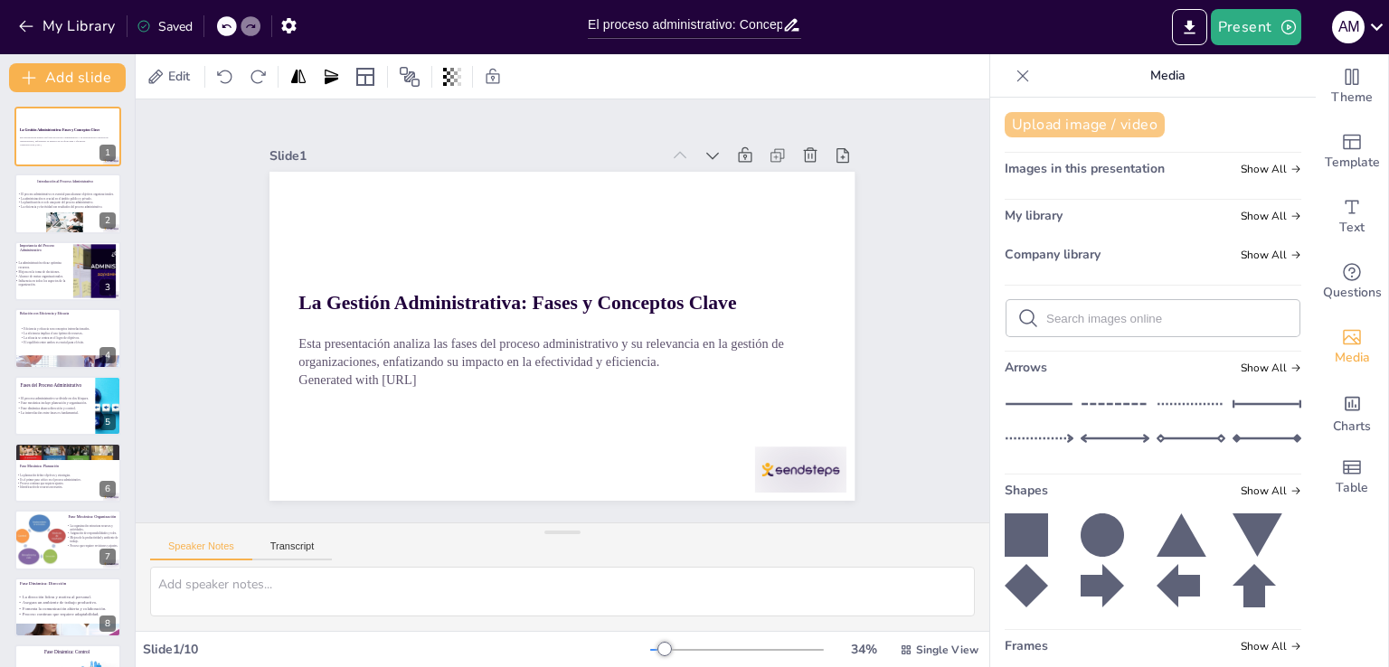
click at [1057, 123] on button "Upload image / video" at bounding box center [1084, 124] width 160 height 25
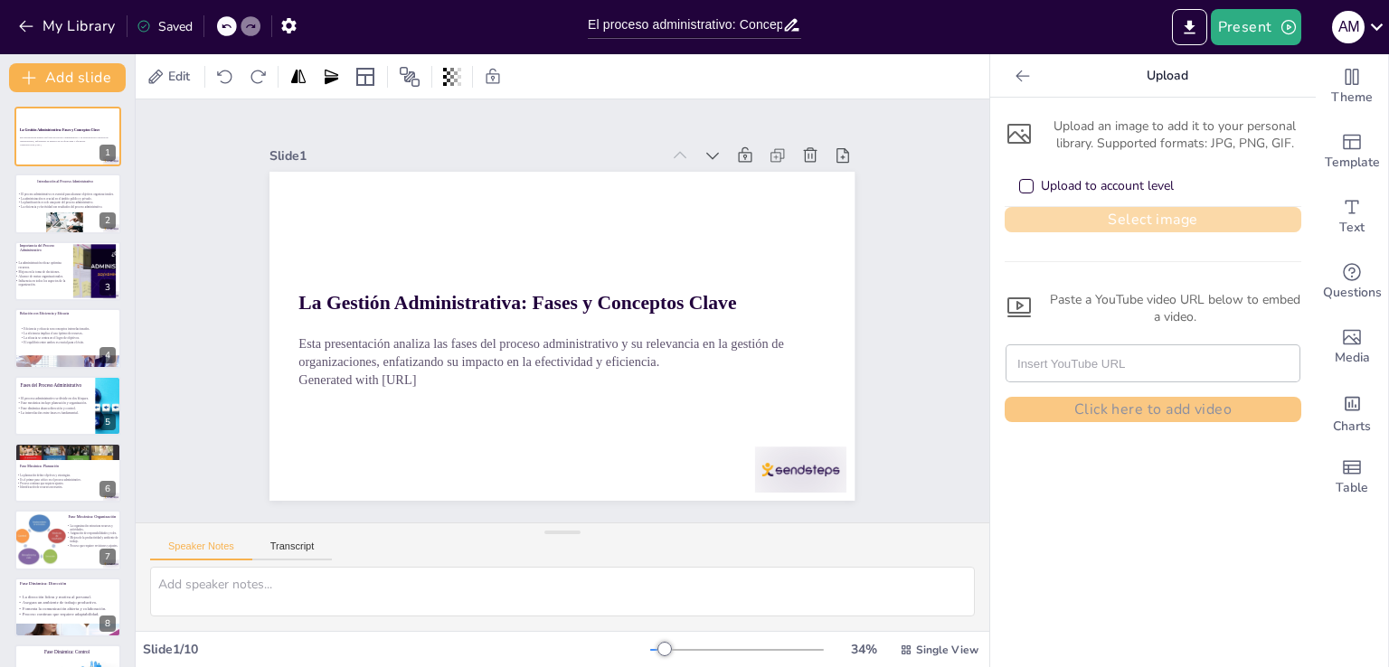
click at [1088, 222] on button "Select image" at bounding box center [1152, 219] width 297 height 25
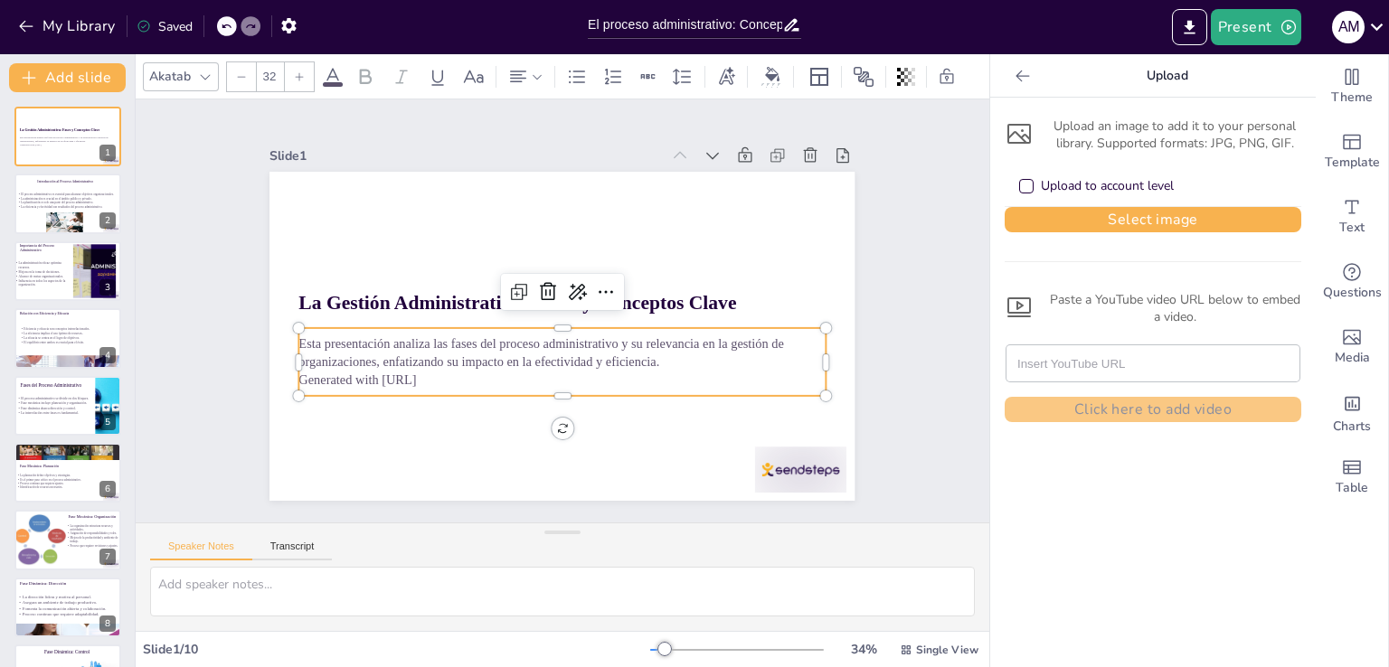
click at [573, 341] on p "Esta presentación analiza las fases del proceso administrativo y su relevancia …" at bounding box center [553, 351] width 523 height 145
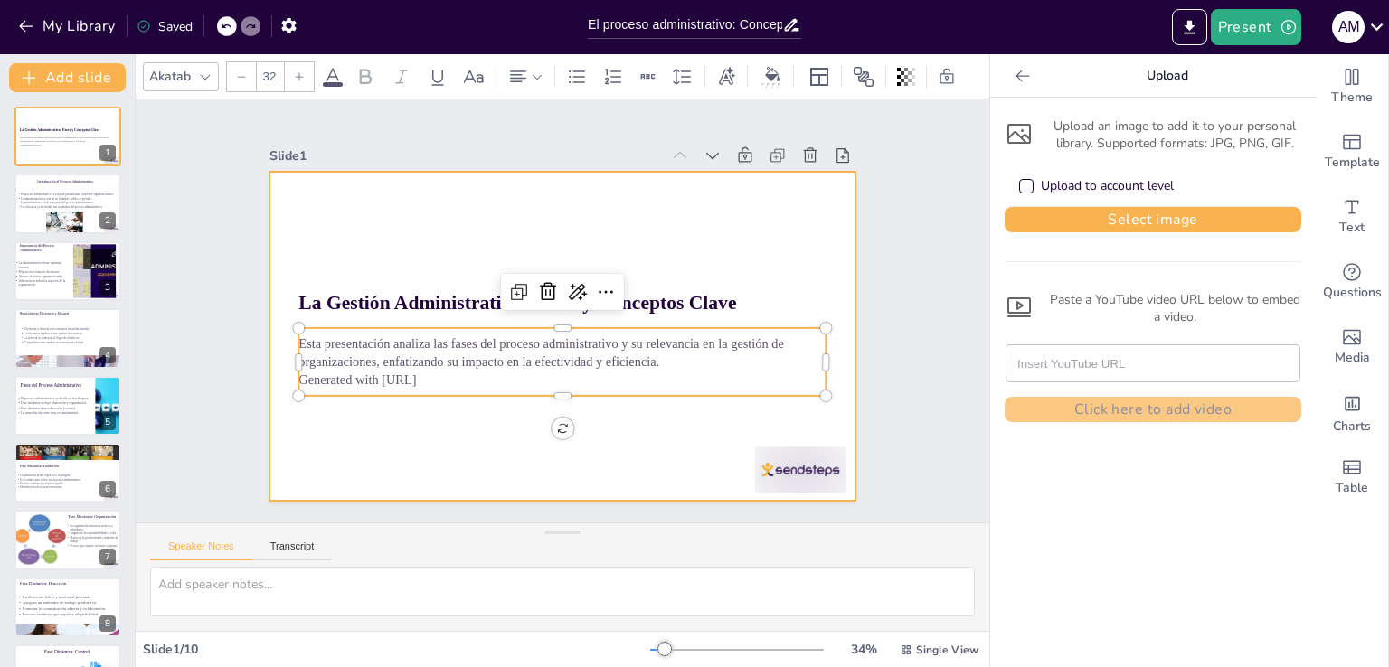
click at [419, 410] on div at bounding box center [545, 330] width 655 height 636
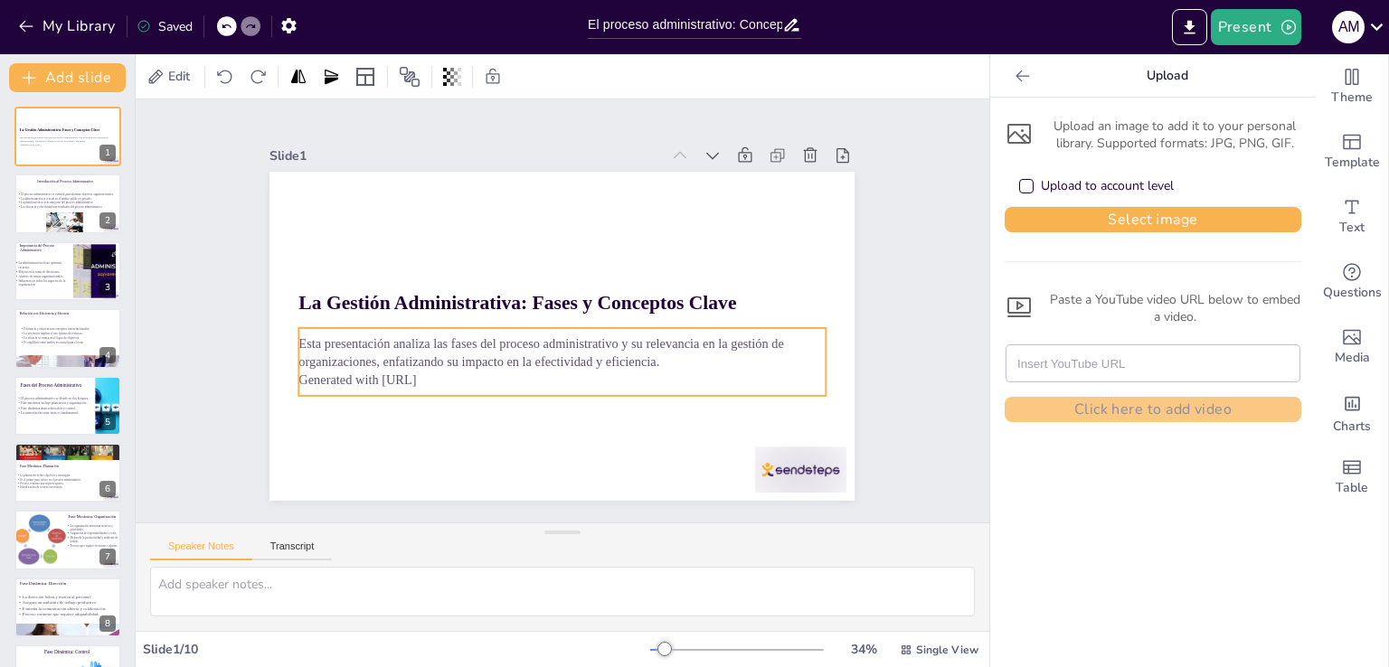
click at [421, 379] on p "Generated with Sendsteps.ai" at bounding box center [534, 374] width 488 height 231
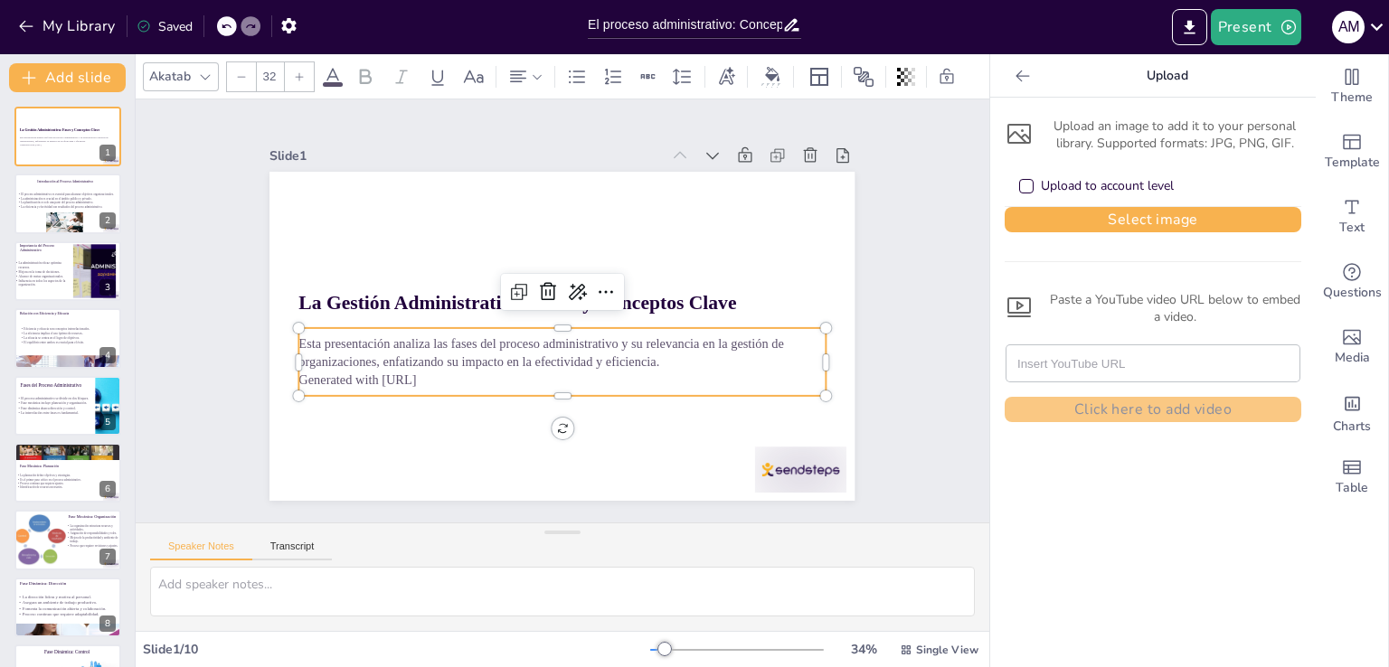
click at [451, 373] on p "Generated with Sendsteps.ai" at bounding box center [534, 374] width 488 height 231
click at [451, 373] on p "Generated with Sendsteps.ai" at bounding box center [541, 377] width 506 height 180
drag, startPoint x: 449, startPoint y: 373, endPoint x: 288, endPoint y: 375, distance: 160.9
click at [295, 375] on p "Generated with Sendsteps.ai" at bounding box center [527, 370] width 465 height 279
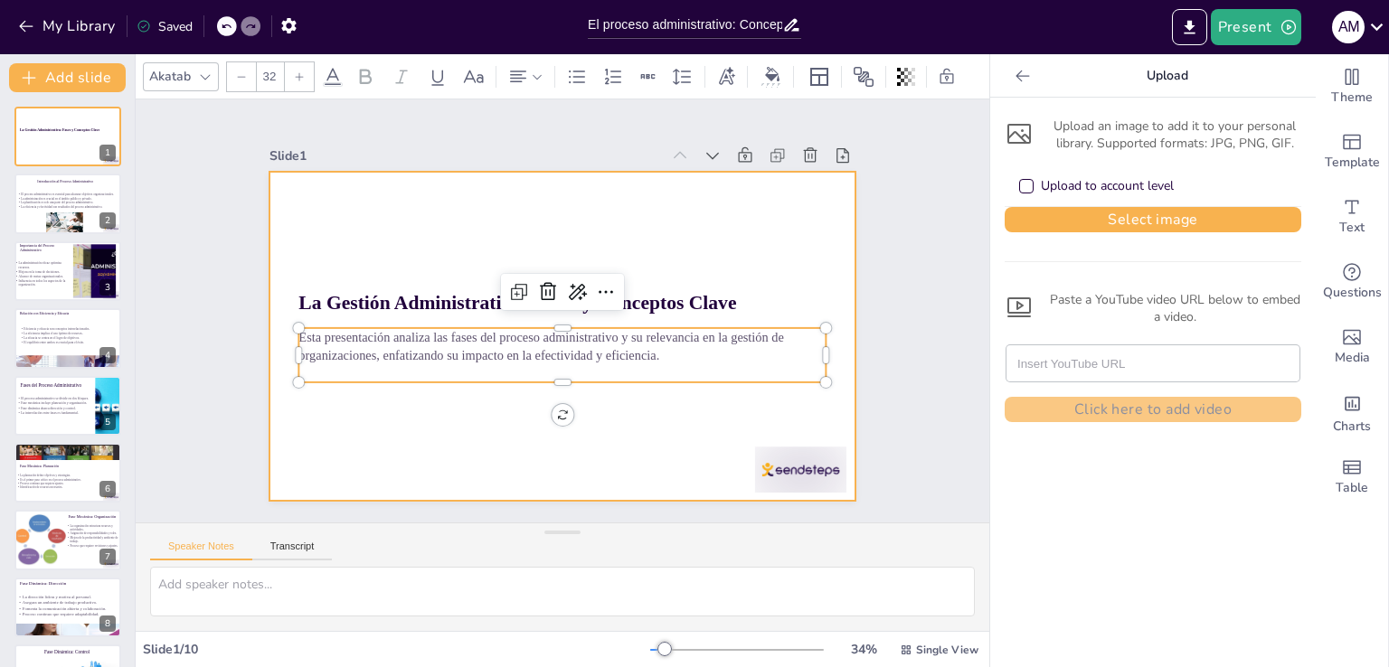
click at [660, 406] on div at bounding box center [545, 330] width 655 height 636
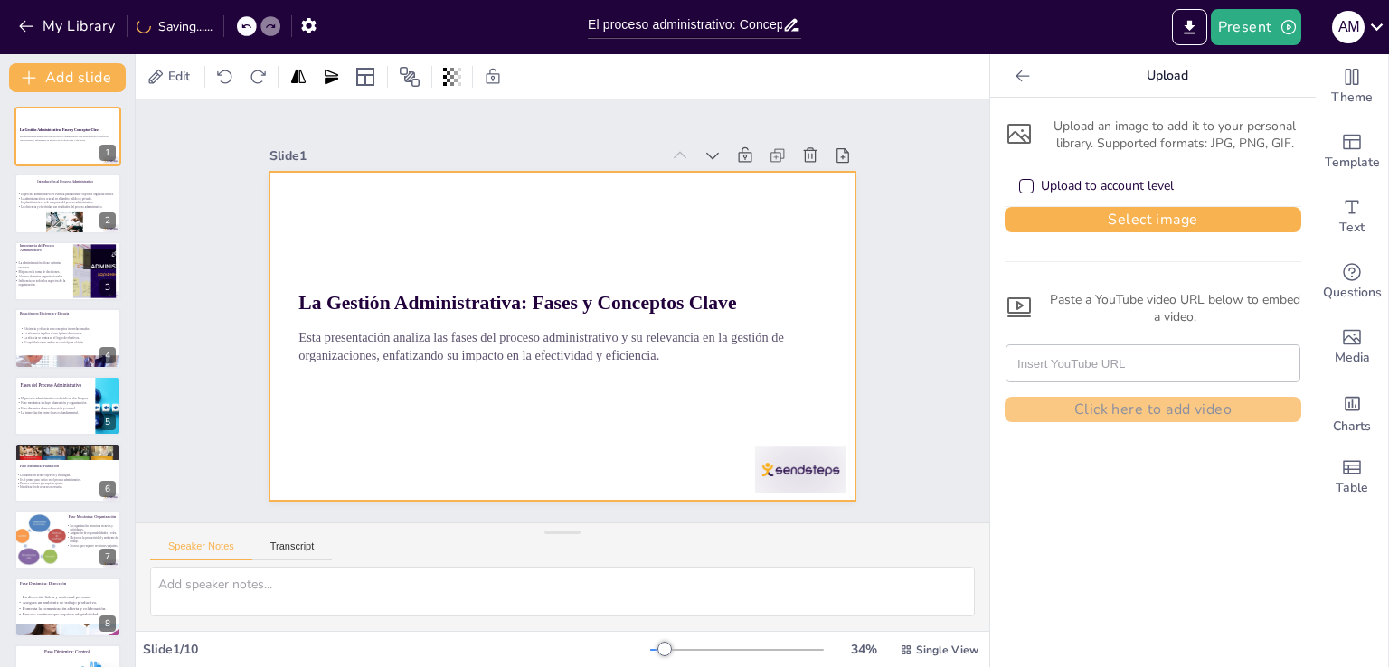
click at [580, 214] on div at bounding box center [554, 336] width 658 height 494
click at [477, 229] on div at bounding box center [543, 328] width 637 height 655
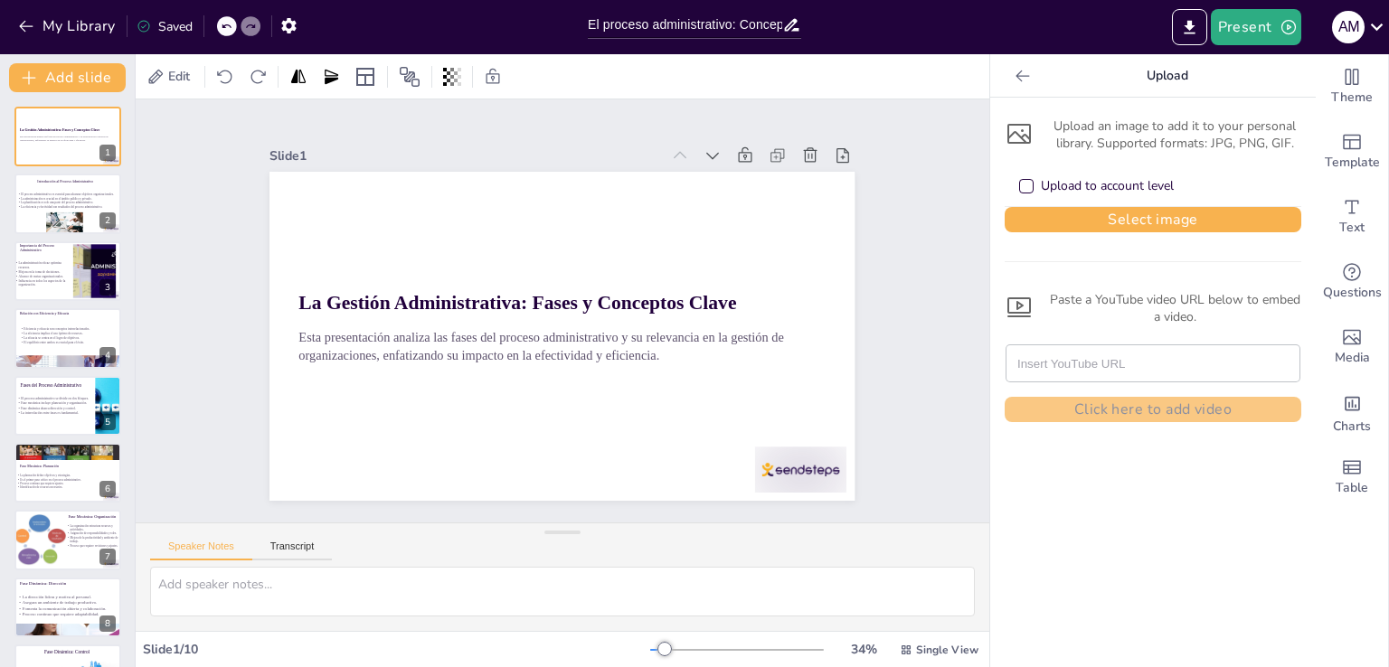
click at [477, 229] on div at bounding box center [557, 336] width 641 height 444
click at [418, 231] on div at bounding box center [549, 333] width 671 height 578
click at [915, 226] on div "Slide 1 La Gestión Administrativa: Fases y Conceptos Clave Esta presentación an…" at bounding box center [562, 310] width 923 height 591
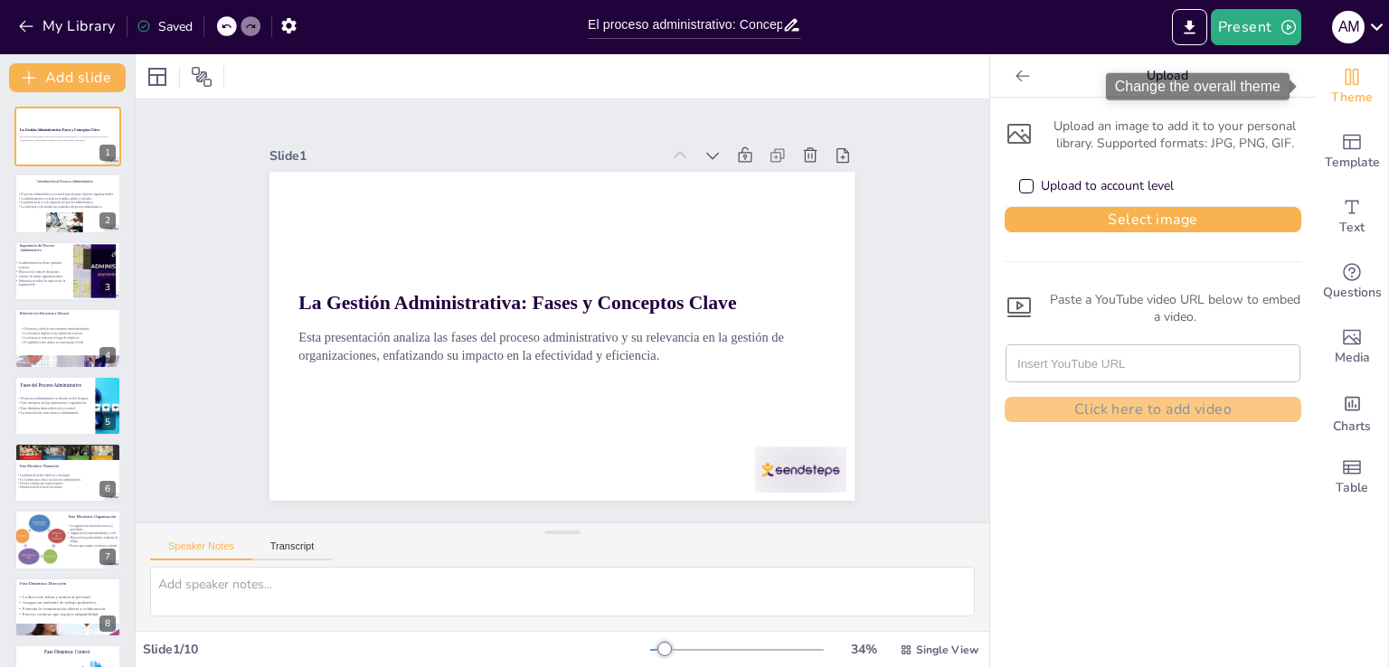
click at [1356, 94] on span "Theme" at bounding box center [1352, 98] width 42 height 20
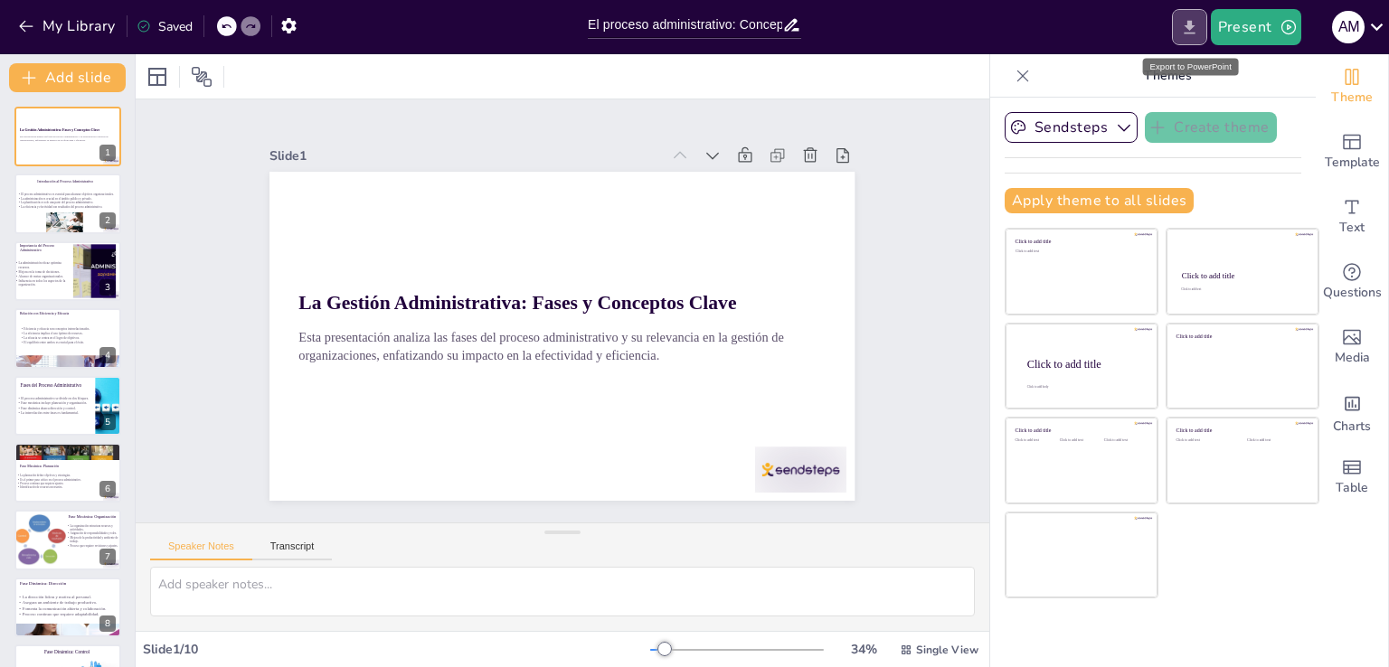
click at [1189, 26] on icon "Export to PowerPoint" at bounding box center [1189, 27] width 11 height 14
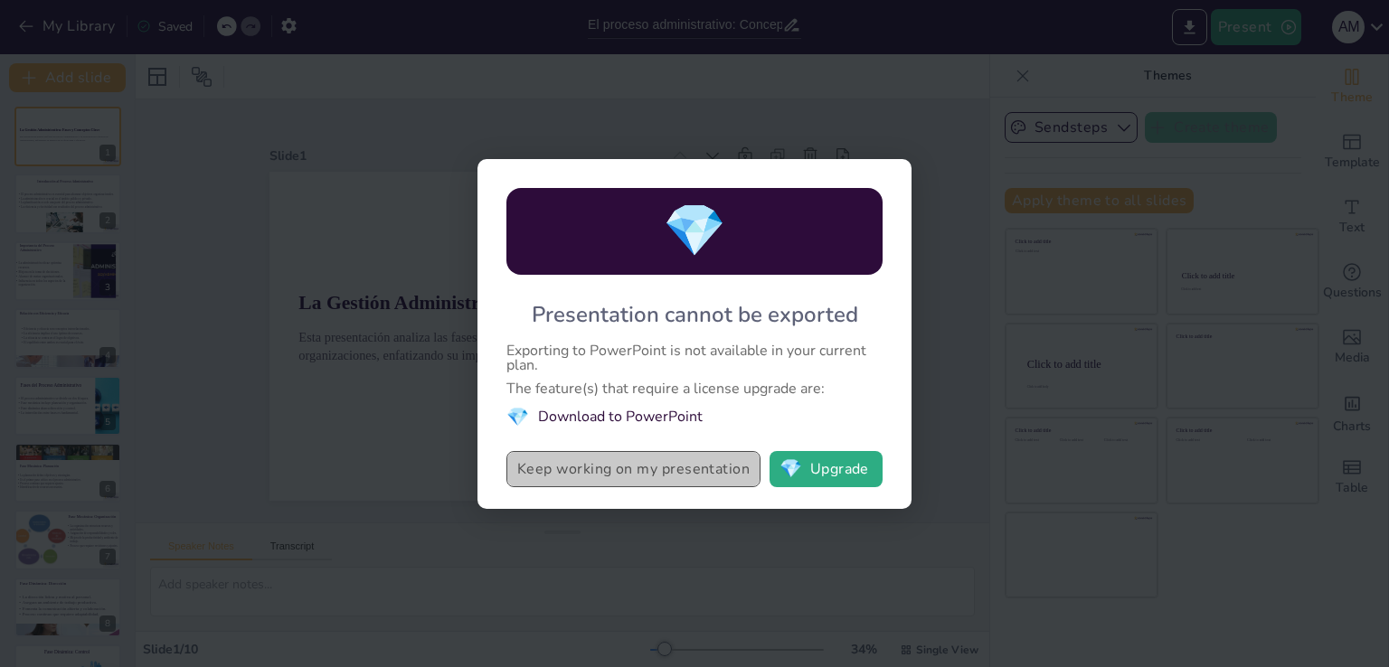
click at [703, 482] on button "Keep working on my presentation" at bounding box center [633, 469] width 254 height 36
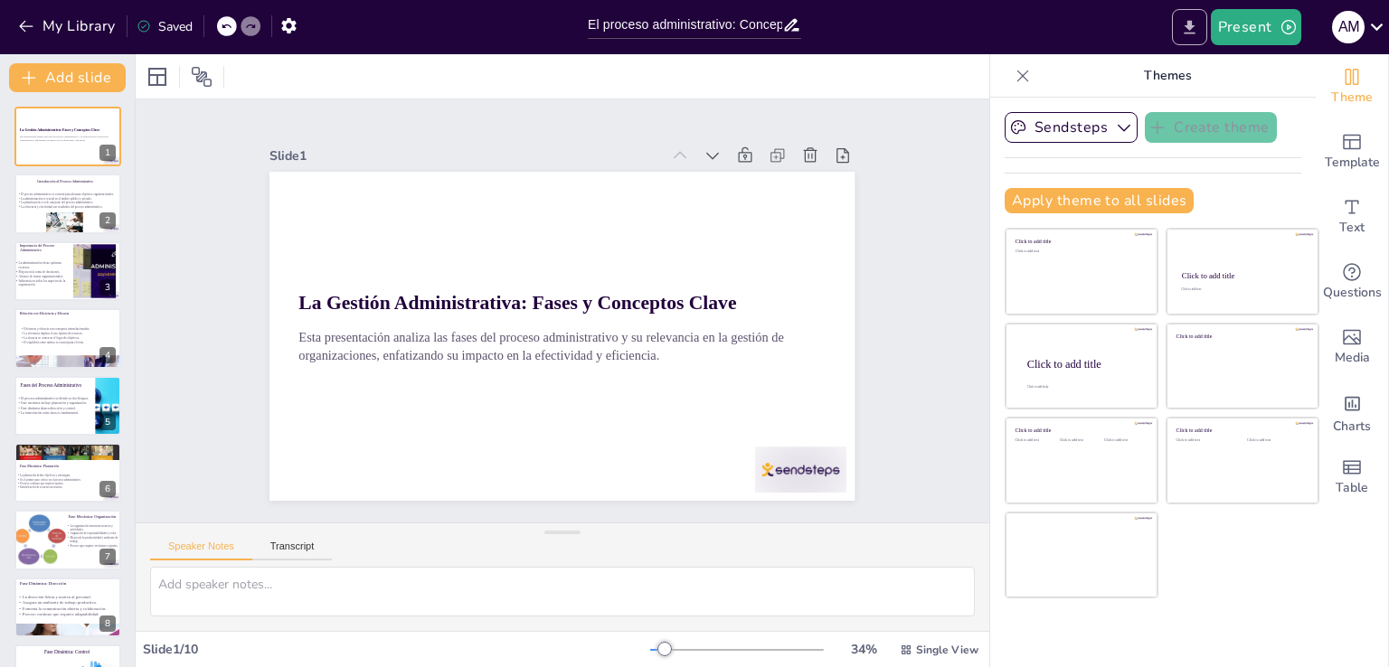
click at [1187, 37] on button "Export to PowerPoint" at bounding box center [1189, 27] width 35 height 36
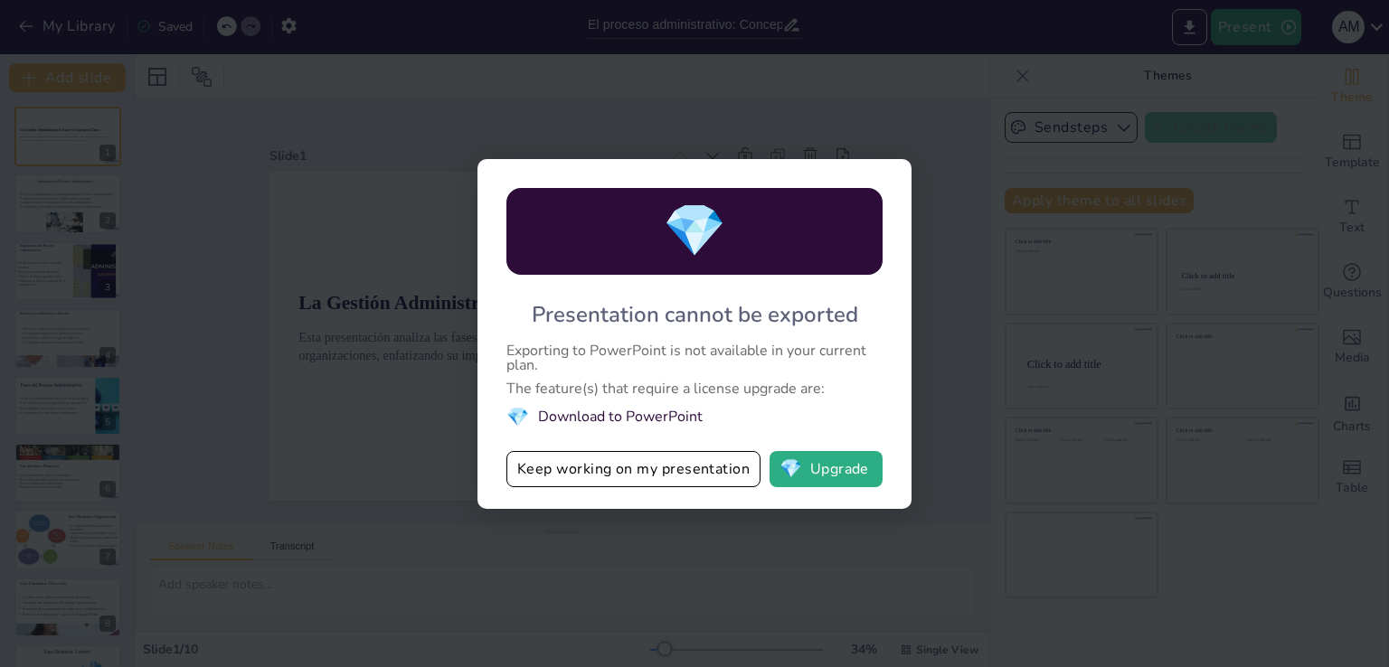
click at [1262, 74] on div "💎 Presentation cannot be exported Exporting to PowerPoint is not available in y…" at bounding box center [694, 333] width 1389 height 667
click at [636, 479] on button "Keep working on my presentation" at bounding box center [633, 469] width 254 height 36
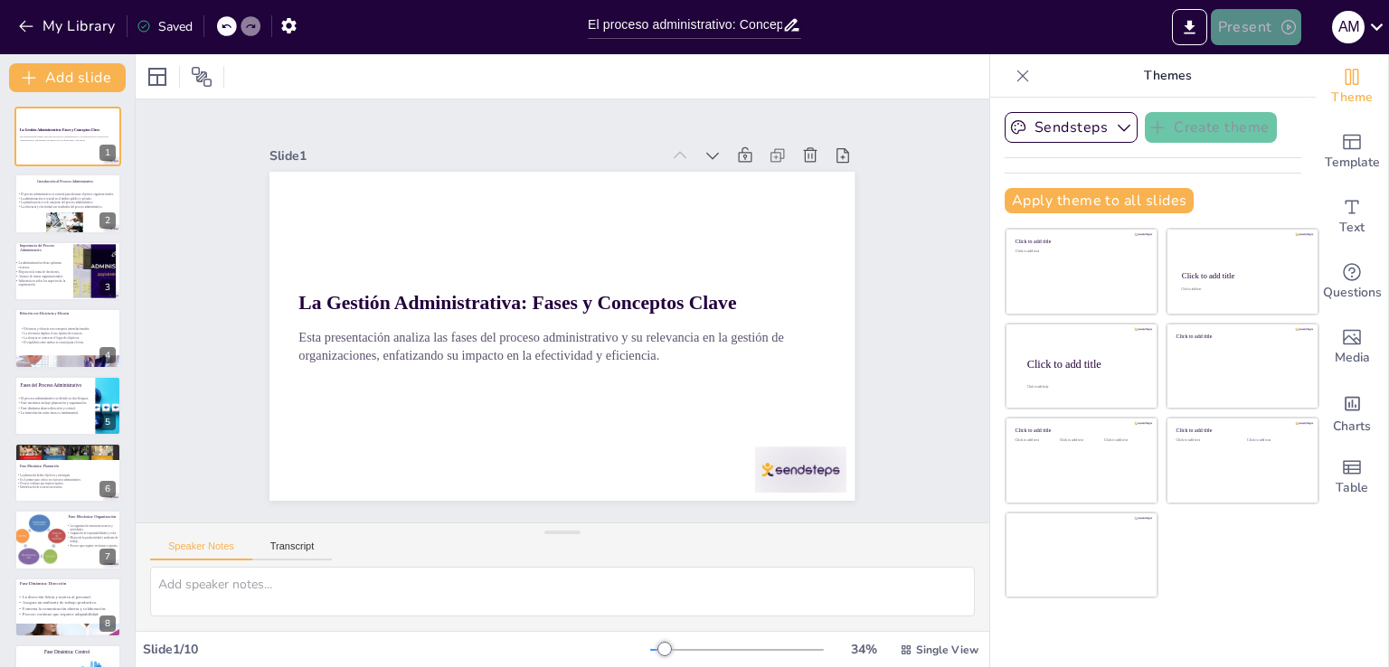
click at [1258, 34] on button "Present" at bounding box center [1256, 27] width 90 height 36
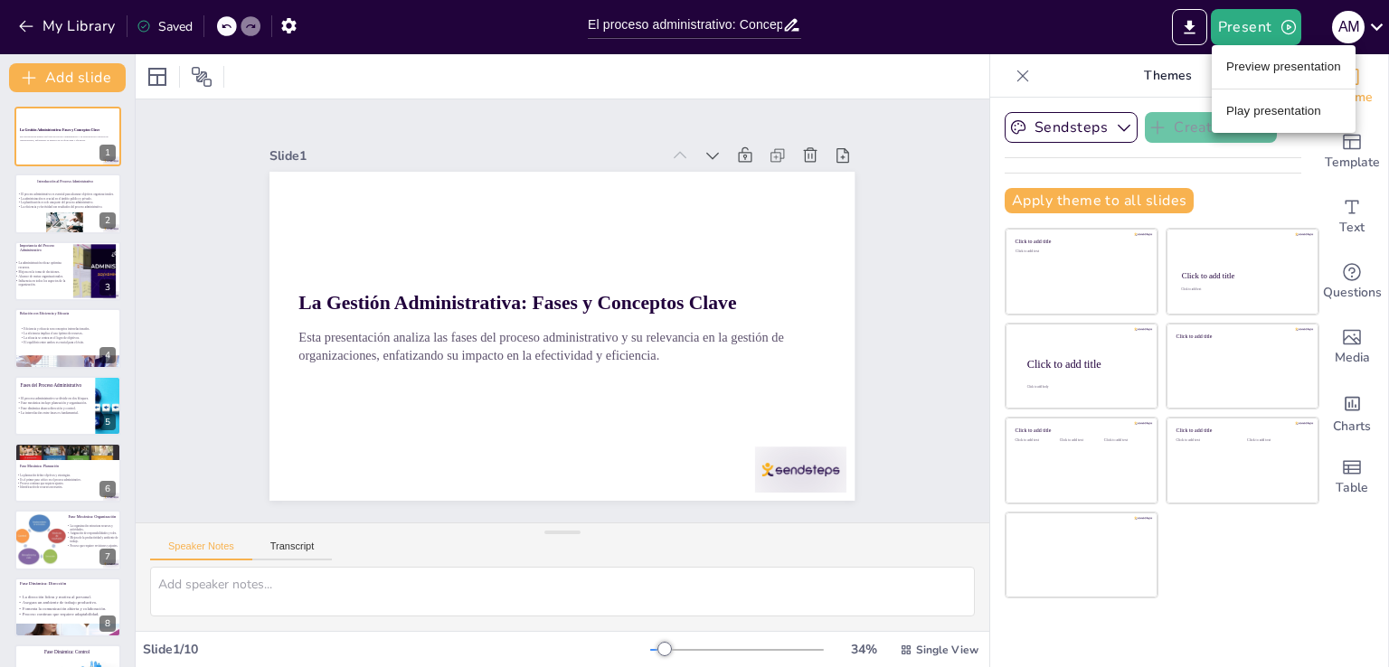
click at [664, 78] on div at bounding box center [694, 333] width 1389 height 667
click at [1339, 28] on div "A M" at bounding box center [1348, 27] width 33 height 33
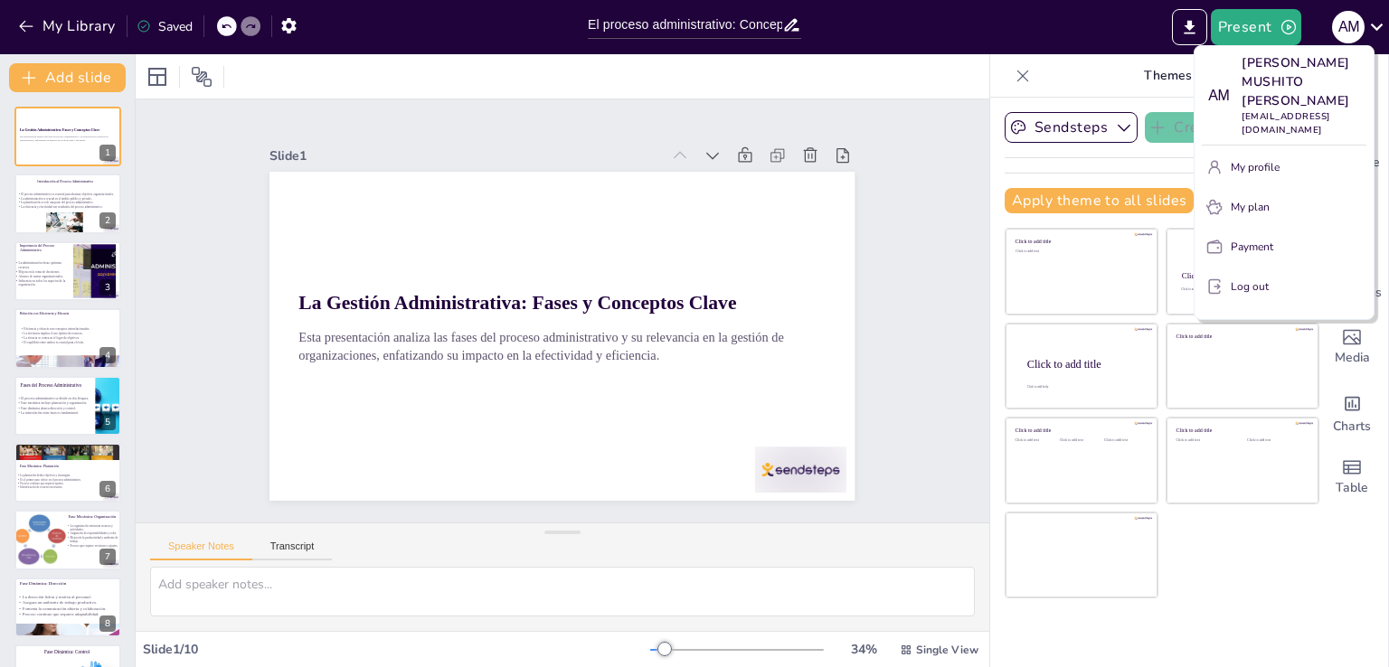
click at [18, 39] on div at bounding box center [694, 333] width 1389 height 667
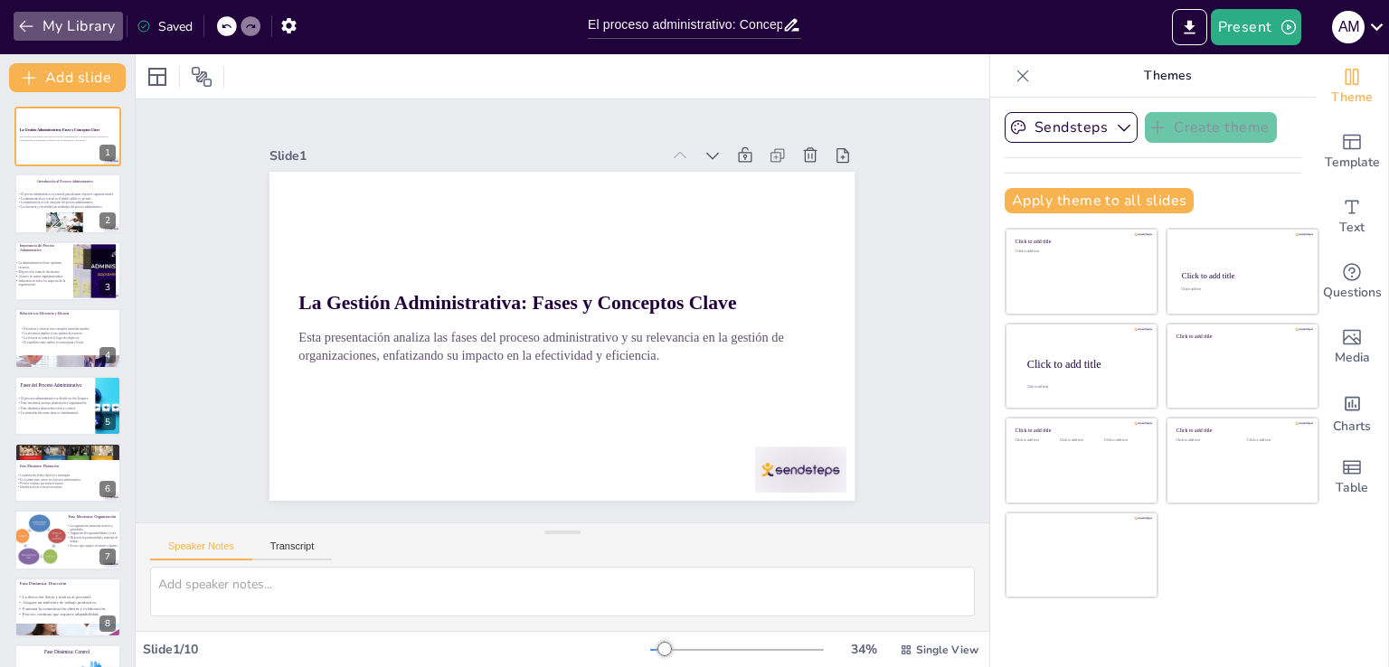
click at [20, 29] on icon "button" at bounding box center [26, 26] width 18 height 18
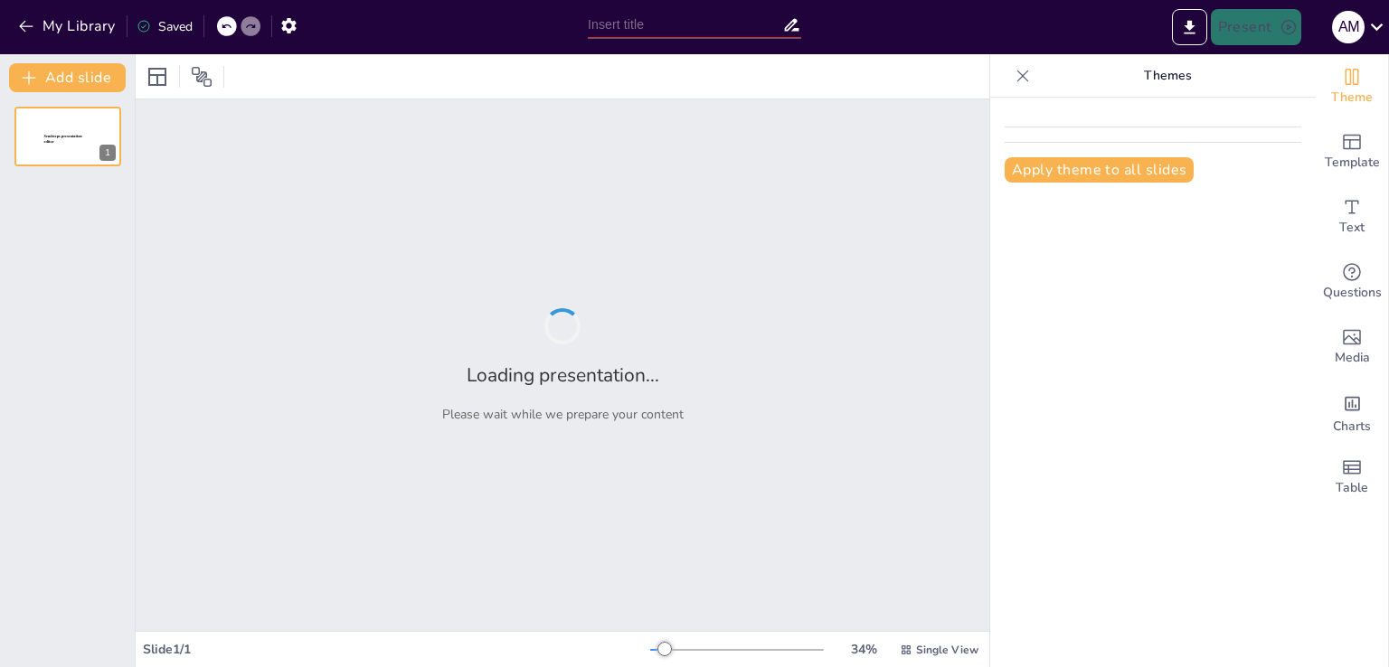
type input "El proceso administrativo: Concepto y fases"
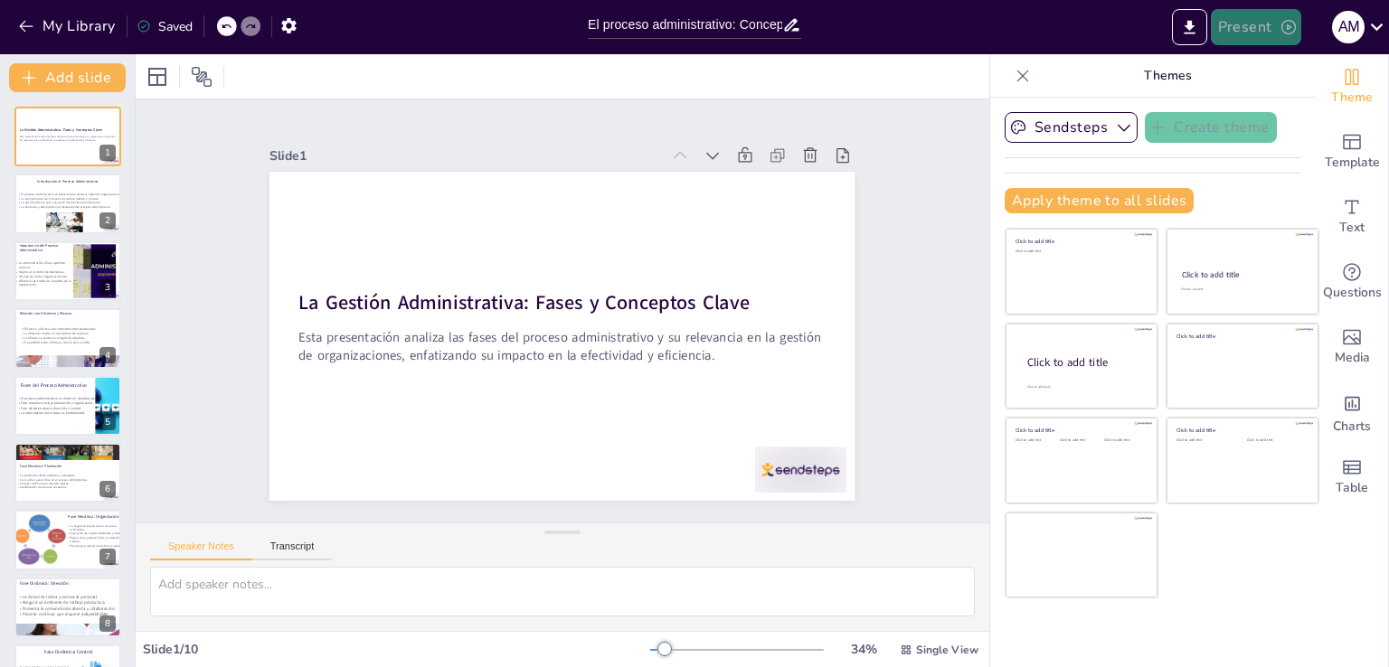
click at [1262, 16] on button "Present" at bounding box center [1256, 27] width 90 height 36
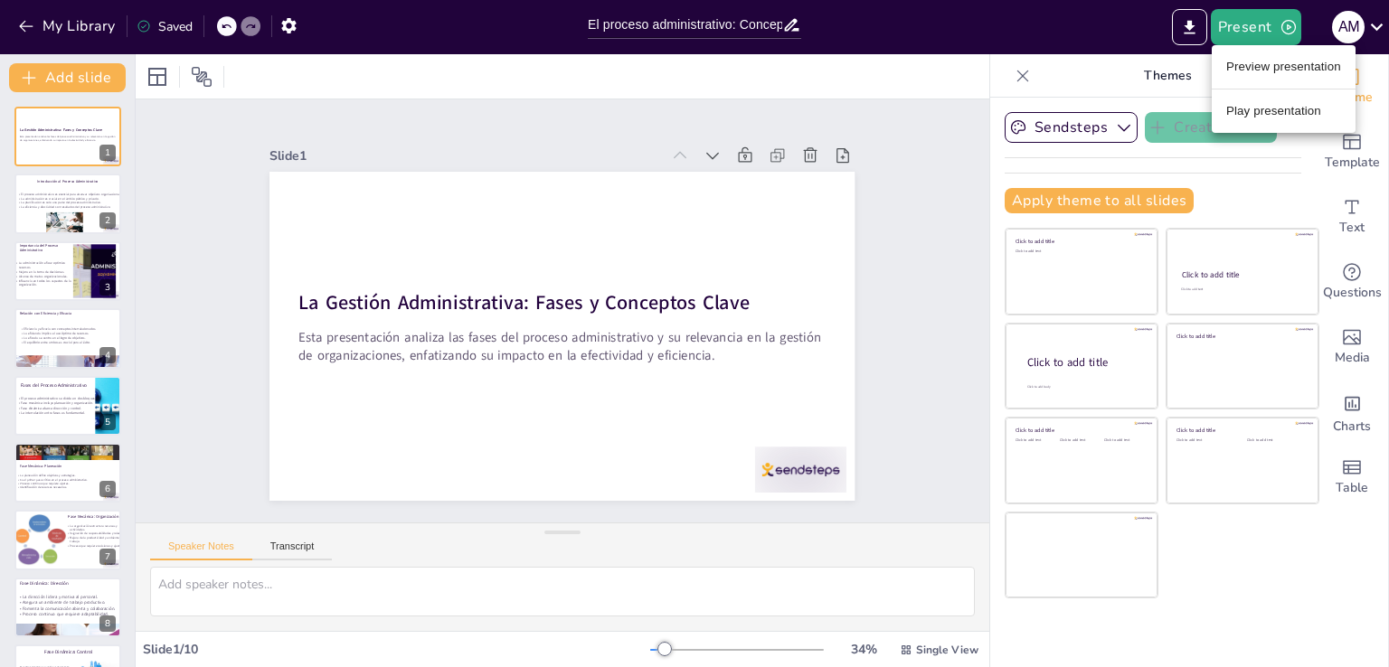
click at [1034, 62] on div at bounding box center [694, 333] width 1389 height 667
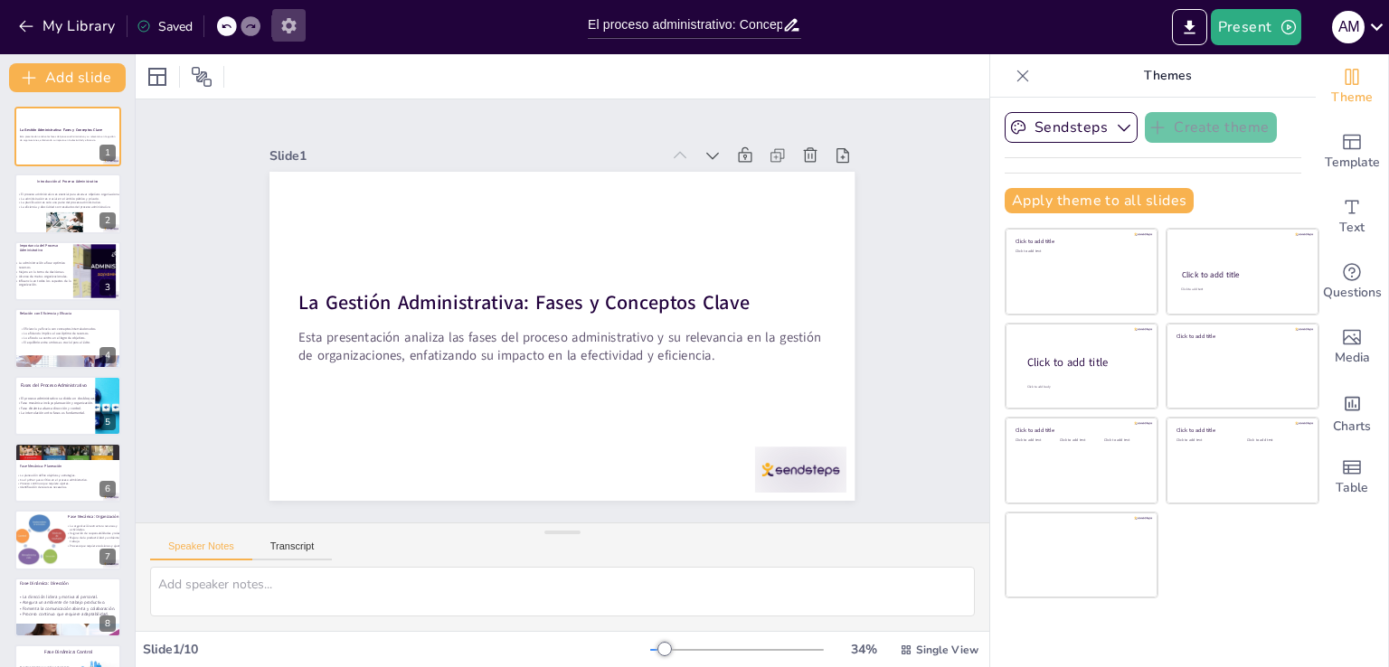
click at [296, 24] on icon "button" at bounding box center [288, 25] width 19 height 19
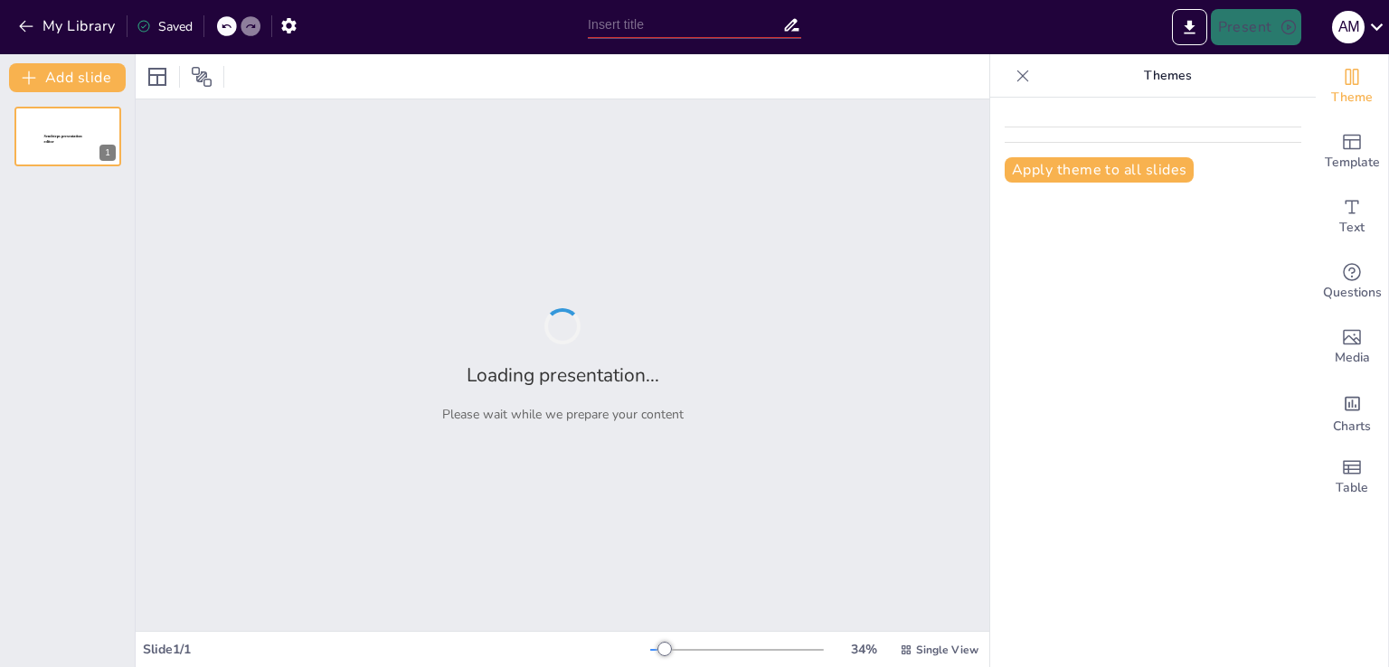
type input "El proceso administrativo: Concepto y fases"
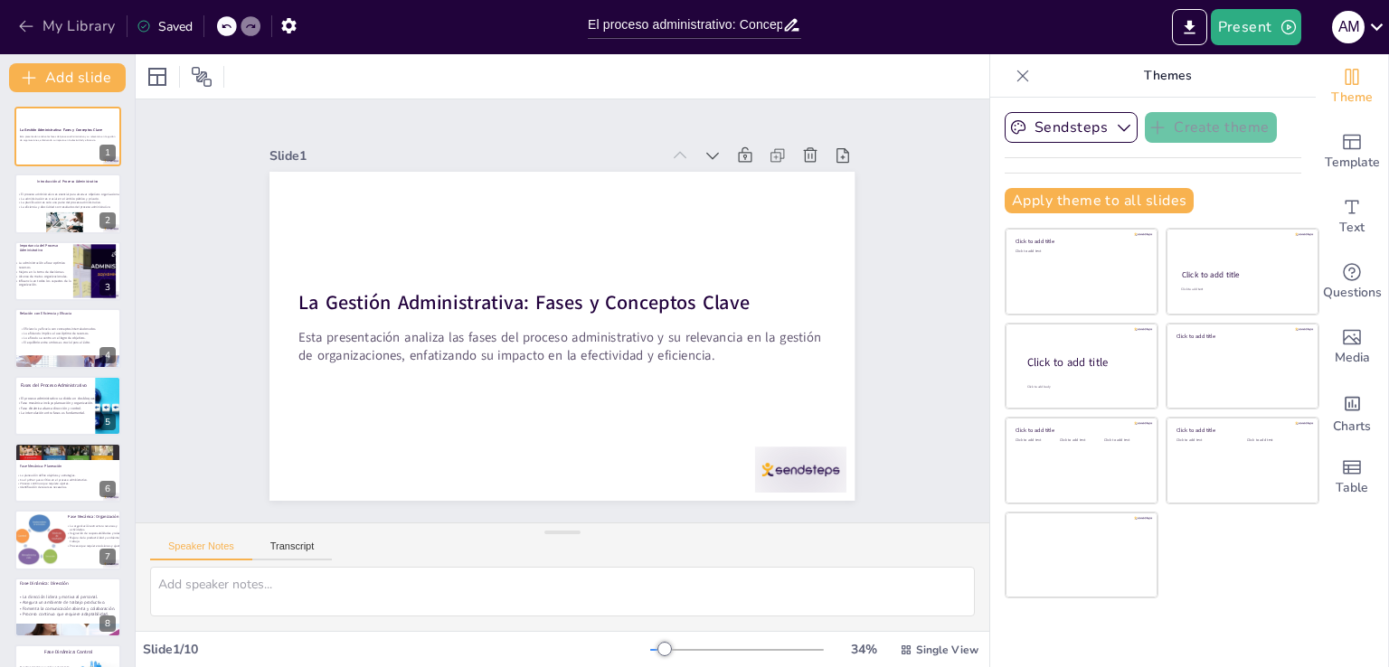
click at [25, 21] on icon "button" at bounding box center [26, 27] width 14 height 12
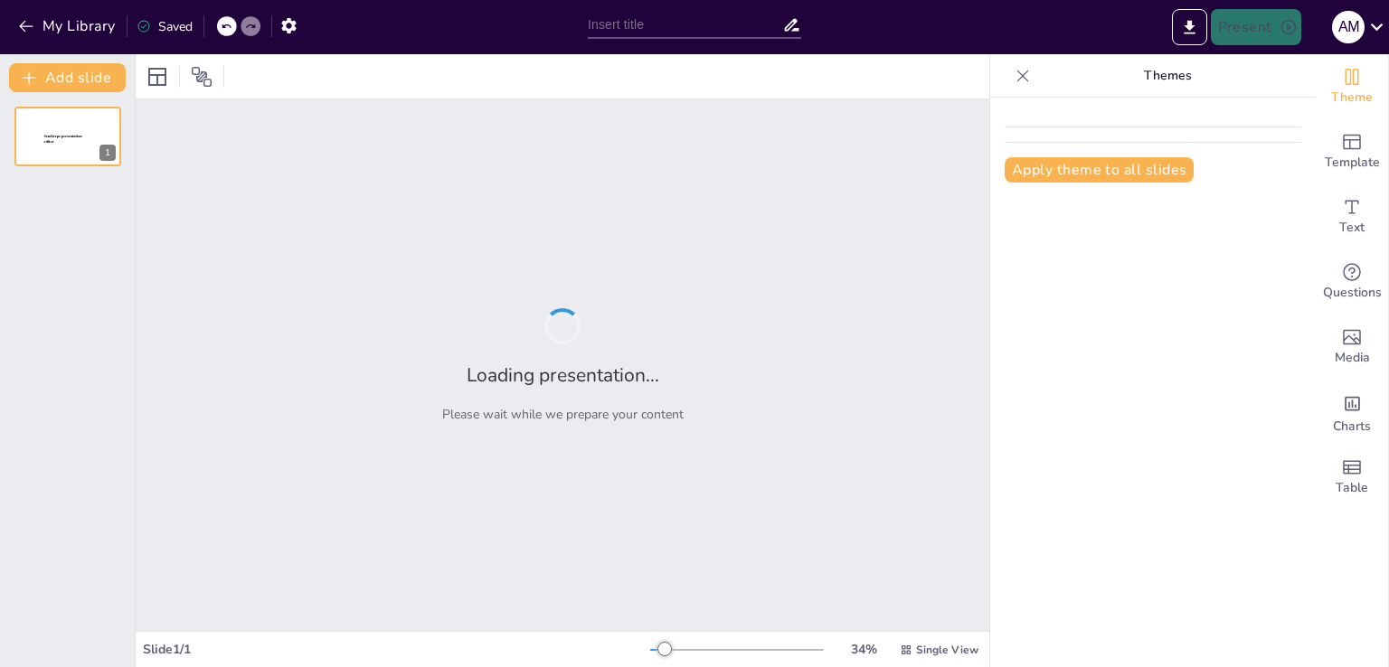
type input "El proceso administrativo: Concepto y fases"
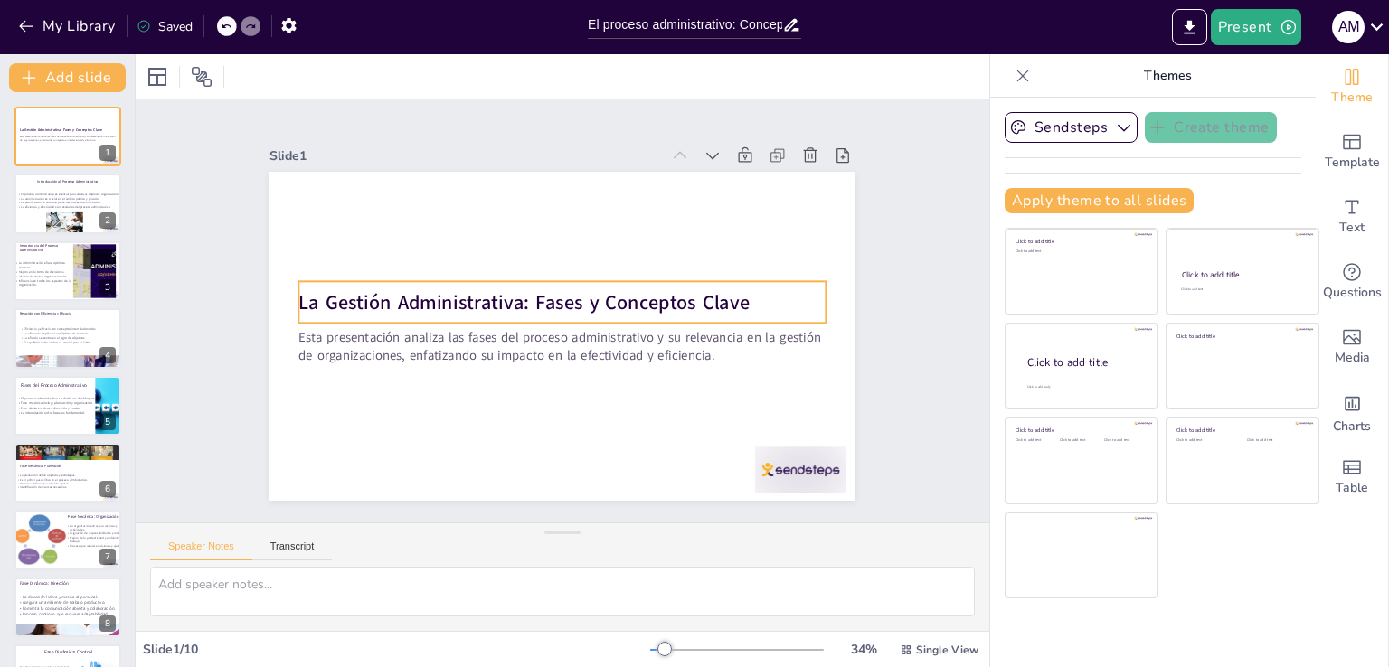
click at [723, 283] on strong "La Gestión Administrativa: Fases y Conceptos Clave" at bounding box center [525, 297] width 451 height 73
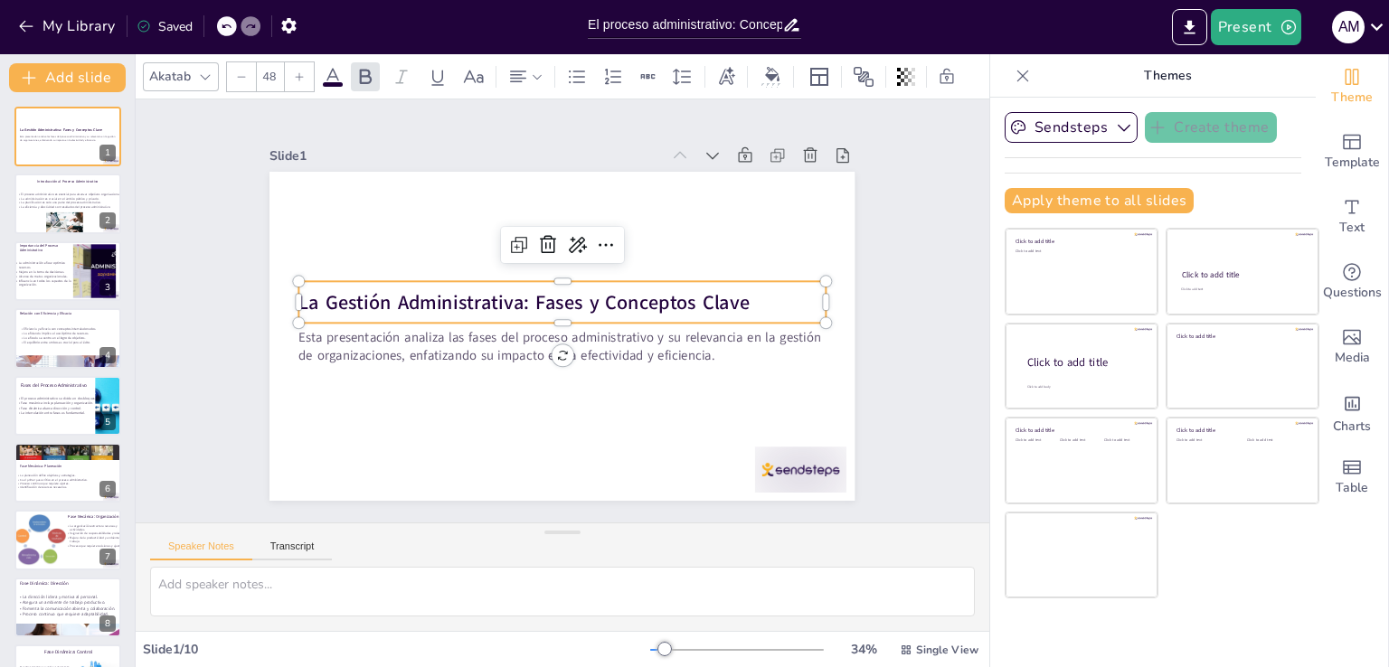
click at [723, 283] on strong "La Gestión Administrativa: Fases y Conceptos Clave" at bounding box center [525, 298] width 451 height 74
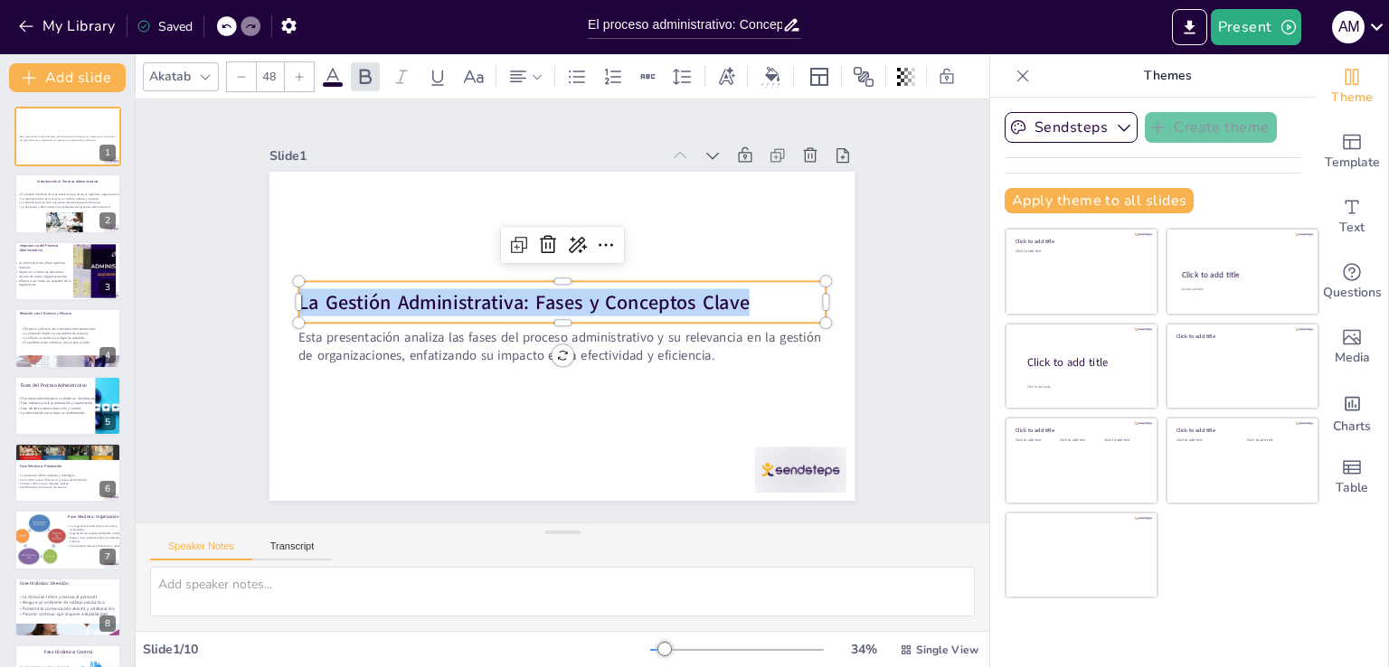
click at [723, 283] on strong "La Gestión Administrativa: Fases y Conceptos Clave" at bounding box center [531, 287] width 422 height 207
click at [723, 283] on strong "La Gestión Administrativa: Fases y Conceptos Clave" at bounding box center [525, 297] width 451 height 73
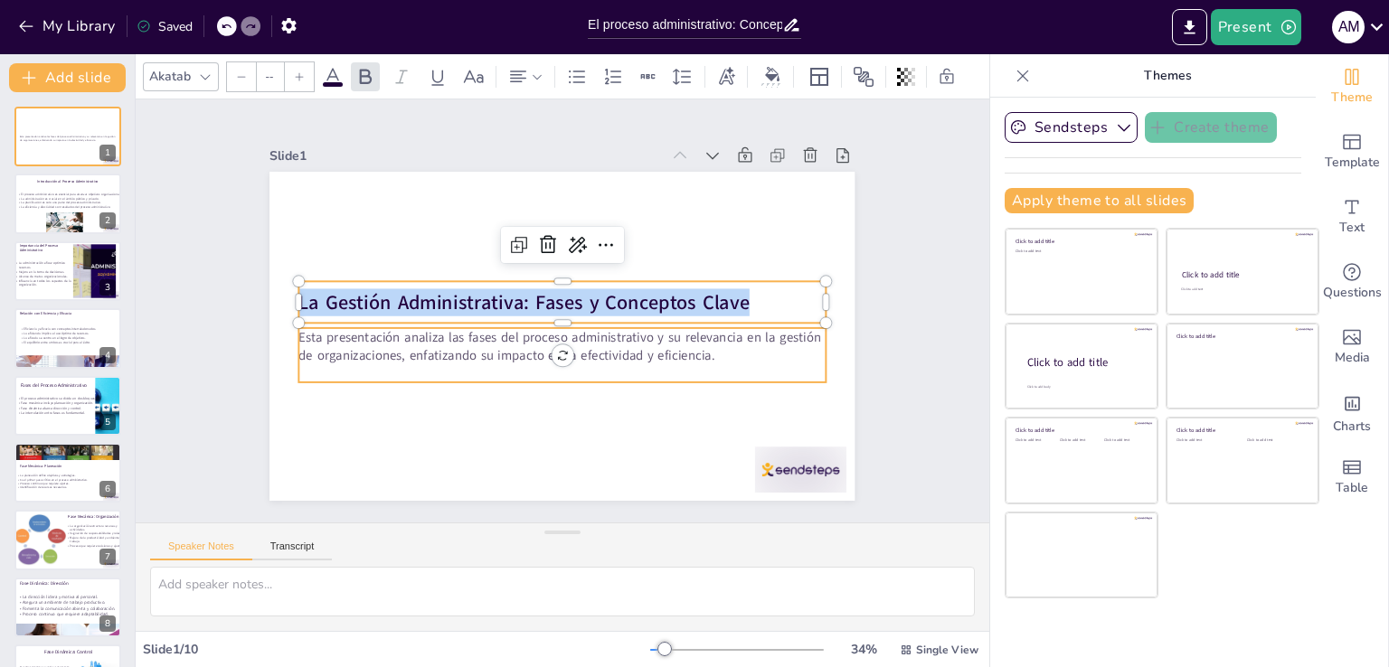
type input "32"
click at [635, 341] on p "Esta presentación analiza las fases del proceso administrativo y su relevancia …" at bounding box center [562, 346] width 526 height 36
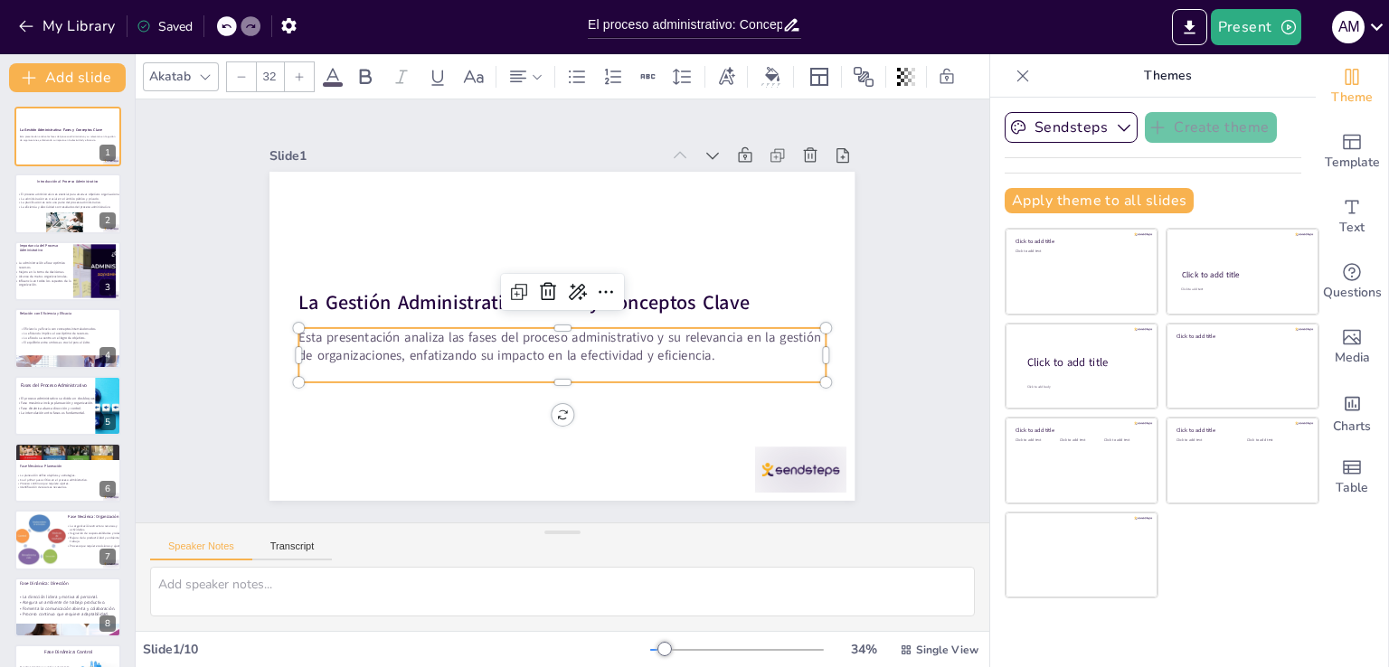
click at [635, 341] on p "Esta presentación analiza las fases del proceso administrativo y su relevancia …" at bounding box center [558, 345] width 527 height 91
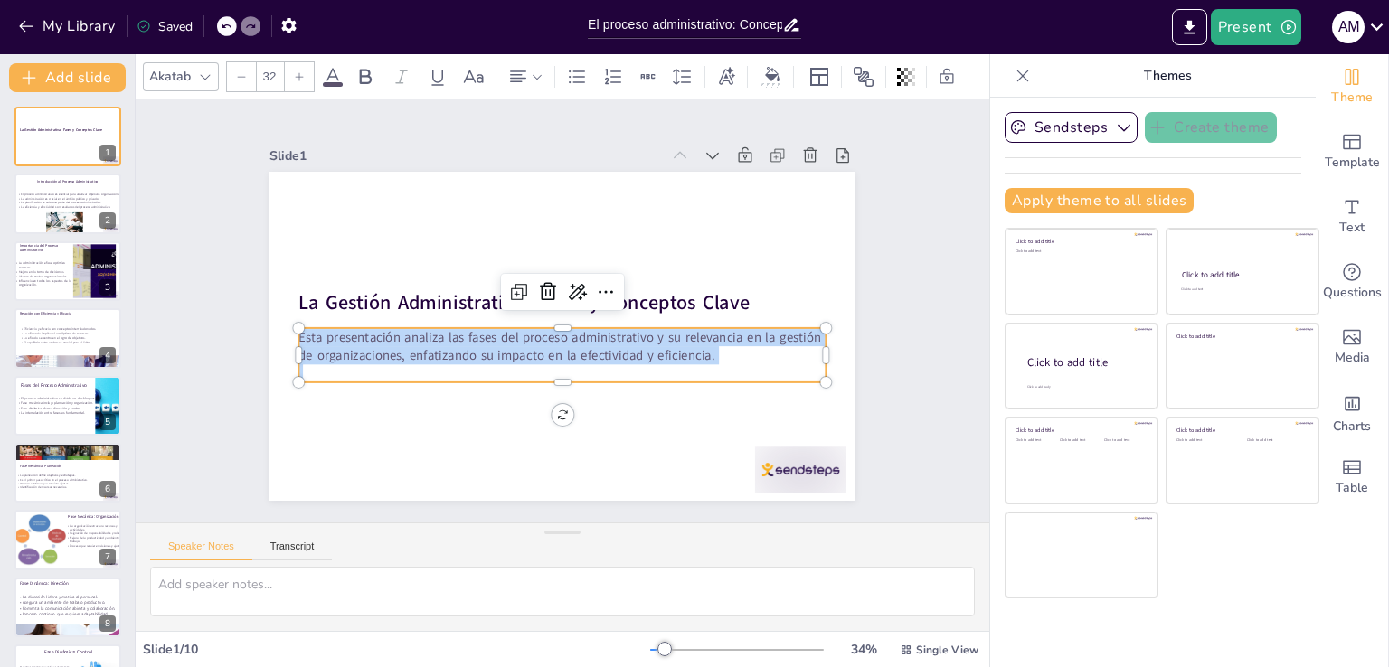
click at [635, 341] on p "Esta presentación analiza las fases del proceso administrativo y su relevancia …" at bounding box center [558, 345] width 527 height 91
click at [61, 202] on p "La planificación es solo una parte del proceso administrativo." at bounding box center [77, 202] width 122 height 5
type textarea "El proceso administrativo es la columna vertebral de cualquier organización, pu…"
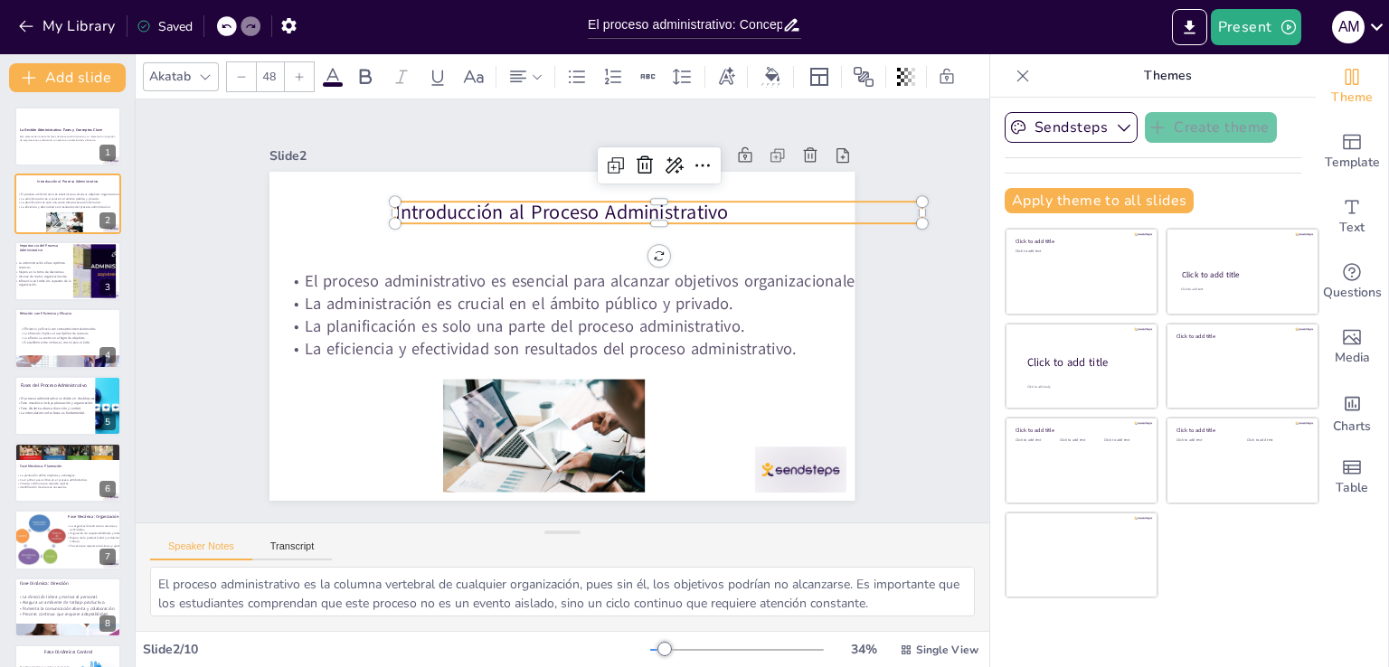
click at [621, 216] on div "Introducción al Proceso Administrativo El proceso administrativo es esencial pa…" at bounding box center [559, 336] width 616 height 388
click at [621, 216] on div at bounding box center [666, 242] width 525 height 70
click at [621, 216] on p "Introducción al Proceso Administrativo" at bounding box center [698, 319] width 373 height 410
click at [621, 216] on p "Introducción al Proceso Administrativo" at bounding box center [668, 226] width 526 height 82
click at [613, 212] on p "Introducción al Proceso Administrativo" at bounding box center [668, 226] width 526 height 82
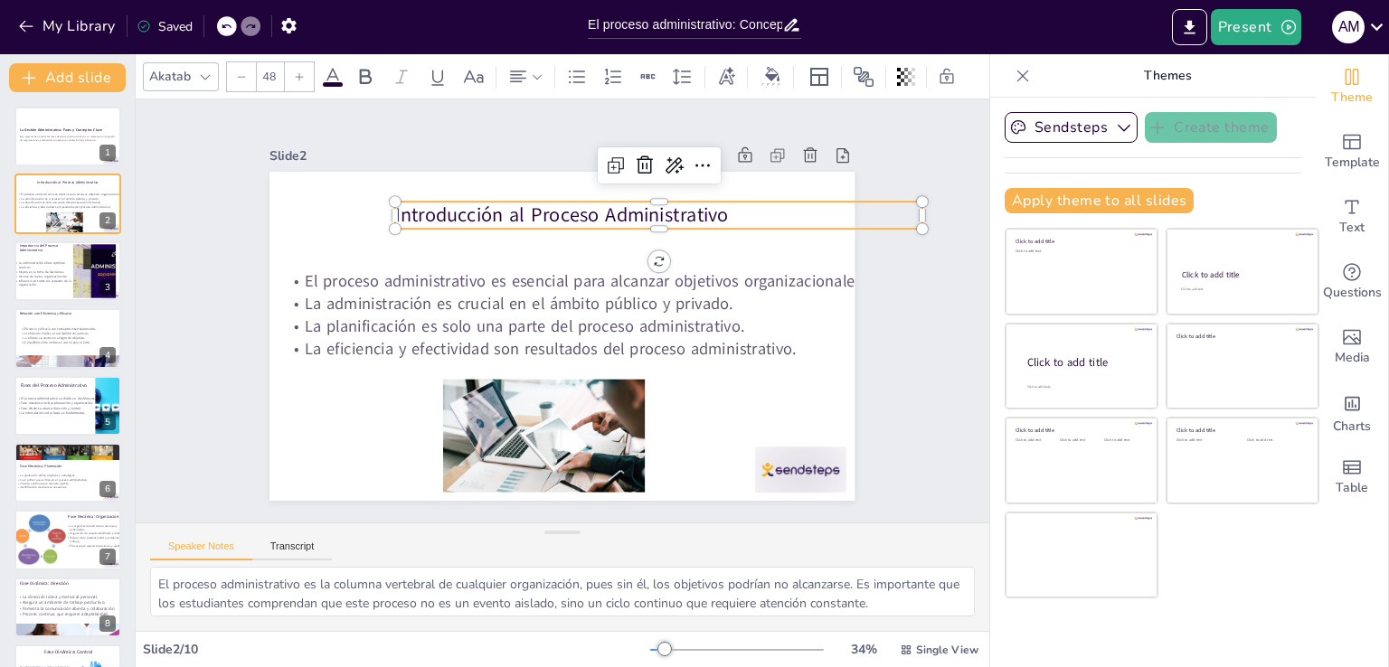
click at [613, 212] on p "Introducción al Proceso Administrativo" at bounding box center [668, 226] width 526 height 82
click at [610, 210] on p "Introducción al Proceso Administrativo" at bounding box center [668, 226] width 526 height 82
click at [610, 210] on p "Introducción al Proceso Administrativo" at bounding box center [676, 238] width 521 height 137
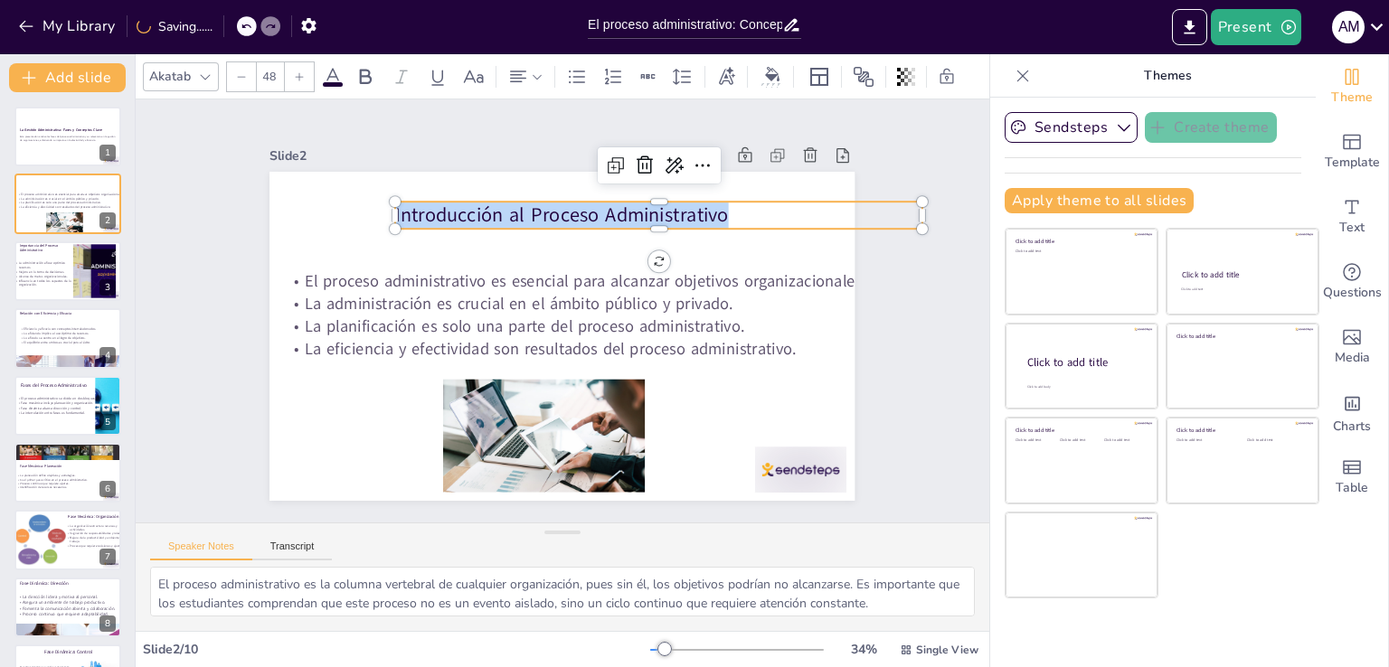
click at [610, 210] on p "Introducción al Proceso Administrativo" at bounding box center [658, 215] width 526 height 27
copy p "Introducción al Proceso Administrativo"
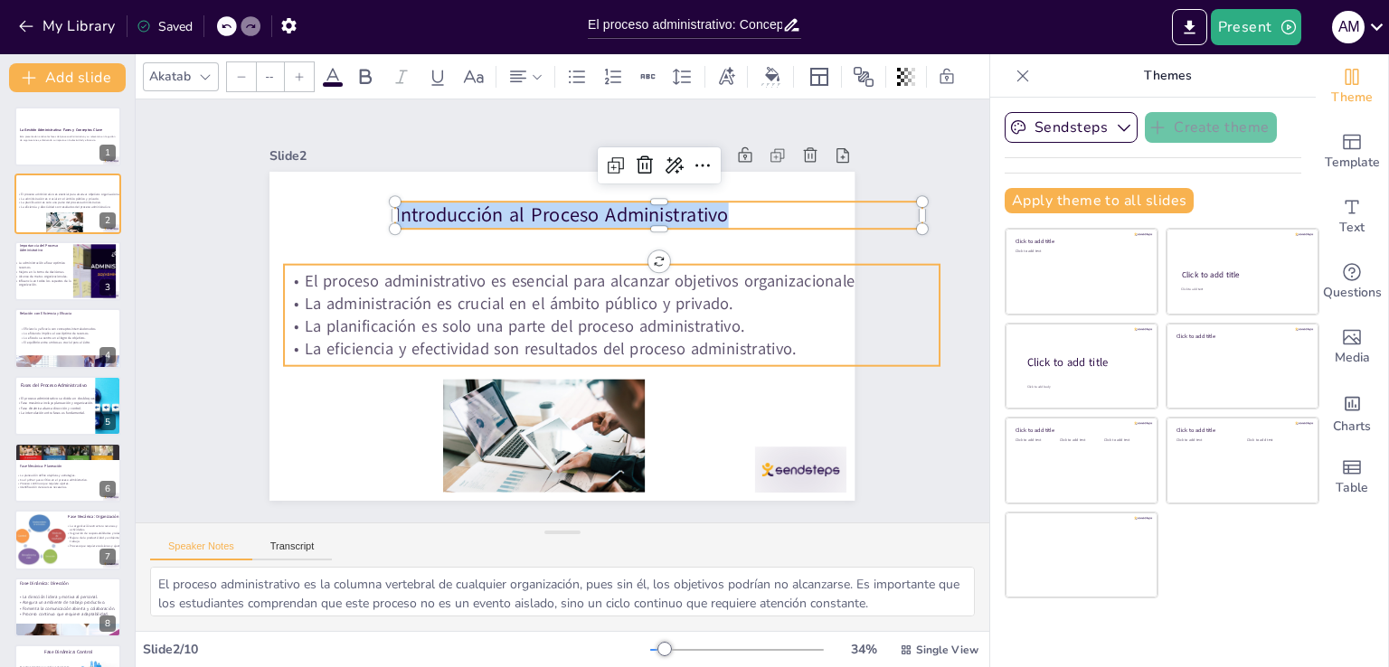
type input "39.8"
click at [488, 323] on p "La planificación es solo una parte del proceso administrativo." at bounding box center [610, 332] width 654 height 91
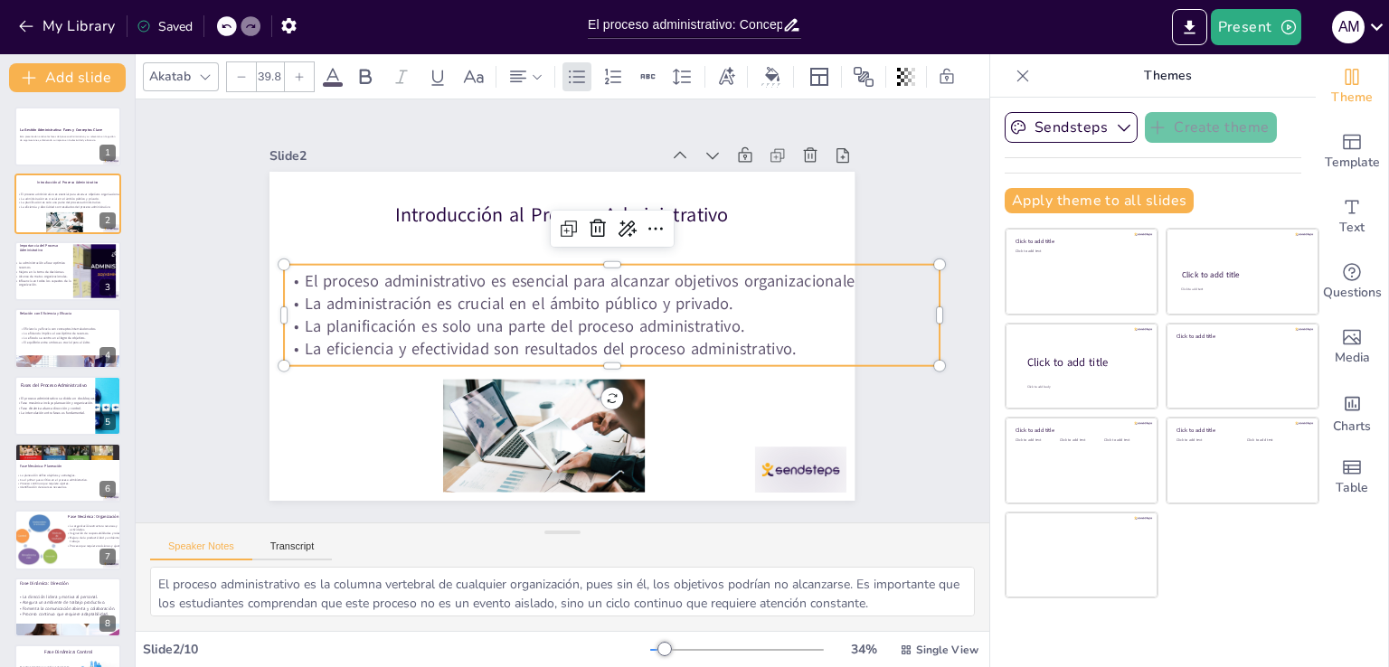
click at [488, 323] on p "La planificación es solo una parte del proceso administrativo." at bounding box center [610, 332] width 654 height 90
click at [488, 323] on p "La planificación es solo una parte del proceso administrativo." at bounding box center [610, 332] width 654 height 91
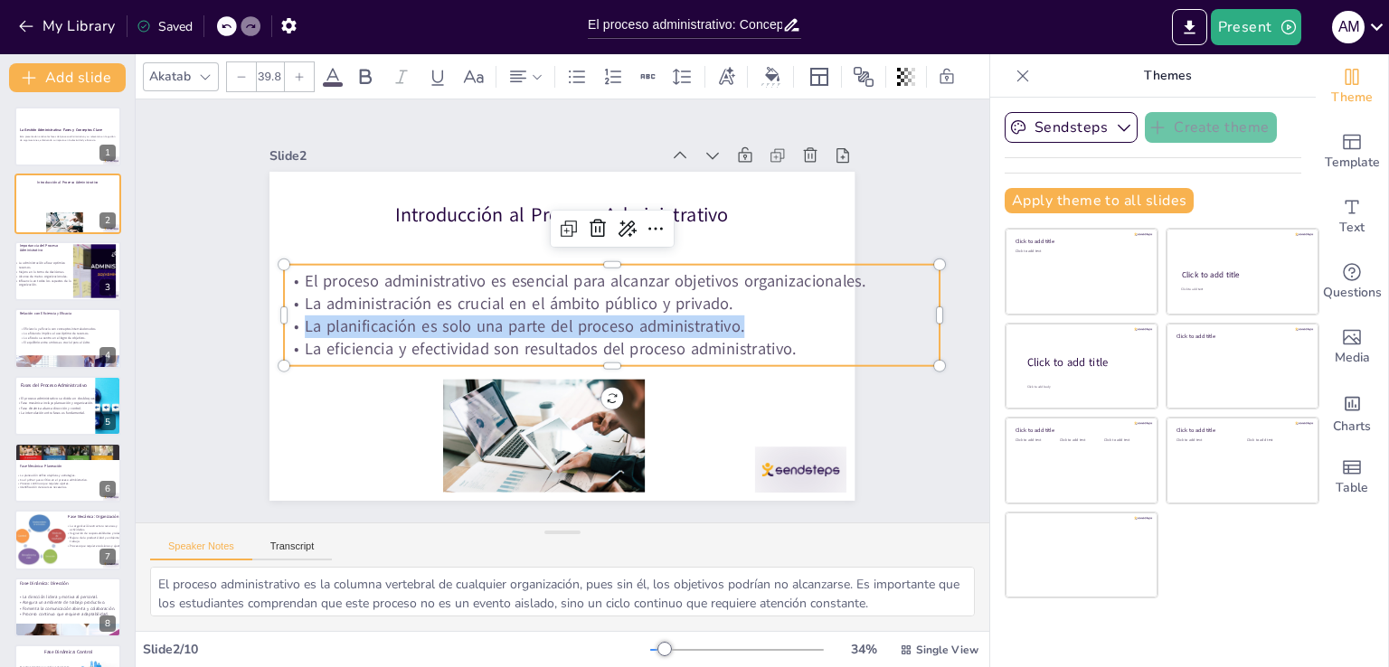
click at [488, 323] on p "La planificación es solo una parte del proceso administrativo." at bounding box center [610, 332] width 654 height 91
click at [488, 323] on p "La planificación es solo una parte del proceso administrativo." at bounding box center [583, 359] width 455 height 502
click at [488, 323] on p "La planificación es solo una parte del proceso administrativo." at bounding box center [593, 352] width 543 height 403
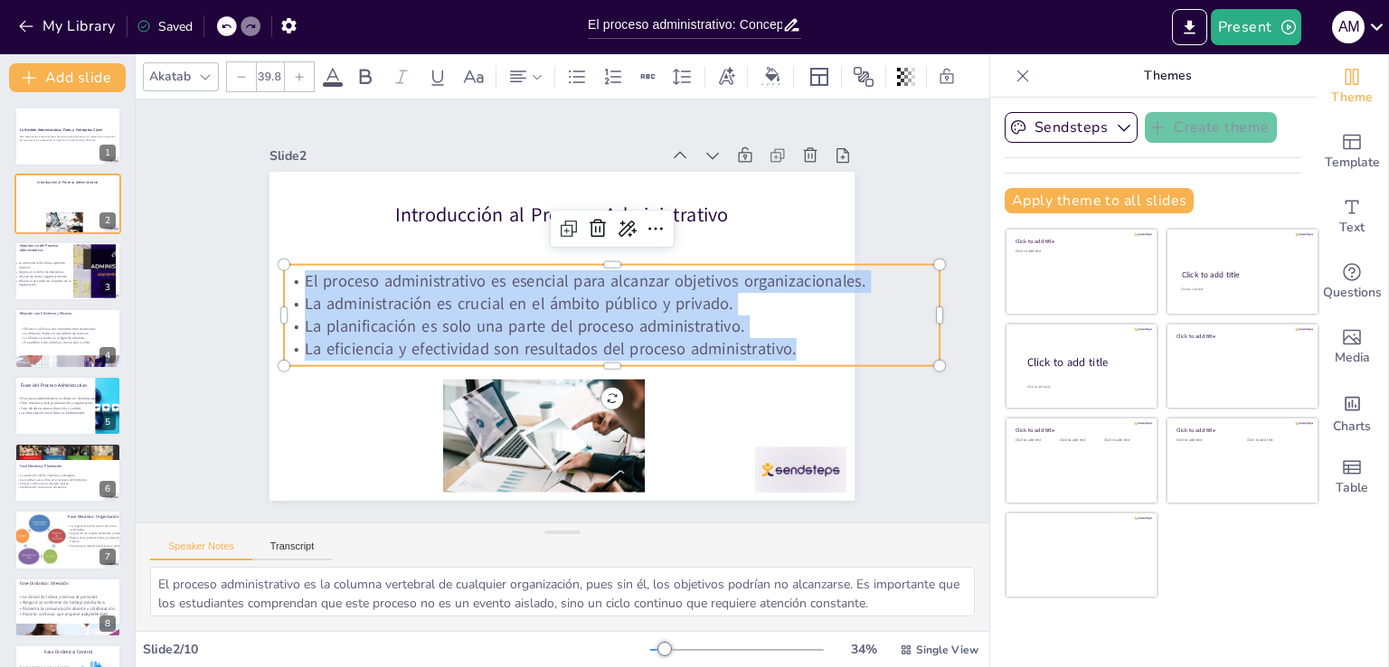
drag, startPoint x: 794, startPoint y: 350, endPoint x: 275, endPoint y: 269, distance: 525.3
click at [284, 270] on div "El proceso administrativo es esencial para alcanzar objetivos organizacionales.…" at bounding box center [611, 315] width 655 height 90
copy div "El proceso administrativo es esencial para alcanzar objetivos organizacionales.…"
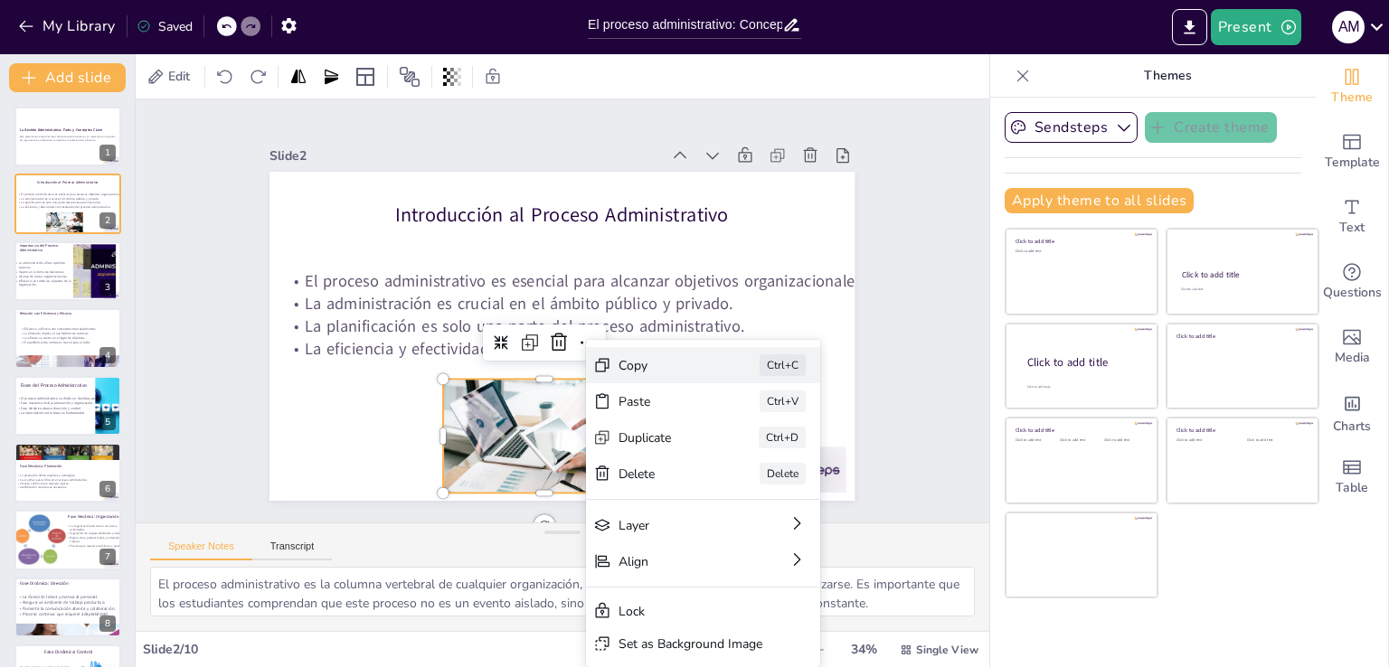
click at [736, 476] on div "Copy" at bounding box center [781, 489] width 91 height 26
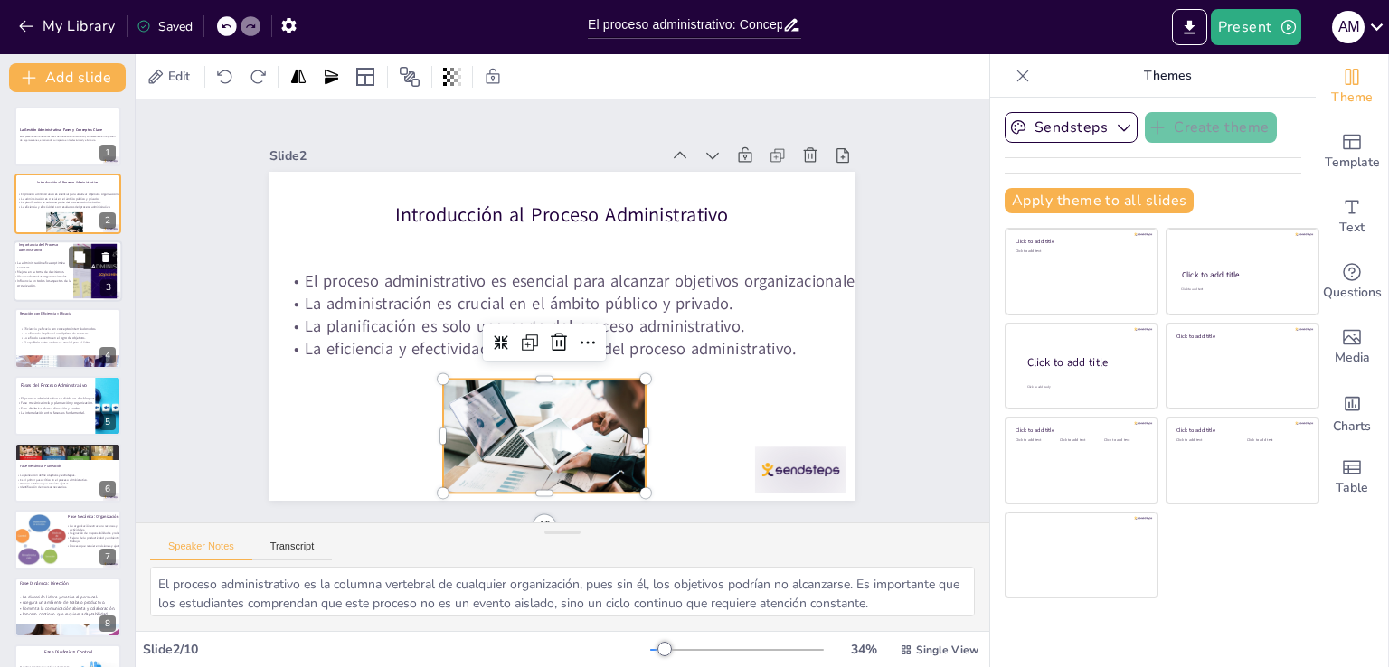
click at [51, 255] on div "La administración eficaz optimiza recursos. Mejora en la toma de decisiones. Al…" at bounding box center [44, 274] width 60 height 44
type textarea "La optimización de recursos es esencial en un entorno competitivo. Los estudian…"
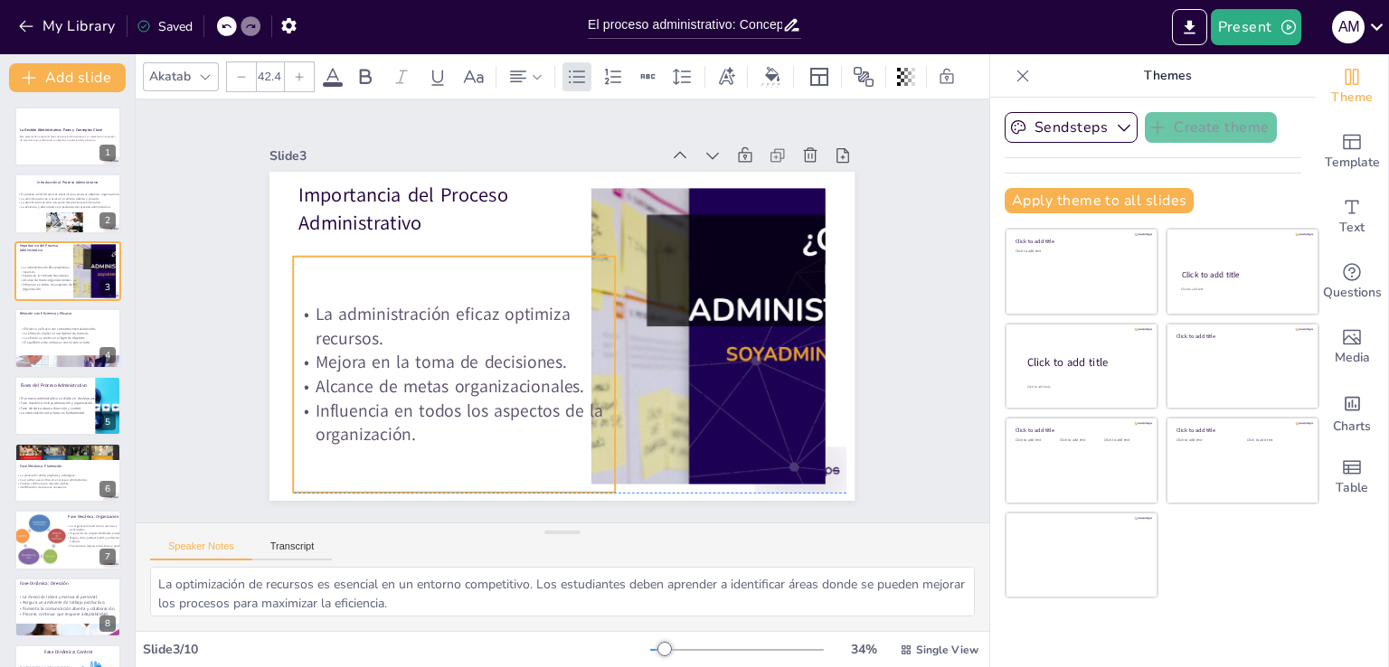
drag, startPoint x: 364, startPoint y: 388, endPoint x: 441, endPoint y: 436, distance: 90.6
click at [441, 436] on p "Influencia en todos los aspectos de la organización." at bounding box center [443, 410] width 325 height 81
click at [440, 432] on p "Influencia en todos los aspectos de la organización." at bounding box center [442, 410] width 325 height 81
click at [439, 431] on p "Influencia en todos los aspectos de la organización." at bounding box center [442, 410] width 325 height 81
click at [439, 431] on p "Influencia en todos los aspectos de la organización." at bounding box center [424, 384] width 321 height 146
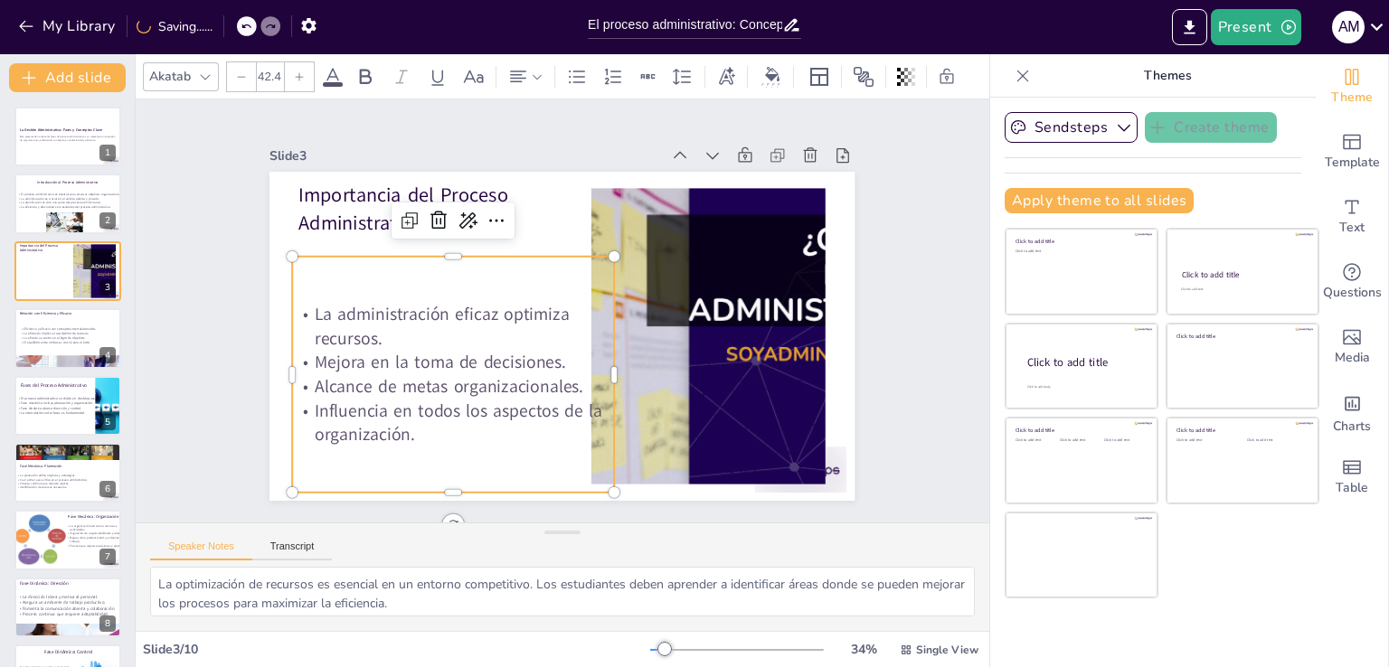
click at [420, 432] on p "Influencia en todos los aspectos de la organización." at bounding box center [442, 410] width 325 height 81
click at [420, 432] on p "Influencia en todos los aspectos de la organización." at bounding box center [441, 410] width 325 height 81
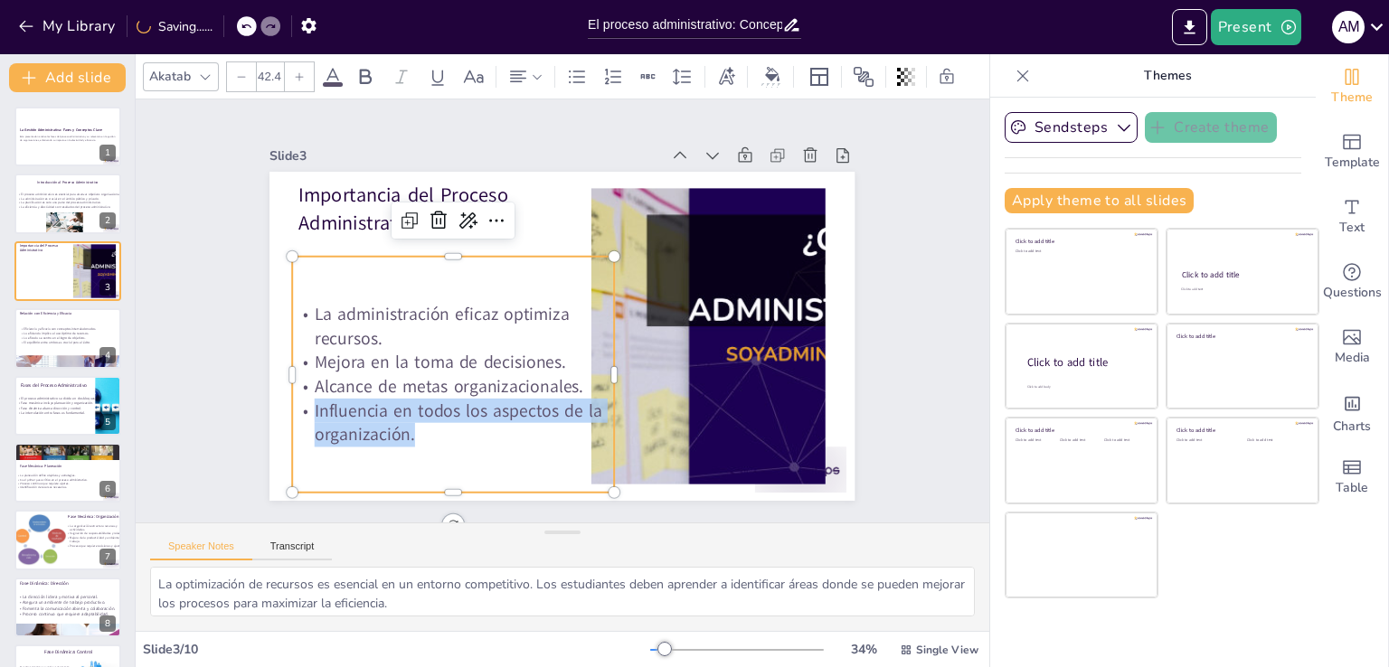
click at [420, 432] on p "Influencia en todos los aspectos de la organización." at bounding box center [442, 410] width 325 height 81
click at [420, 432] on p "Influencia en todos los aspectos de la organización." at bounding box center [417, 368] width 314 height 174
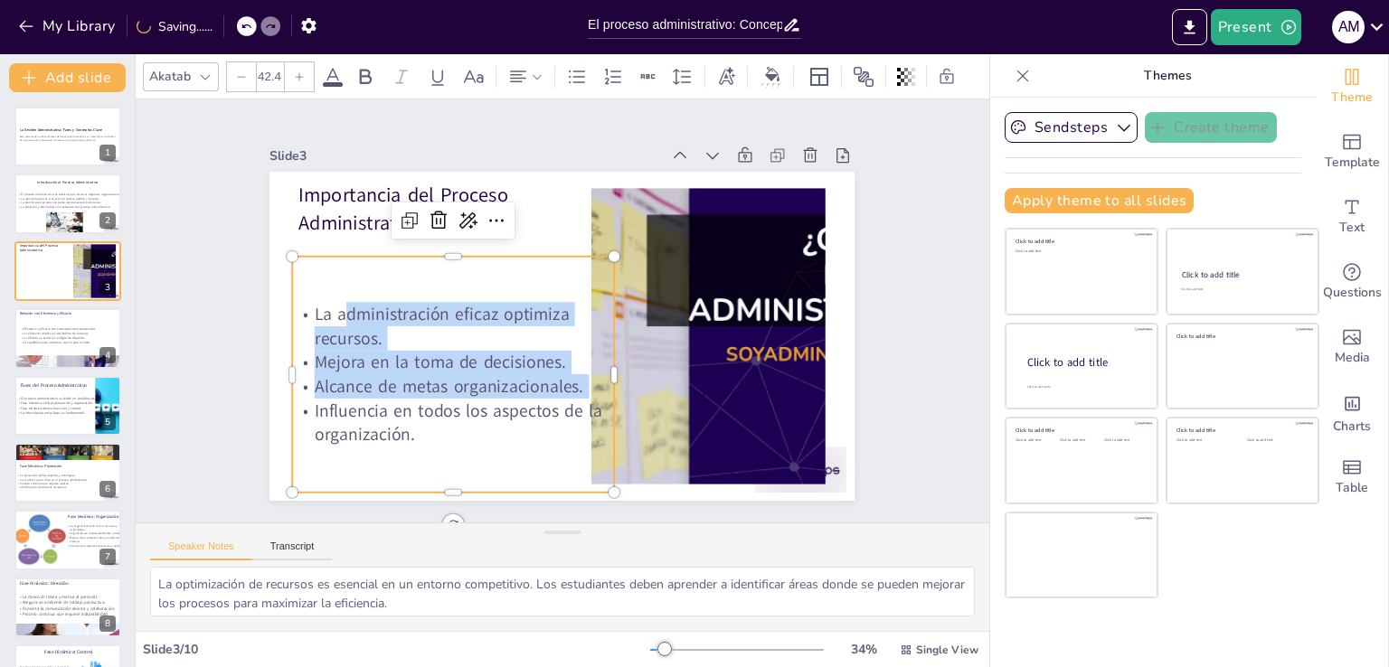
drag, startPoint x: 420, startPoint y: 432, endPoint x: 332, endPoint y: 300, distance: 159.0
click at [332, 302] on div "La administración eficaz optimiza recursos. Mejora en la toma de decisiones. Al…" at bounding box center [454, 374] width 322 height 145
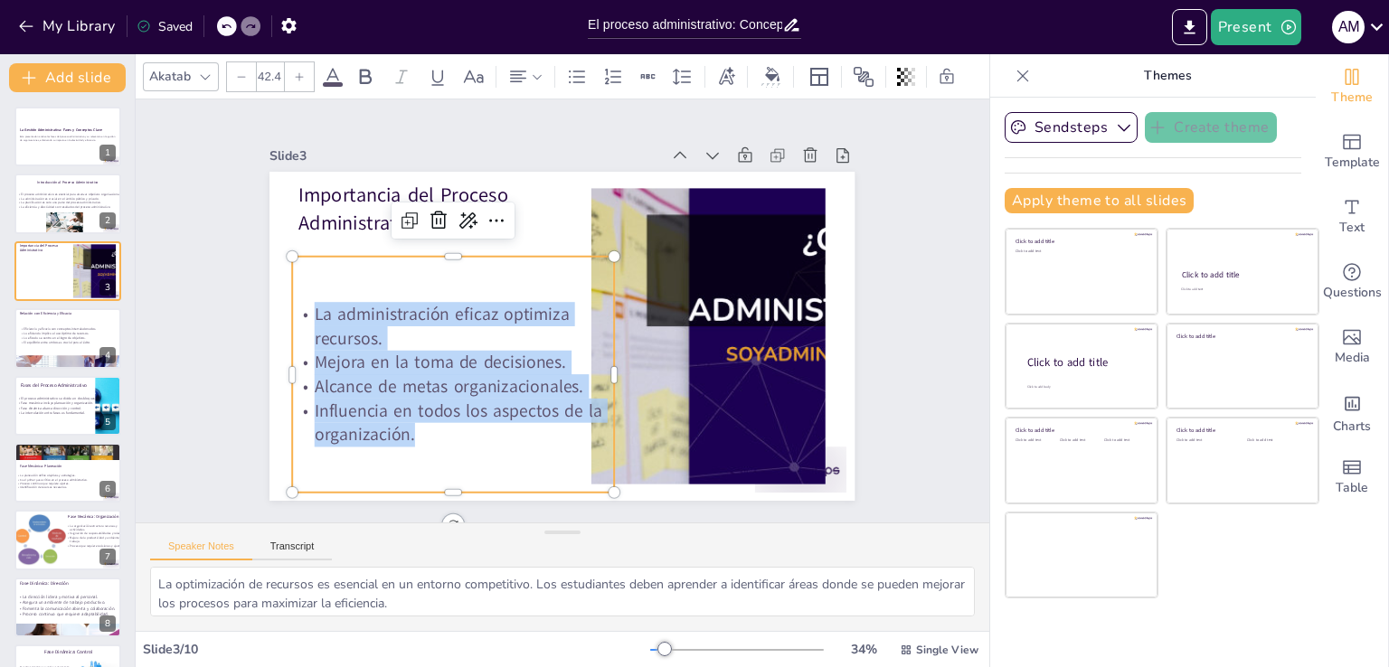
drag, startPoint x: 410, startPoint y: 429, endPoint x: 293, endPoint y: 281, distance: 188.7
click at [293, 281] on div "La administración eficaz optimiza recursos. Mejora en la toma de decisiones. Al…" at bounding box center [438, 285] width 397 height 391
copy div "La administración eficaz optimiza recursos. Mejora en la toma de decisiones. Al…"
type input "48"
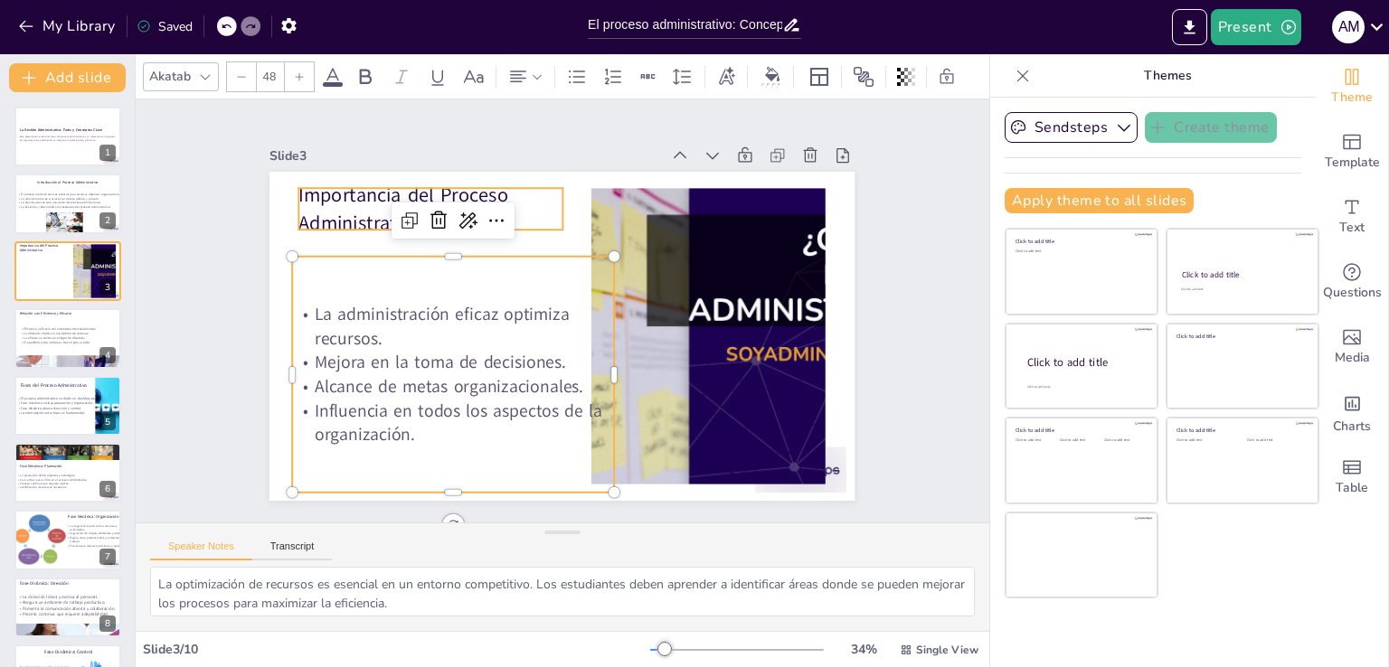
click at [327, 196] on p "Importancia del Proceso Administrativo" at bounding box center [442, 196] width 268 height 81
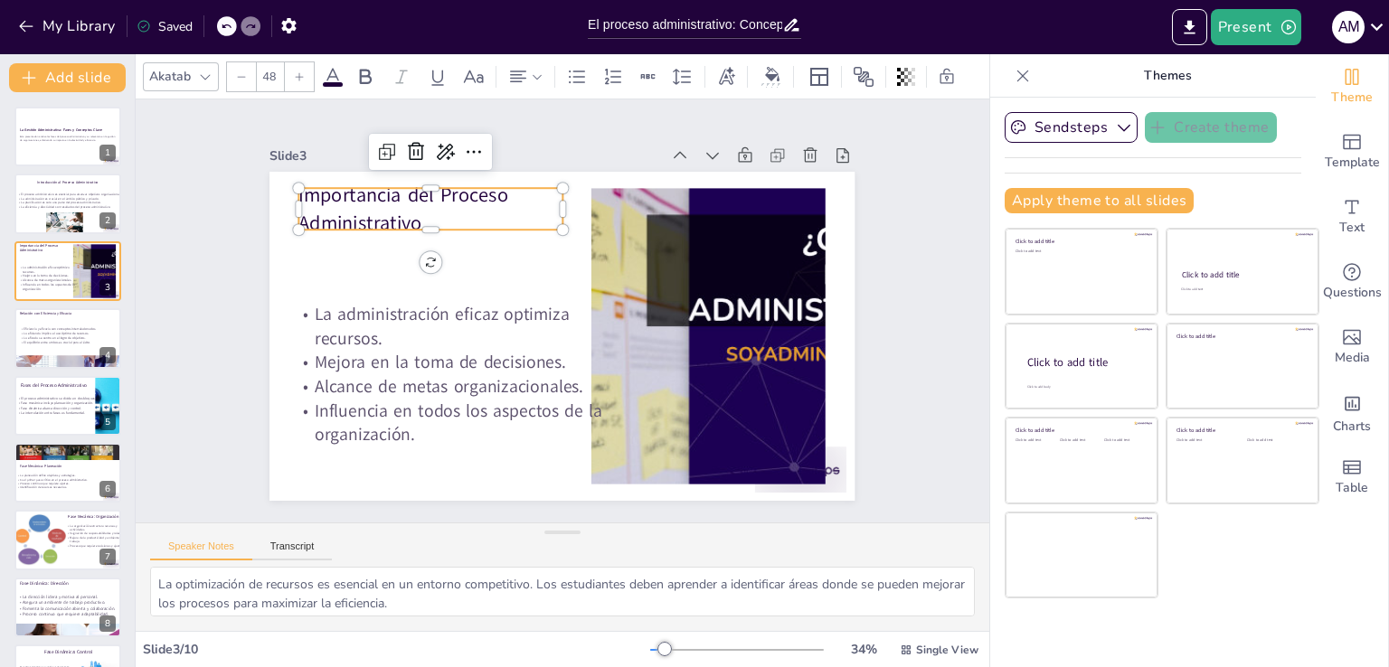
click at [327, 196] on p "Importancia del Proceso Administrativo" at bounding box center [442, 195] width 268 height 81
click at [327, 196] on p "Importancia del Proceso Administrativo" at bounding box center [442, 196] width 268 height 82
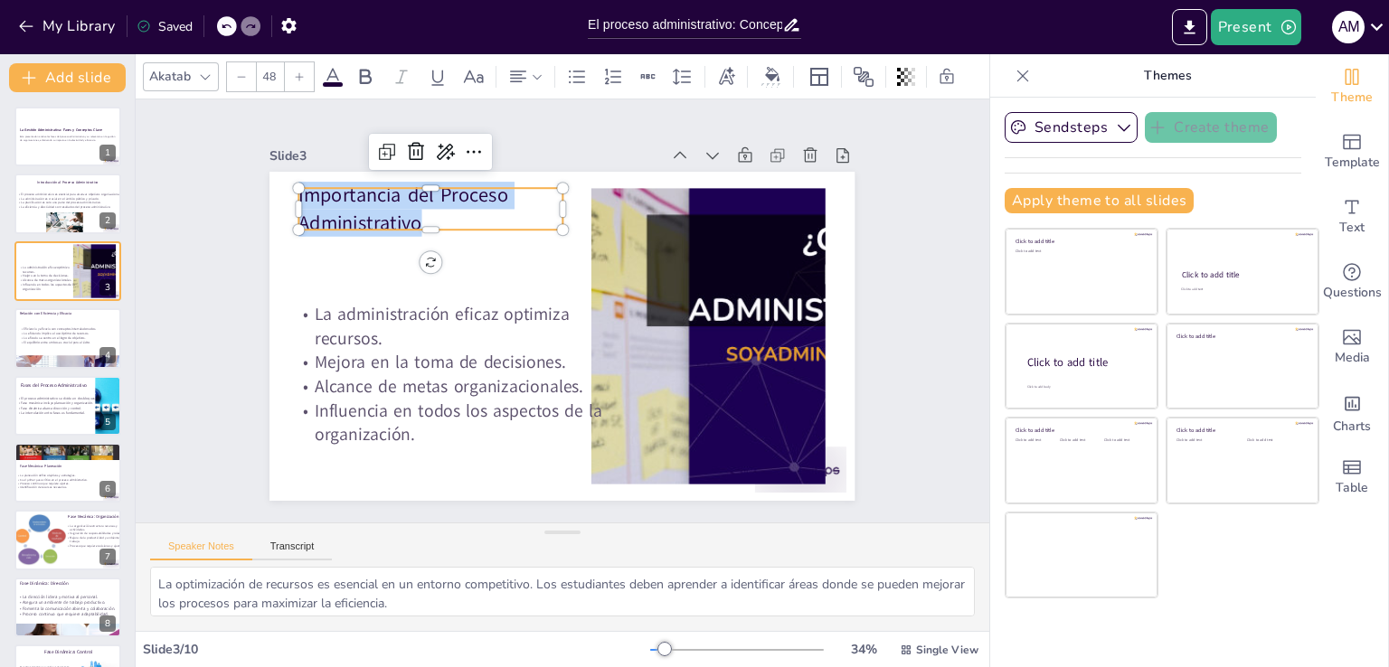
click at [327, 196] on p "Importancia del Proceso Administrativo" at bounding box center [454, 184] width 269 height 108
click at [37, 337] on p "La eficacia se centra en el logro de objetivos." at bounding box center [82, 338] width 127 height 5
type textarea "La interrelación entre eficiencia y eficacia es crucial en la administración. L…"
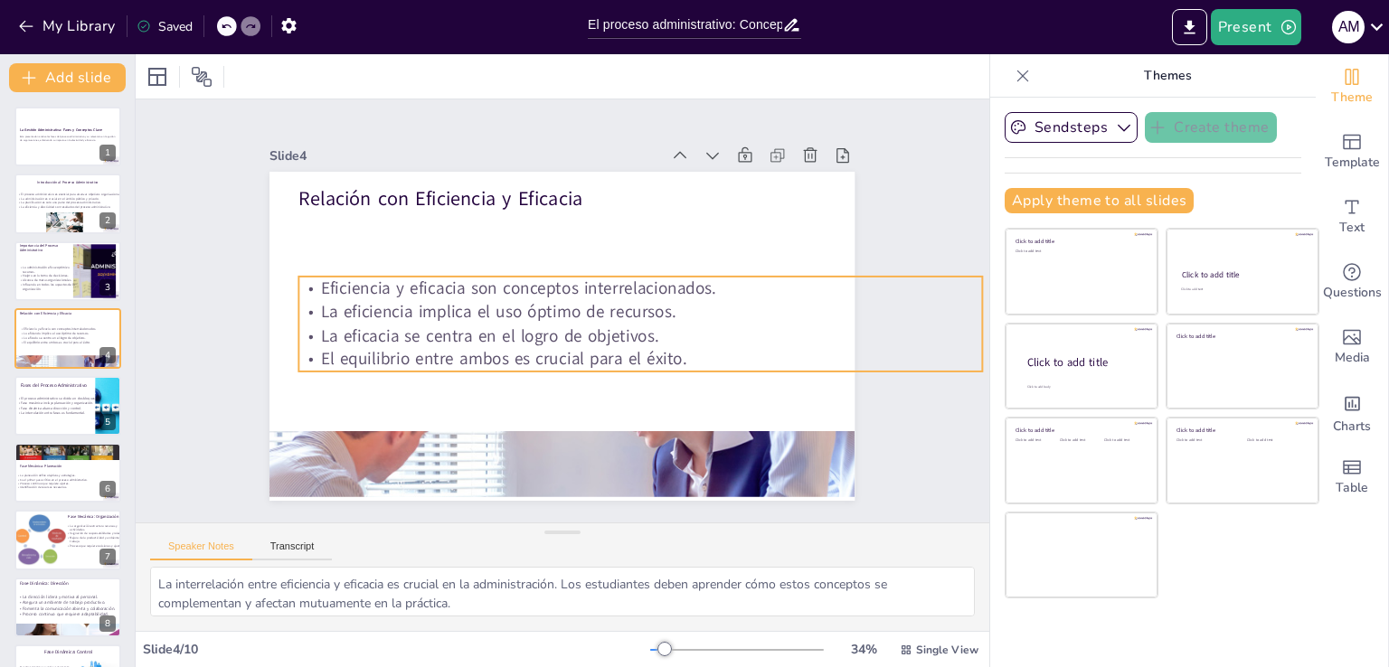
click at [395, 312] on p "La eficiencia implica el uso óptimo de recursos." at bounding box center [640, 320] width 683 height 95
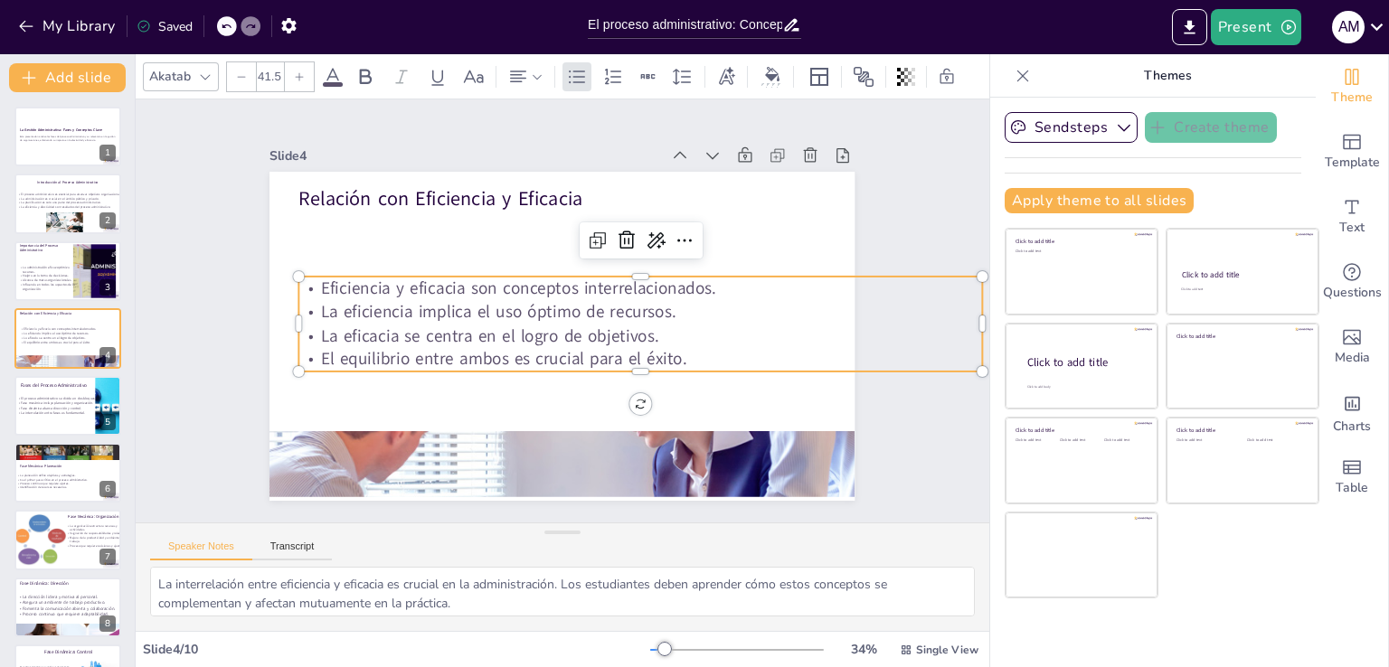
click at [395, 312] on p "La eficiencia implica el uso óptimo de recursos." at bounding box center [641, 312] width 684 height 24
click at [395, 312] on p "La eficiencia implica el uso óptimo de recursos." at bounding box center [640, 320] width 683 height 95
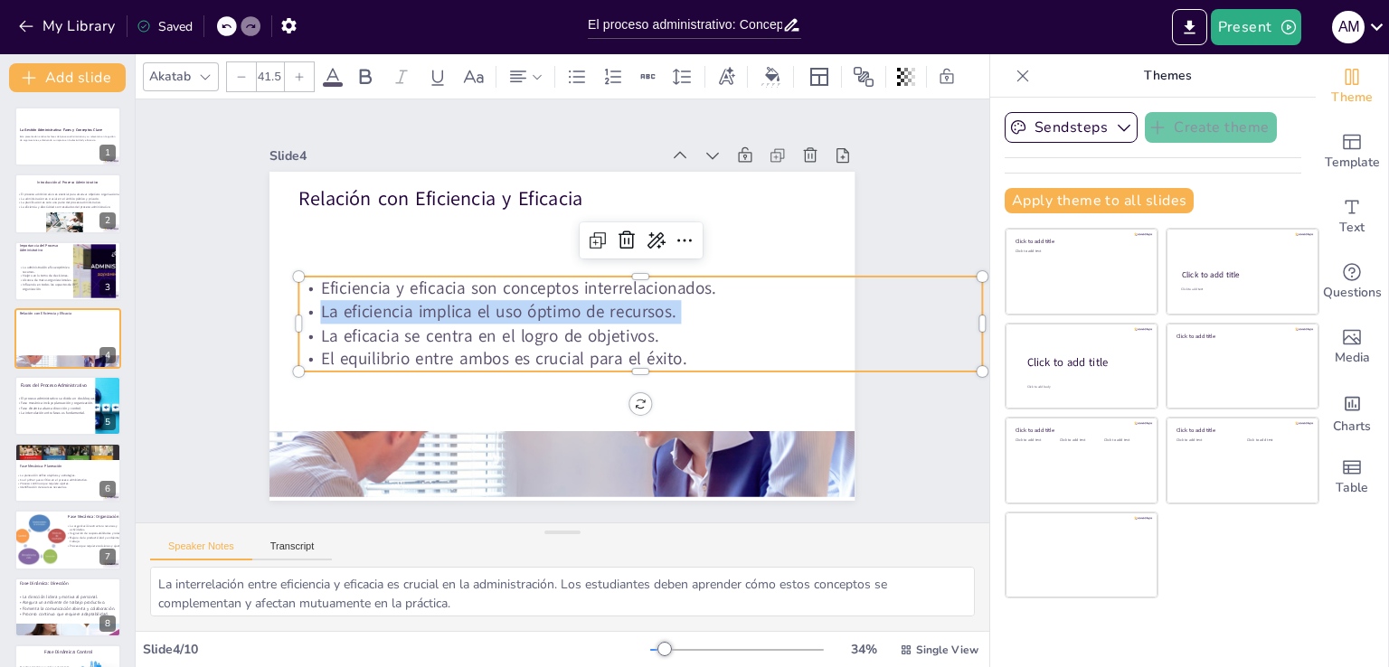
click at [395, 312] on p "La eficiencia implica el uso óptimo de recursos." at bounding box center [639, 328] width 674 height 165
click at [395, 312] on p "La eficiencia implica el uso óptimo de recursos." at bounding box center [640, 320] width 683 height 95
click at [395, 312] on p "La eficiencia implica el uso óptimo de recursos." at bounding box center [641, 312] width 684 height 24
click at [395, 312] on p "La eficiencia implica el uso óptimo de recursos." at bounding box center [640, 320] width 683 height 95
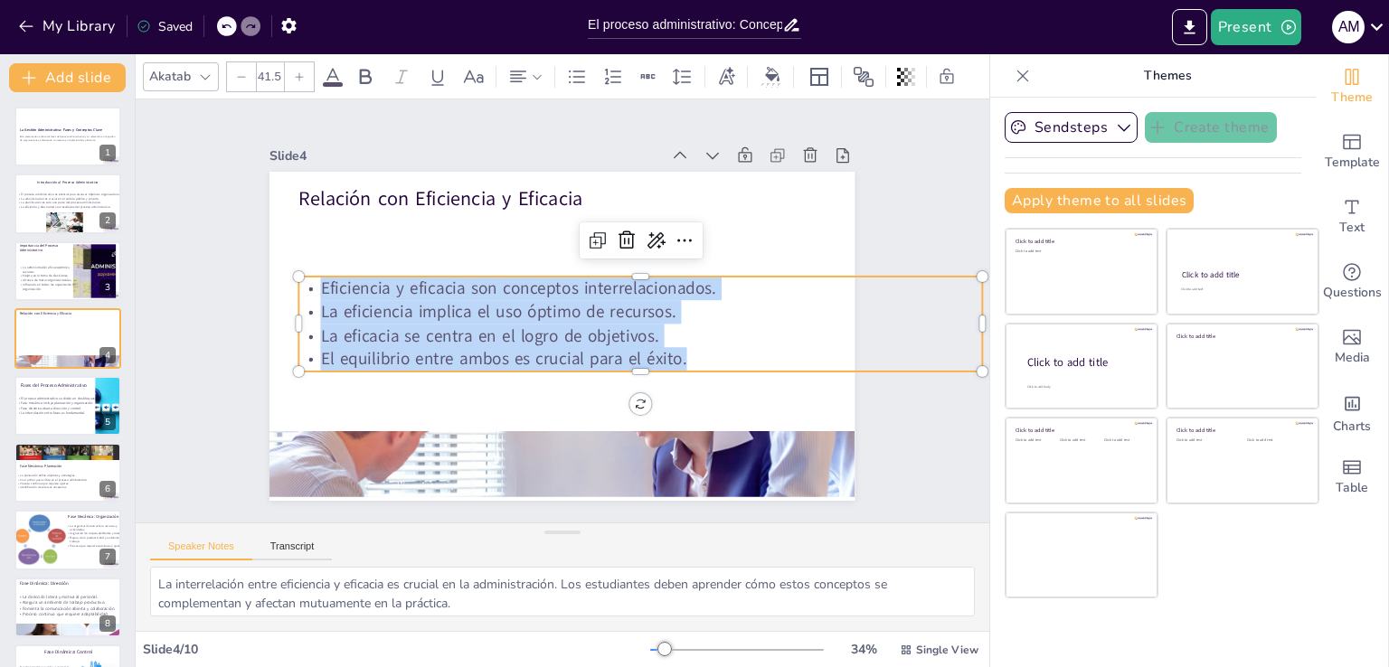
drag, startPoint x: 681, startPoint y: 355, endPoint x: 306, endPoint y: 277, distance: 383.4
click at [306, 277] on div "Eficiencia y eficacia son conceptos interrelacionados. La eficiencia implica el…" at bounding box center [639, 332] width 690 height 165
copy div "Eficiencia y eficacia son conceptos interrelacionados. La eficiencia implica el…"
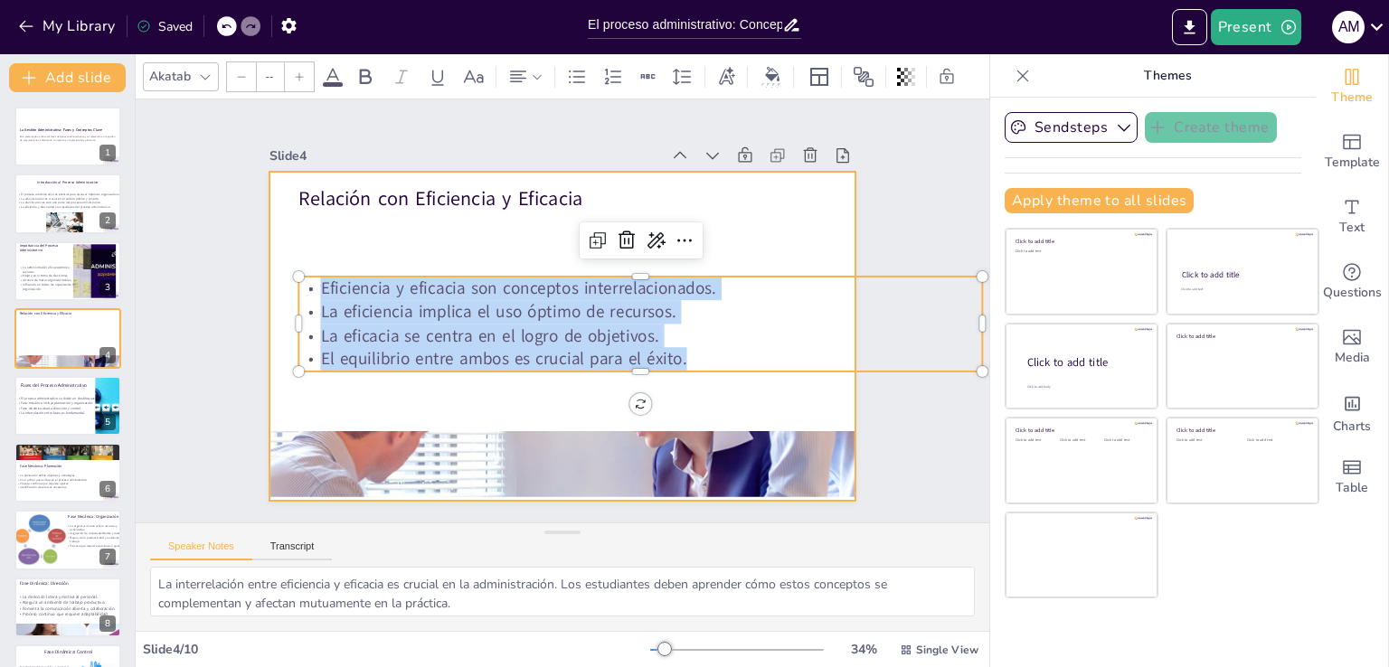
type input "48"
drag, startPoint x: 474, startPoint y: 204, endPoint x: 467, endPoint y: 189, distance: 17.0
click at [473, 203] on div "Relación con Eficiencia y Eficacia Eficiencia y eficacia son conceptos interrel…" at bounding box center [559, 336] width 617 height 389
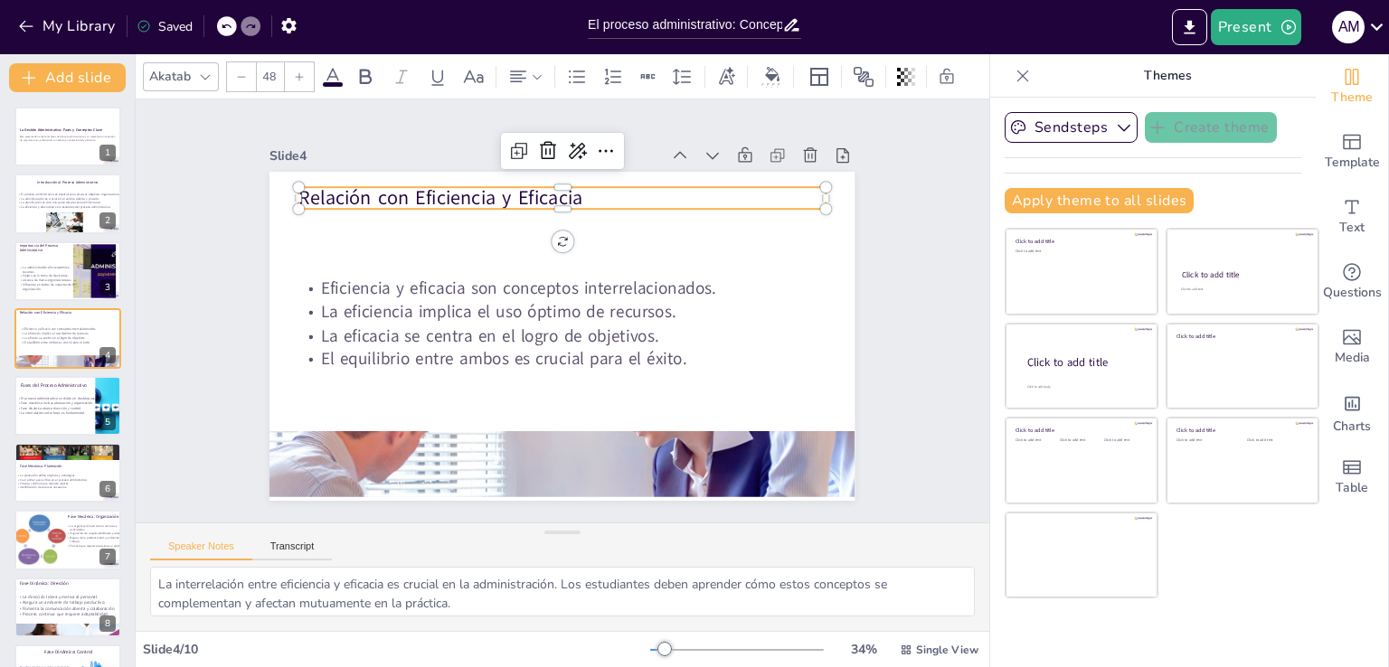
click at [467, 187] on p "Relación con Eficiencia y Eficacia" at bounding box center [574, 198] width 526 height 82
click at [467, 189] on p "Relación con Eficiencia y Eficacia" at bounding box center [562, 197] width 526 height 27
click at [58, 417] on div at bounding box center [68, 405] width 108 height 61
type textarea "La división del proceso administrativo en bloques facilita su comprensión. Los …"
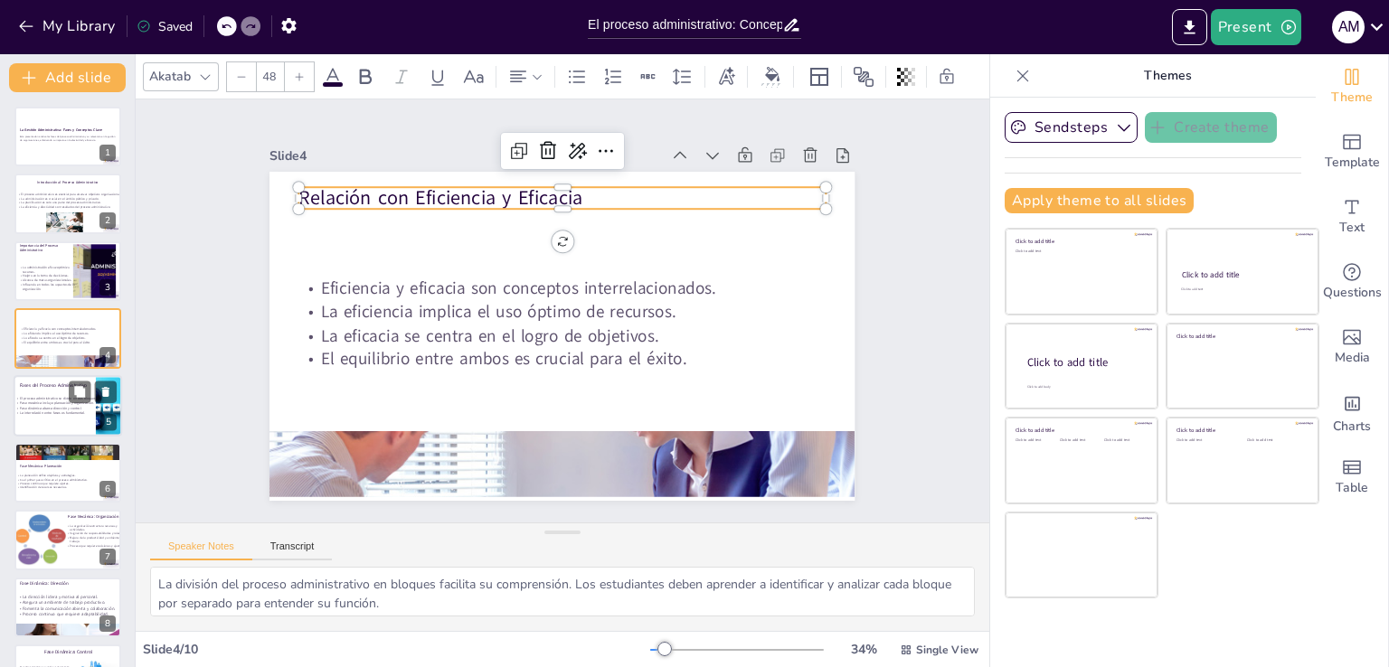
scroll to position [25, 0]
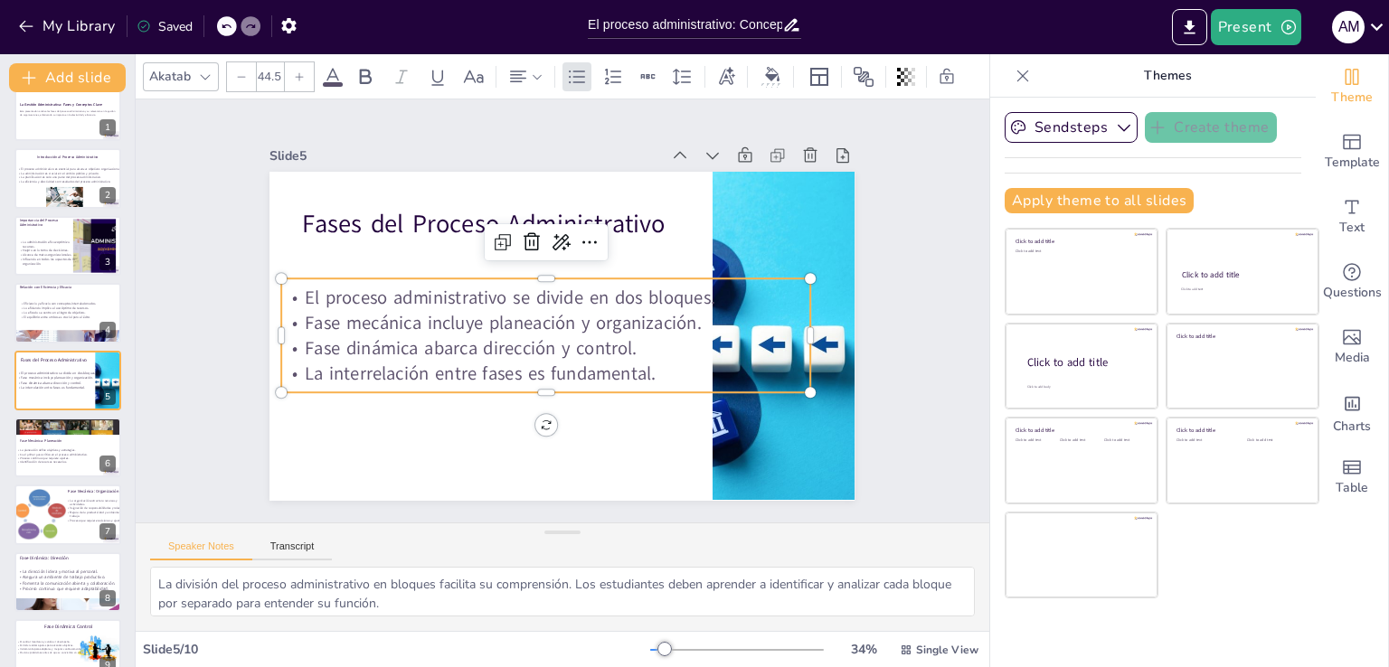
click at [408, 314] on p "Fase mecánica incluye planeación y organización." at bounding box center [544, 320] width 529 height 80
click at [408, 314] on p "Fase mecánica incluye planeación y organización." at bounding box center [544, 321] width 529 height 80
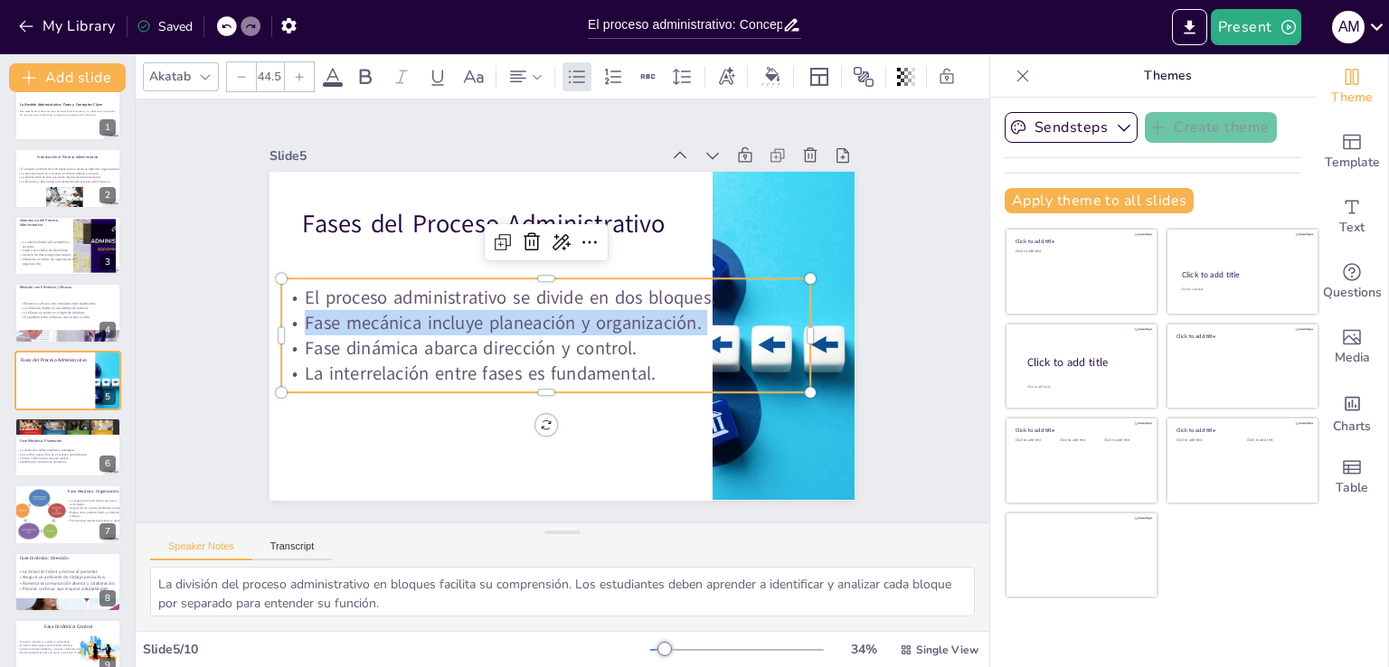
click at [408, 314] on p "Fase mecánica incluye planeación y organización." at bounding box center [544, 321] width 529 height 80
click at [408, 314] on p "Fase mecánica incluye planeación y organización." at bounding box center [544, 319] width 523 height 135
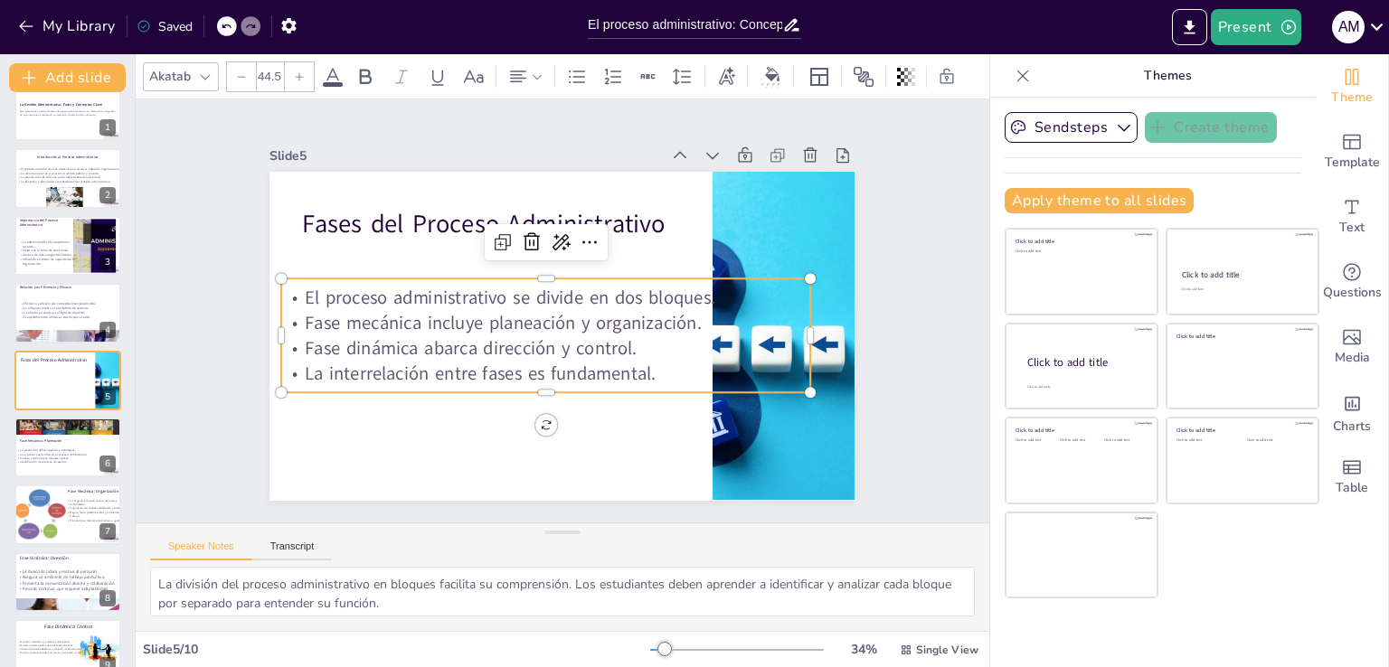
click at [656, 335] on p "Fase dinámica abarca dirección y control." at bounding box center [542, 346] width 529 height 80
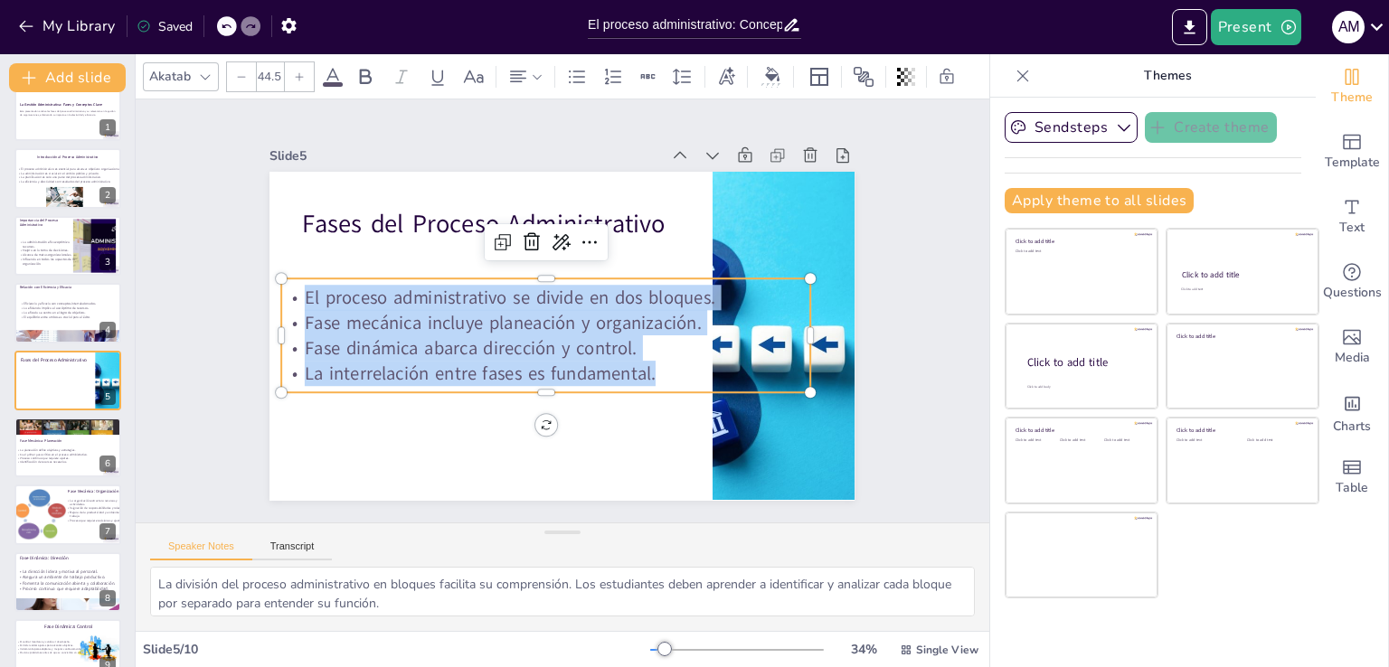
drag, startPoint x: 655, startPoint y: 373, endPoint x: 286, endPoint y: 285, distance: 380.0
click at [286, 285] on div "El proceso administrativo se divide en dos bloques. Fase mecánica incluye plane…" at bounding box center [538, 326] width 524 height 307
copy div "El proceso administrativo se divide en dos bloques. Fase mecánica incluye plane…"
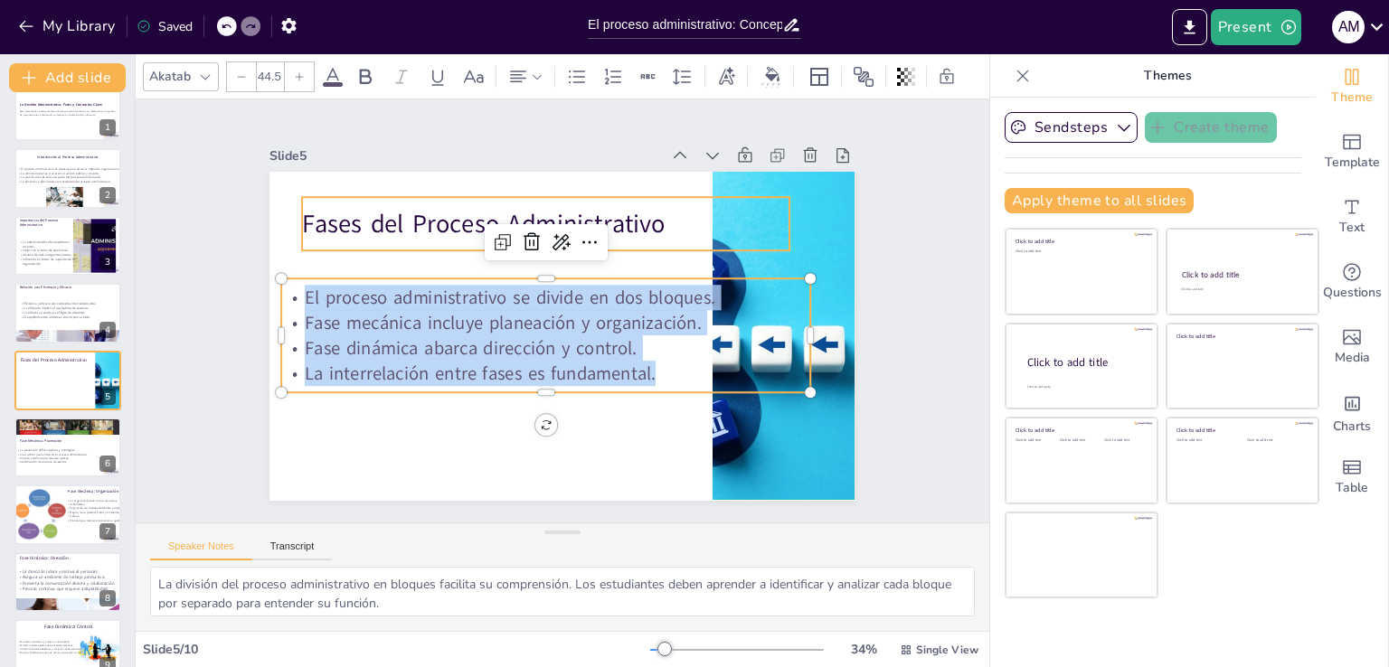
type input "61.5"
click at [416, 217] on p "Fases del Proceso Administrativo" at bounding box center [555, 223] width 488 height 86
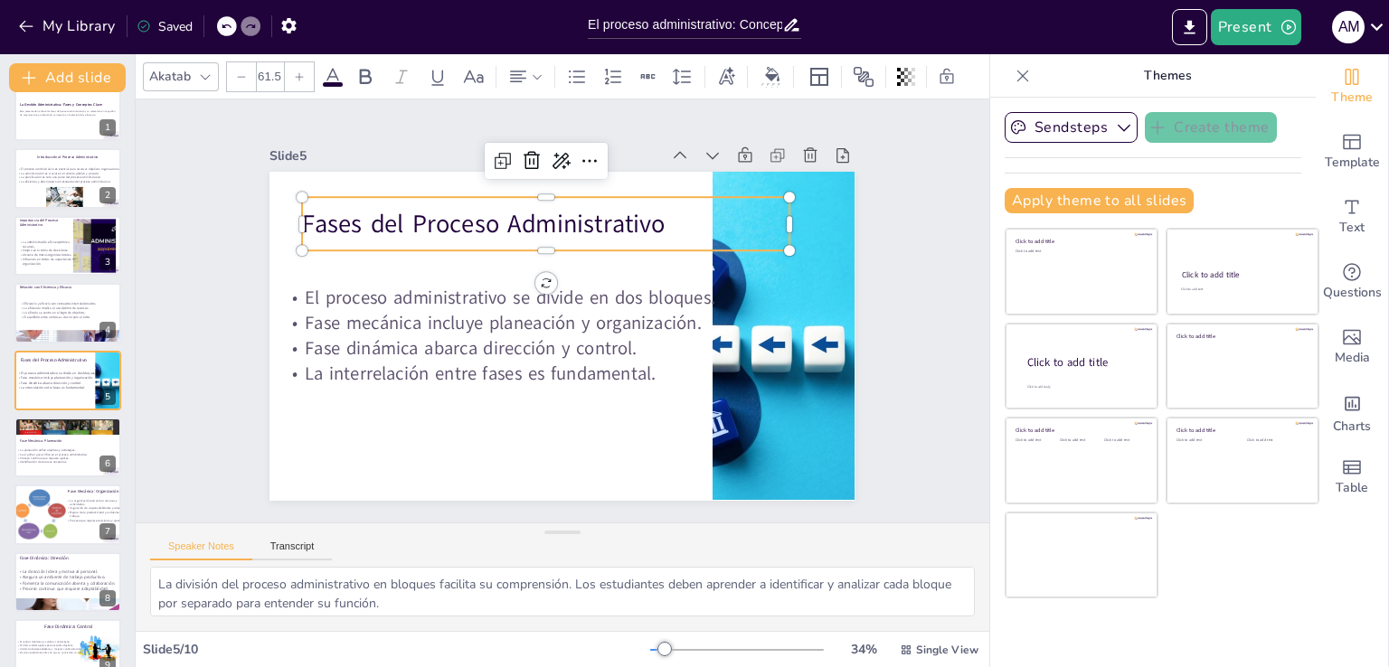
click at [416, 217] on p "Fases del Proceso Administrativo" at bounding box center [555, 223] width 488 height 86
click at [416, 217] on p "Fases del Proceso Administrativo" at bounding box center [545, 223] width 487 height 35
click at [47, 446] on div at bounding box center [68, 447] width 108 height 61
type textarea "Definir objetivos claros es esencial para guiar a la organización. Los estudian…"
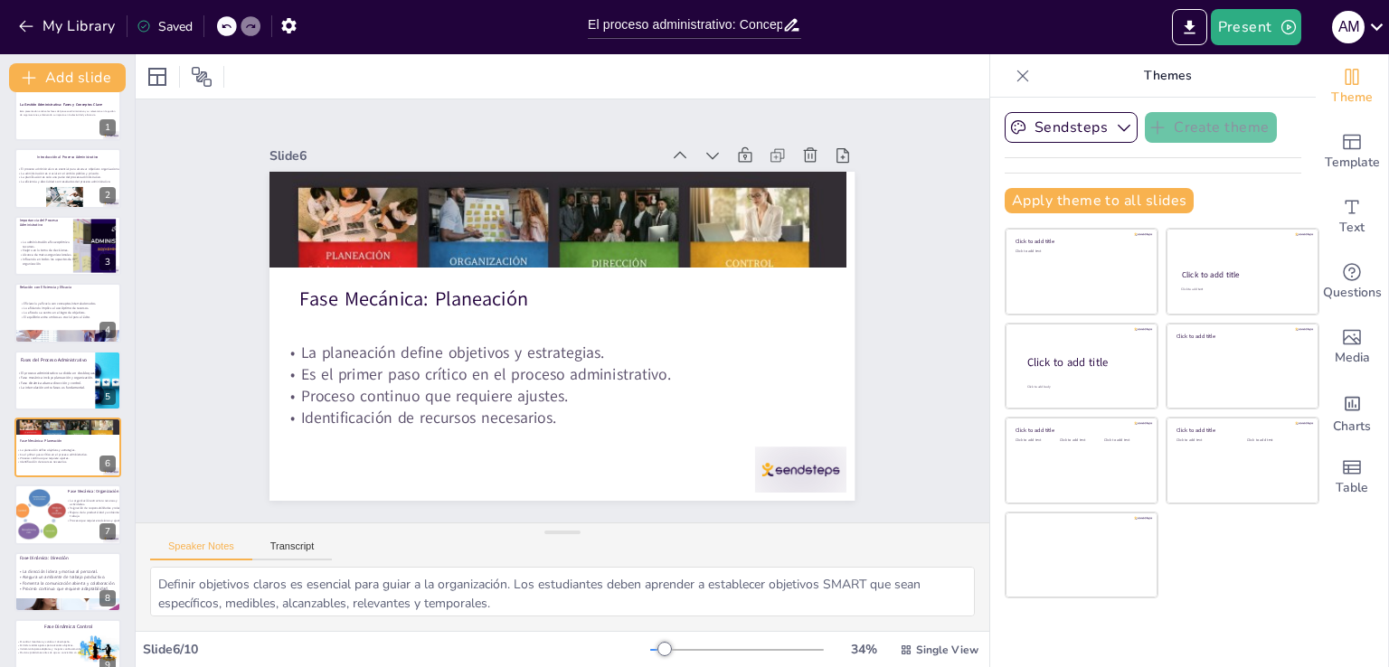
scroll to position [93, 0]
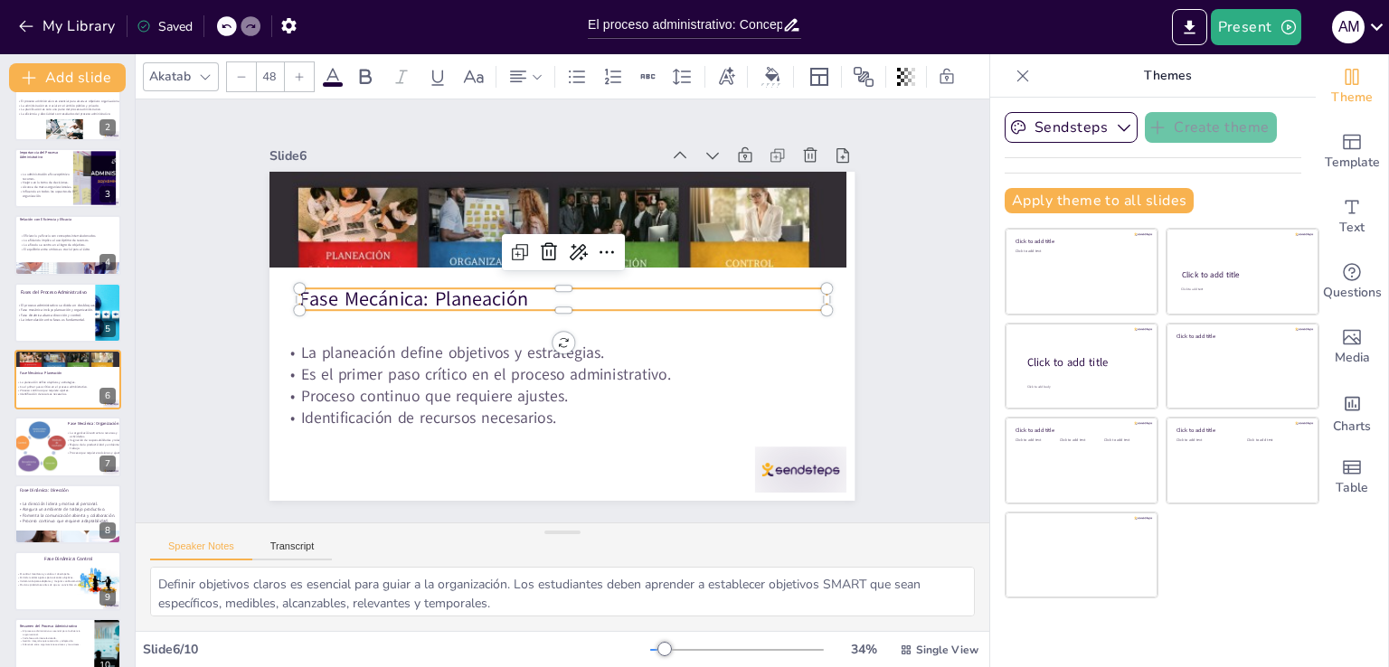
click at [459, 294] on p "Fase Mecánica: Planeación" at bounding box center [563, 299] width 526 height 27
click at [459, 294] on p "Fase Mecánica: Planeación" at bounding box center [564, 300] width 526 height 82
copy p "Fase Mecánica: Planeación"
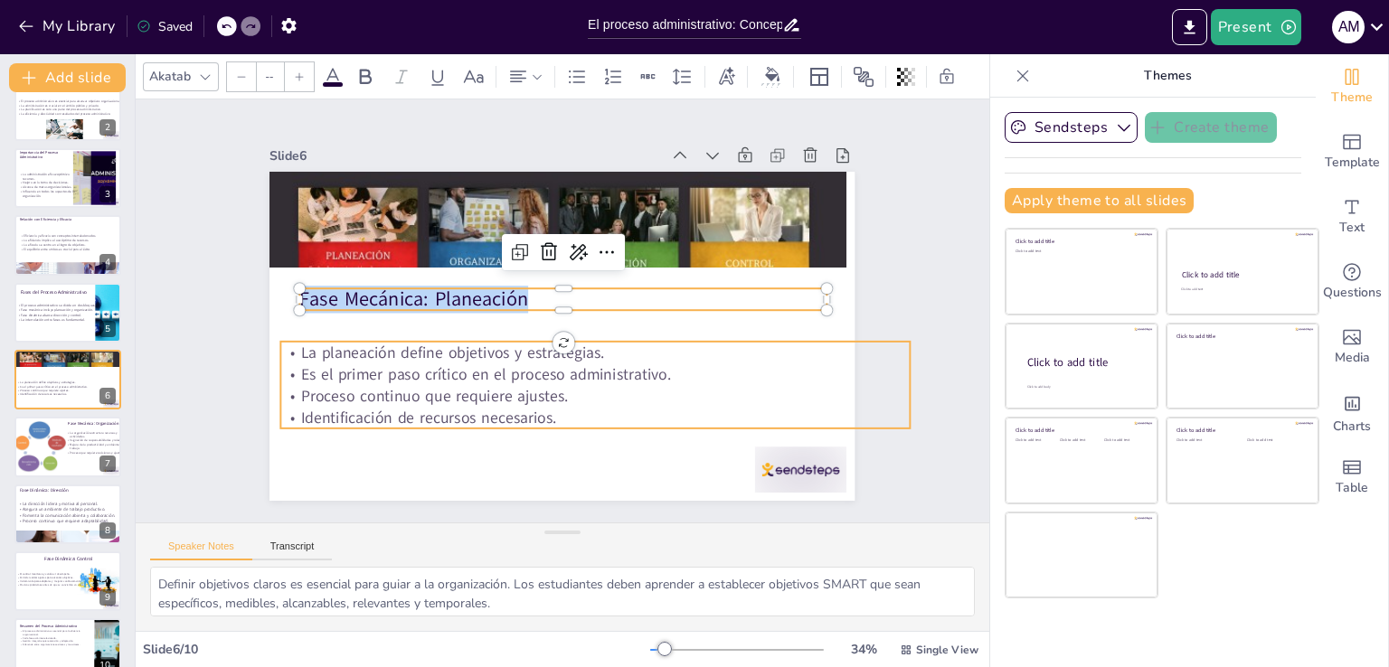
type input "38.2"
click at [495, 377] on p "Es el primer paso crítico en el proceso administrativo." at bounding box center [588, 377] width 627 height 87
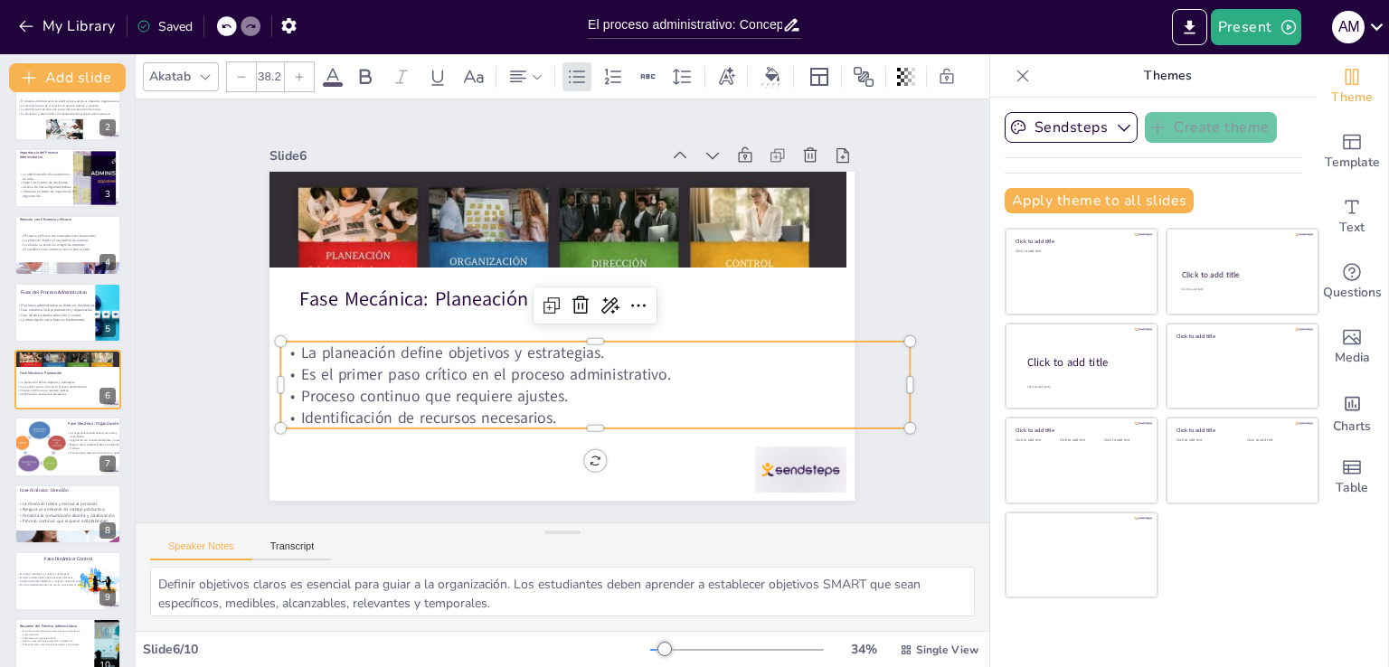
click at [495, 377] on p "Es el primer paso crítico en el proceso administrativo." at bounding box center [588, 378] width 627 height 88
click at [495, 377] on p "Es el primer paso crítico en el proceso administrativo." at bounding box center [581, 380] width 619 height 152
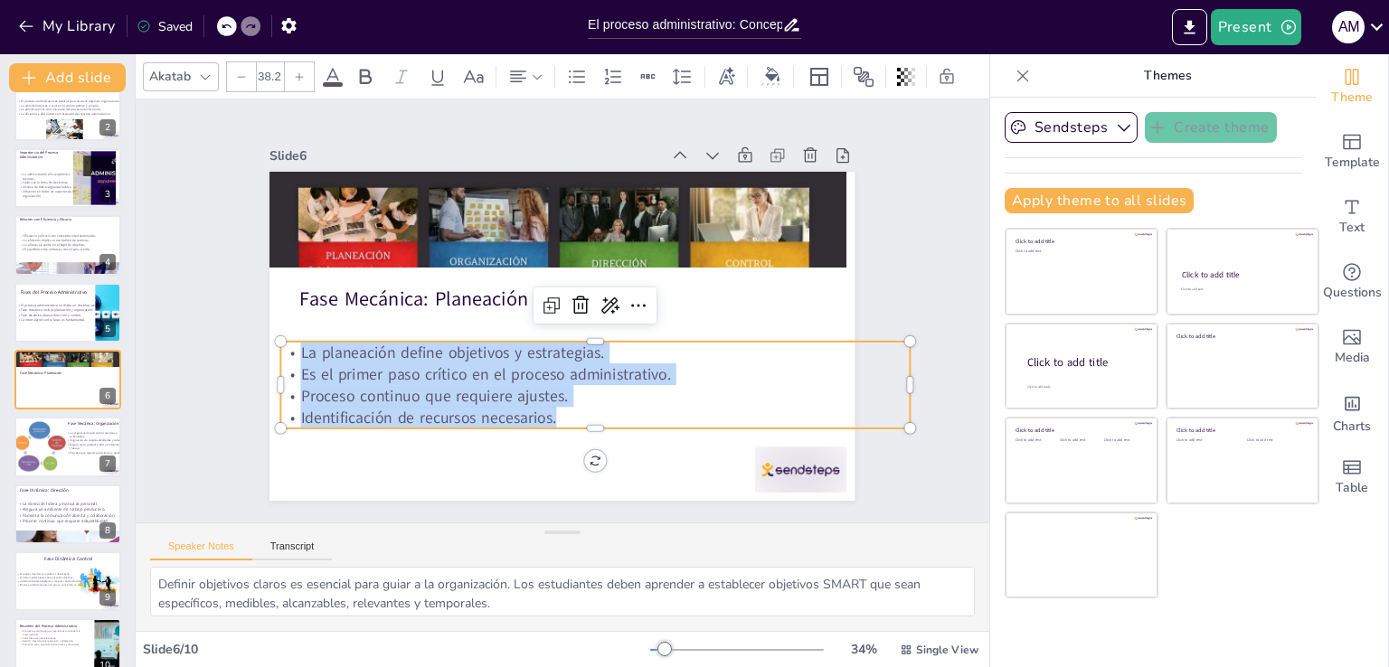
drag, startPoint x: 547, startPoint y: 411, endPoint x: 289, endPoint y: 344, distance: 266.2
click at [289, 344] on div "La planeación define objetivos y estrategias. Es el primer paso crítico en el p…" at bounding box center [587, 388] width 635 height 152
copy div "La planeación define objetivos y estrategias. Es el primer paso crítico en el p…"
click at [75, 456] on div at bounding box center [68, 447] width 108 height 61
type textarea "La estructura organizativa es clave para el funcionamiento efectivo. Los estudi…"
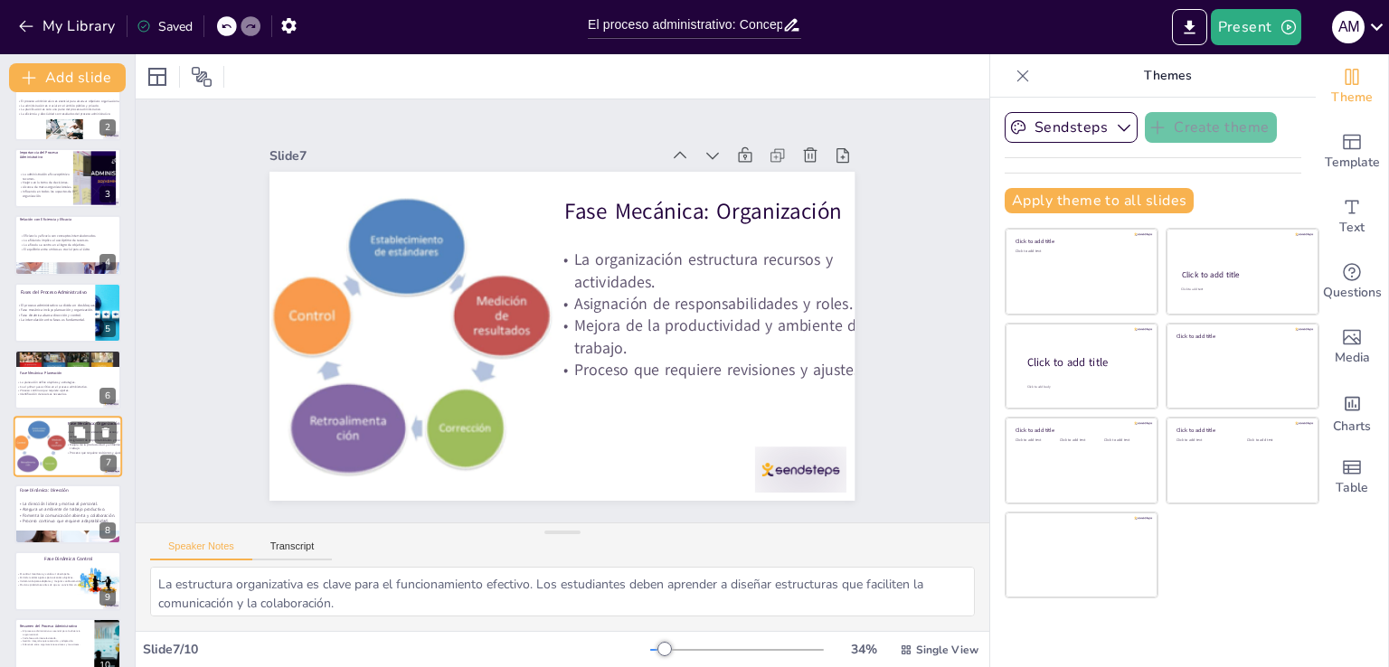
scroll to position [119, 0]
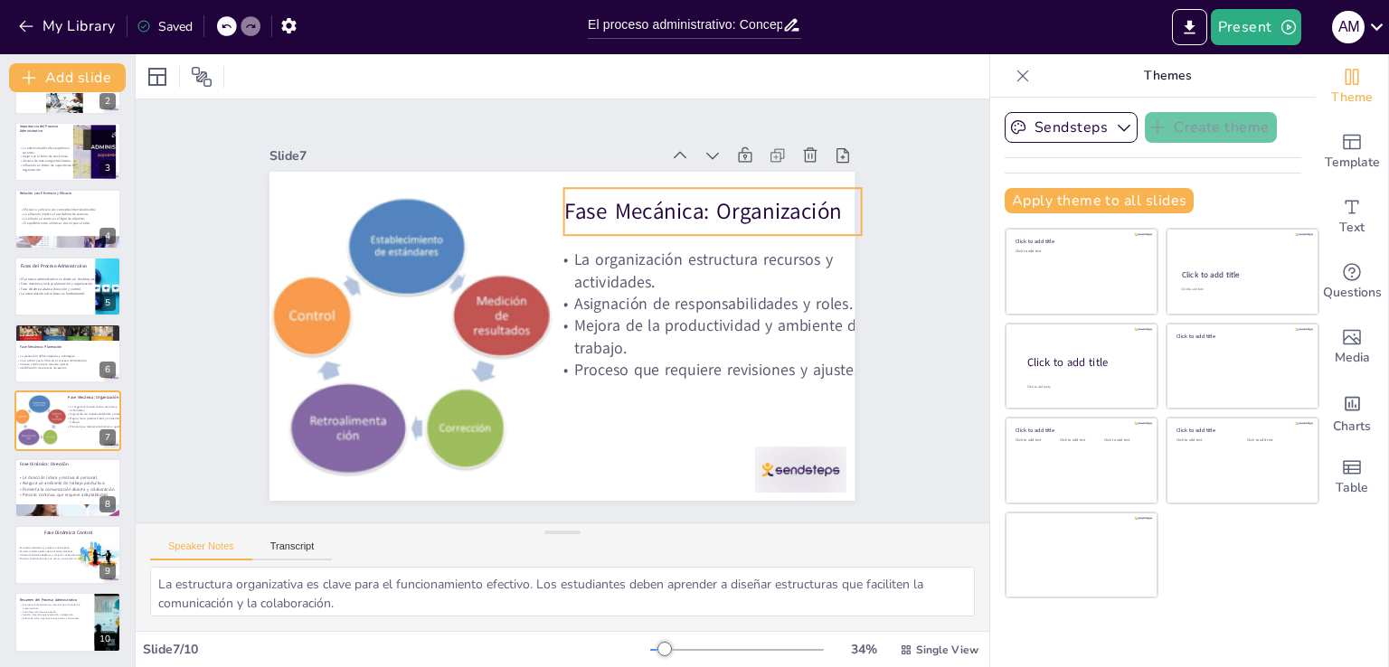
click at [625, 215] on p "Fase Mecánica: Organización" at bounding box center [712, 211] width 297 height 31
click at [625, 215] on p "Fase Mecánica: Organización" at bounding box center [722, 227] width 299 height 61
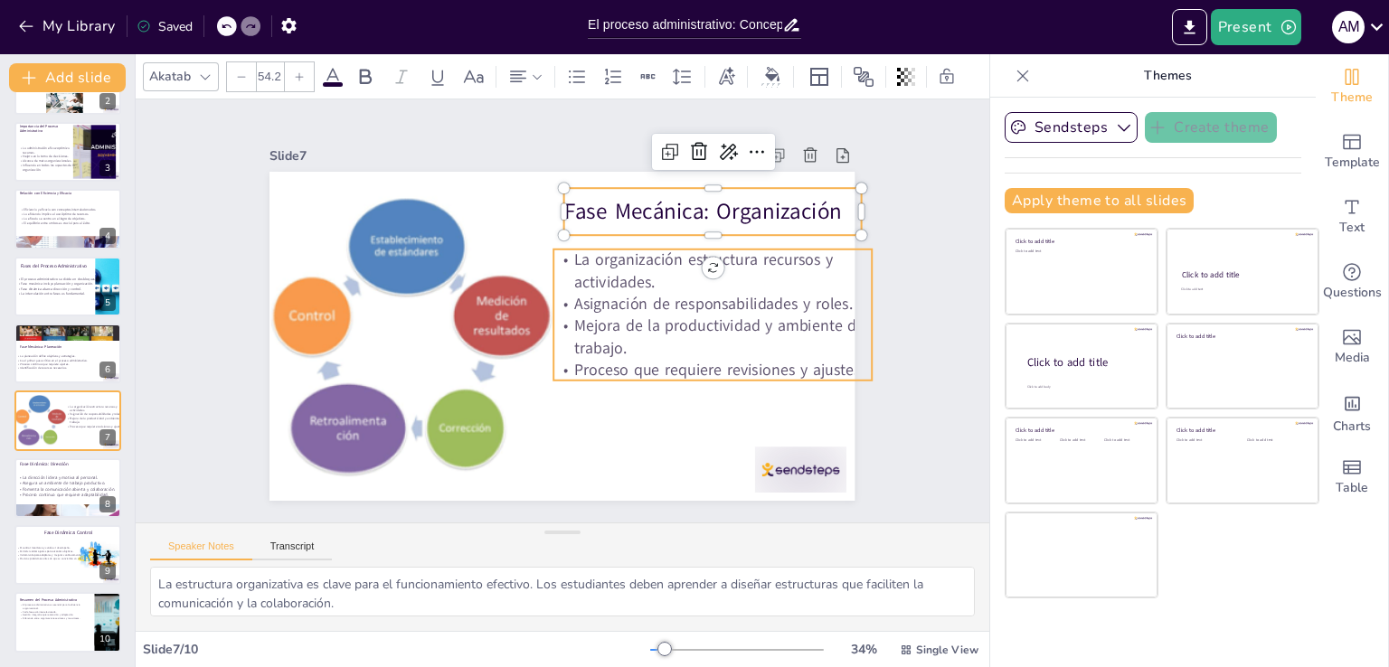
type input "38.7"
click at [633, 335] on p "Mejora de la productividad y ambiente de trabajo." at bounding box center [709, 352] width 321 height 77
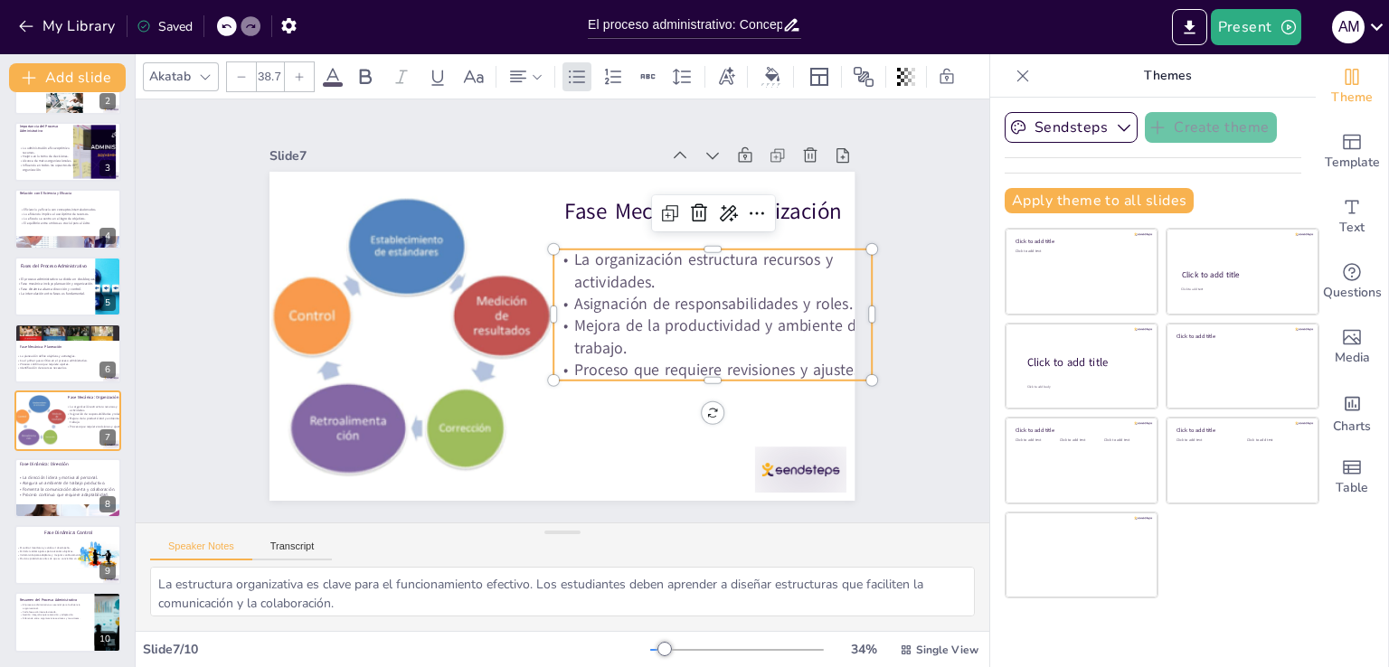
click at [633, 335] on p "Mejora de la productividad y ambiente de trabajo." at bounding box center [709, 352] width 321 height 77
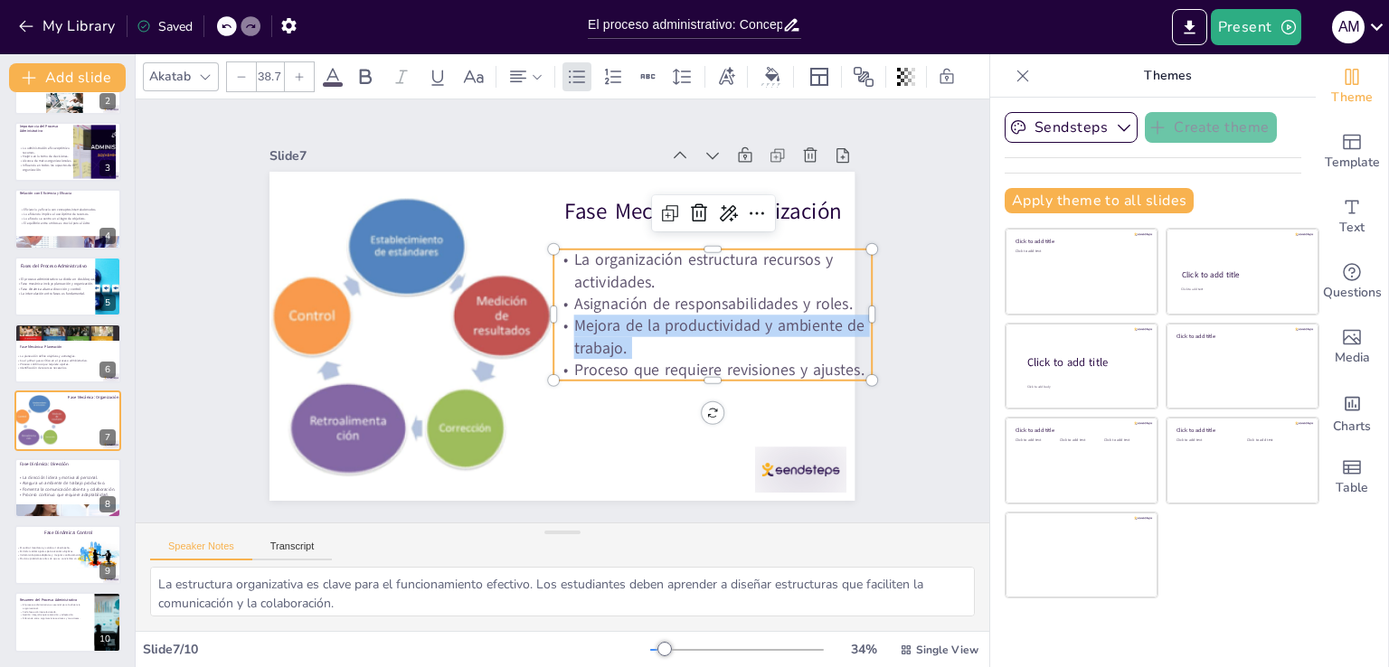
click at [633, 335] on p "Mejora de la productividad y ambiente de trabajo." at bounding box center [709, 352] width 321 height 77
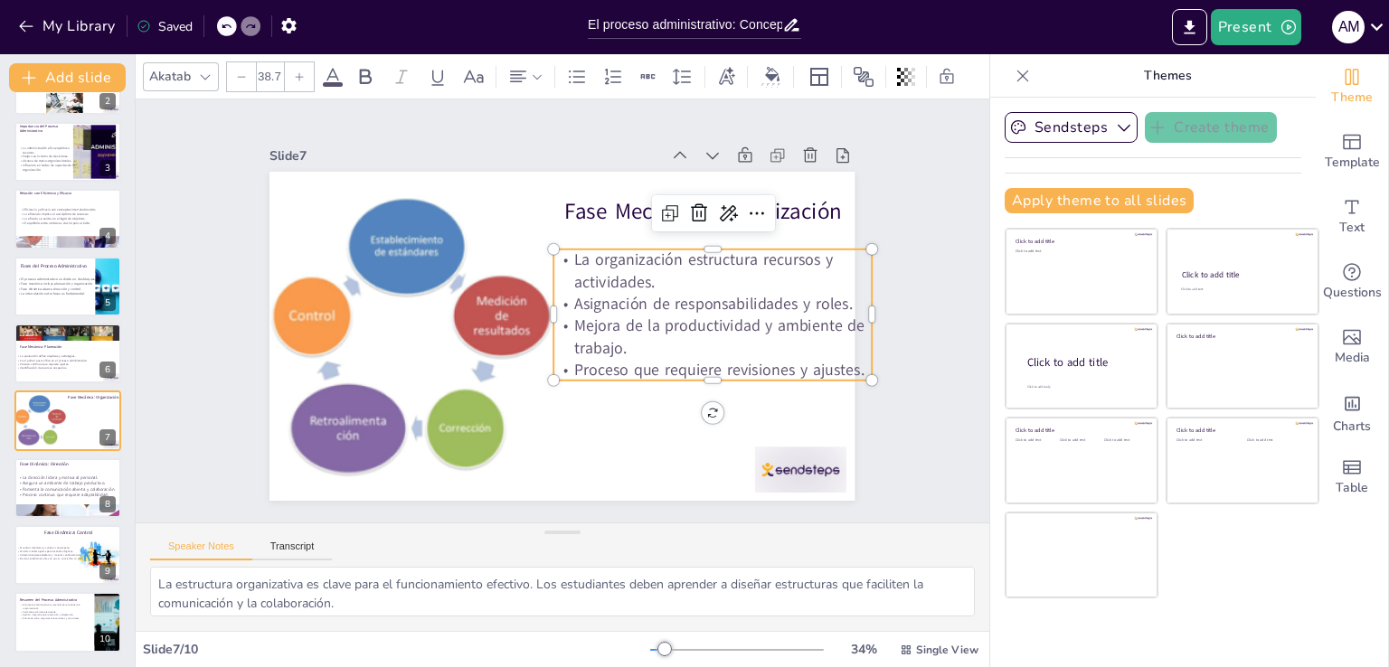
click at [799, 357] on p "Proceso que requiere revisiones y ajustes." at bounding box center [698, 400] width 316 height 88
drag, startPoint x: 853, startPoint y: 366, endPoint x: 839, endPoint y: 366, distance: 14.5
click at [839, 366] on div "Fase Mecánica: Organización La organización estructura recursos y actividades. …" at bounding box center [547, 331] width 666 height 610
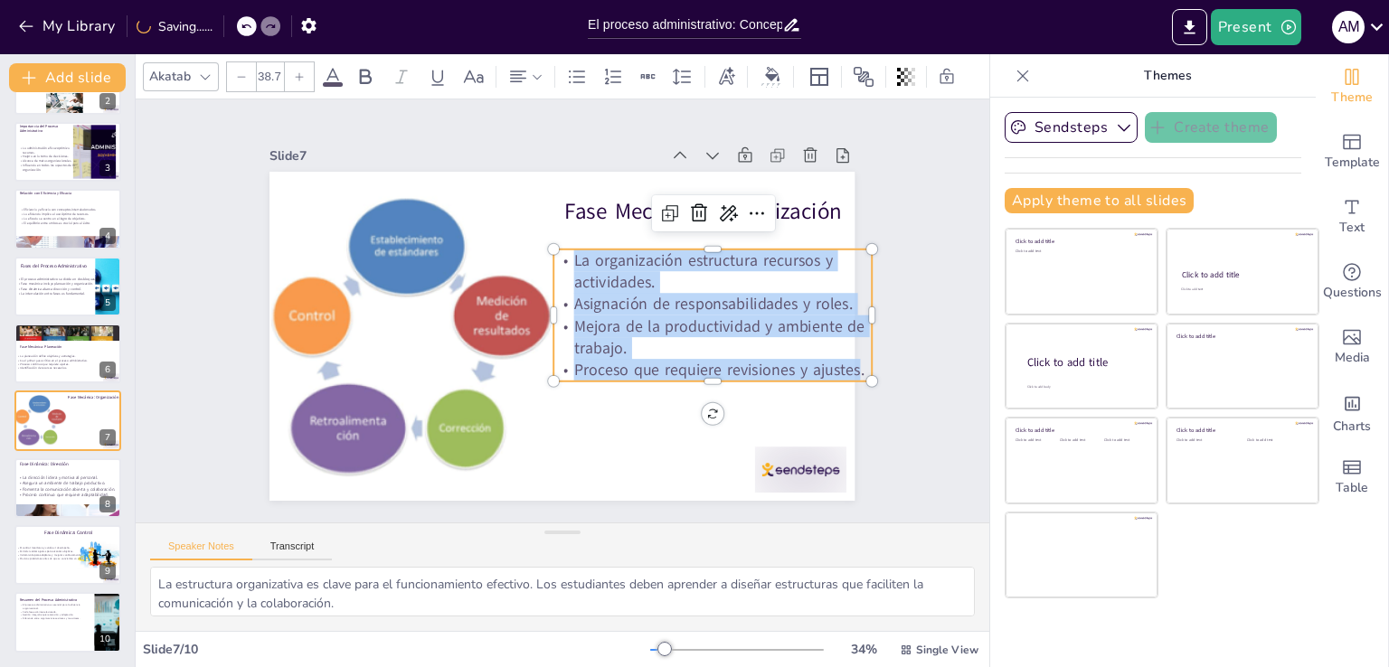
drag, startPoint x: 845, startPoint y: 365, endPoint x: 554, endPoint y: 250, distance: 313.0
click at [554, 250] on div "La organización estructura recursos y actividades. Asignación de responsabilida…" at bounding box center [712, 331] width 330 height 165
copy div "La organización estructura recursos y actividades. Asignación de responsabilida…"
click at [58, 494] on p "Proceso continuo que requiere adaptabilidad." at bounding box center [103, 495] width 175 height 6
type textarea "El liderazgo efectivo es fundamental para el éxito organizacional. Los estudian…"
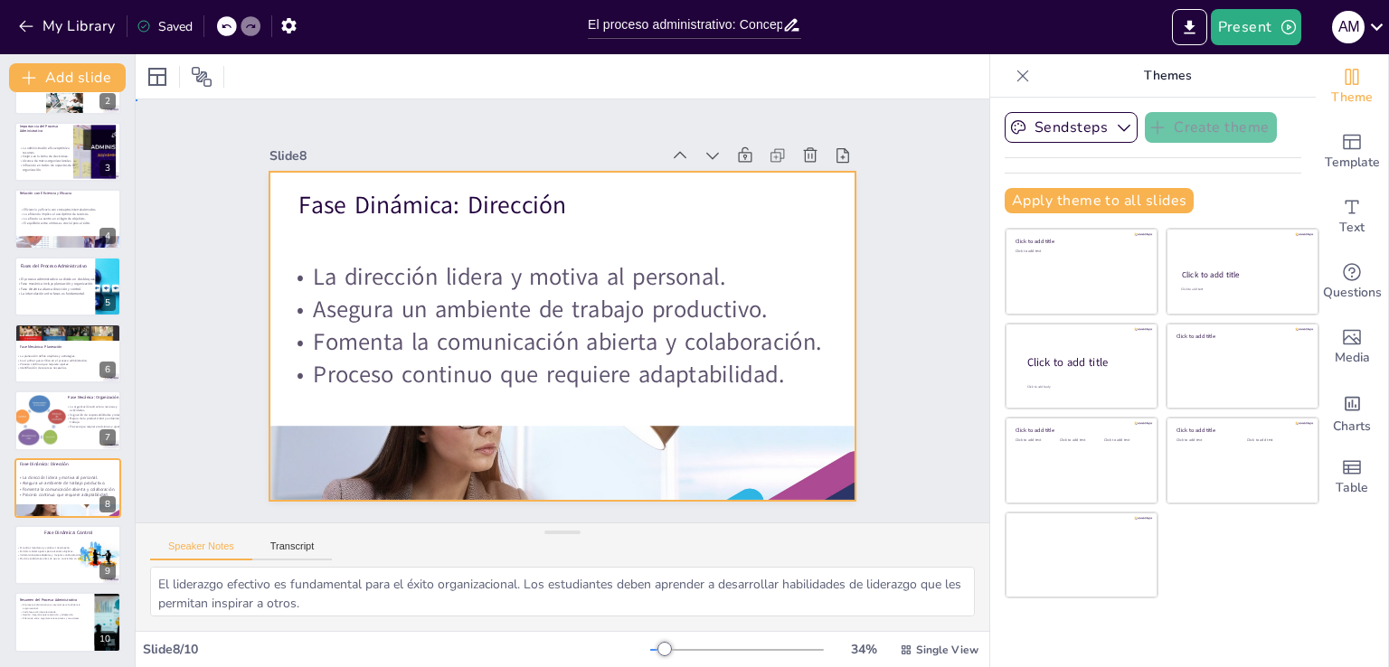
click at [533, 384] on div at bounding box center [557, 336] width 641 height 444
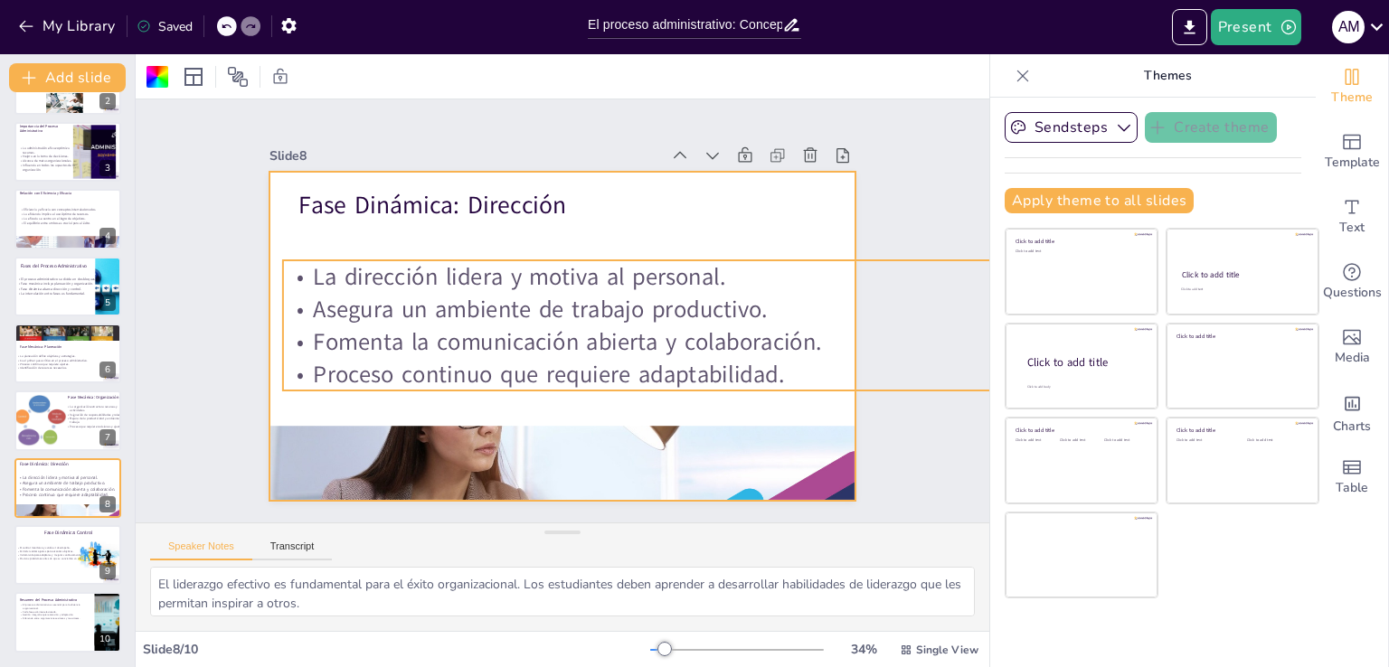
click at [542, 378] on p "Proceso continuo que requiere adaptabilidad." at bounding box center [748, 394] width 942 height 131
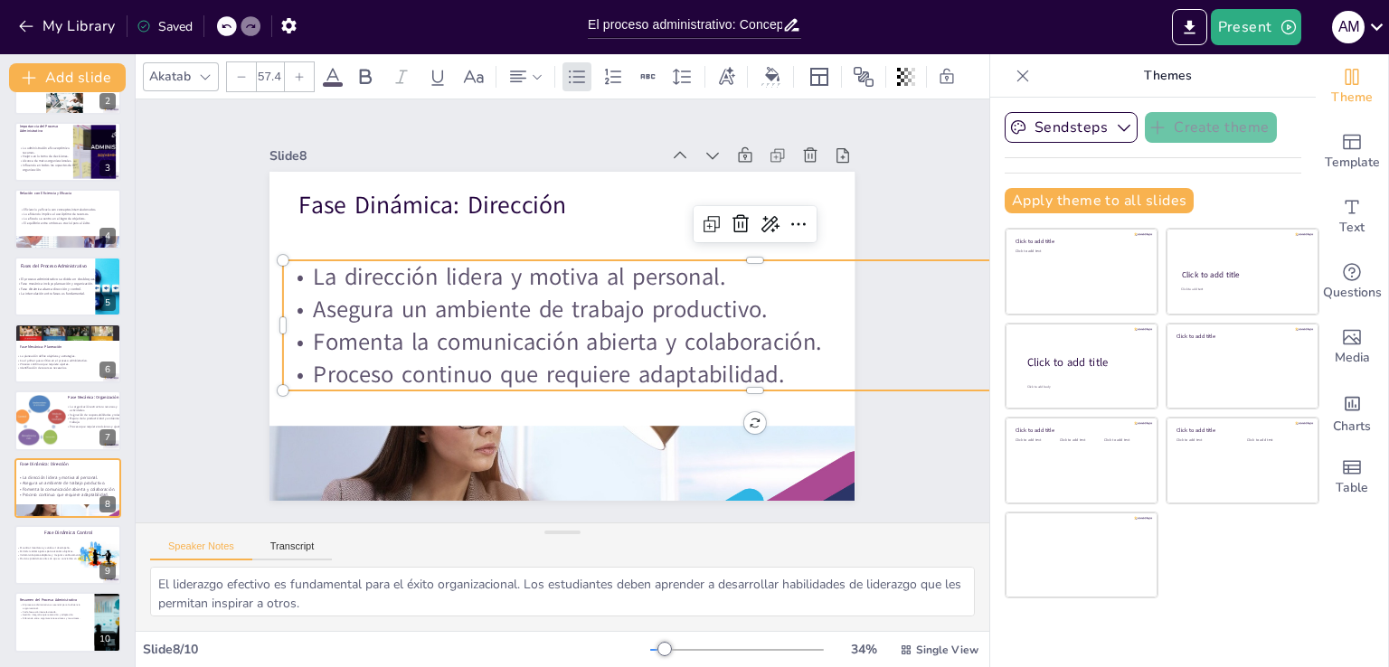
click at [542, 378] on p "Proceso continuo que requiere adaptabilidad." at bounding box center [738, 413] width 930 height 228
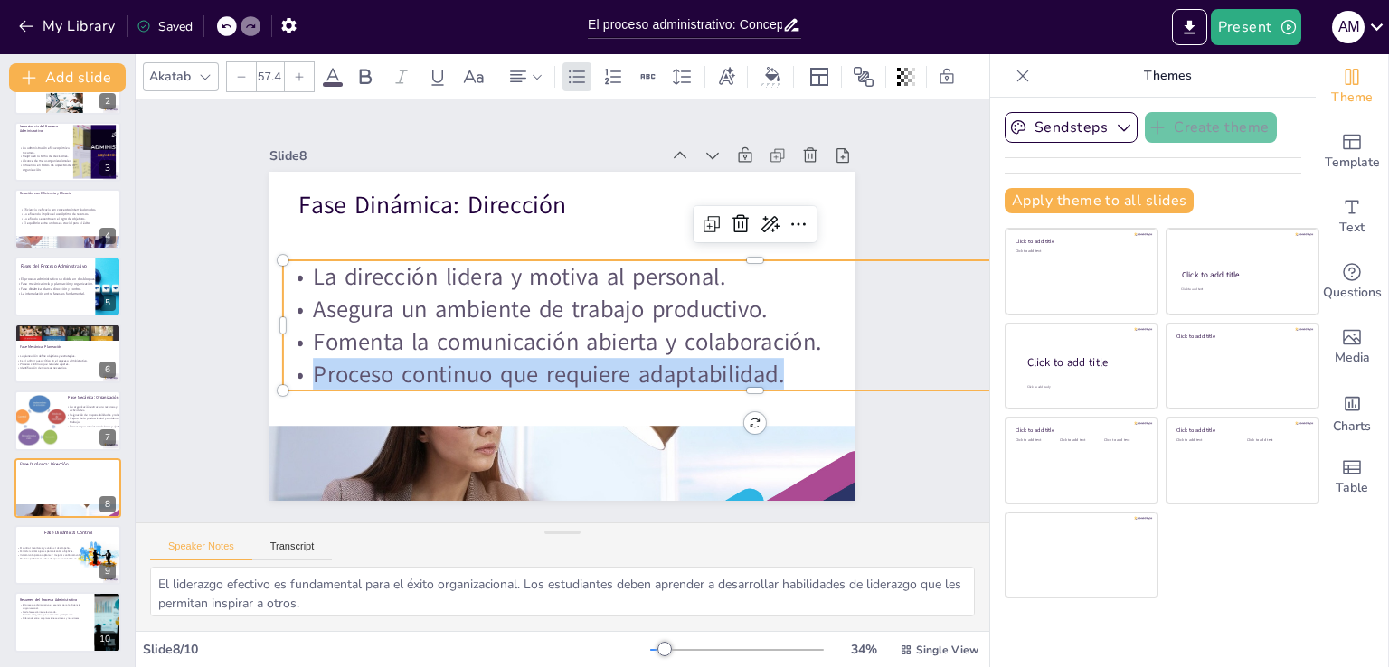
click at [542, 378] on p "Proceso continuo que requiere adaptabilidad." at bounding box center [748, 394] width 942 height 131
click at [777, 357] on p "Proceso continuo que requiere adaptabilidad." at bounding box center [748, 395] width 942 height 132
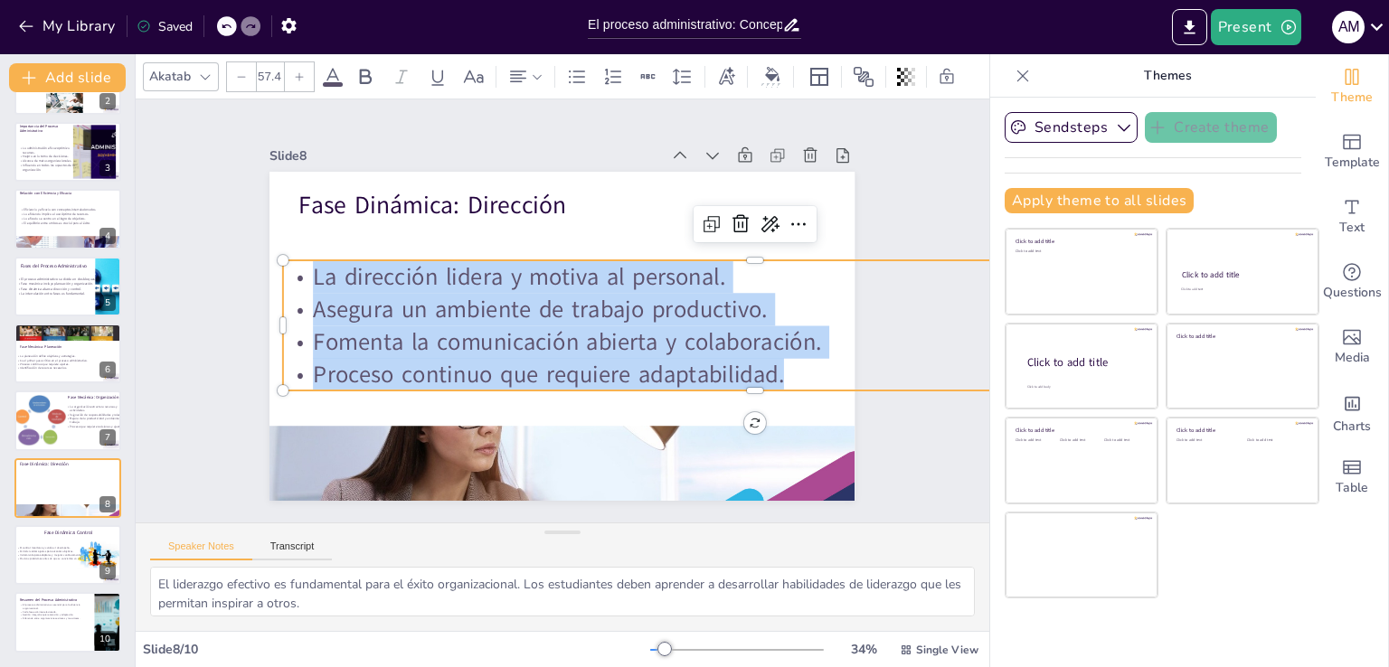
drag, startPoint x: 785, startPoint y: 363, endPoint x: 305, endPoint y: 276, distance: 488.0
click at [305, 276] on div "La dirección lidera y motiva al personal. Asegura un ambiente de trabajo produc…" at bounding box center [753, 345] width 952 height 229
copy div "La dirección lidera y motiva al personal. Asegura un ambiente de trabajo produc…"
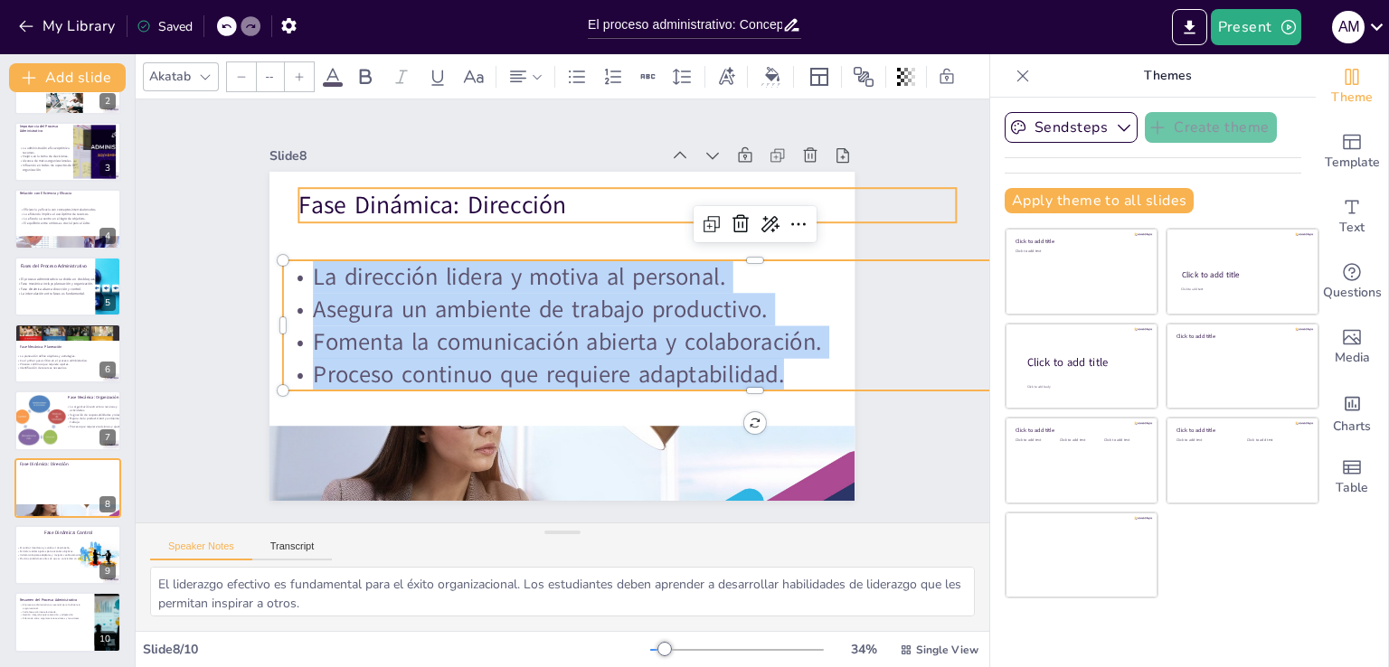
click at [465, 188] on p "Fase Dinámica: Dirección" at bounding box center [627, 205] width 656 height 34
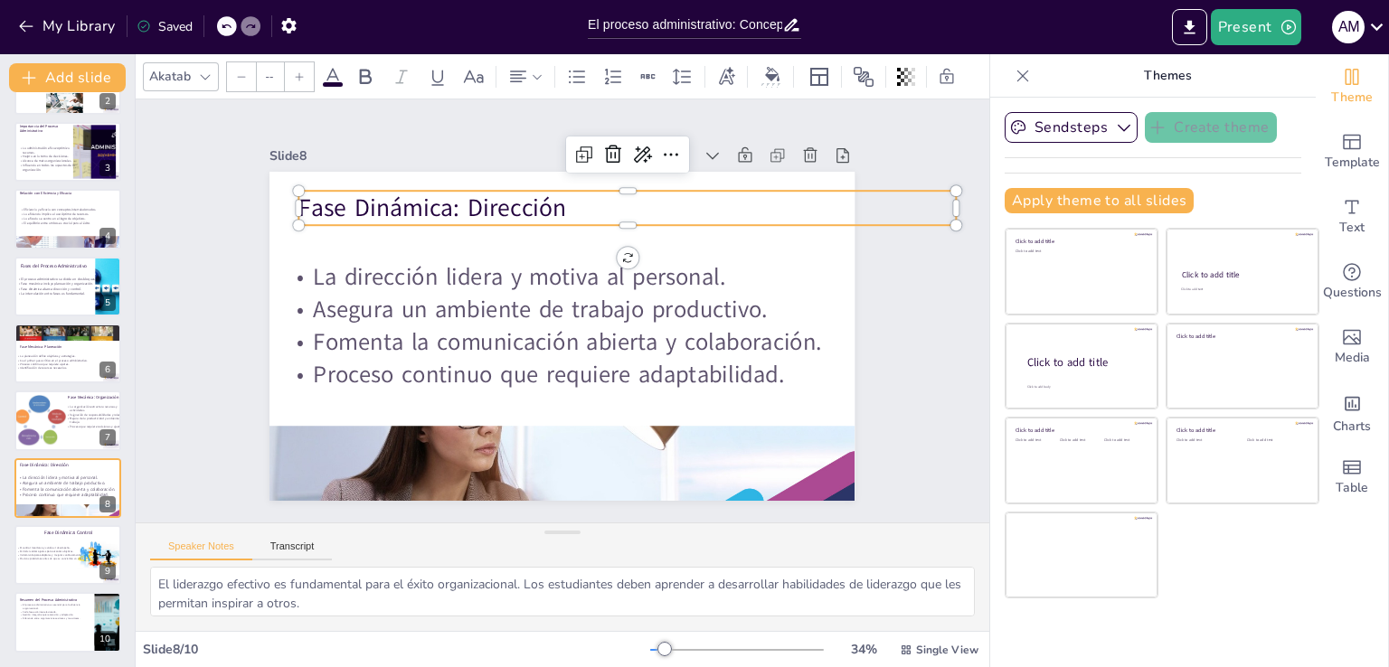
type input "59.9"
click at [464, 193] on p "Fase Dinámica: Dirección" at bounding box center [647, 224] width 649 height 170
click at [464, 193] on p "Fase Dinámica: Dirección" at bounding box center [637, 216] width 656 height 102
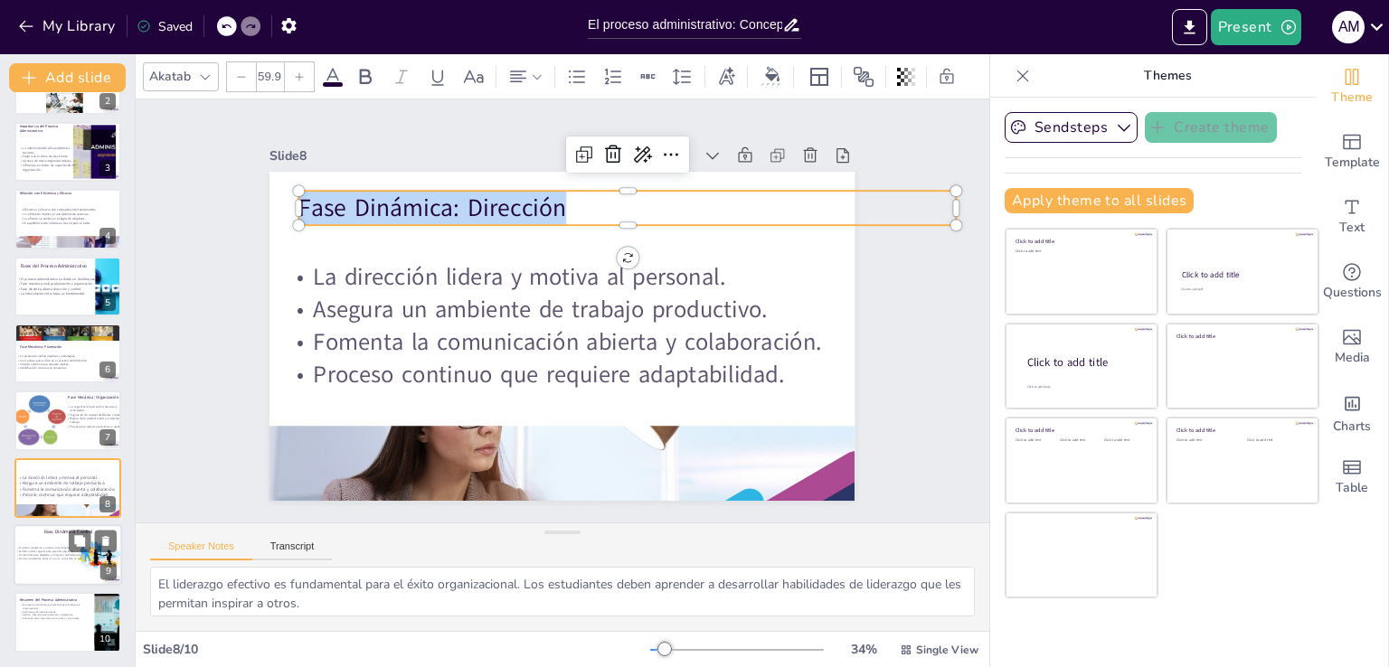
click at [40, 561] on div at bounding box center [68, 554] width 108 height 61
type textarea "El monitoreo constante es esencial para la mejora continua. Los estudiantes deb…"
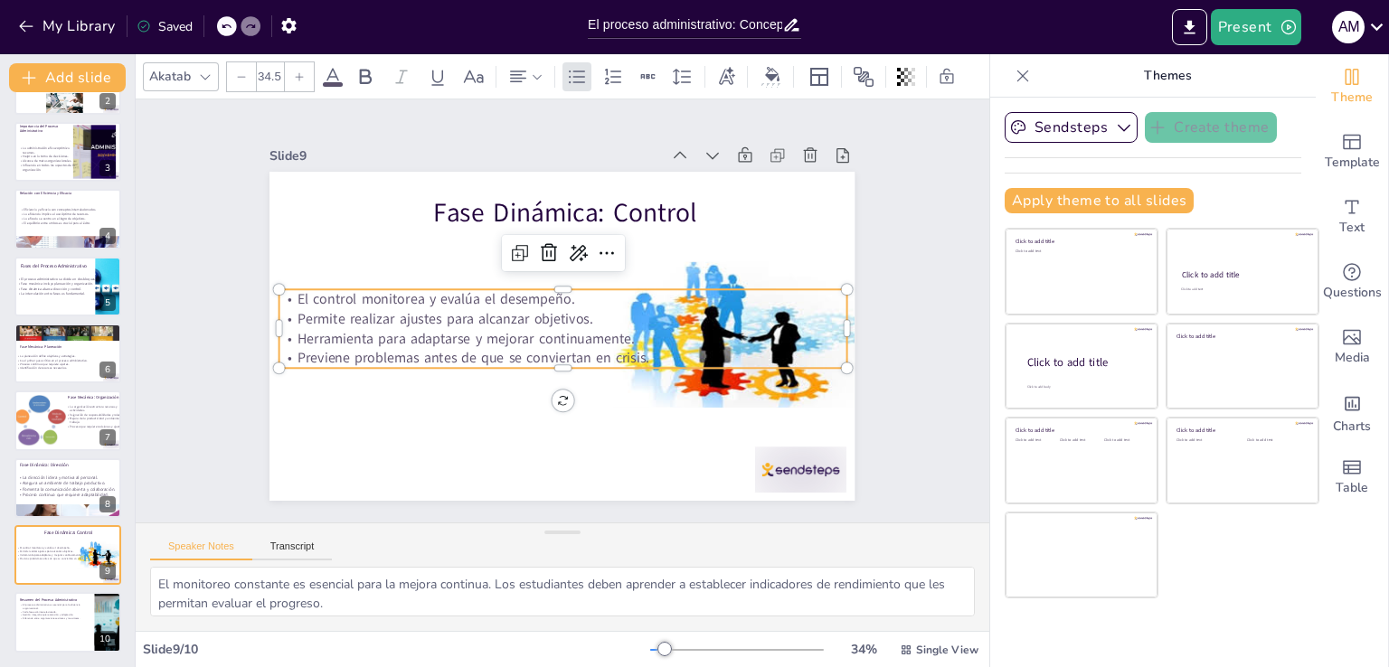
click at [527, 340] on p "Herramienta para adaptarse y mejorar continuamente." at bounding box center [560, 338] width 566 height 79
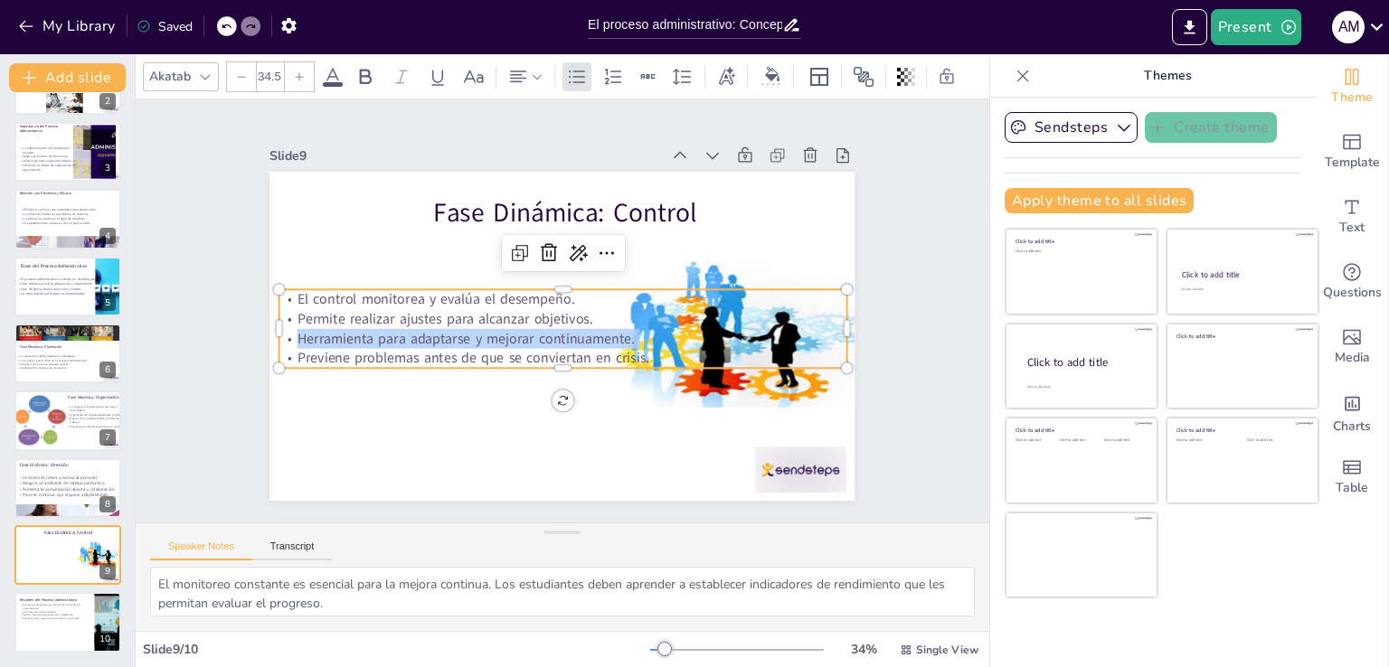
click at [527, 340] on p "Herramienta para adaptarse y mejorar continuamente." at bounding box center [560, 338] width 566 height 79
click at [527, 340] on p "Herramienta para adaptarse y mejorar continuamente." at bounding box center [562, 339] width 567 height 20
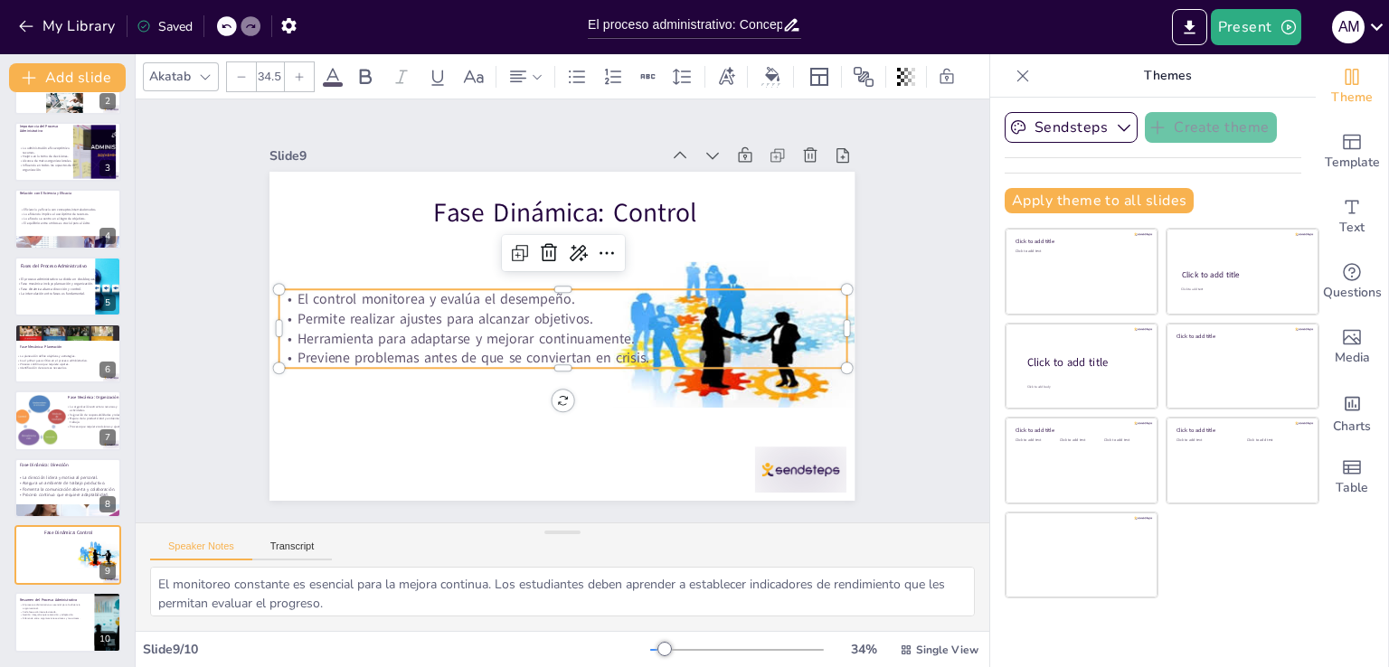
click at [655, 351] on p "Previene problemas antes de que se conviertan en crisis." at bounding box center [548, 355] width 545 height 193
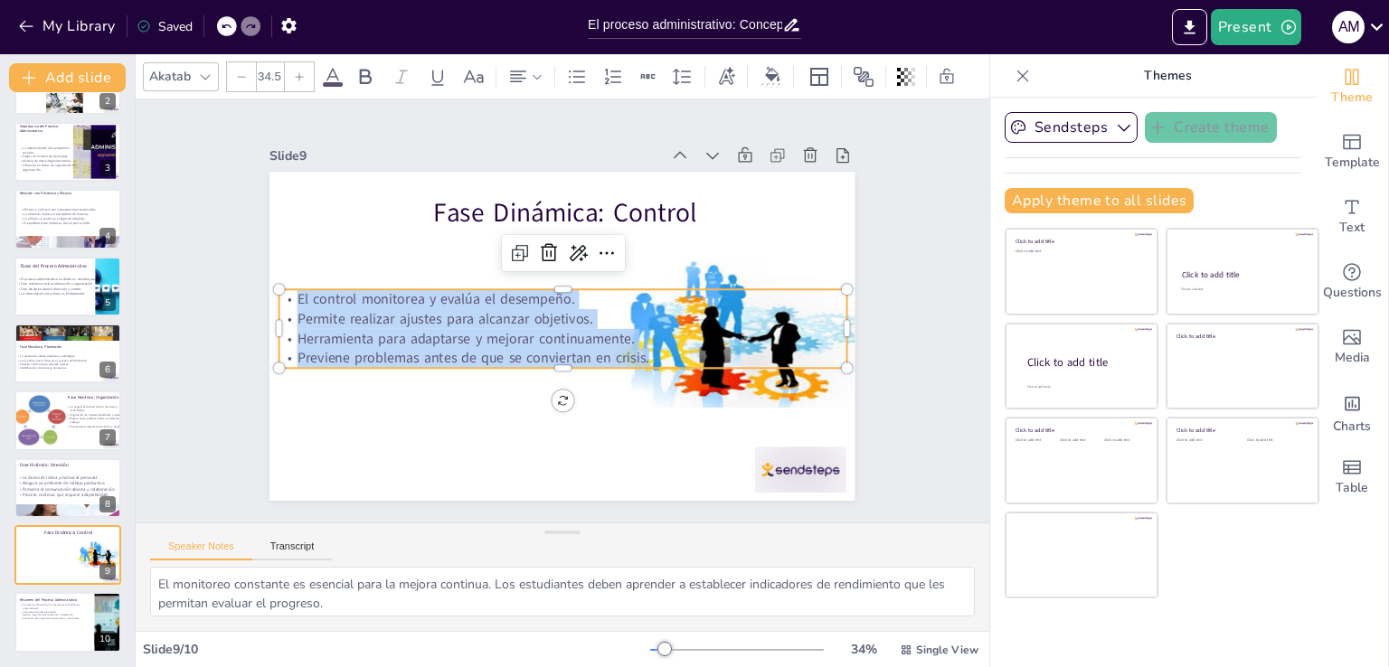
drag, startPoint x: 655, startPoint y: 351, endPoint x: 275, endPoint y: 280, distance: 386.2
click at [275, 280] on div "Fase Dinámica: Control El control monitorea y evalúa el desempeño. Permite real…" at bounding box center [554, 335] width 658 height 494
copy div "El control monitorea y evalúa el desempeño. Permite realizar ajustes para alcan…"
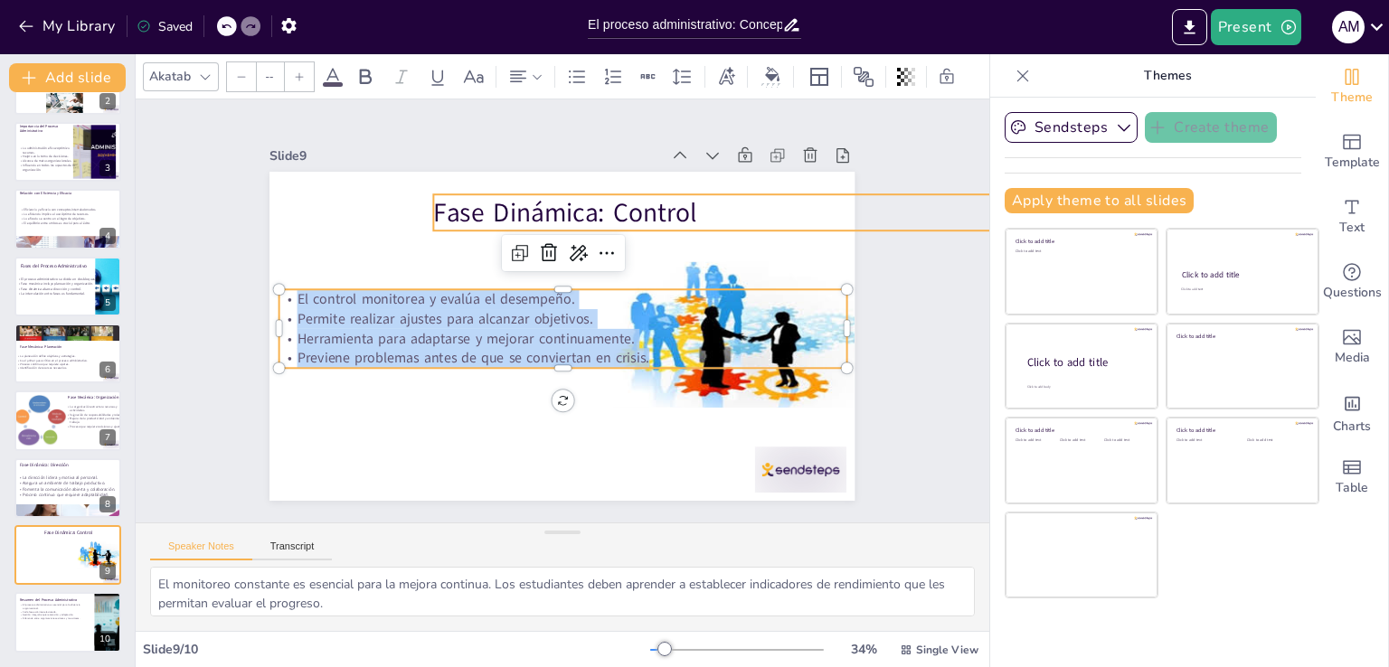
type input "63.8"
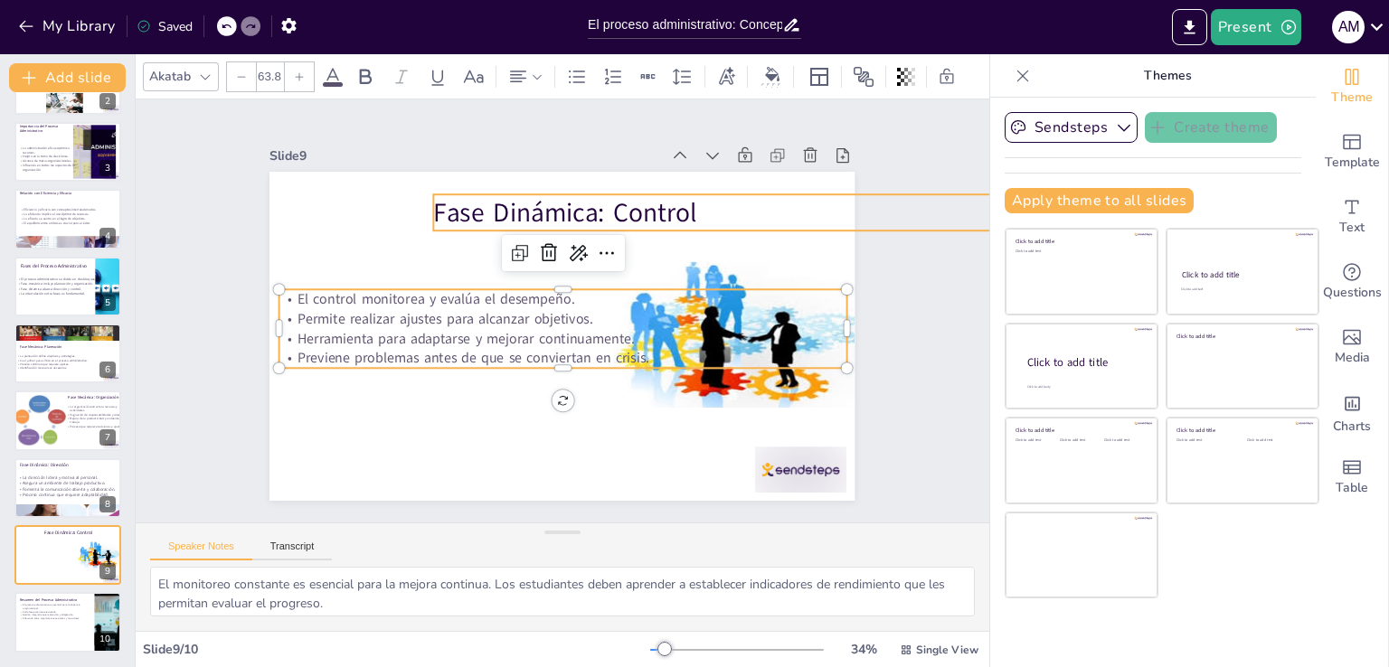
click at [507, 202] on p "Fase Dinámica: Control" at bounding box center [793, 236] width 700 height 109
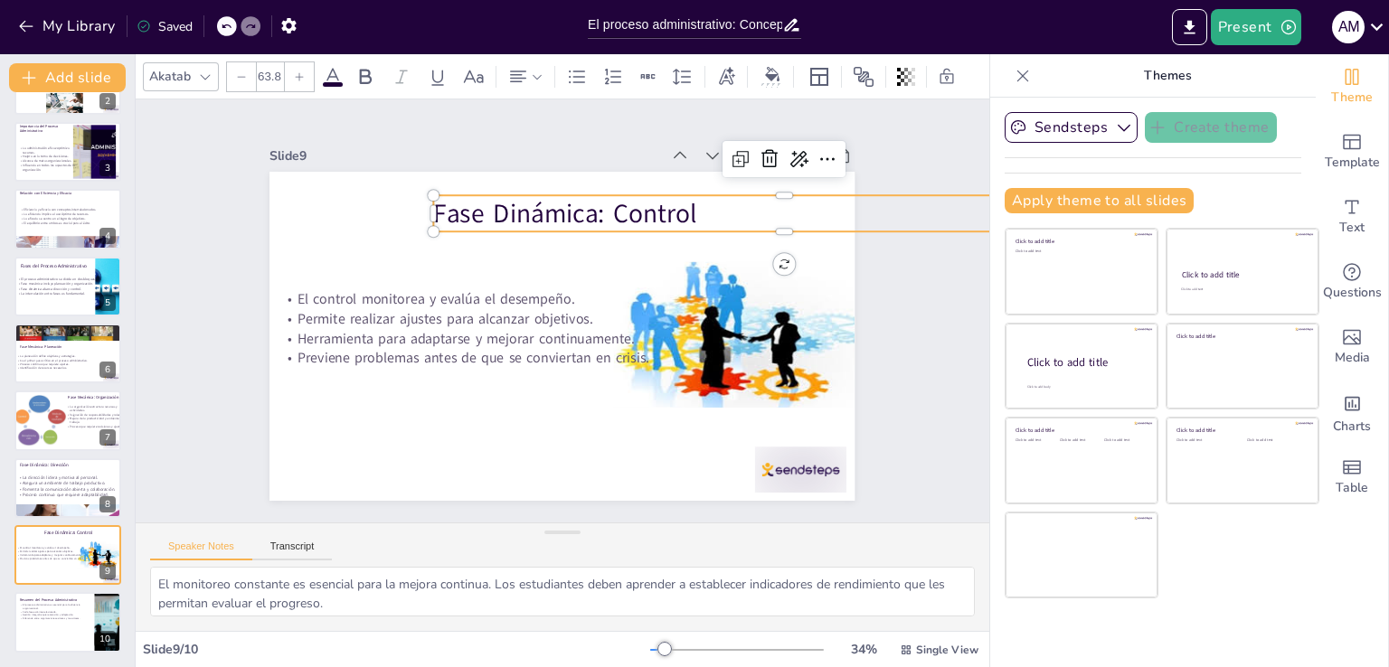
click at [507, 202] on p "Fase Dinámica: Control" at bounding box center [793, 237] width 700 height 109
click at [507, 202] on p "Fase Dinámica: Control" at bounding box center [799, 262] width 693 height 182
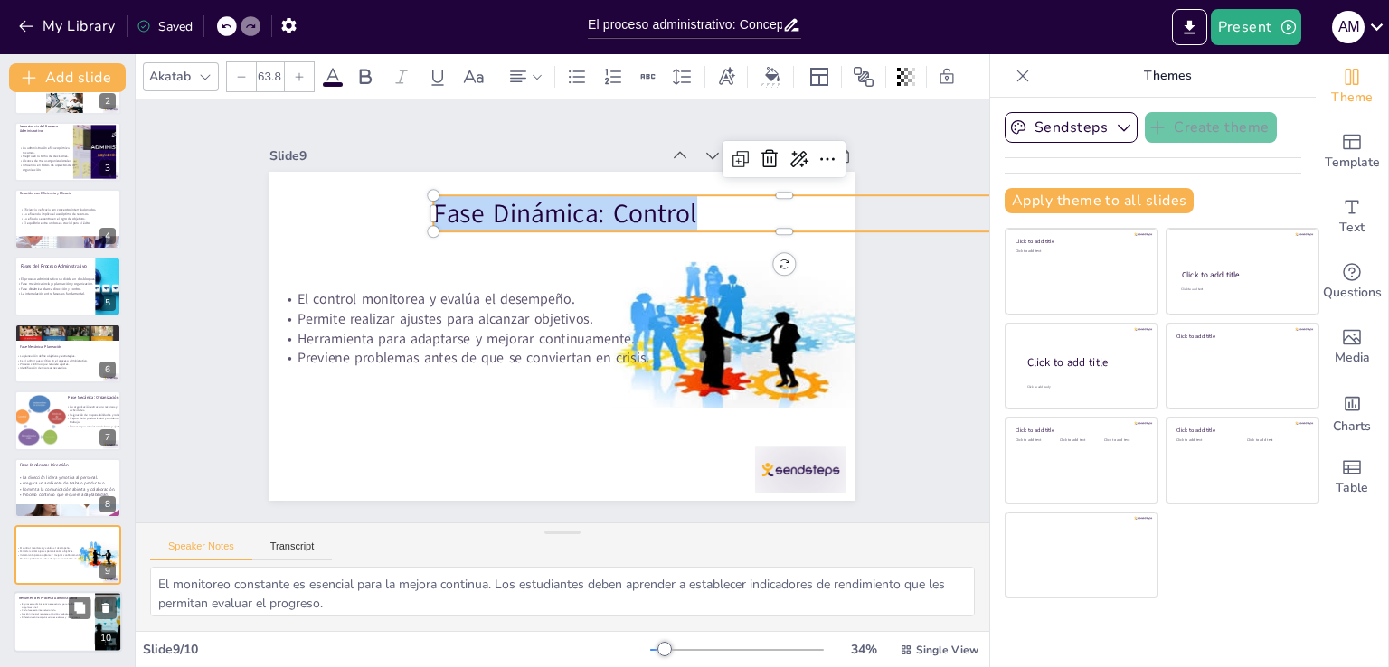
click at [57, 630] on div at bounding box center [68, 622] width 108 height 61
type textarea "La eficiencia es un objetivo clave del proceso administrativo. Los estudiantes …"
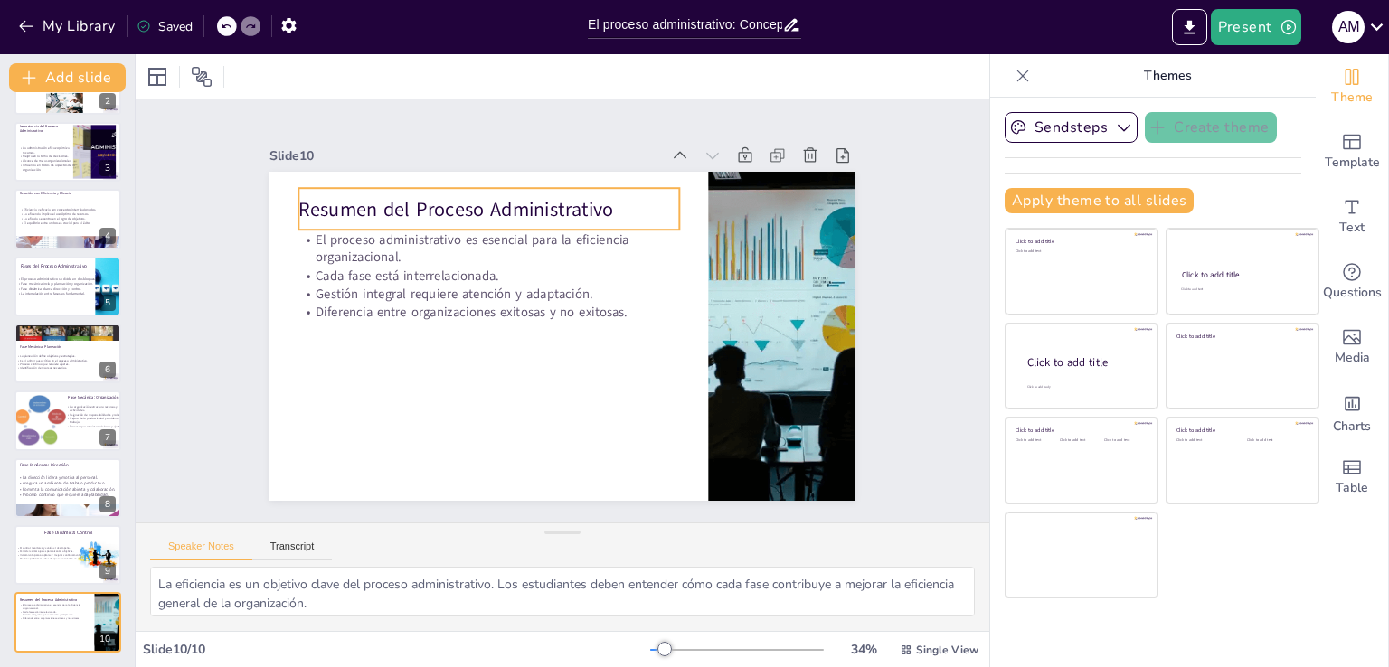
click at [481, 200] on p "Resumen del Proceso Administrativo" at bounding box center [512, 196] width 378 height 106
click at [481, 200] on p "Resumen del Proceso Administrativo" at bounding box center [500, 202] width 381 height 67
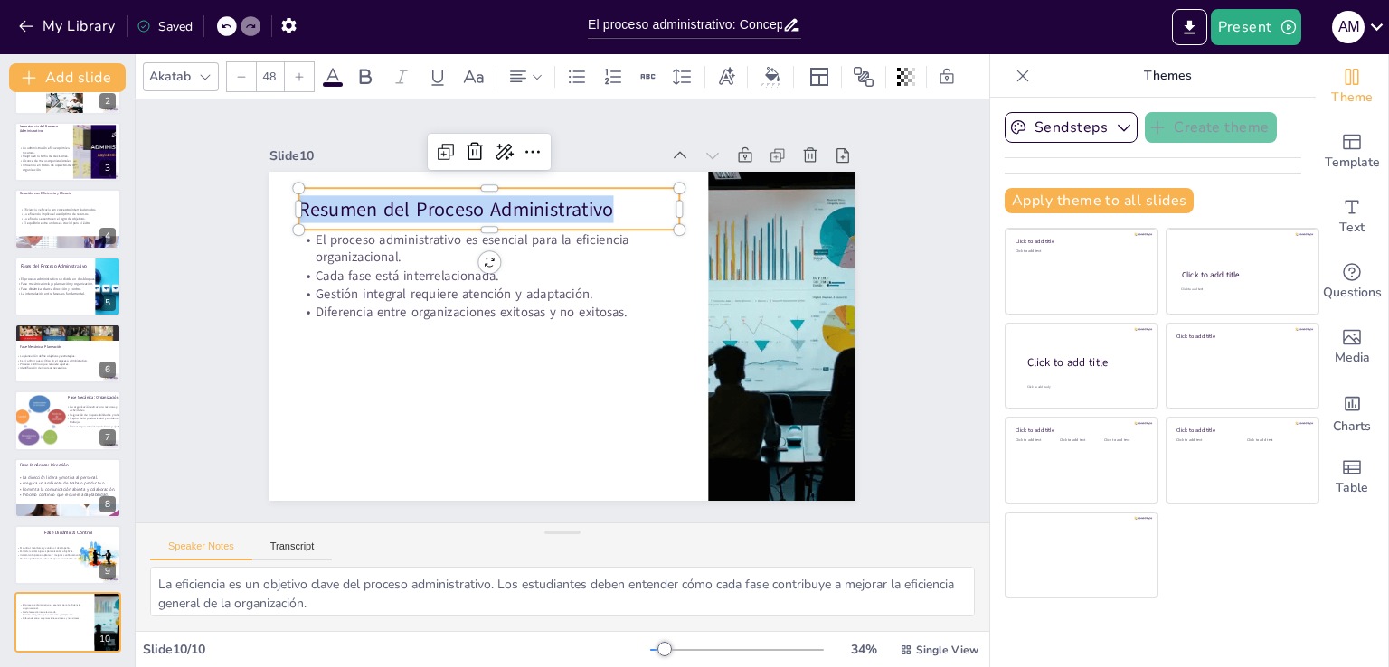
click at [481, 200] on p "Resumen del Proceso Administrativo" at bounding box center [500, 202] width 381 height 67
type input "32"
click at [523, 297] on p "Diferencia entre organizaciones exitosas y no exitosas." at bounding box center [519, 252] width 238 height 318
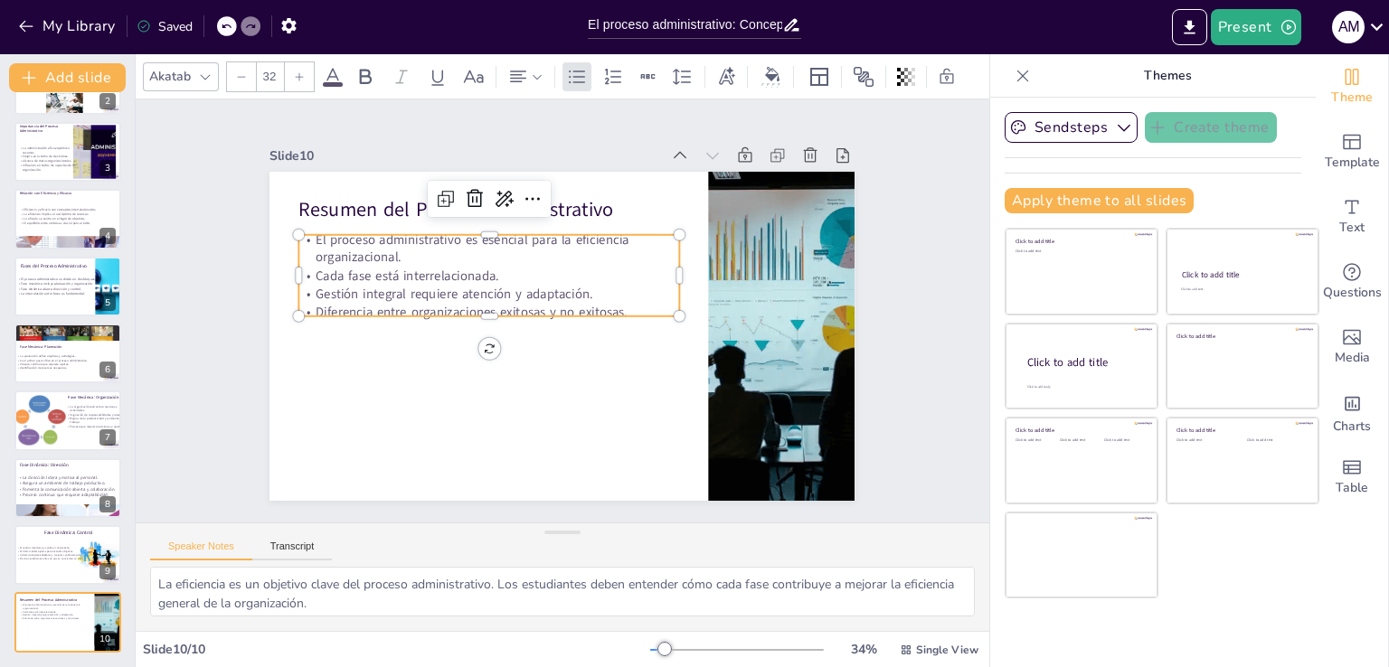
click at [616, 301] on p "Diferencia entre organizaciones exitosas y no exitosas." at bounding box center [498, 276] width 338 height 206
click at [616, 301] on p "Diferencia entre organizaciones exitosas y no exitosas." at bounding box center [513, 257] width 268 height 295
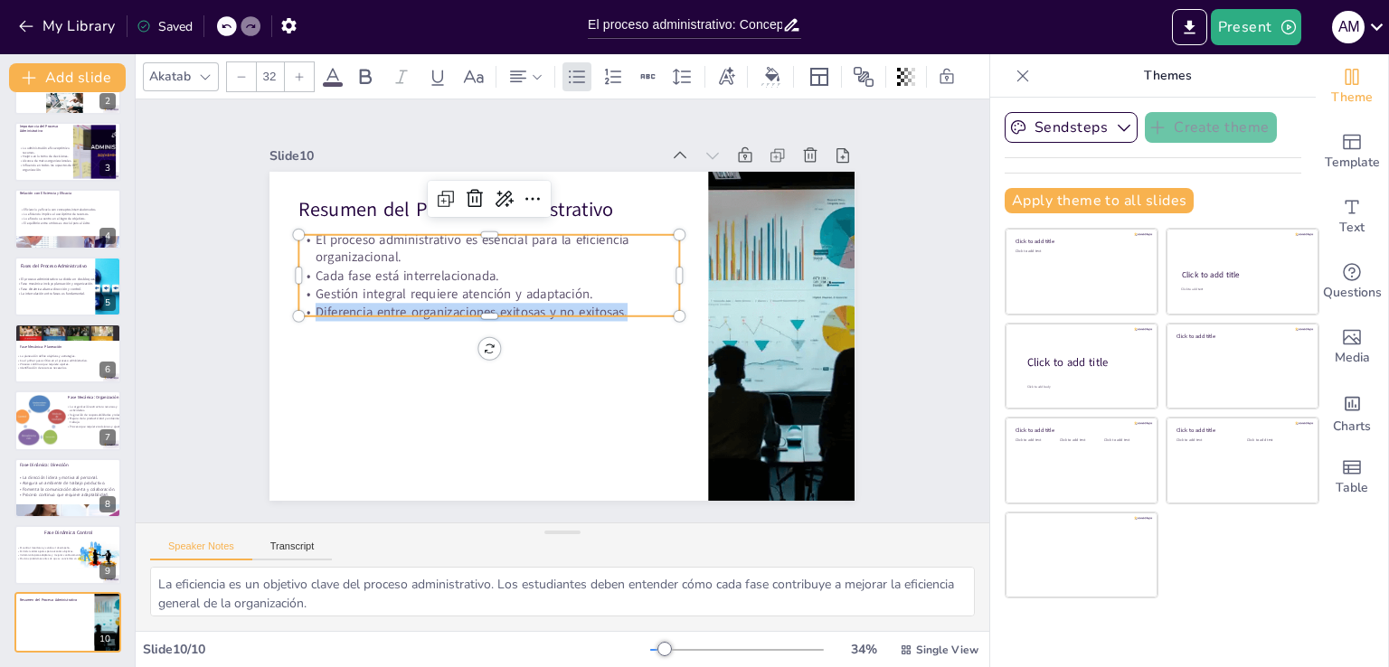
click at [616, 301] on p "Diferencia entre organizaciones exitosas y no exitosas." at bounding box center [489, 305] width 380 height 58
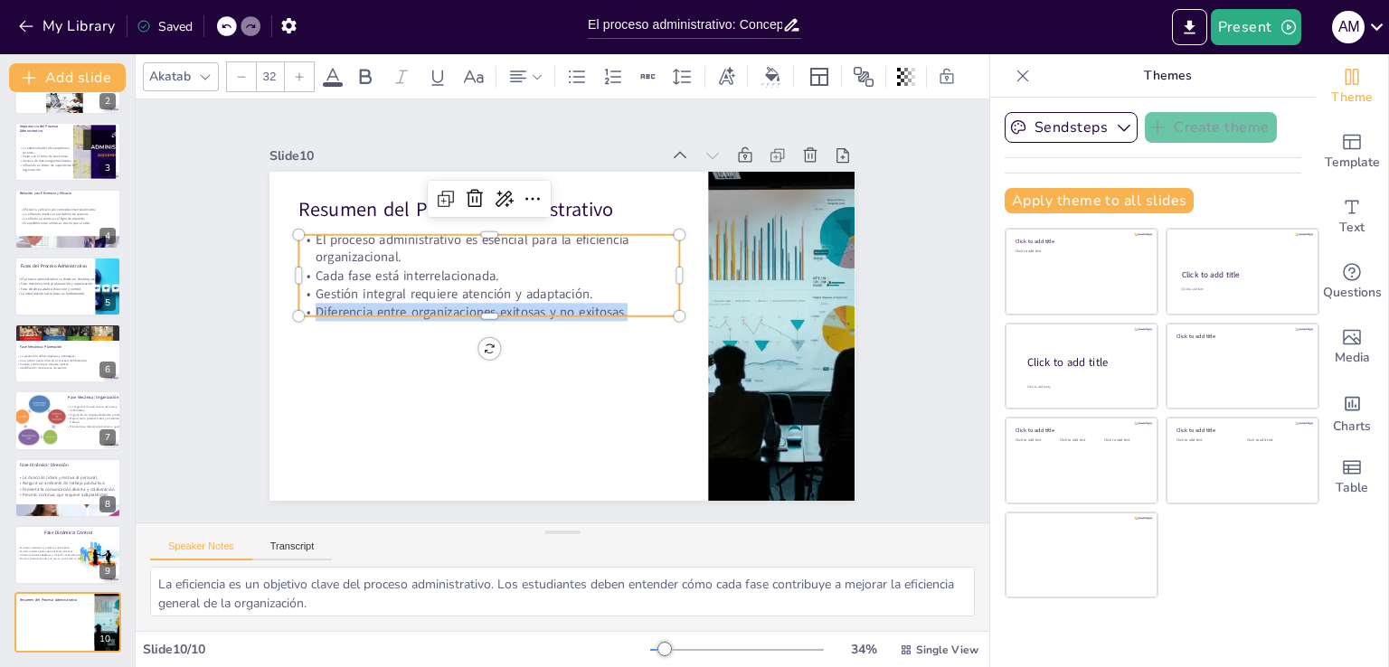
click at [615, 301] on p "Diferencia entre organizaciones exitosas y no exitosas." at bounding box center [489, 305] width 380 height 58
click at [616, 297] on p "Diferencia entre organizaciones exitosas y no exitosas." at bounding box center [489, 305] width 380 height 58
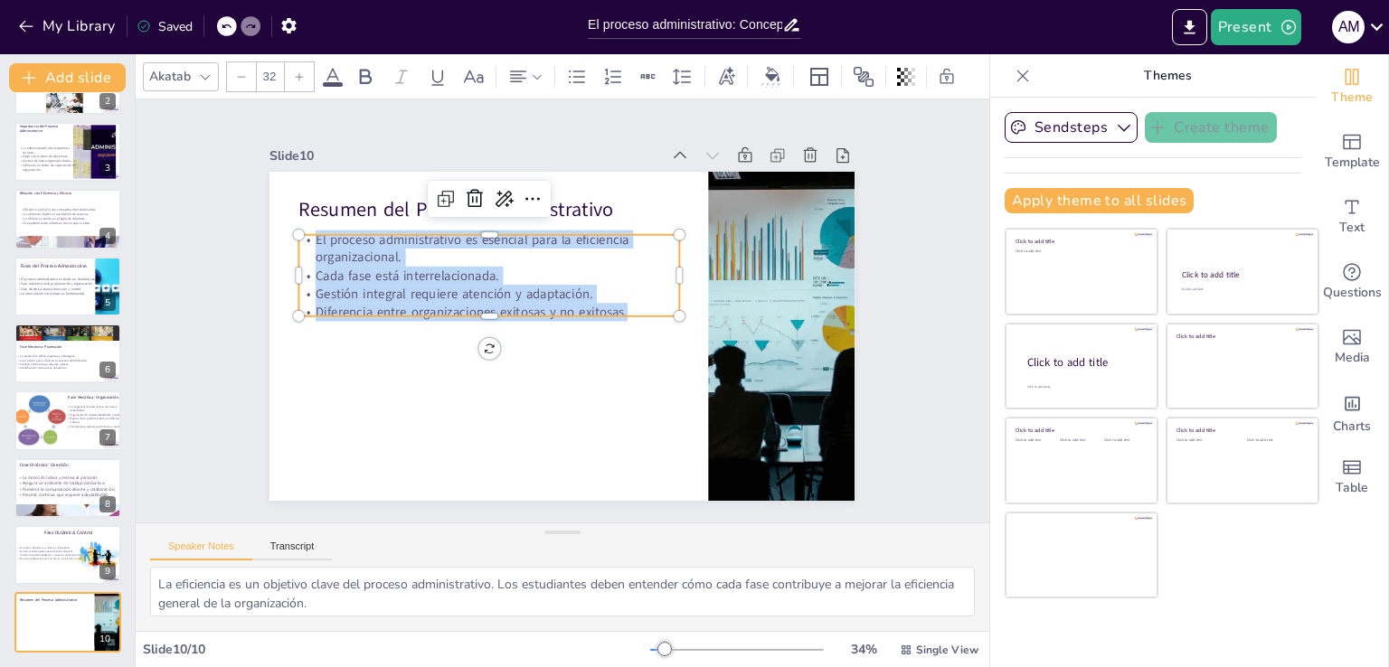
drag, startPoint x: 616, startPoint y: 297, endPoint x: 304, endPoint y: 235, distance: 317.9
click at [304, 235] on div "El proceso administrativo es esencial para la eficiencia organizacional. Cada f…" at bounding box center [489, 276] width 381 height 91
